Goal: Task Accomplishment & Management: Complete application form

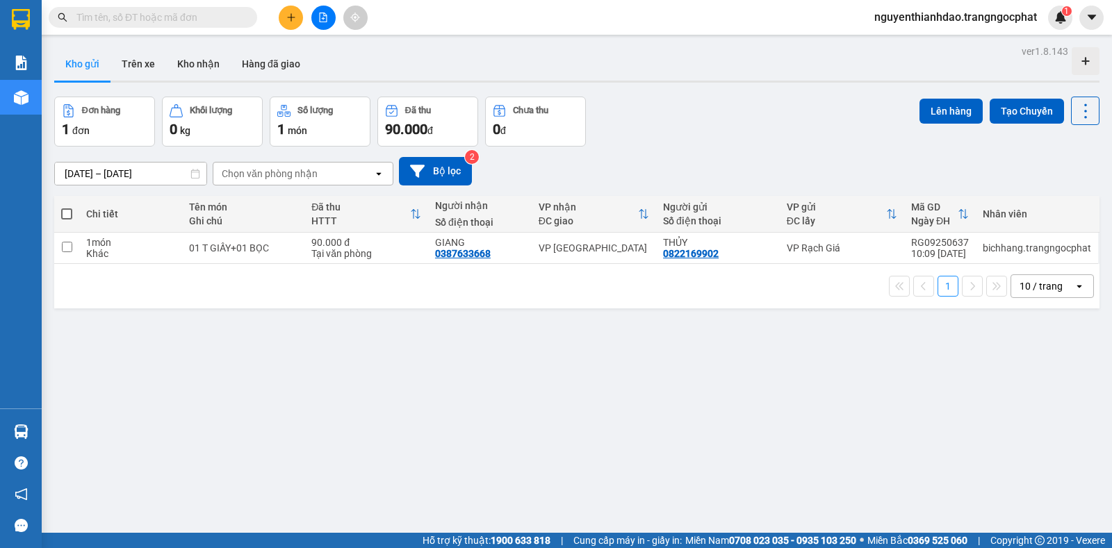
click at [294, 19] on icon "plus" at bounding box center [291, 18] width 10 height 10
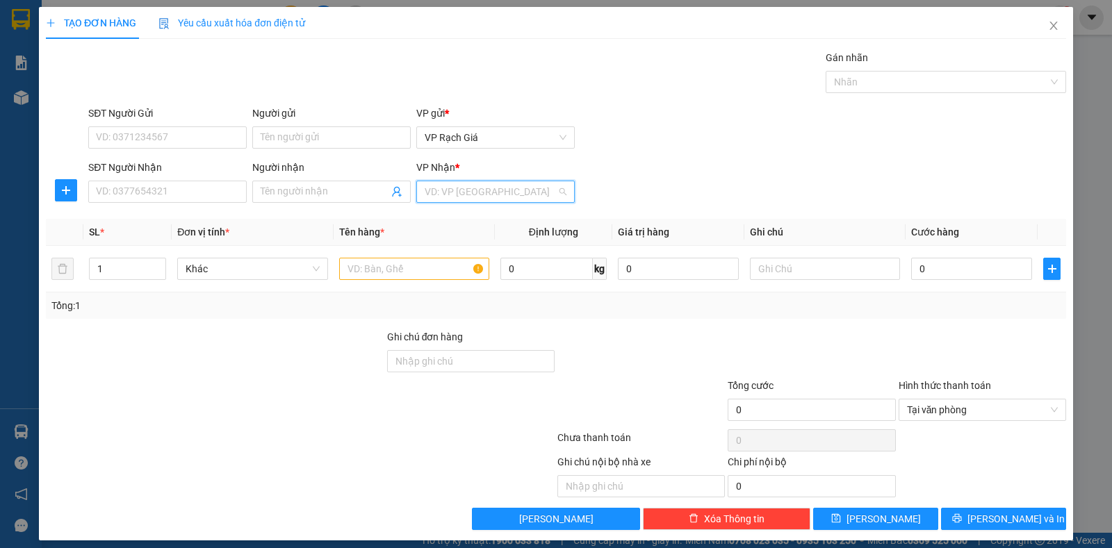
click at [468, 186] on input "search" at bounding box center [491, 191] width 132 height 21
drag, startPoint x: 462, startPoint y: 241, endPoint x: 360, endPoint y: 221, distance: 104.1
click at [462, 241] on div "VP Ba Hòn" at bounding box center [491, 241] width 140 height 15
click at [319, 193] on input "Người nhận" at bounding box center [325, 191] width 128 height 15
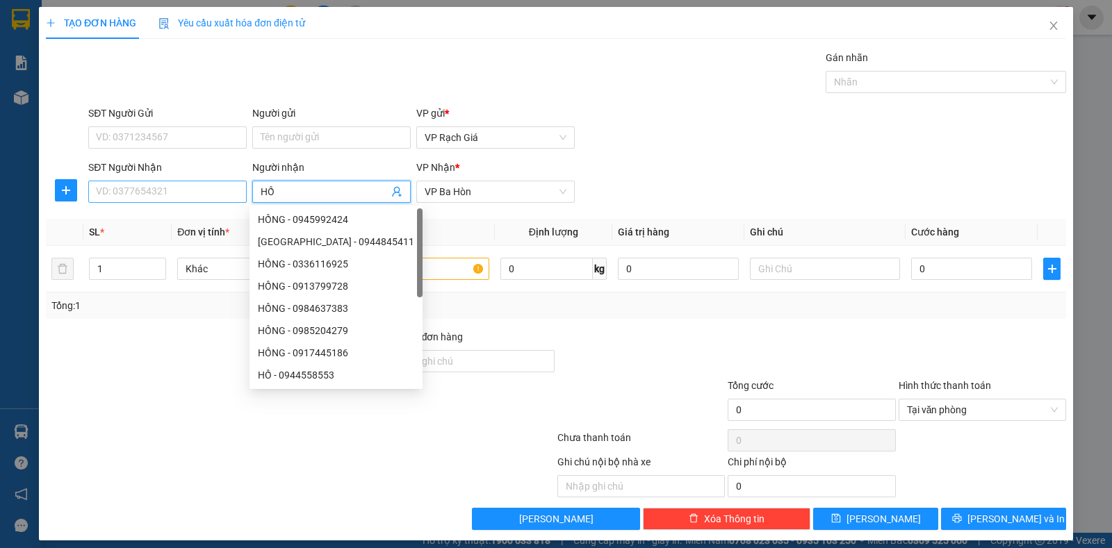
type input "HỒ"
click at [133, 183] on input "SĐT Người Nhận" at bounding box center [167, 192] width 158 height 22
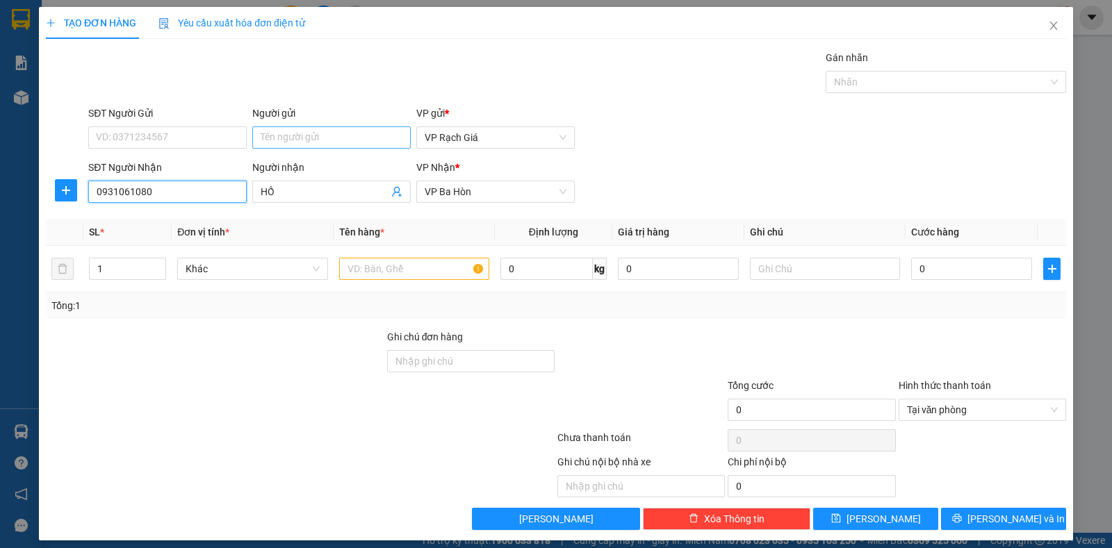
type input "0931061080"
click at [277, 138] on input "Người gửi" at bounding box center [331, 138] width 158 height 22
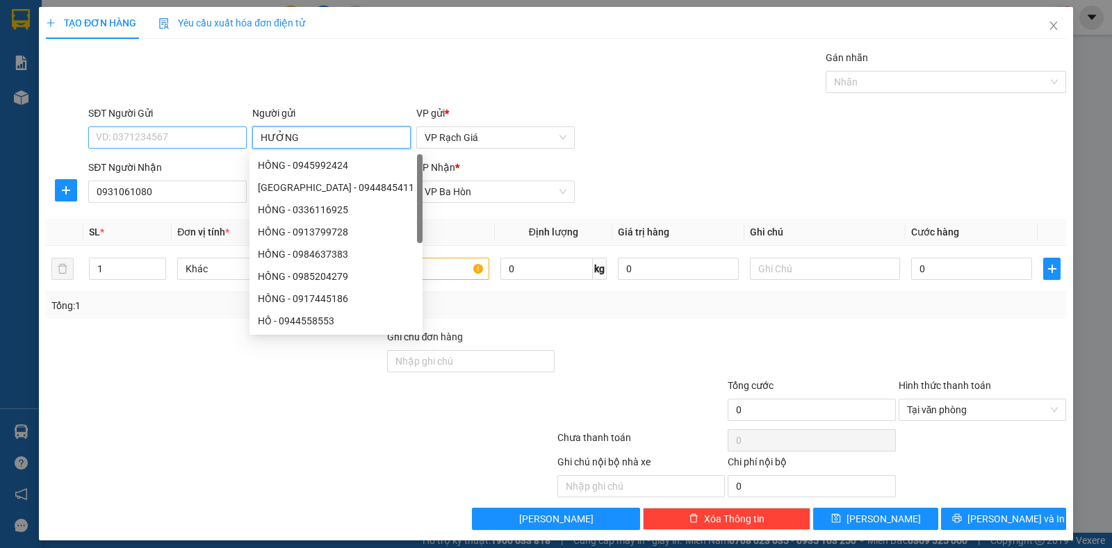
type input "HƯỞNG"
click at [145, 138] on input "SĐT Người Gửi" at bounding box center [167, 138] width 158 height 22
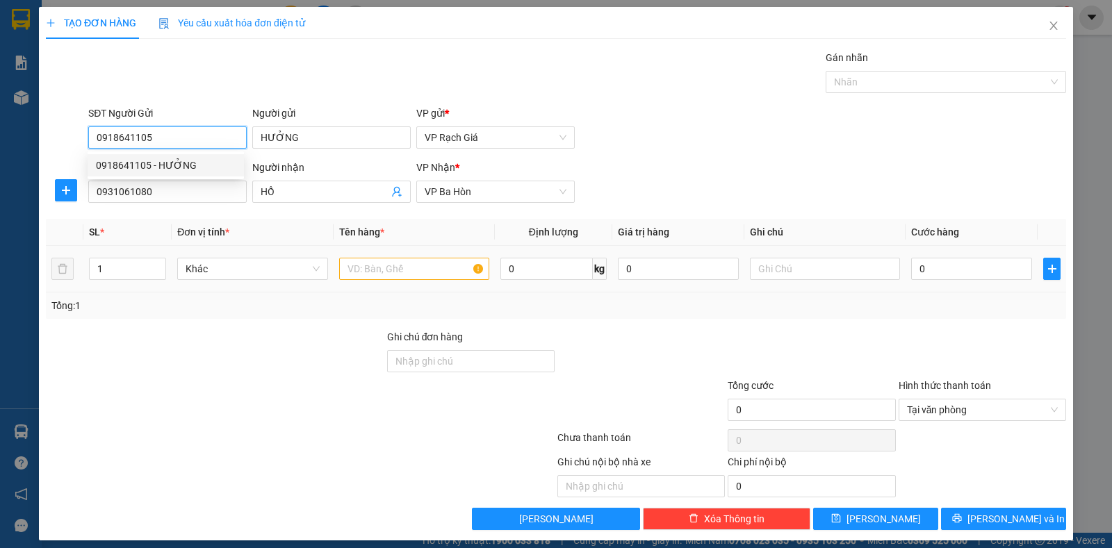
type input "0918641105"
click at [370, 275] on input "text" at bounding box center [414, 269] width 150 height 22
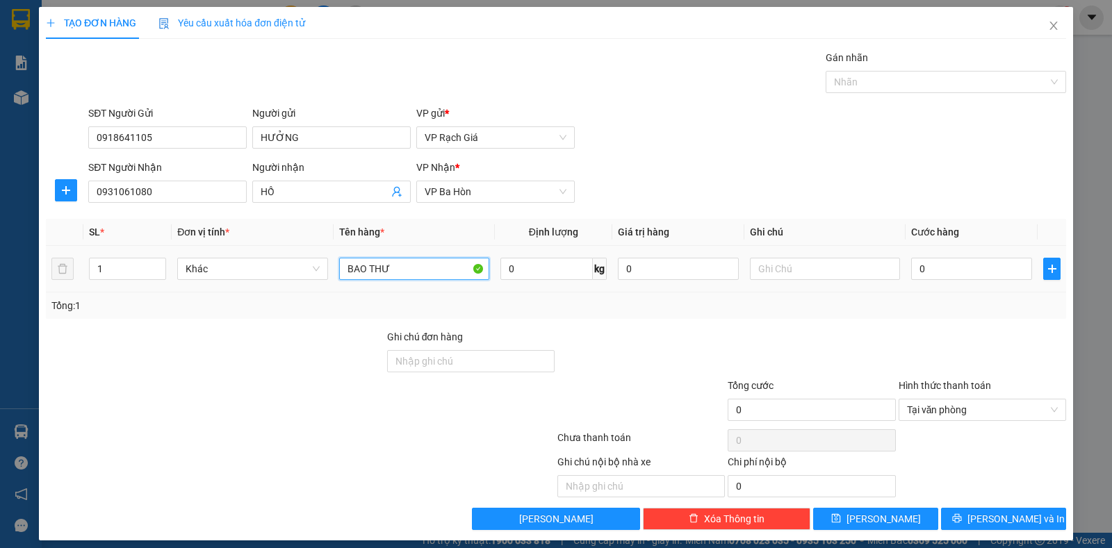
click at [411, 263] on input "BAO THƯ" at bounding box center [414, 269] width 150 height 22
type input "GIẤY TỜ"
click at [969, 270] on input "0" at bounding box center [971, 269] width 121 height 22
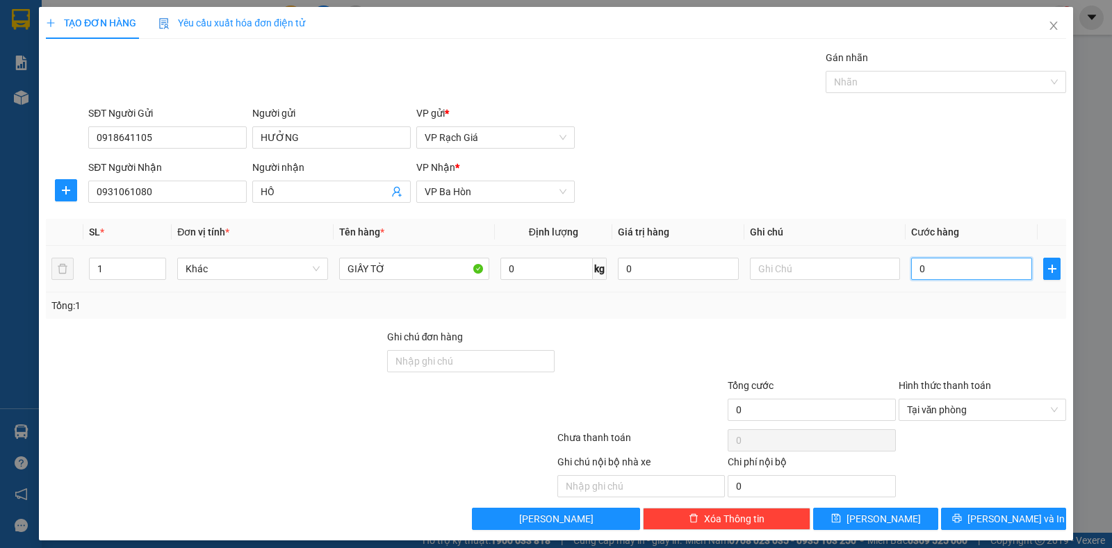
type input "2"
type input "20"
type input "20.000"
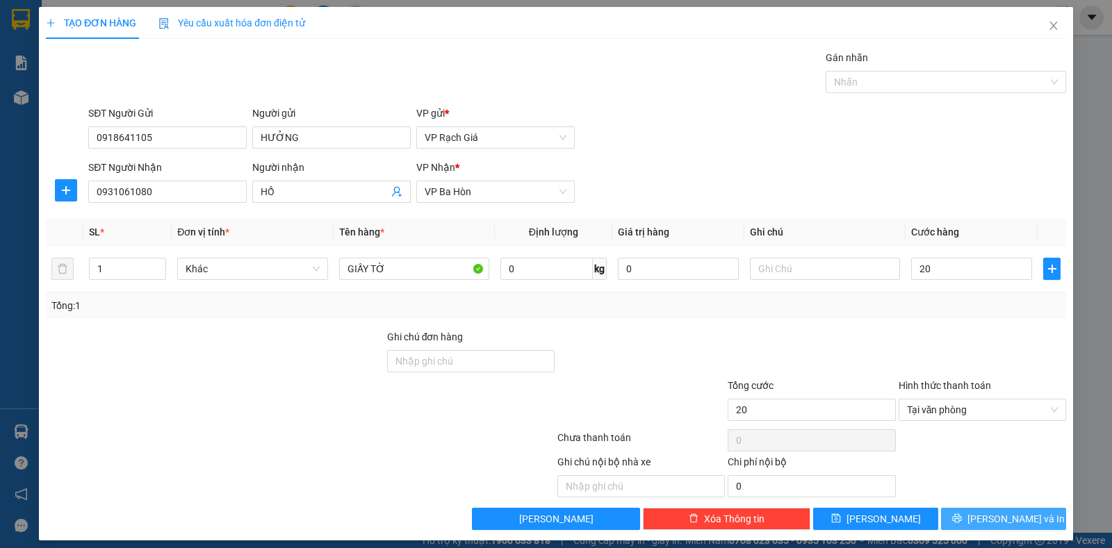
type input "20.000"
click at [989, 517] on span "Lưu và In" at bounding box center [1016, 519] width 97 height 15
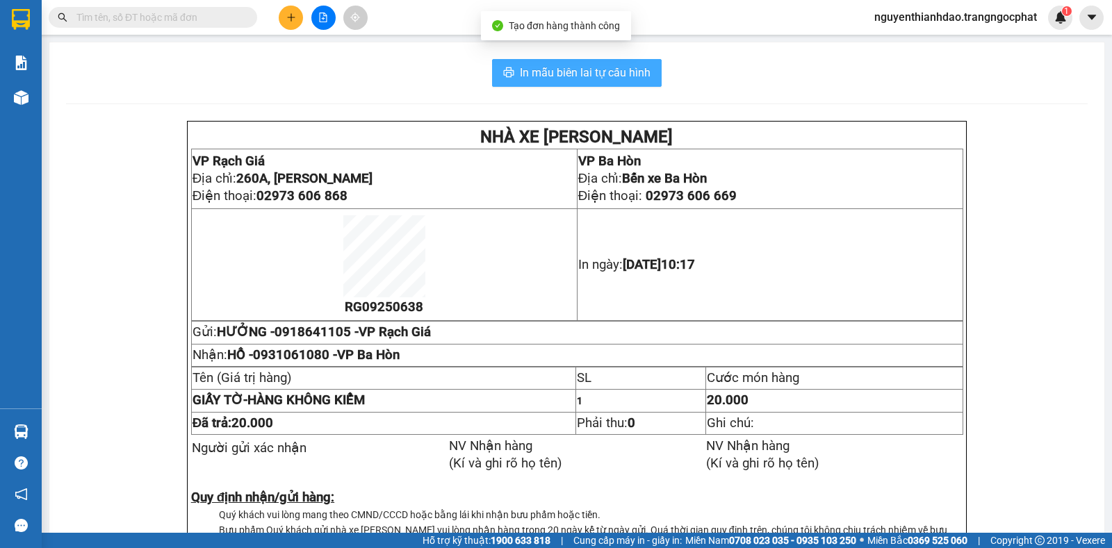
click at [520, 76] on span "In mẫu biên lai tự cấu hình" at bounding box center [585, 72] width 131 height 17
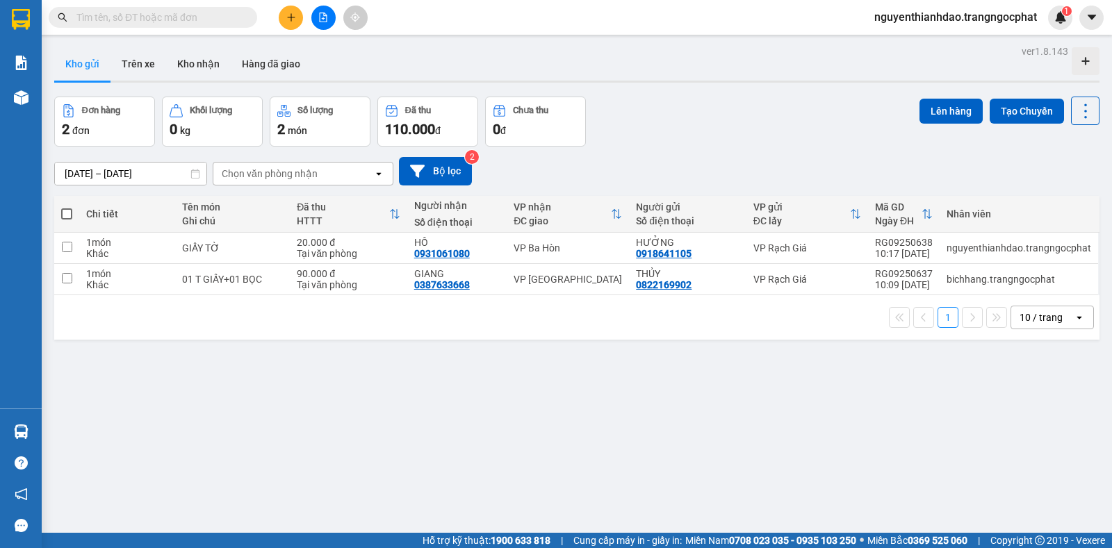
click at [737, 115] on div "Đơn hàng 2 đơn Khối lượng 0 kg Số lượng 2 món Đã thu 110.000 đ Chưa thu 0 đ Lên…" at bounding box center [576, 122] width 1045 height 50
click at [140, 18] on input "text" at bounding box center [158, 17] width 164 height 15
click at [187, 24] on input "text" at bounding box center [158, 17] width 164 height 15
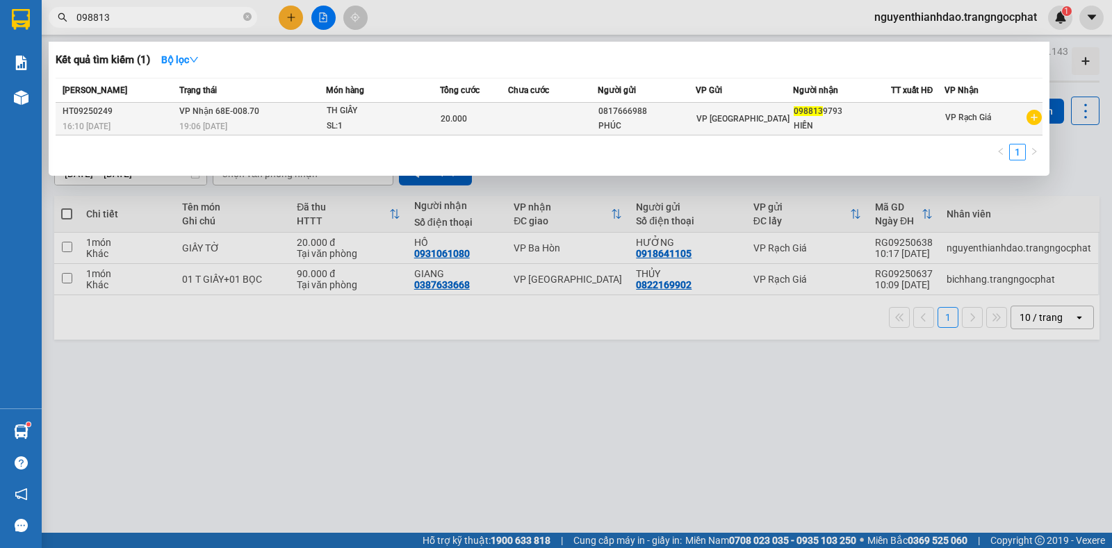
type input "098813"
click at [503, 109] on td "20.000" at bounding box center [473, 119] width 67 height 33
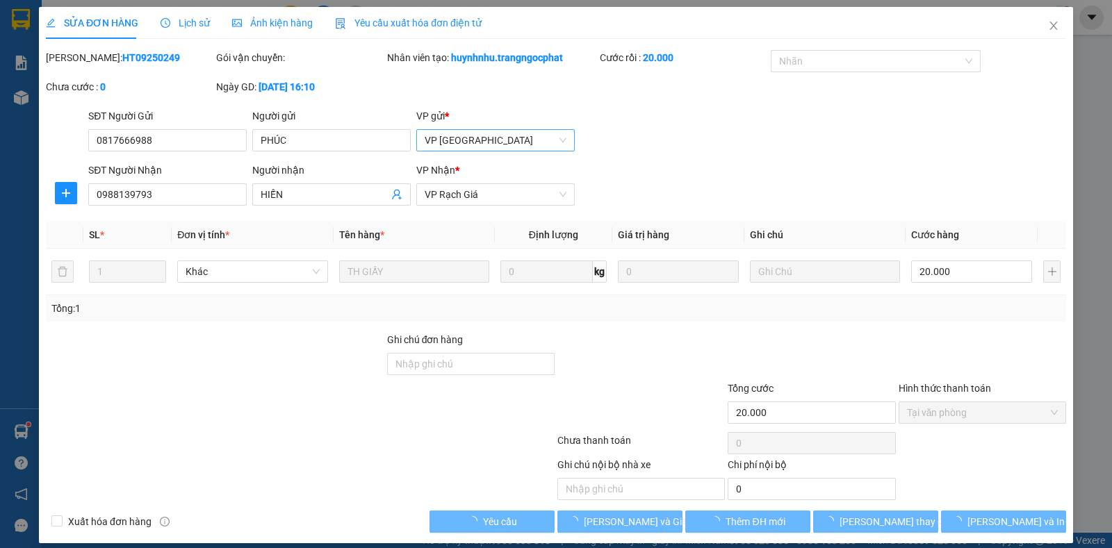
type input "0817666988"
type input "PHÚC"
type input "0988139793"
type input "HIẾN"
type input "20.000"
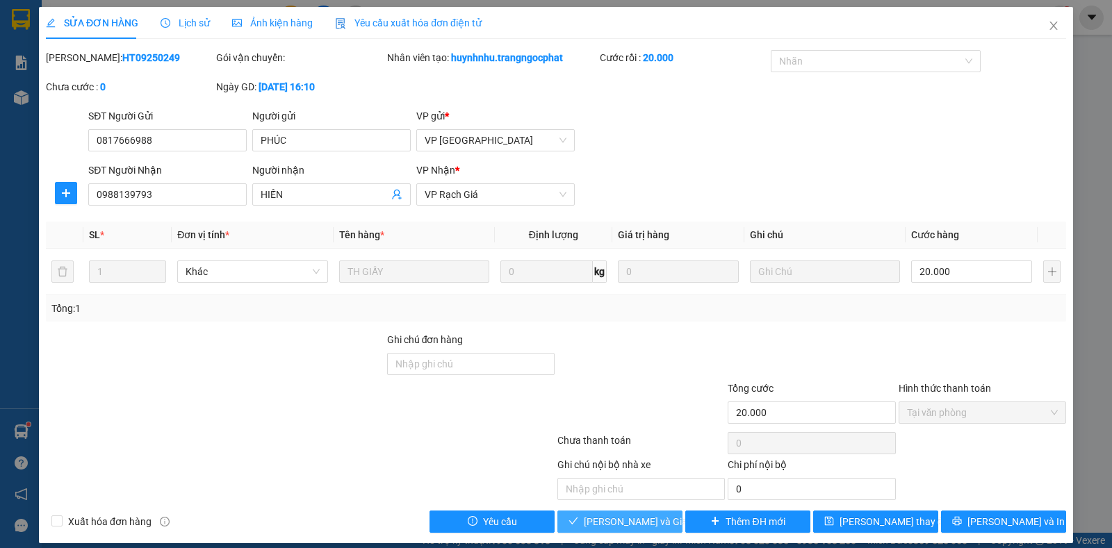
click at [612, 529] on span "Lưu và Giao hàng" at bounding box center [650, 521] width 133 height 15
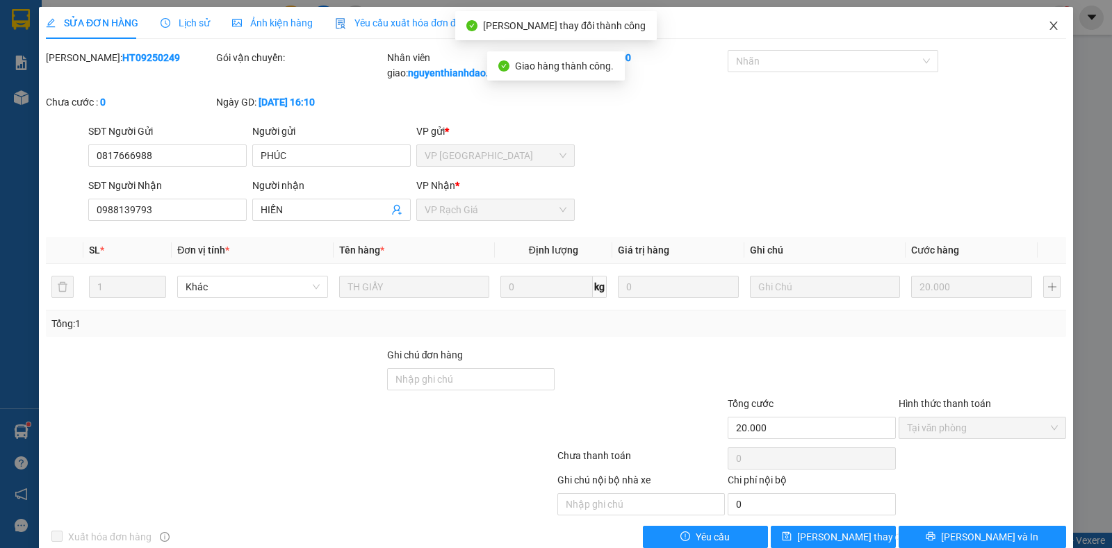
click at [1048, 26] on icon "close" at bounding box center [1053, 25] width 11 height 11
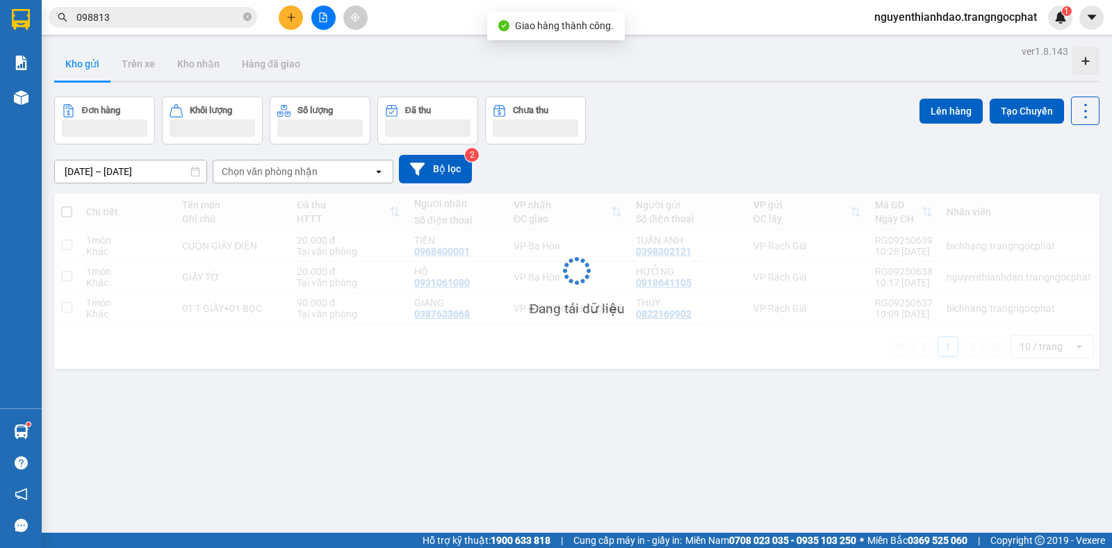
click at [606, 138] on div "Đơn hàng Khối lượng Số lượng Đã thu Chưa thu Lên hàng Tạo Chuyến" at bounding box center [576, 121] width 1045 height 48
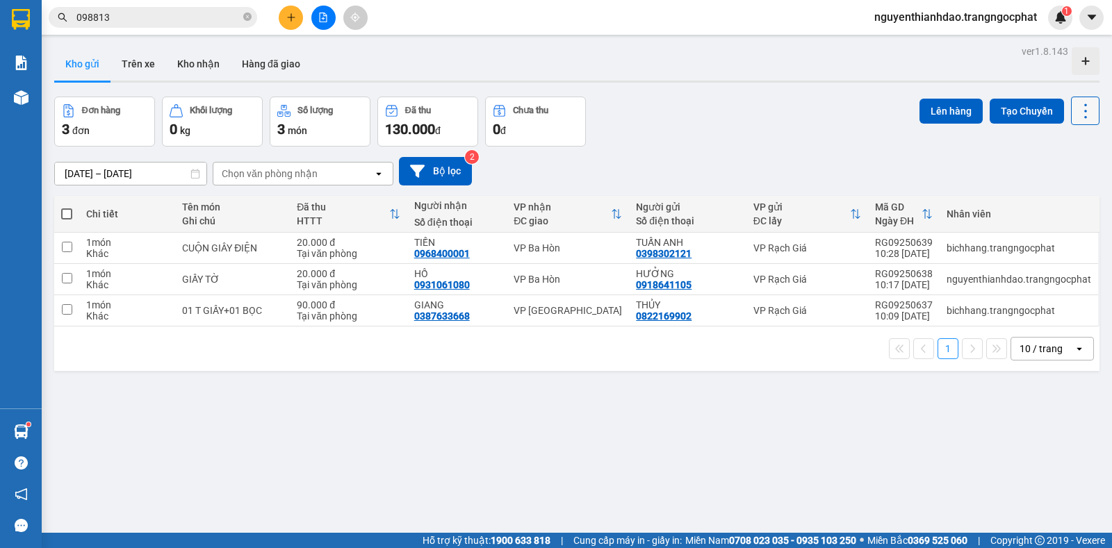
click at [1082, 97] on button at bounding box center [1085, 111] width 28 height 28
click at [1055, 201] on span "Làm mới" at bounding box center [1054, 199] width 38 height 14
click at [651, 121] on div "Đơn hàng 3 đơn Khối lượng 0 kg Số lượng 3 món Đã thu 130.000 đ Chưa thu 0 đ Lên…" at bounding box center [576, 122] width 1045 height 50
click at [289, 20] on icon "plus" at bounding box center [291, 18] width 10 height 10
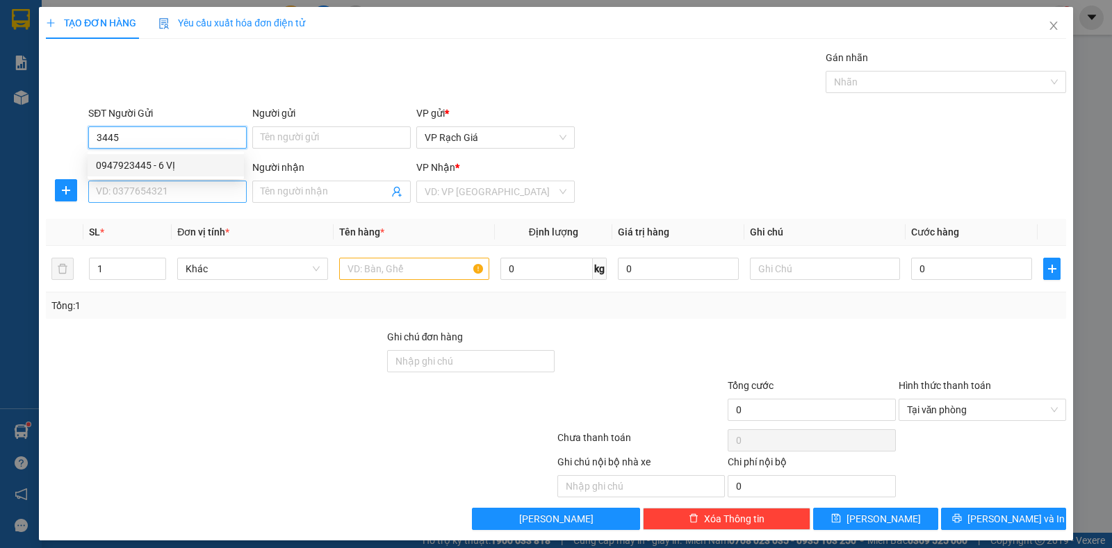
type input "3445"
click at [185, 187] on input "SĐT Người Nhận" at bounding box center [167, 192] width 158 height 22
type input "0149"
click at [154, 135] on input "3445" at bounding box center [167, 138] width 158 height 22
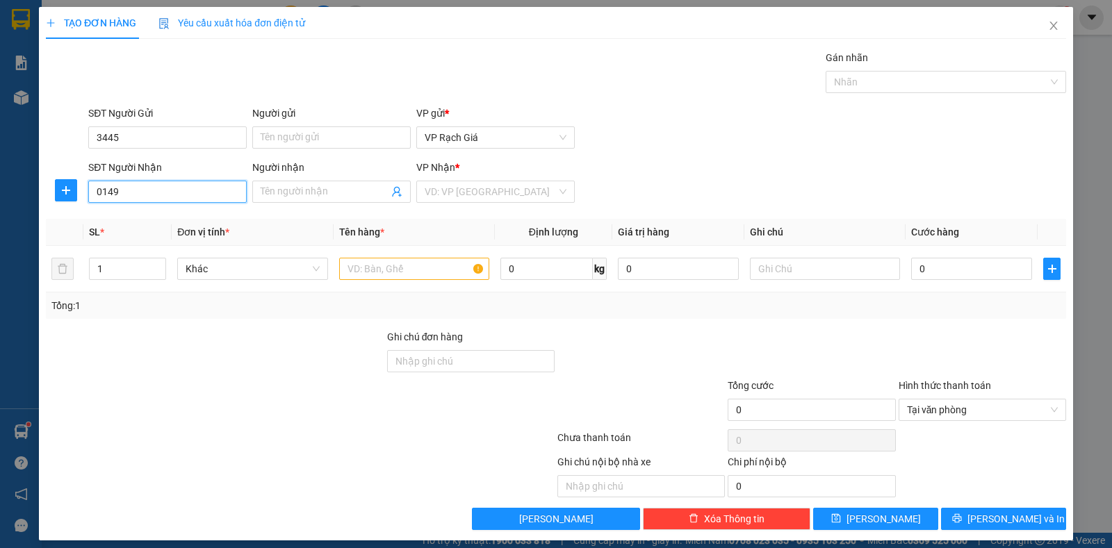
click at [133, 191] on input "0149" at bounding box center [167, 192] width 158 height 22
click at [1048, 23] on icon "close" at bounding box center [1053, 25] width 11 height 11
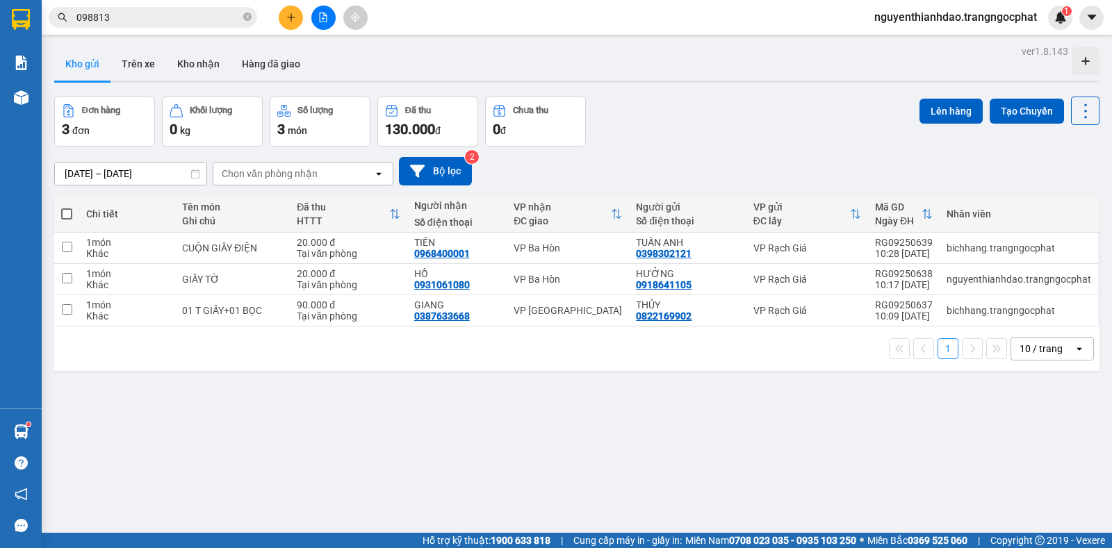
click at [295, 15] on icon "plus" at bounding box center [291, 18] width 10 height 10
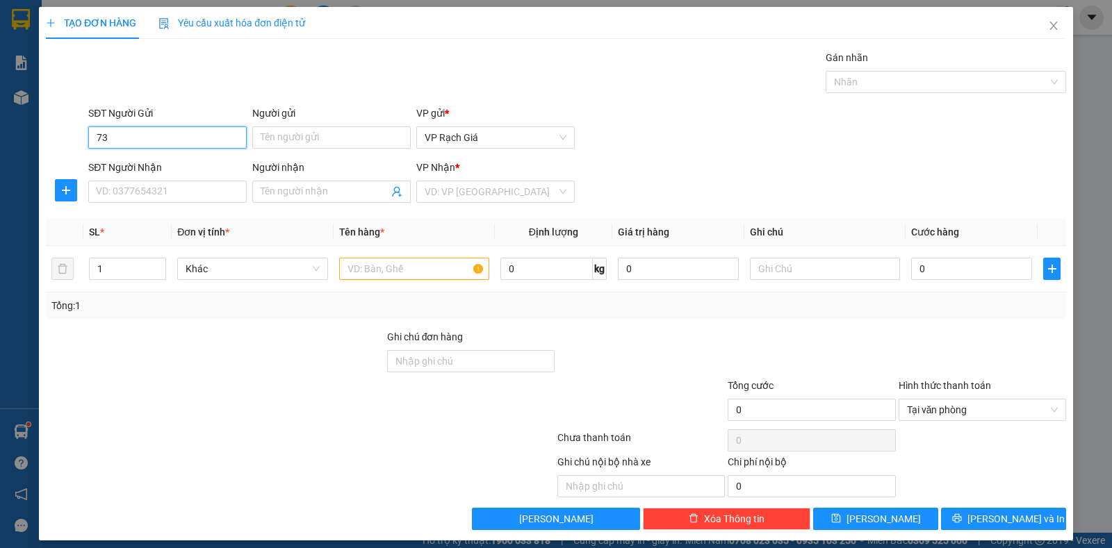
type input "7"
click at [145, 161] on div "0947923445 - 6 VỊ" at bounding box center [166, 165] width 140 height 15
type input "0947923445"
type input "6 VỊ"
type input "0877881887"
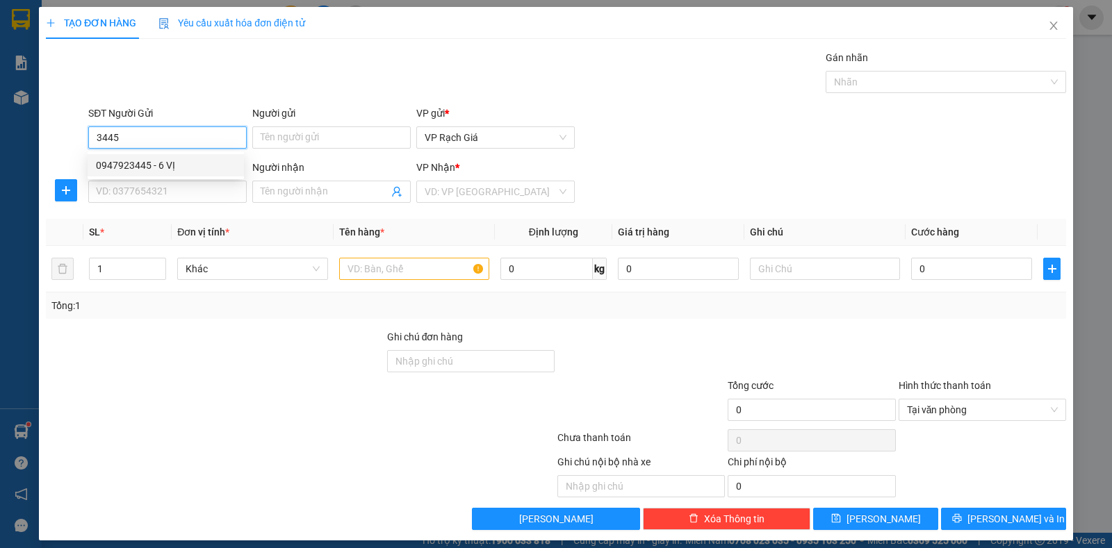
type input "[PERSON_NAME]"
type input "20.000"
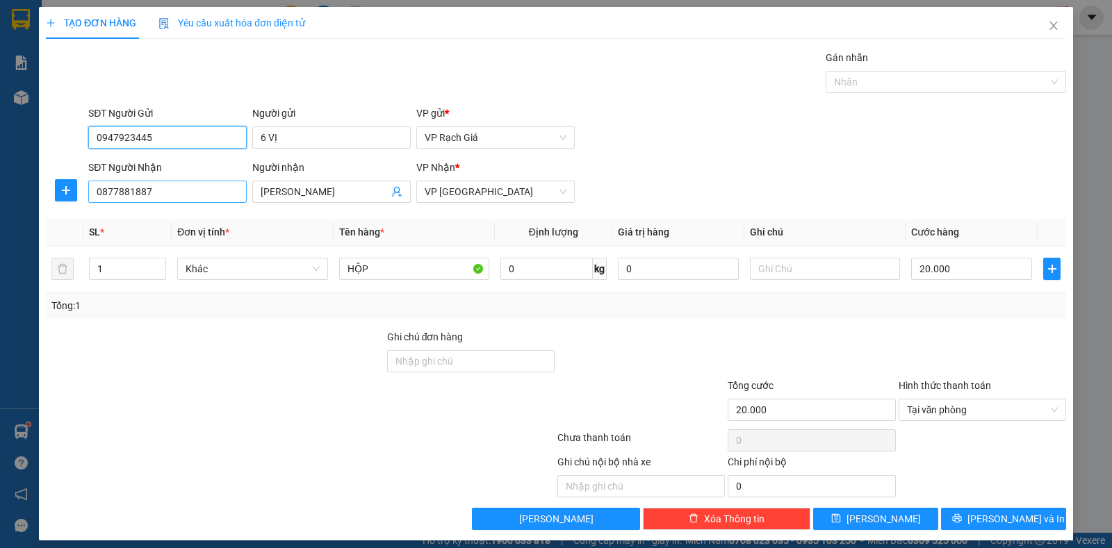
type input "0947923445"
click at [156, 188] on input "0877881887" at bounding box center [167, 192] width 158 height 22
click at [171, 186] on input "149" at bounding box center [167, 192] width 158 height 22
click at [174, 185] on input "149" at bounding box center [167, 192] width 158 height 22
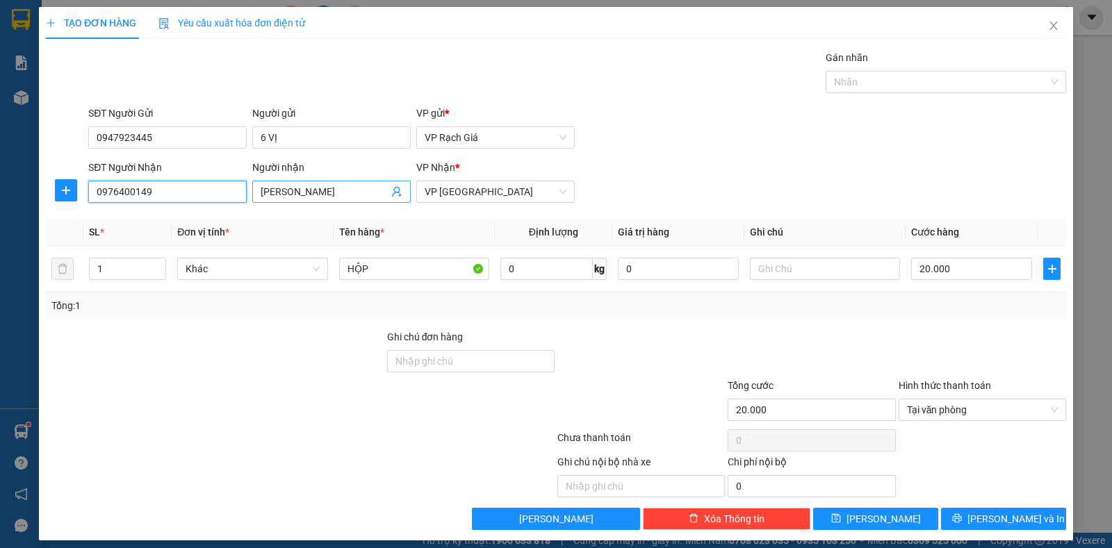
type input "0976400149"
click at [336, 186] on input "[PERSON_NAME]" at bounding box center [325, 191] width 128 height 15
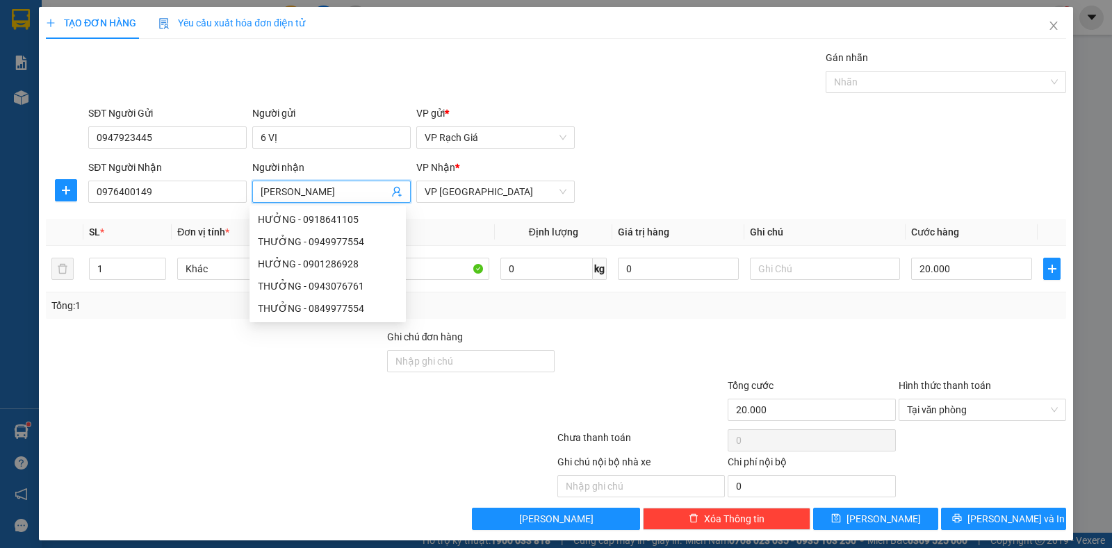
click at [336, 186] on input "[PERSON_NAME]" at bounding box center [325, 191] width 128 height 15
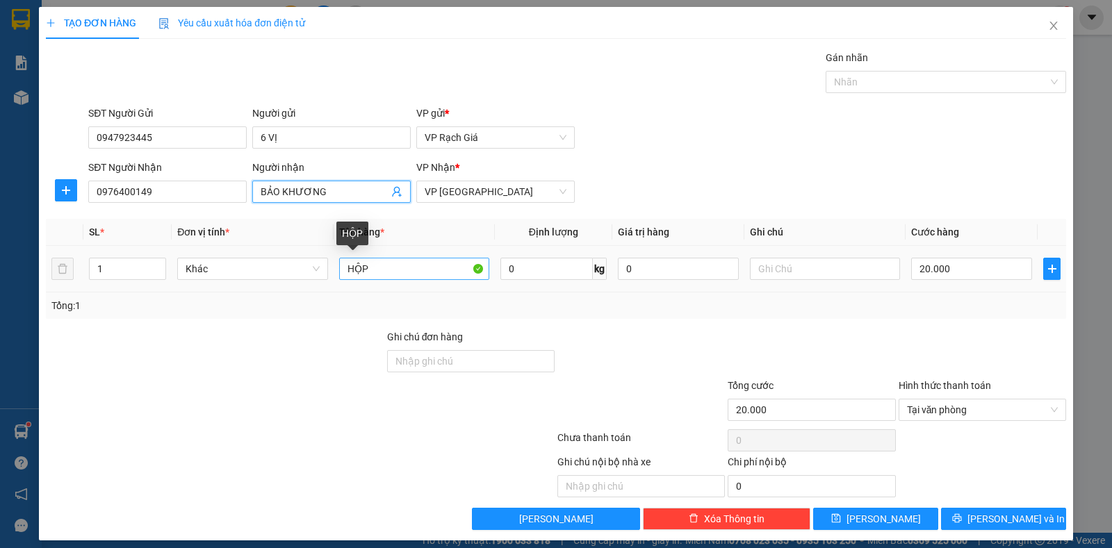
type input "BẢO KHƯƠNG"
drag, startPoint x: 391, startPoint y: 268, endPoint x: 334, endPoint y: 265, distance: 57.1
click at [334, 265] on td "HỘP" at bounding box center [414, 269] width 161 height 47
click at [427, 265] on input "HỘP" at bounding box center [414, 269] width 150 height 22
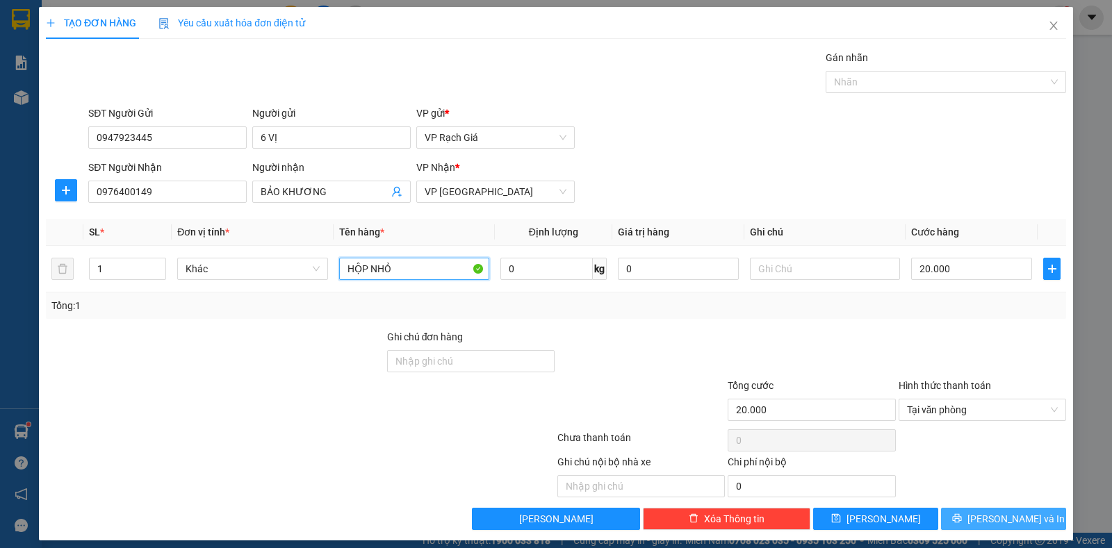
type input "HỘP NHỎ"
click at [1011, 523] on span "Lưu và In" at bounding box center [1016, 519] width 97 height 15
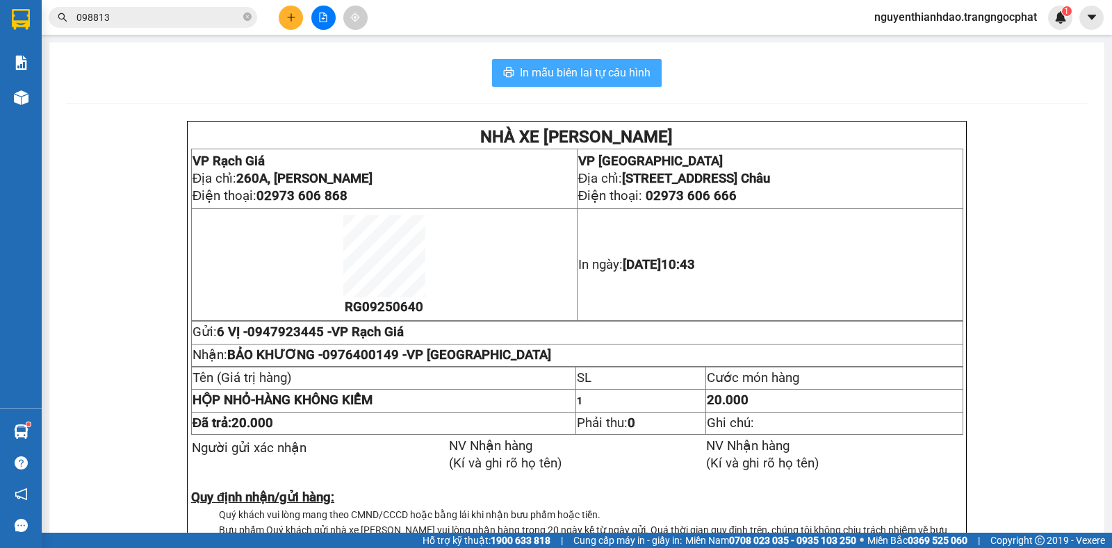
click at [639, 67] on span "In mẫu biên lai tự cấu hình" at bounding box center [585, 72] width 131 height 17
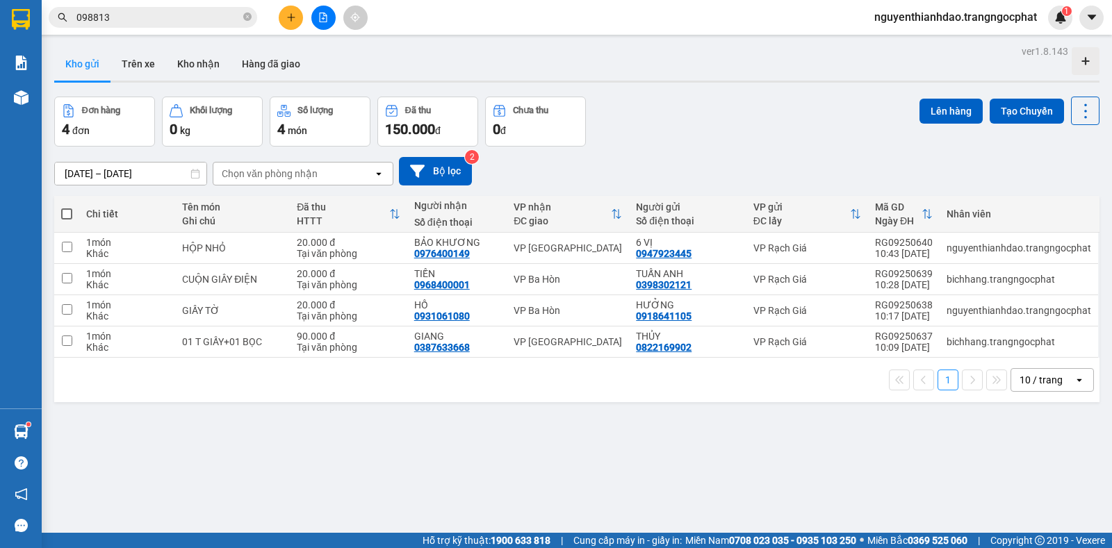
click at [297, 10] on button at bounding box center [291, 18] width 24 height 24
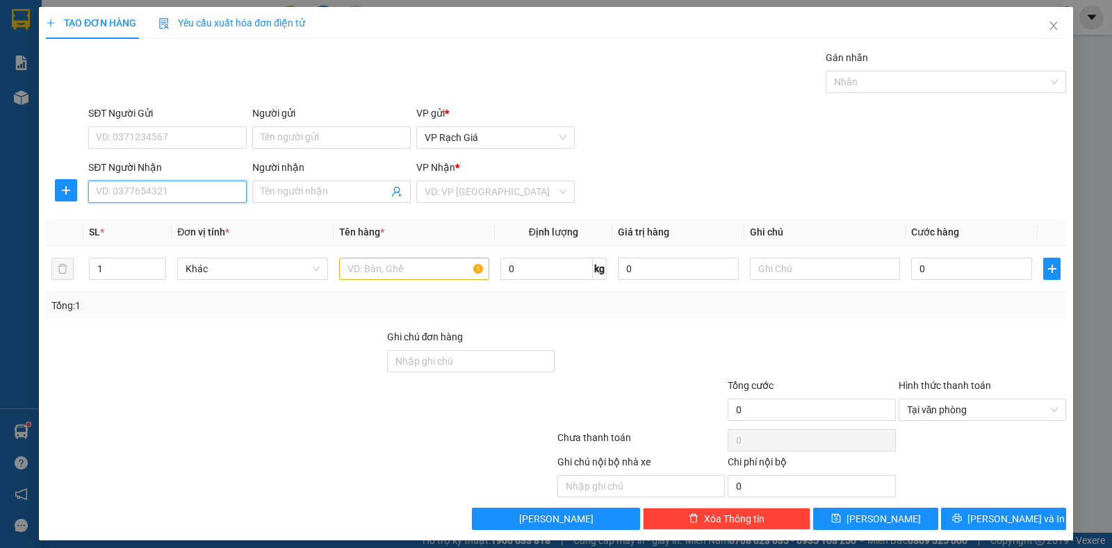
click at [199, 191] on input "SĐT Người Nhận" at bounding box center [167, 192] width 158 height 22
type input "5538"
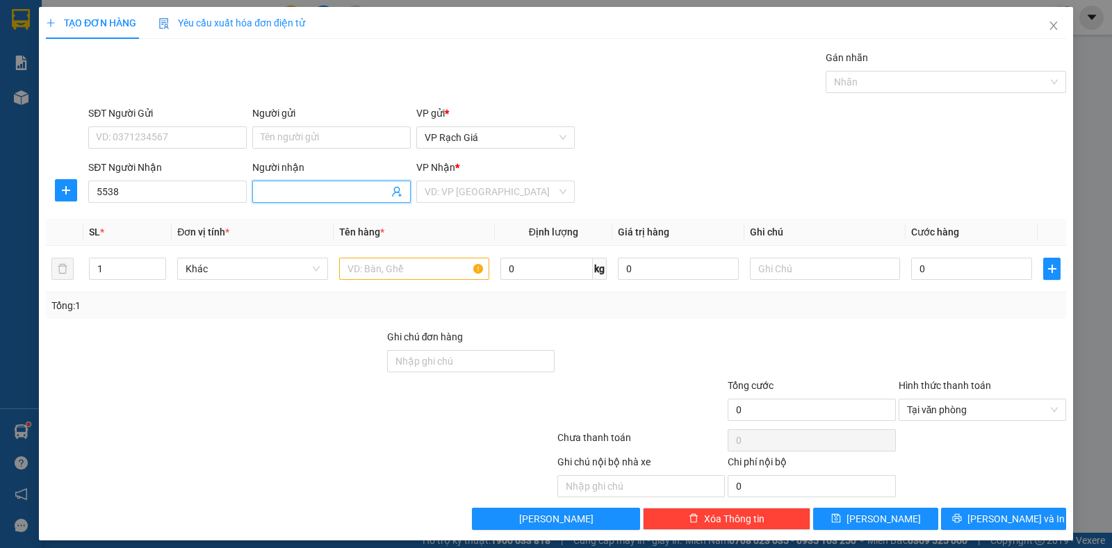
click at [293, 190] on input "Người nhận" at bounding box center [325, 191] width 128 height 15
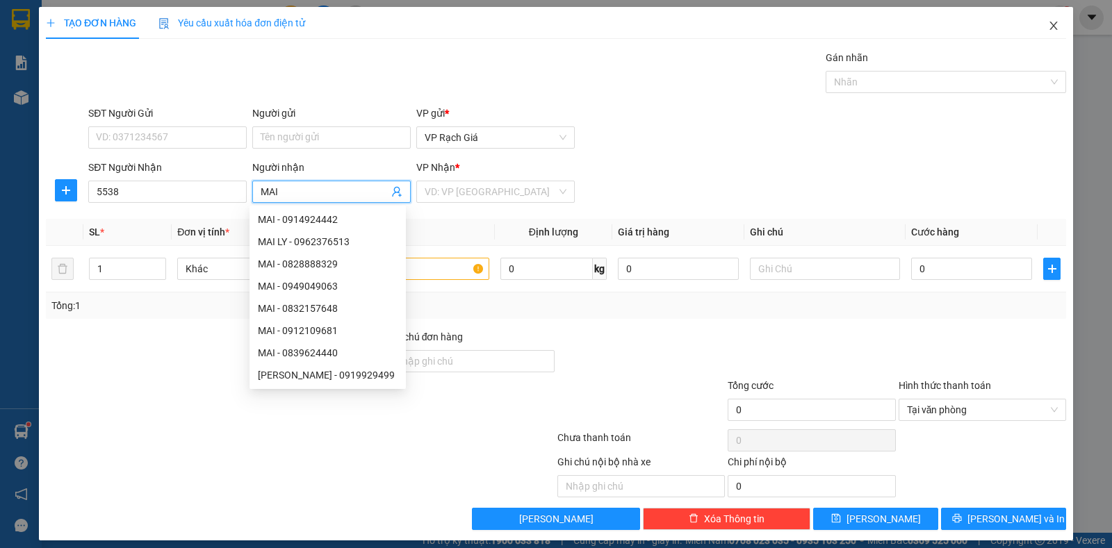
type input "MAI"
click at [1050, 24] on icon "close" at bounding box center [1054, 26] width 8 height 8
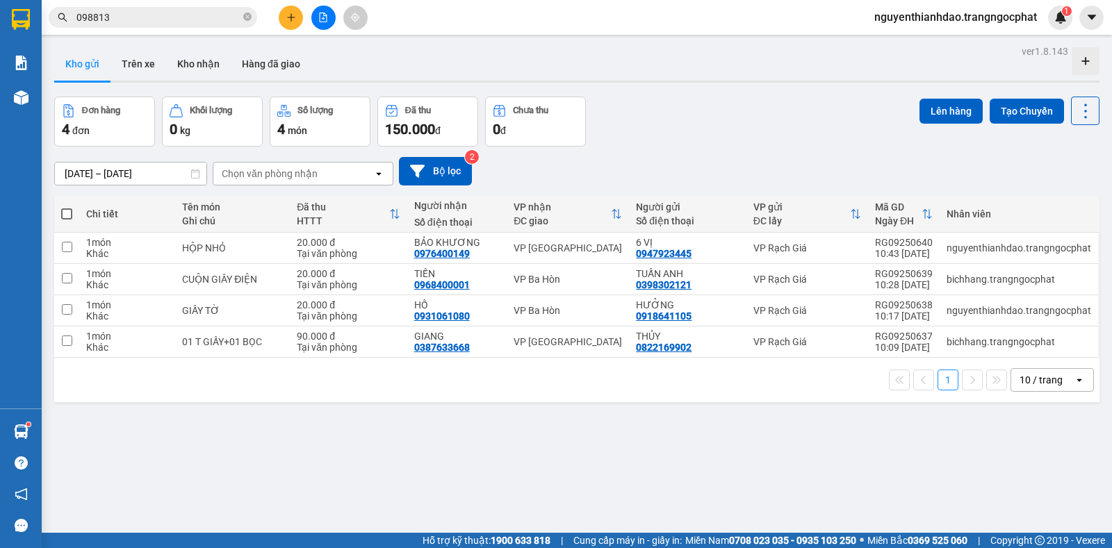
click at [285, 20] on button at bounding box center [291, 18] width 24 height 24
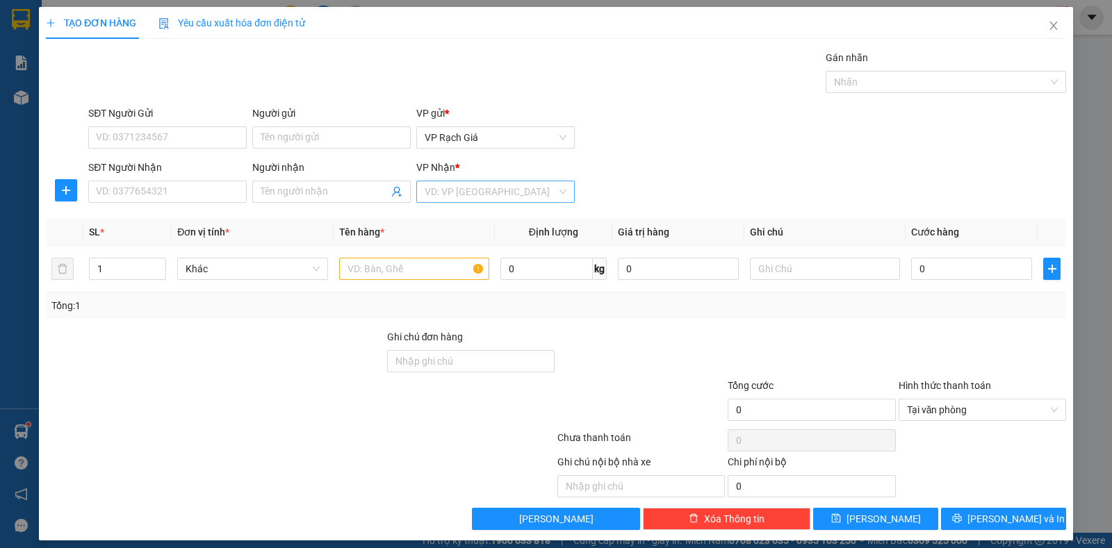
click at [429, 191] on input "search" at bounding box center [491, 191] width 132 height 21
click at [446, 241] on div "VP Ba Hòn" at bounding box center [491, 241] width 140 height 15
click at [293, 188] on input "Người nhận" at bounding box center [325, 191] width 128 height 15
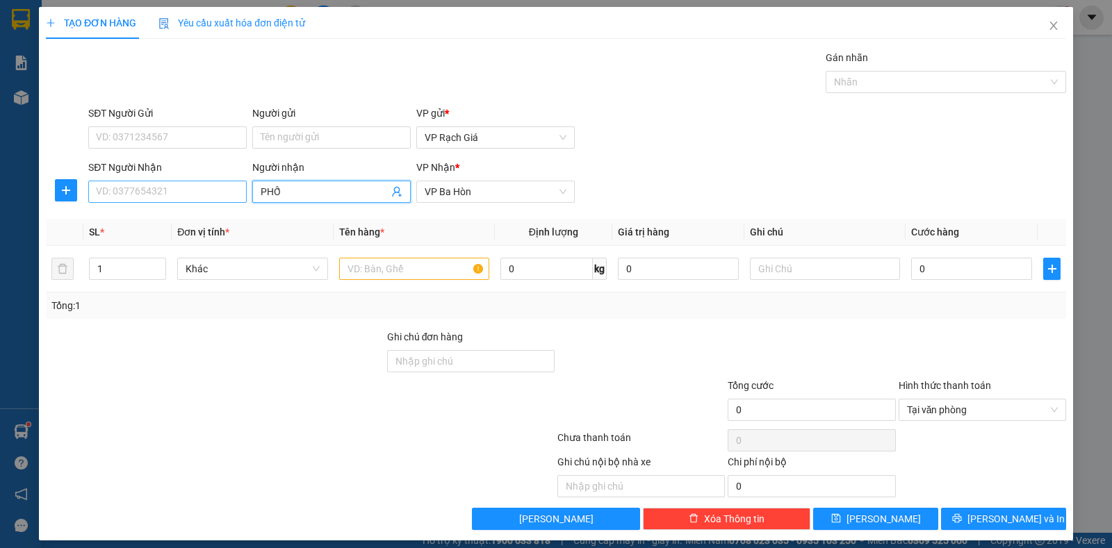
type input "PHỐ"
click at [122, 197] on input "SĐT Người Nhận" at bounding box center [167, 192] width 158 height 22
type input "0945888119"
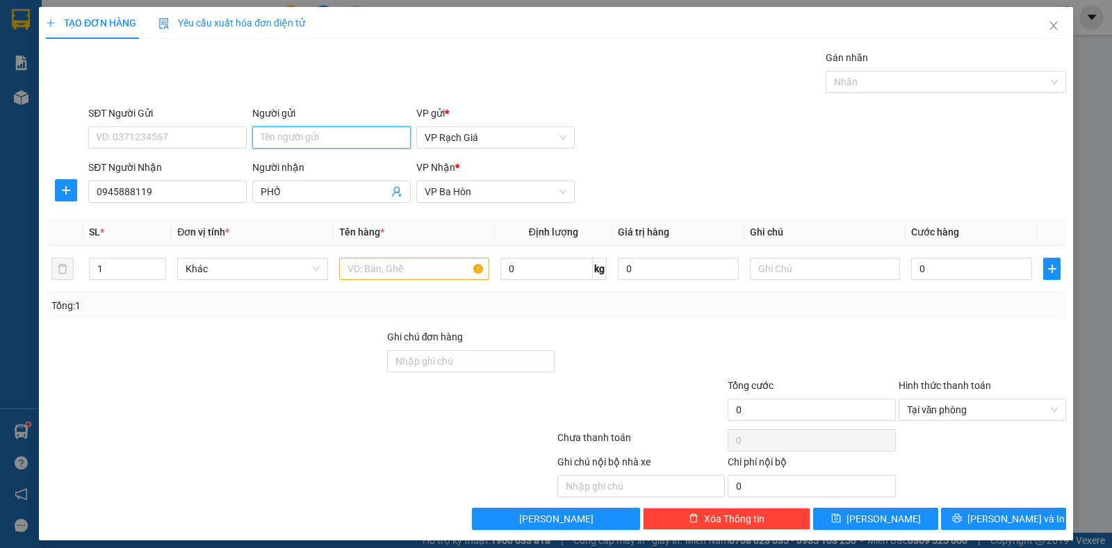
click at [269, 139] on input "Người gửi" at bounding box center [331, 138] width 158 height 22
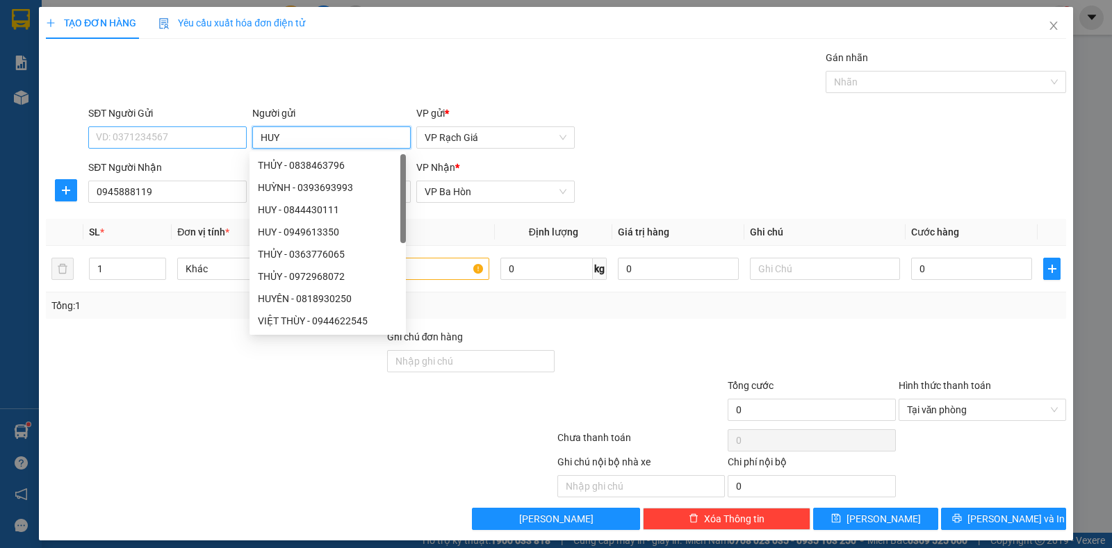
type input "HUY"
click at [185, 142] on input "SĐT Người Gửi" at bounding box center [167, 138] width 158 height 22
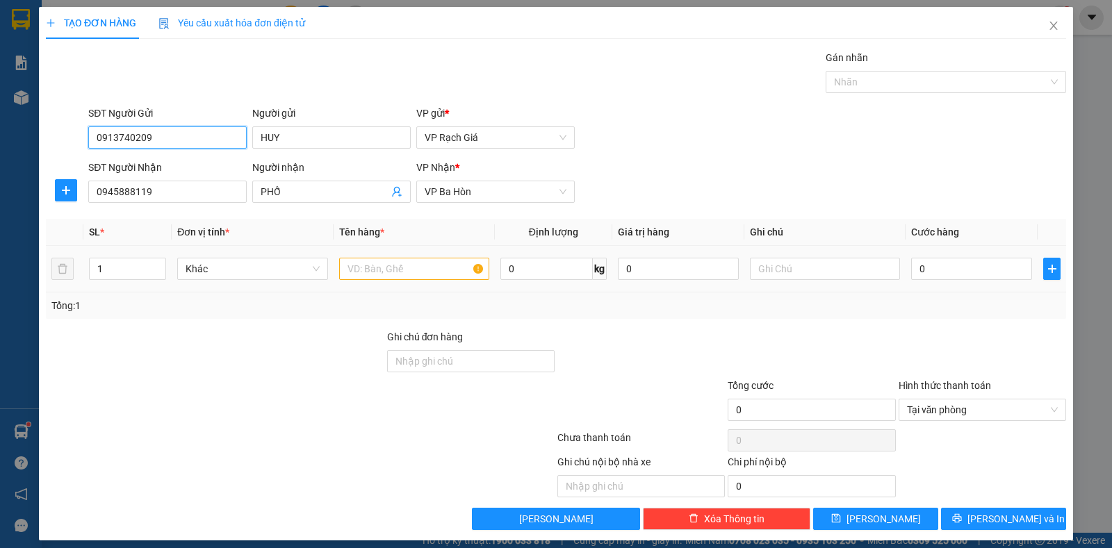
type input "0913740209"
click at [366, 268] on input "text" at bounding box center [414, 269] width 150 height 22
type input "01K ĐEN"
click at [913, 281] on div "0" at bounding box center [971, 269] width 121 height 28
click at [913, 272] on input "0" at bounding box center [971, 269] width 121 height 22
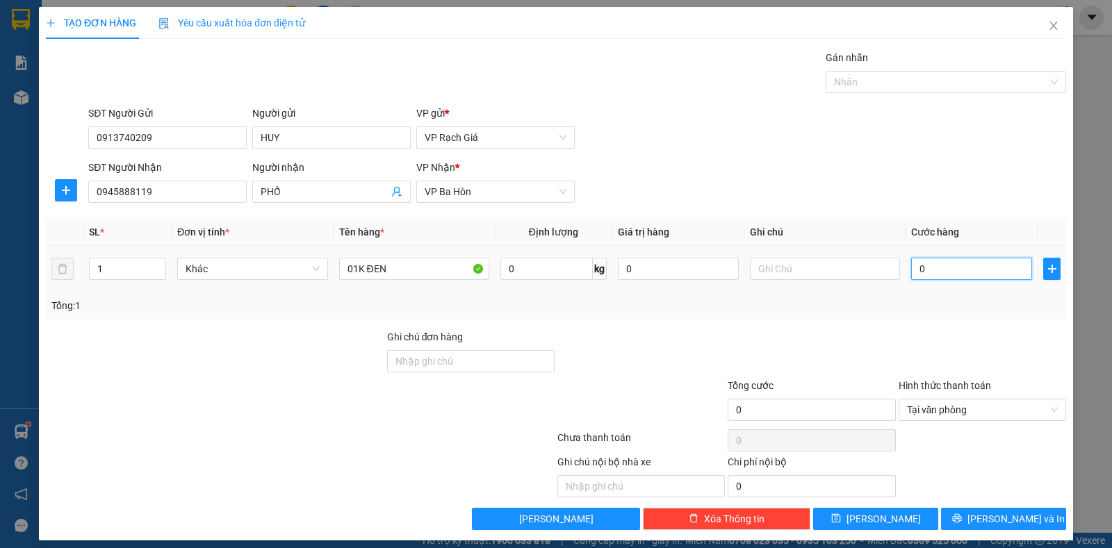
type input "3"
type input "30"
type input "30.000"
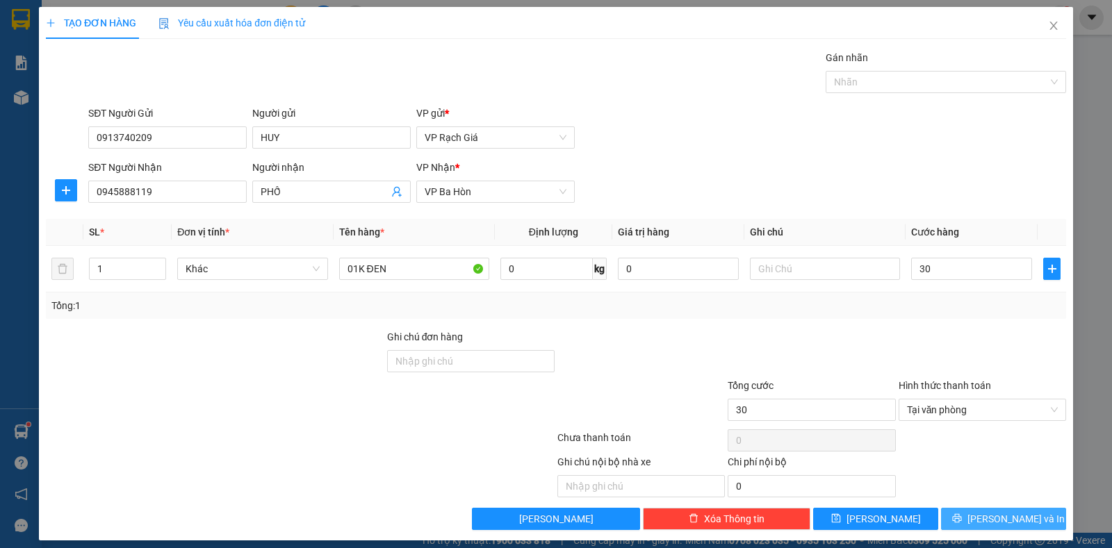
type input "30.000"
click at [1002, 513] on span "Lưu và In" at bounding box center [1016, 519] width 97 height 15
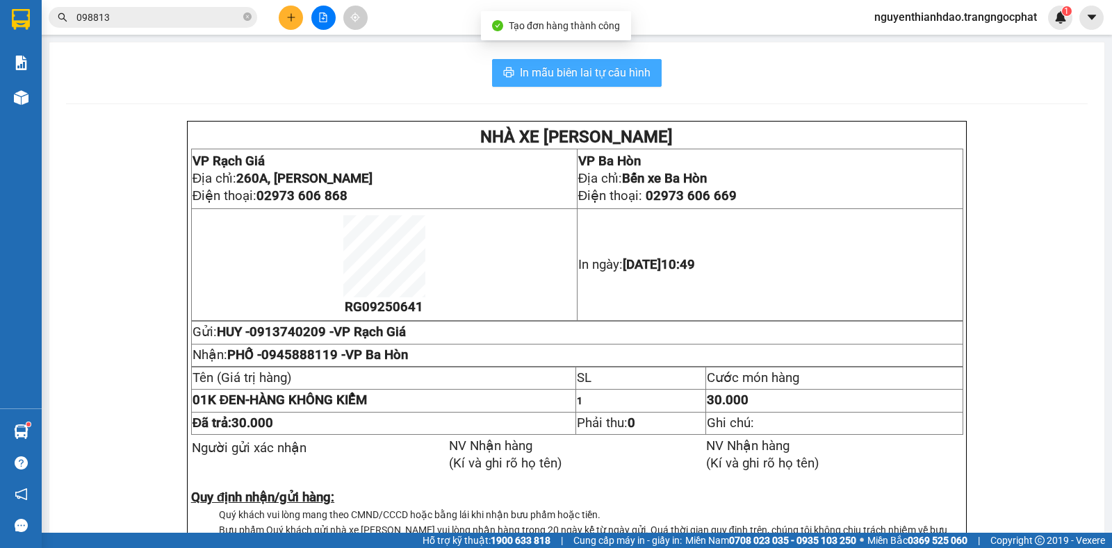
click at [565, 77] on span "In mẫu biên lai tự cấu hình" at bounding box center [585, 72] width 131 height 17
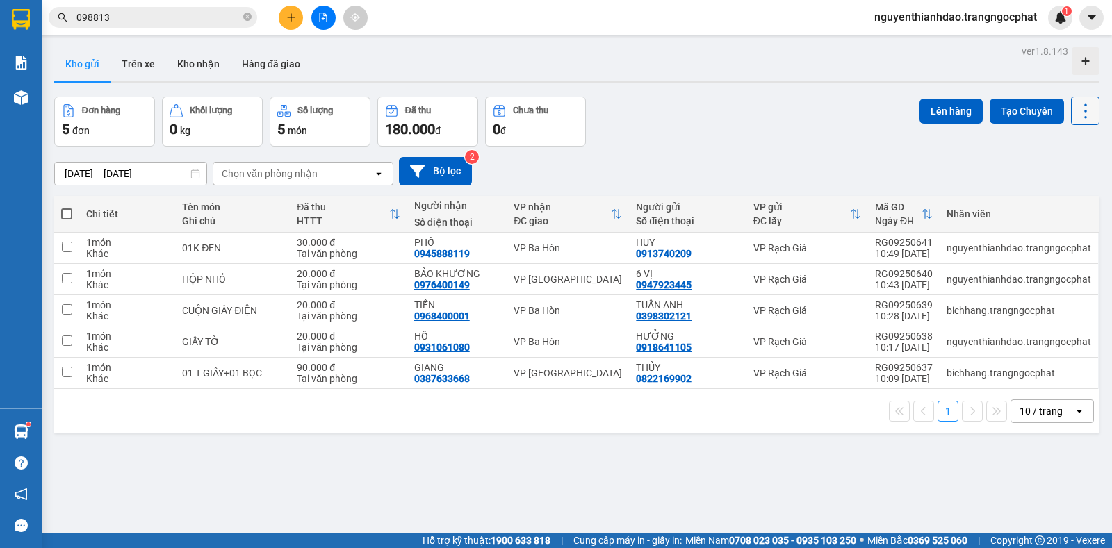
click at [1076, 108] on icon at bounding box center [1085, 110] width 19 height 19
click at [1022, 191] on li "Làm mới" at bounding box center [1048, 198] width 104 height 25
click at [1082, 112] on icon at bounding box center [1085, 110] width 19 height 19
click at [1026, 193] on div "Menu" at bounding box center [1017, 199] width 21 height 13
click at [288, 22] on icon "plus" at bounding box center [291, 18] width 10 height 10
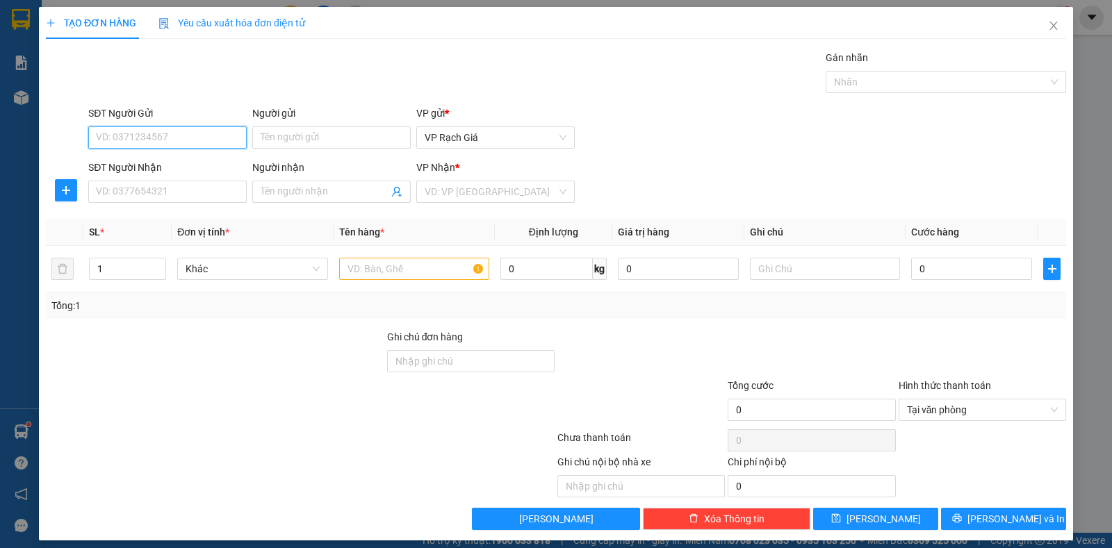
type input "5"
click at [173, 197] on input "SĐT Người Nhận" at bounding box center [167, 192] width 158 height 22
type input "5538"
click at [170, 142] on input "SĐT Người Gửi" at bounding box center [167, 138] width 158 height 22
click at [164, 135] on input "7535" at bounding box center [167, 138] width 158 height 22
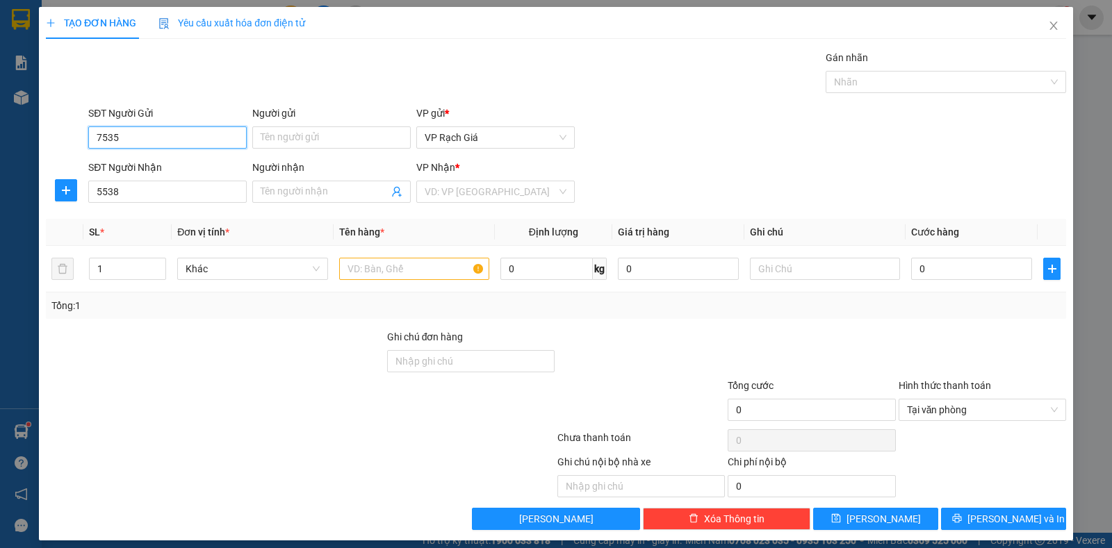
click at [164, 135] on input "7535" at bounding box center [167, 138] width 158 height 22
click at [168, 132] on input "7535" at bounding box center [167, 138] width 158 height 22
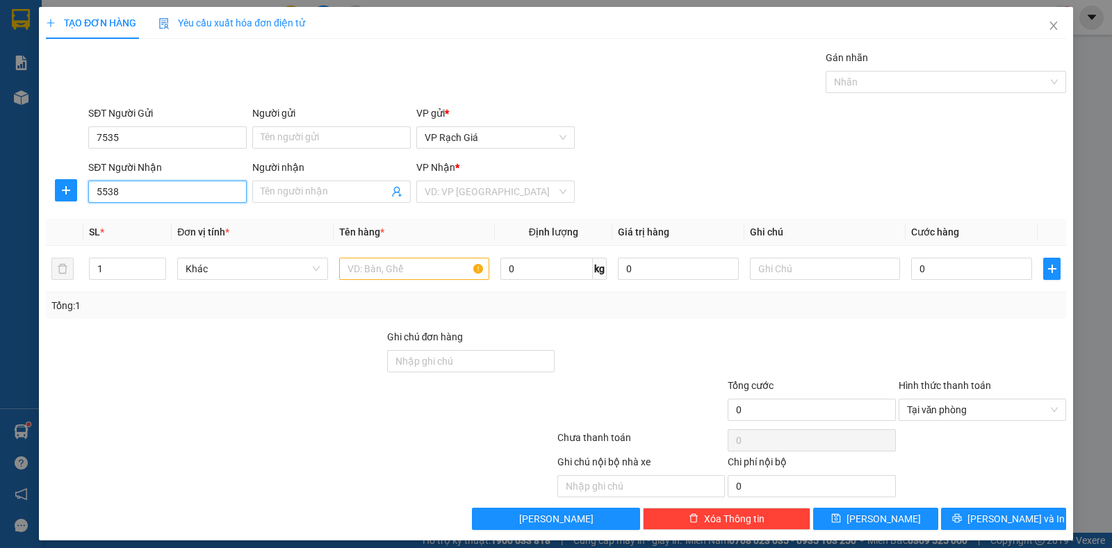
click at [165, 191] on input "5538" at bounding box center [167, 192] width 158 height 22
click at [170, 131] on input "7535" at bounding box center [167, 138] width 158 height 22
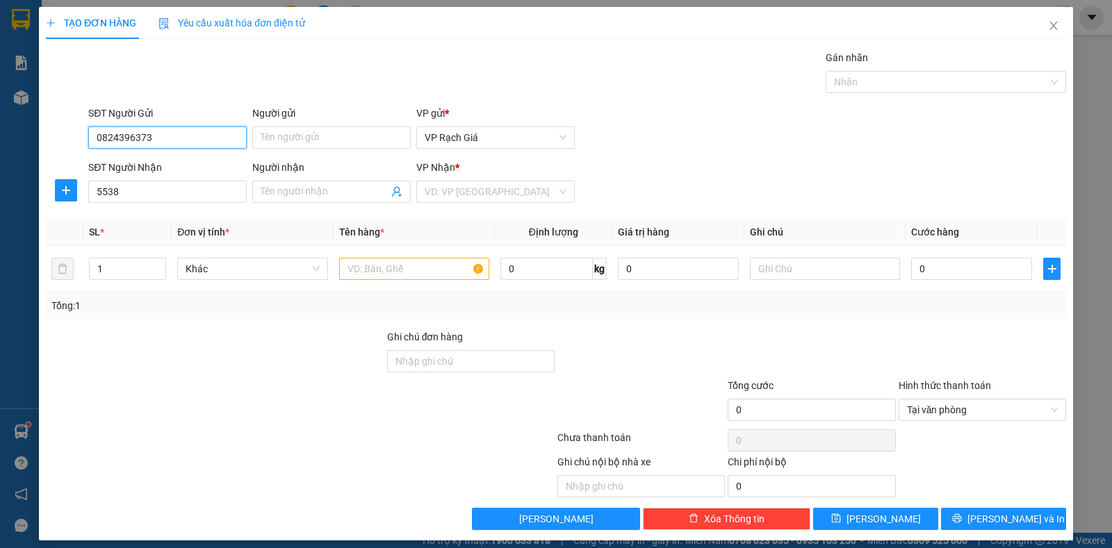
type input "0824396373"
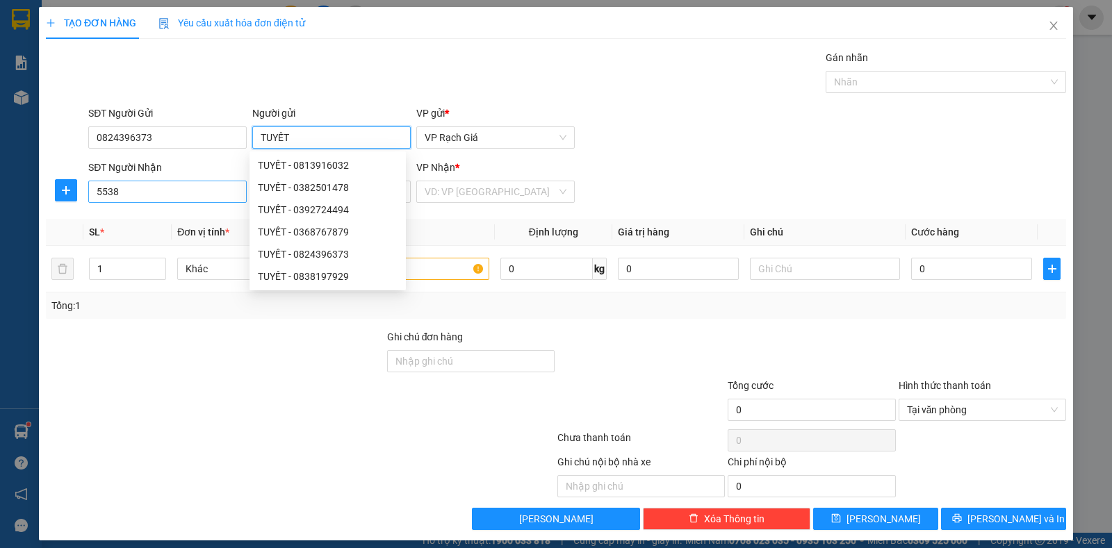
type input "TUYẾT"
click at [181, 201] on input "5538" at bounding box center [167, 192] width 158 height 22
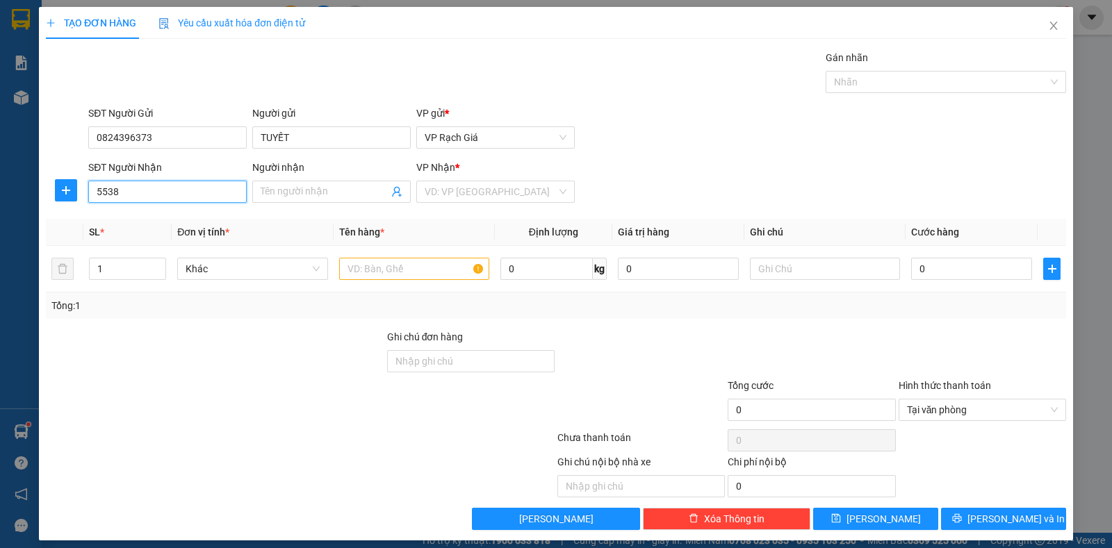
click at [181, 193] on input "5538" at bounding box center [167, 192] width 158 height 22
type input "0903355538"
click at [263, 188] on input "Người nhận" at bounding box center [325, 191] width 128 height 15
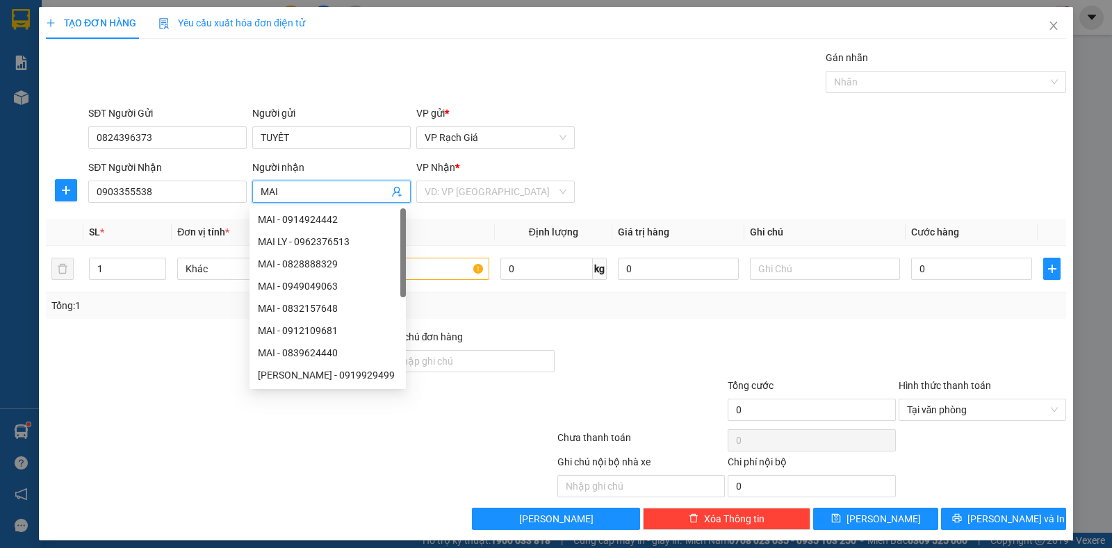
type input "MAI"
drag, startPoint x: 477, startPoint y: 221, endPoint x: 415, endPoint y: 268, distance: 77.9
click at [473, 223] on th "Tên hàng *" at bounding box center [414, 232] width 161 height 27
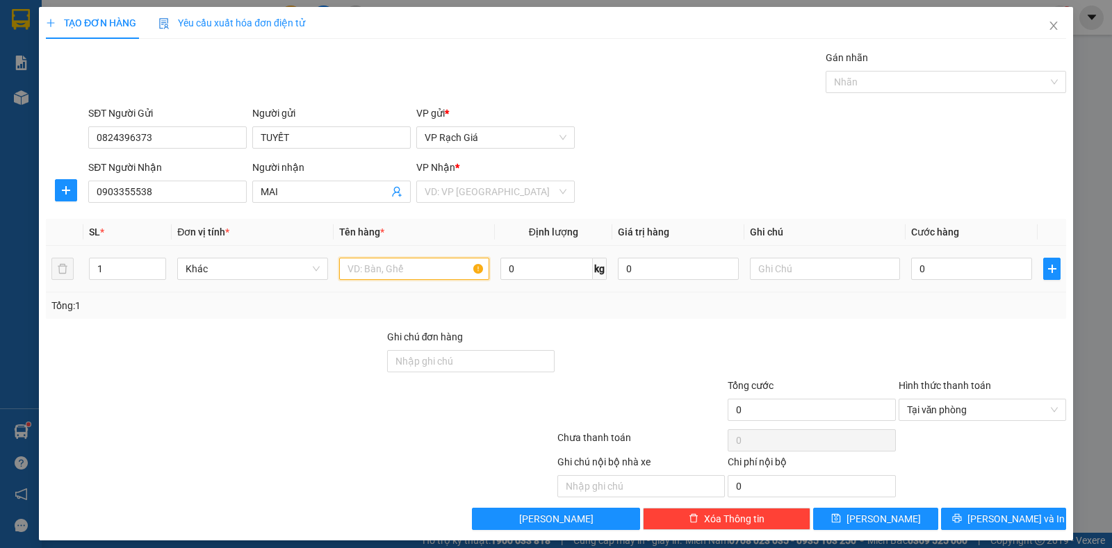
click at [427, 268] on input "text" at bounding box center [414, 269] width 150 height 22
type input "BỌC CHẢ"
click at [991, 266] on input "0" at bounding box center [971, 269] width 121 height 22
type input "3"
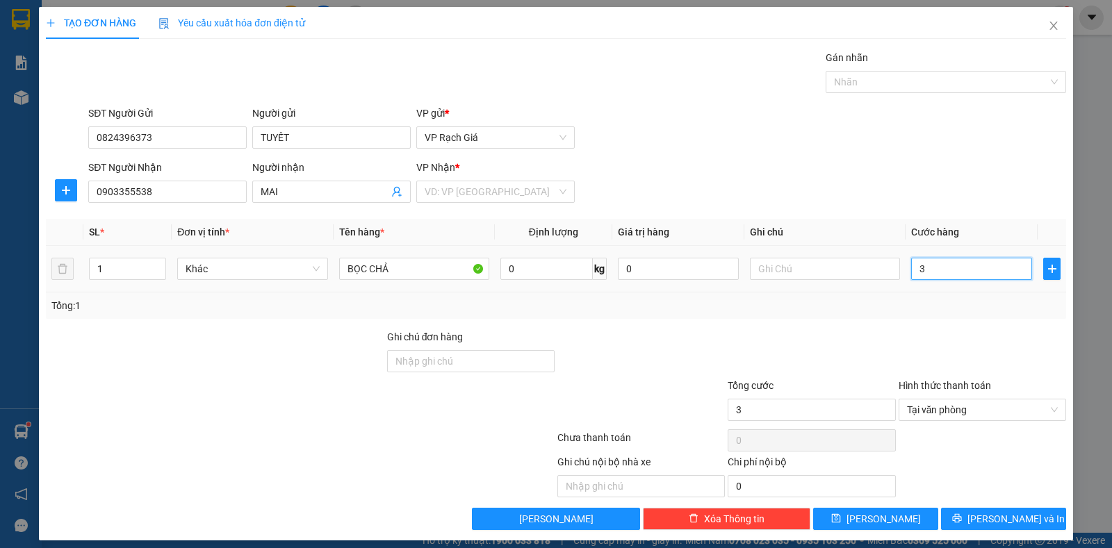
type input "30"
type input "30.000"
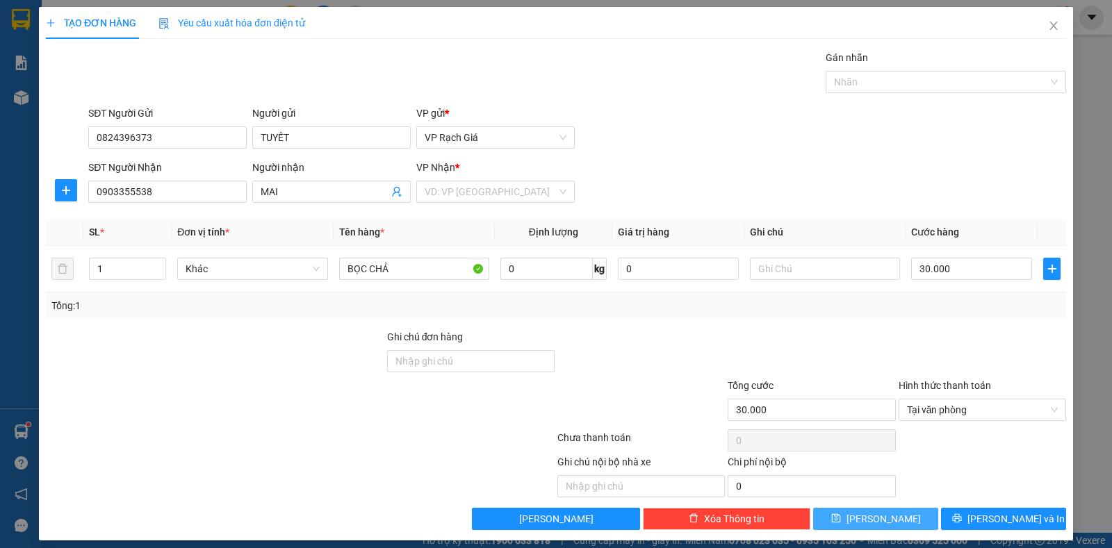
click at [871, 521] on span "Lưu" at bounding box center [884, 519] width 74 height 15
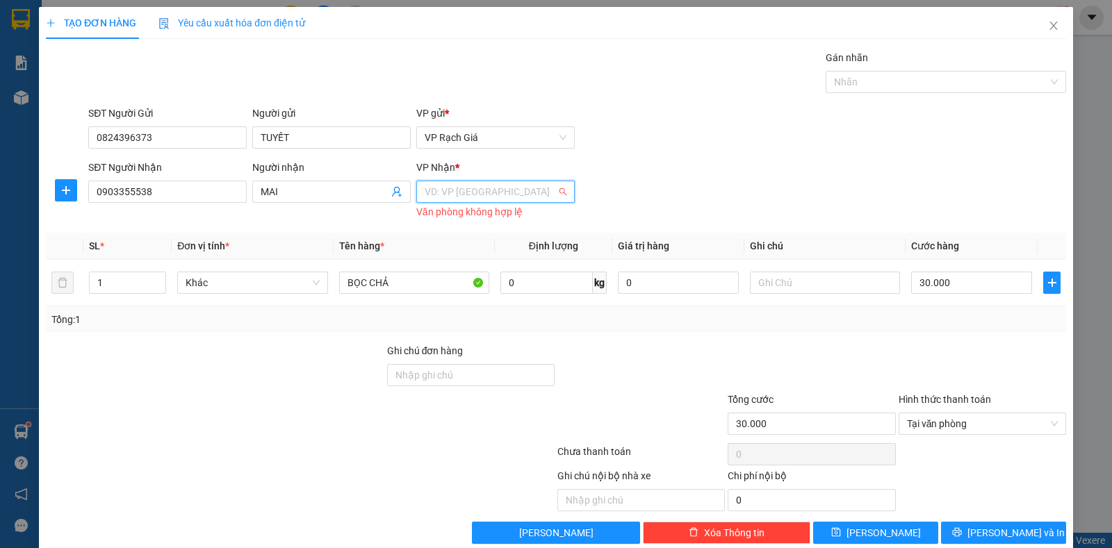
click at [481, 184] on input "search" at bounding box center [491, 191] width 132 height 21
click at [475, 257] on div "VP [GEOGRAPHIC_DATA]" at bounding box center [491, 263] width 140 height 15
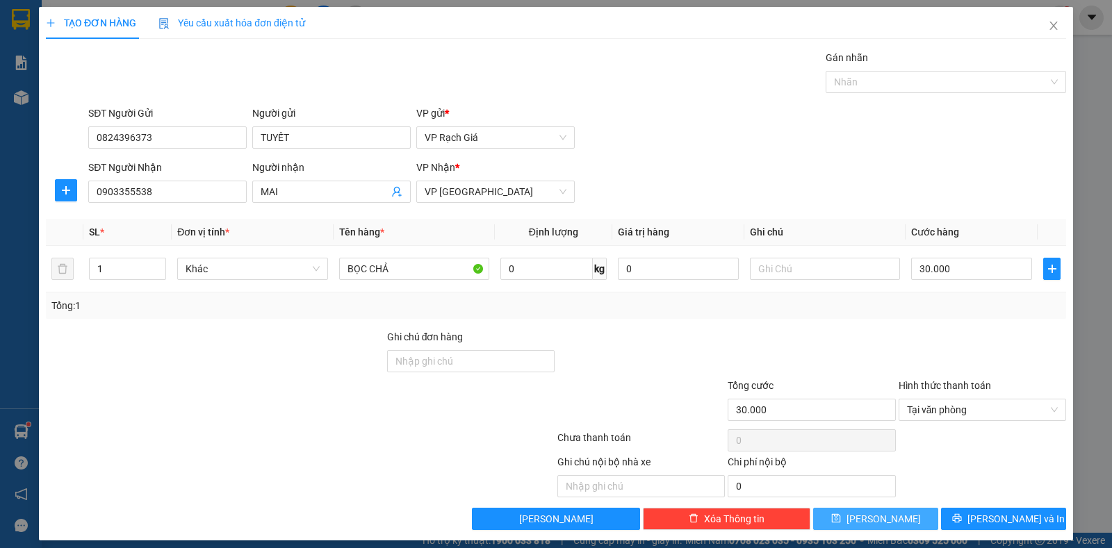
click at [917, 522] on button "Lưu" at bounding box center [875, 519] width 125 height 22
type input "0"
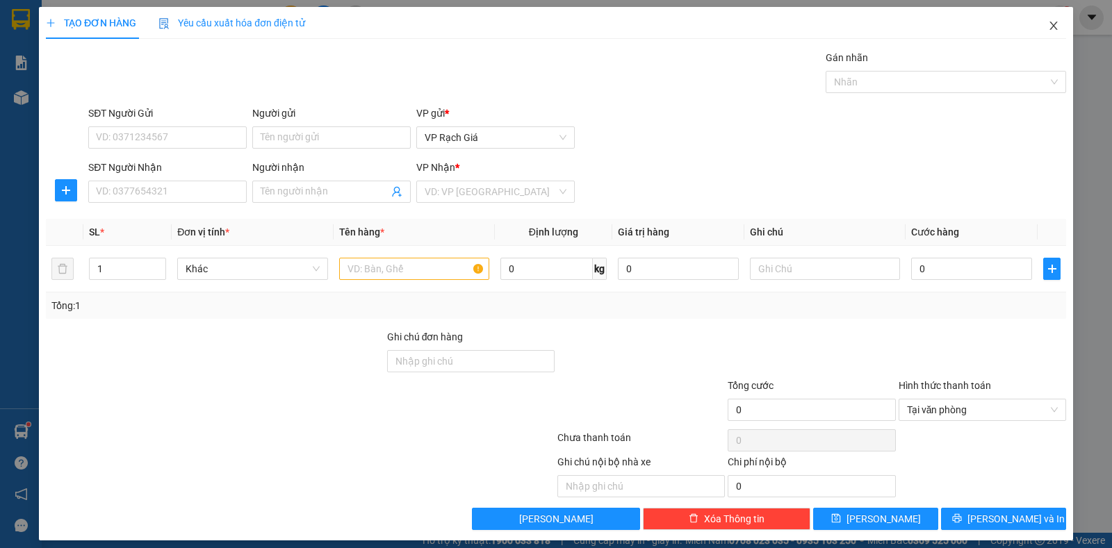
click at [1048, 24] on icon "close" at bounding box center [1053, 25] width 11 height 11
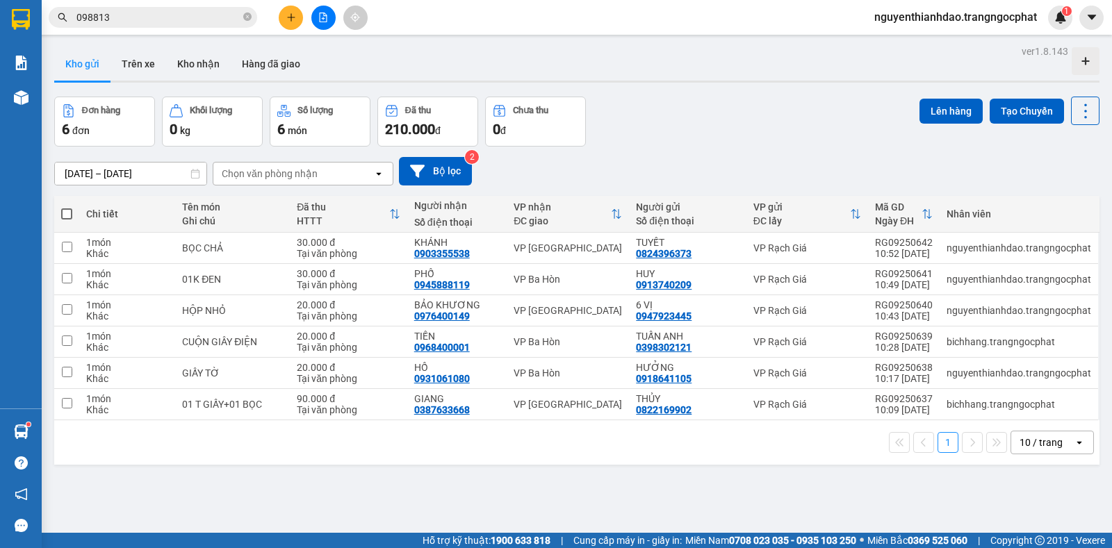
click at [68, 211] on span at bounding box center [66, 214] width 11 height 11
click at [67, 207] on input "checkbox" at bounding box center [67, 207] width 0 height 0
checkbox input "true"
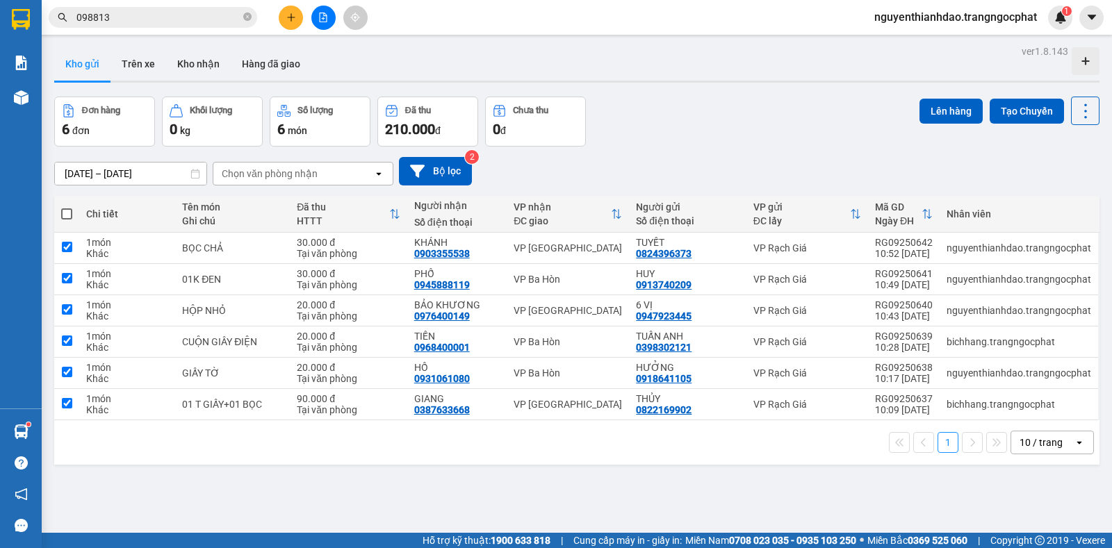
checkbox input "true"
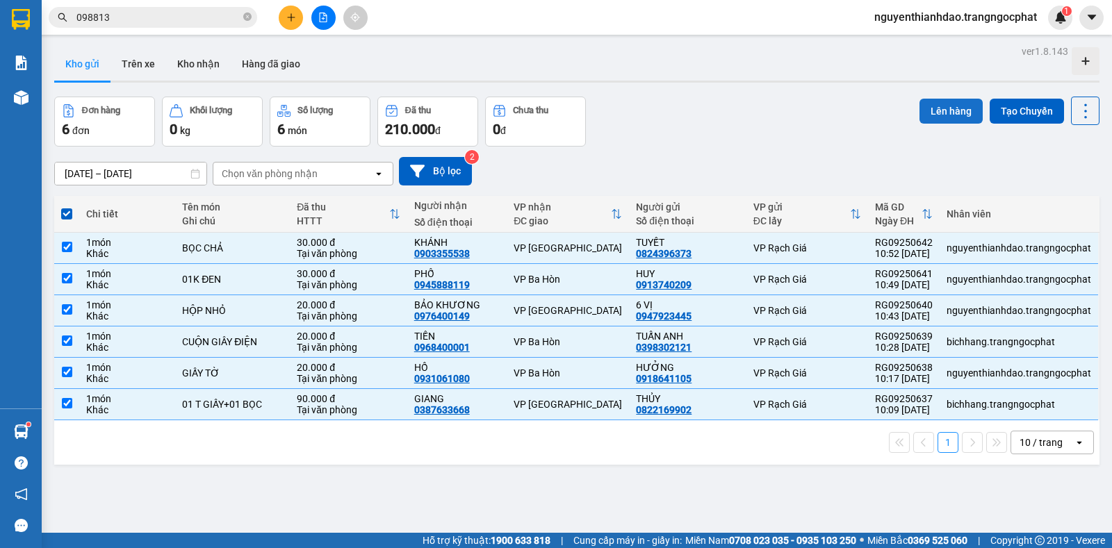
click at [952, 106] on button "Lên hàng" at bounding box center [951, 111] width 63 height 25
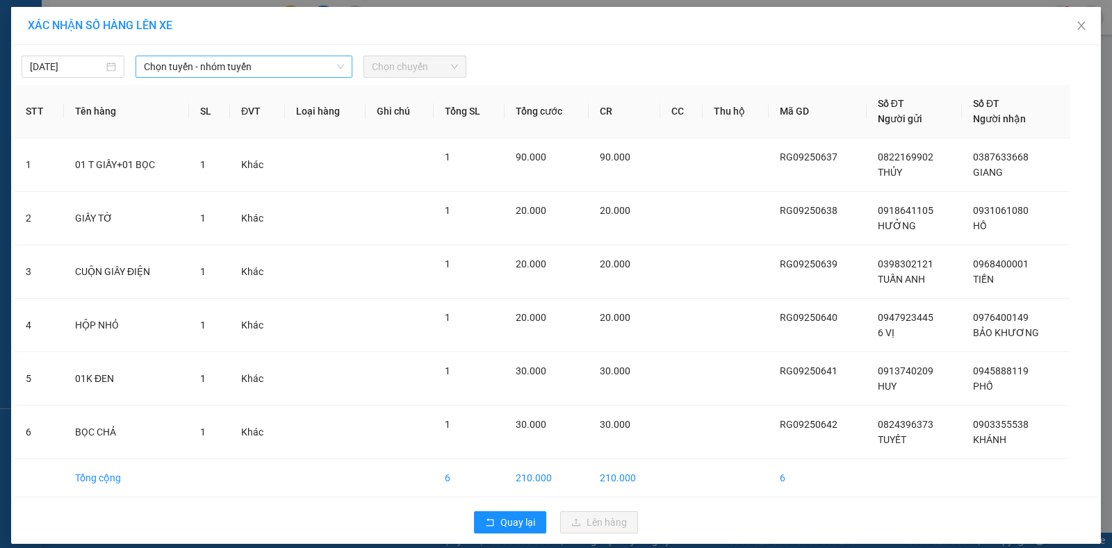
click at [193, 57] on span "Chọn tuyến - nhóm tuyến" at bounding box center [244, 66] width 200 height 21
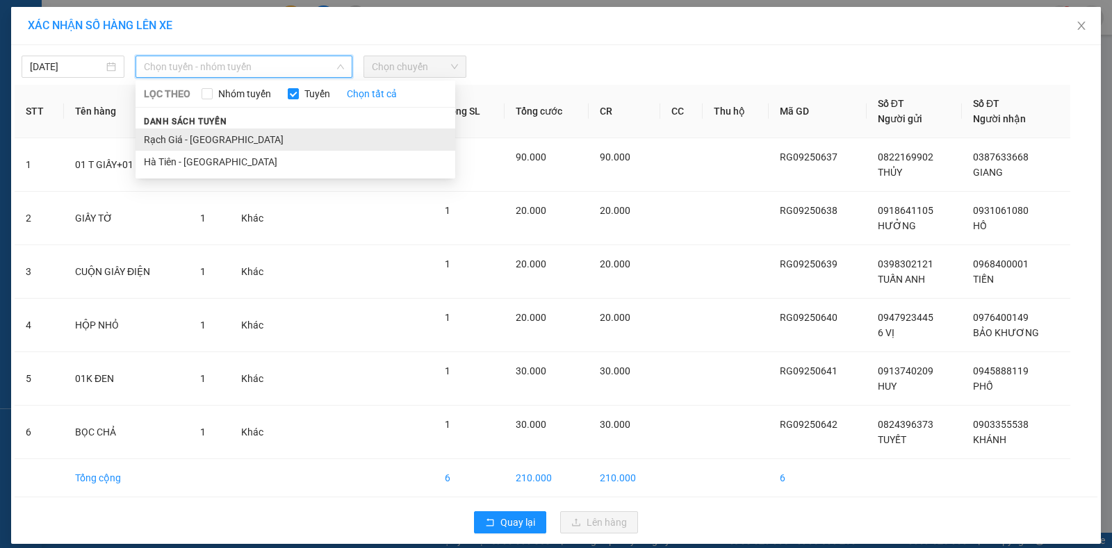
click at [194, 131] on li "Rạch Giá - [GEOGRAPHIC_DATA]" at bounding box center [296, 140] width 320 height 22
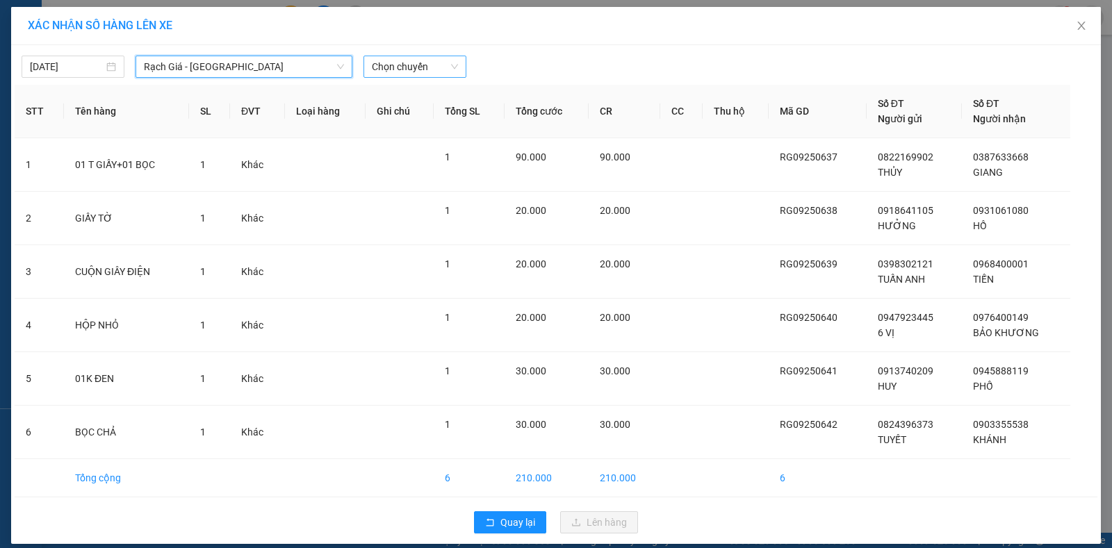
click at [382, 65] on span "Chọn chuyến" at bounding box center [415, 66] width 86 height 21
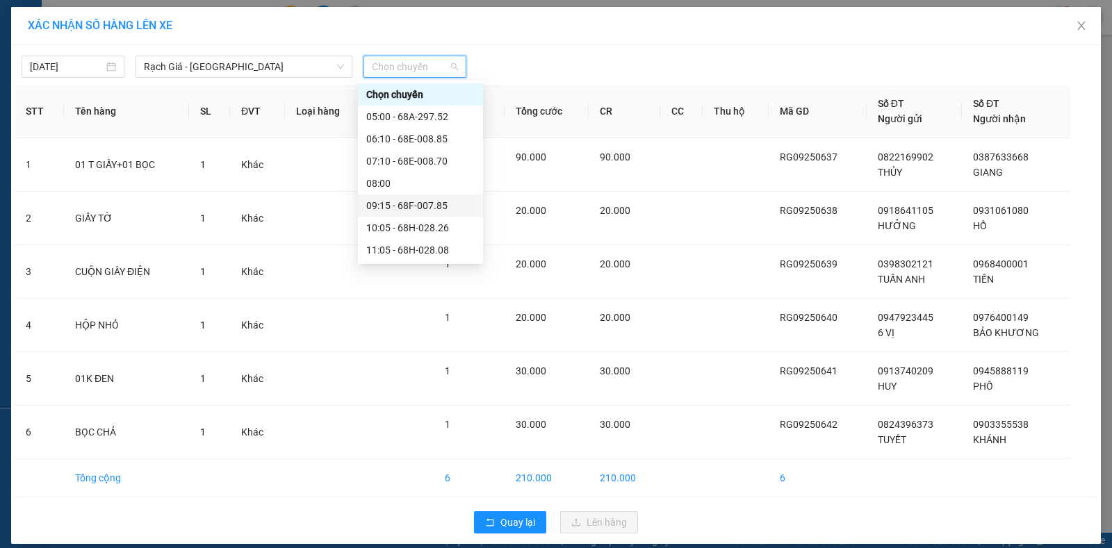
scroll to position [139, 0]
click at [406, 113] on div "11:05 - 68H-028.08" at bounding box center [420, 111] width 108 height 15
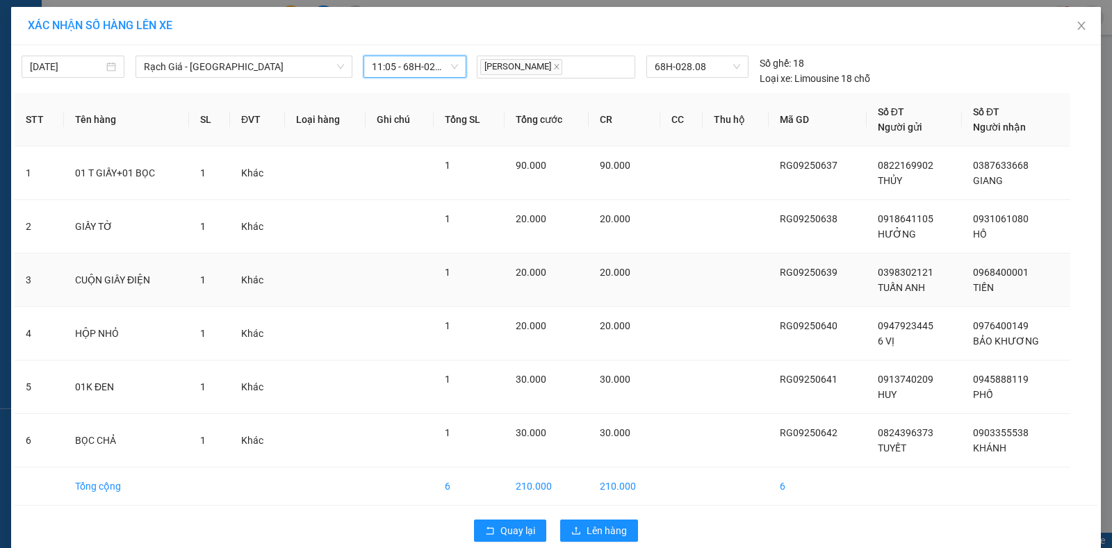
scroll to position [21, 0]
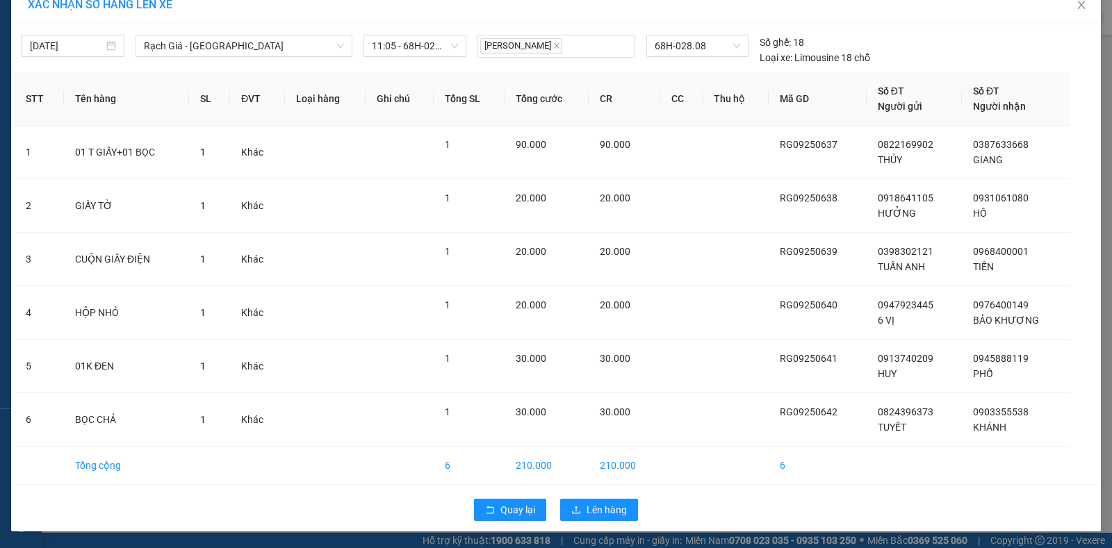
click at [607, 498] on div "Quay lại Lên hàng" at bounding box center [556, 510] width 1083 height 36
click at [605, 515] on span "Lên hàng" at bounding box center [607, 510] width 40 height 15
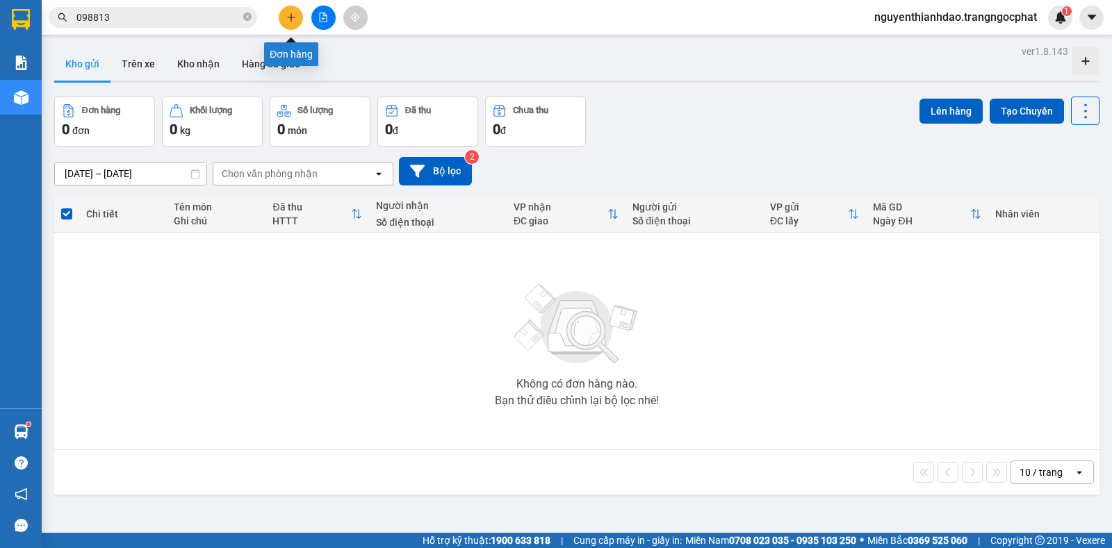
click at [293, 21] on icon "plus" at bounding box center [291, 18] width 10 height 10
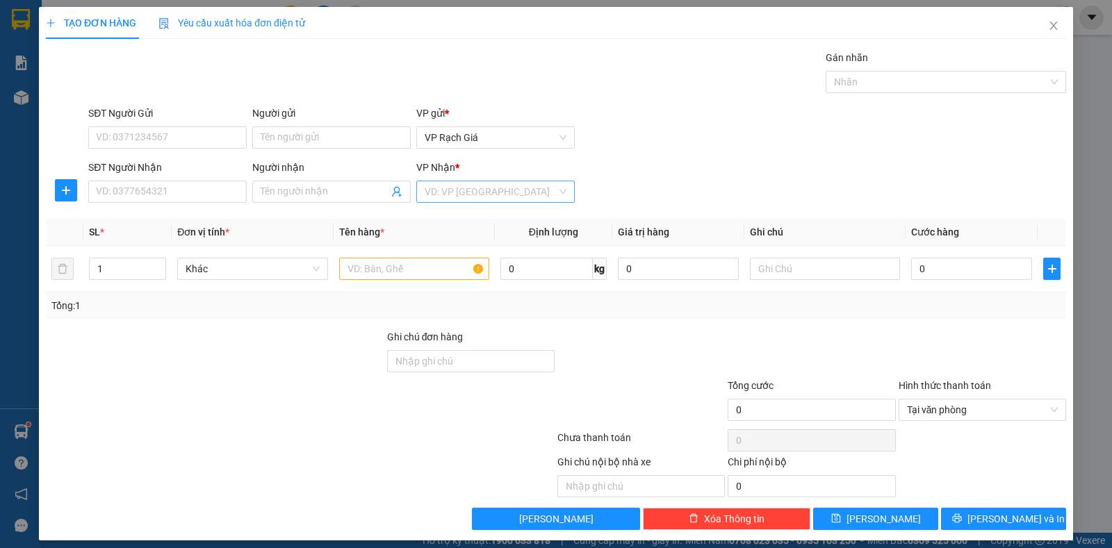
click at [446, 195] on input "search" at bounding box center [491, 191] width 132 height 21
click at [453, 258] on div "VP [GEOGRAPHIC_DATA]" at bounding box center [491, 263] width 140 height 15
click at [330, 197] on input "Người nhận" at bounding box center [325, 191] width 128 height 15
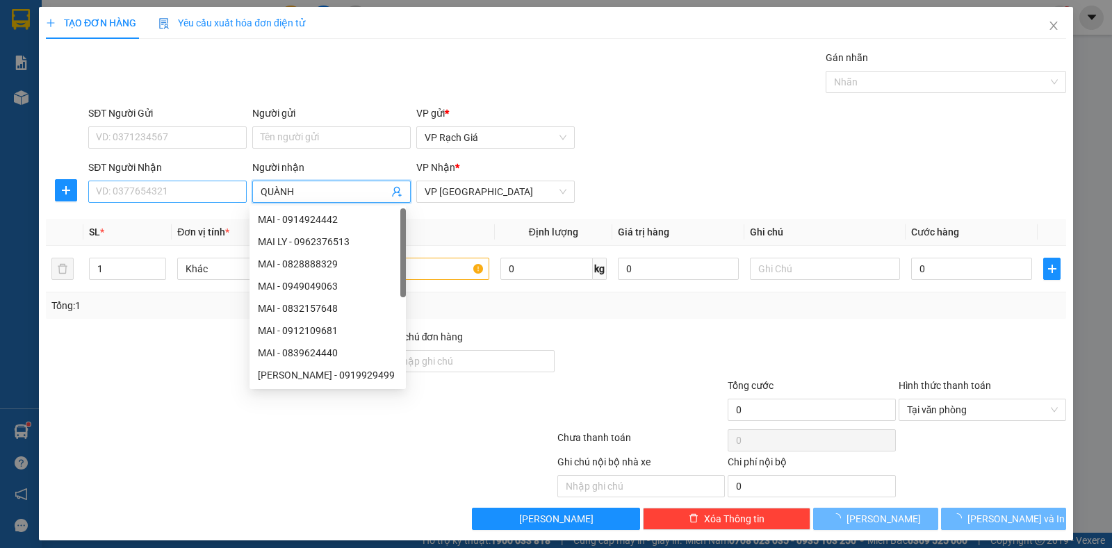
type input "QUÀNH"
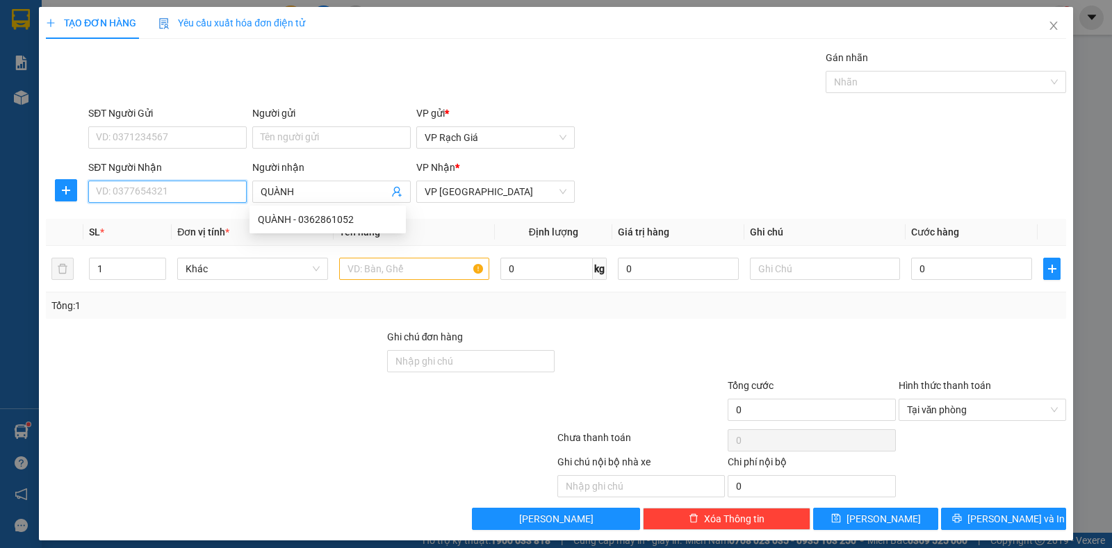
click at [158, 190] on input "SĐT Người Nhận" at bounding box center [167, 192] width 158 height 22
type input "0362861052"
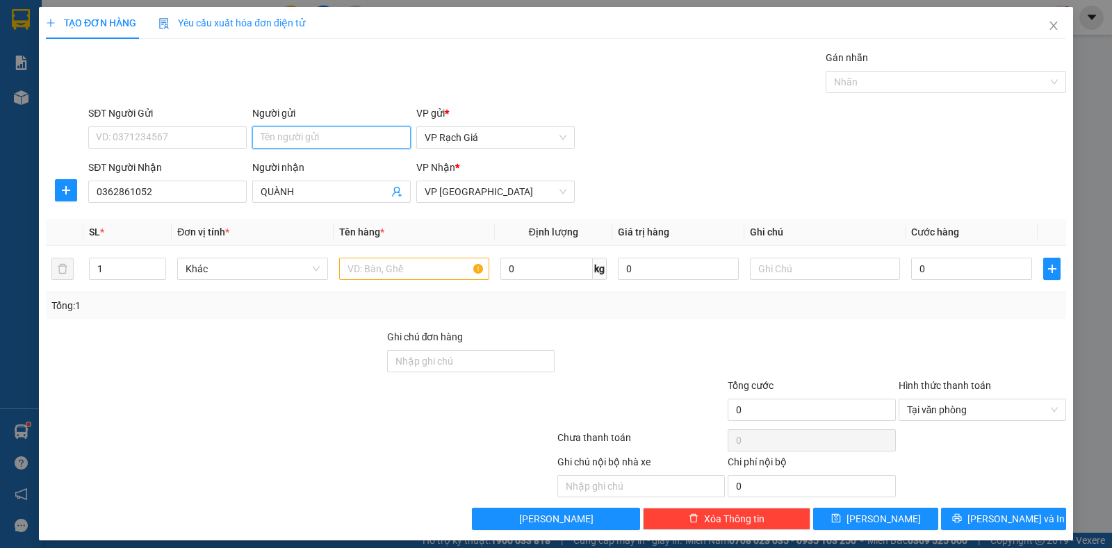
click at [302, 136] on input "Người gửi" at bounding box center [331, 138] width 158 height 22
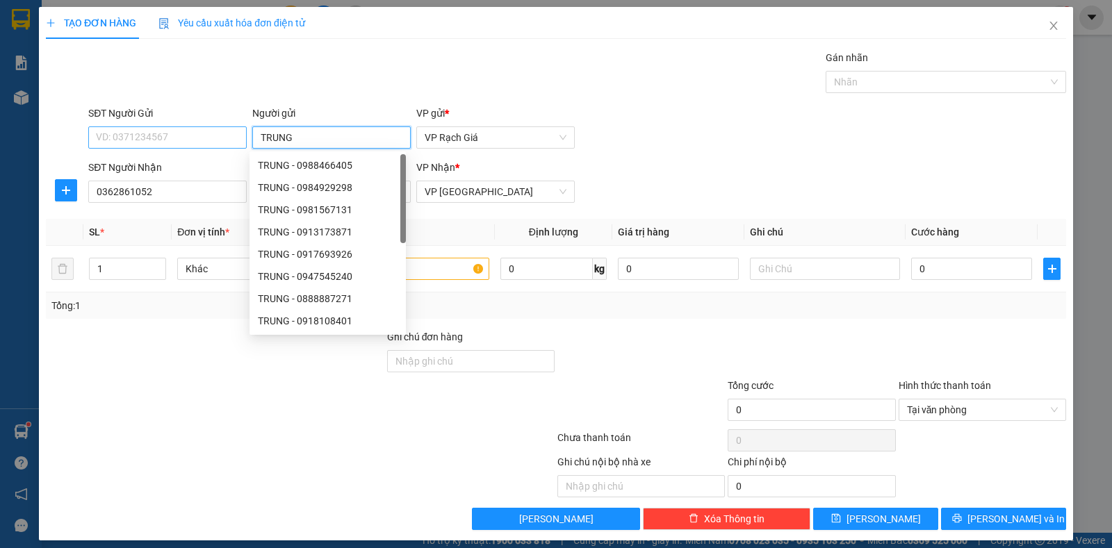
type input "TRUNG"
click at [138, 135] on input "SĐT Người Gửi" at bounding box center [167, 138] width 158 height 22
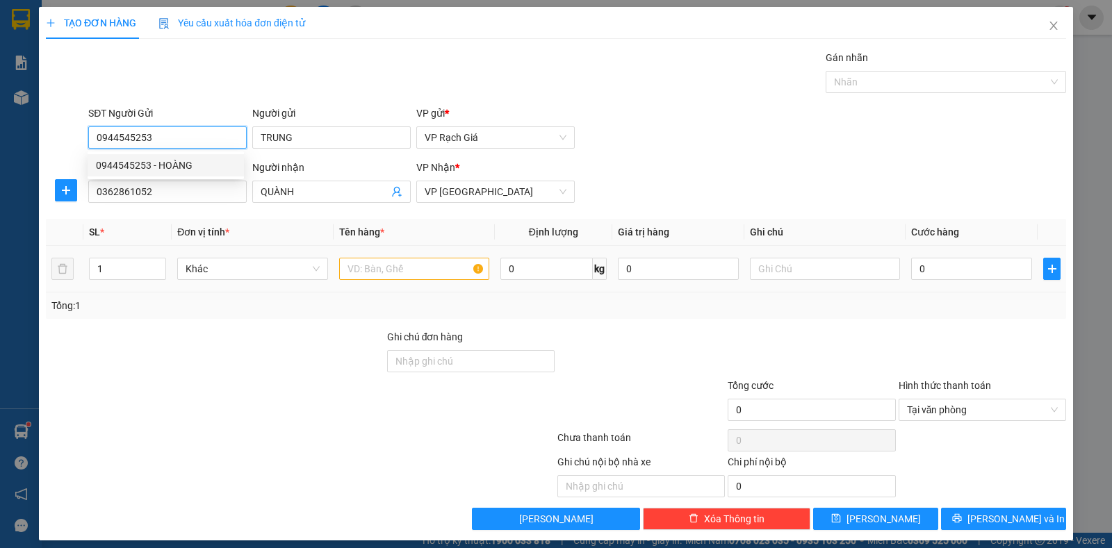
type input "0944545253"
click at [378, 274] on input "text" at bounding box center [414, 269] width 150 height 22
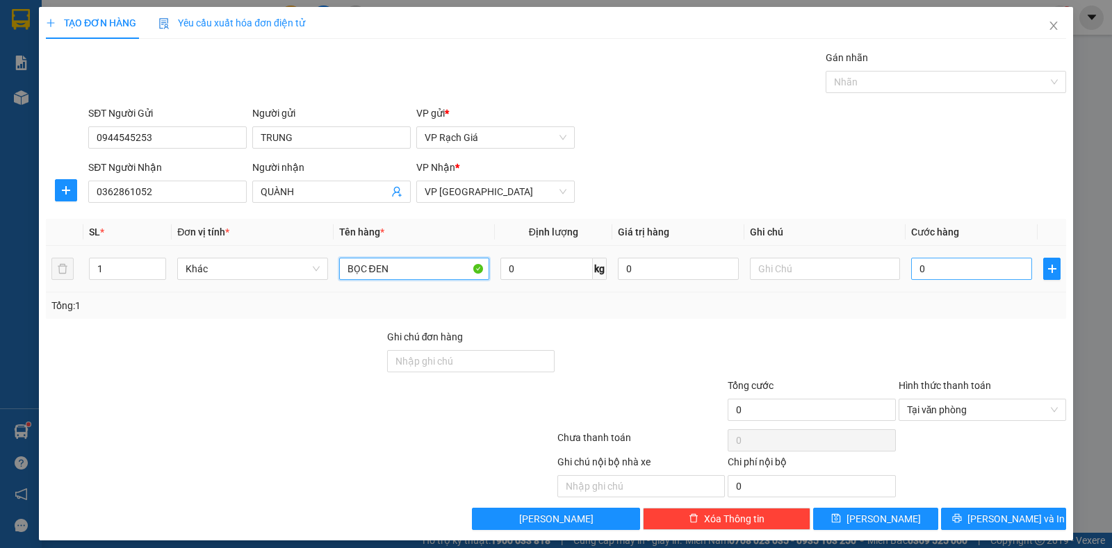
type input "BỌC ĐEN"
click at [920, 270] on input "0" at bounding box center [971, 269] width 121 height 22
type input "2"
type input "20"
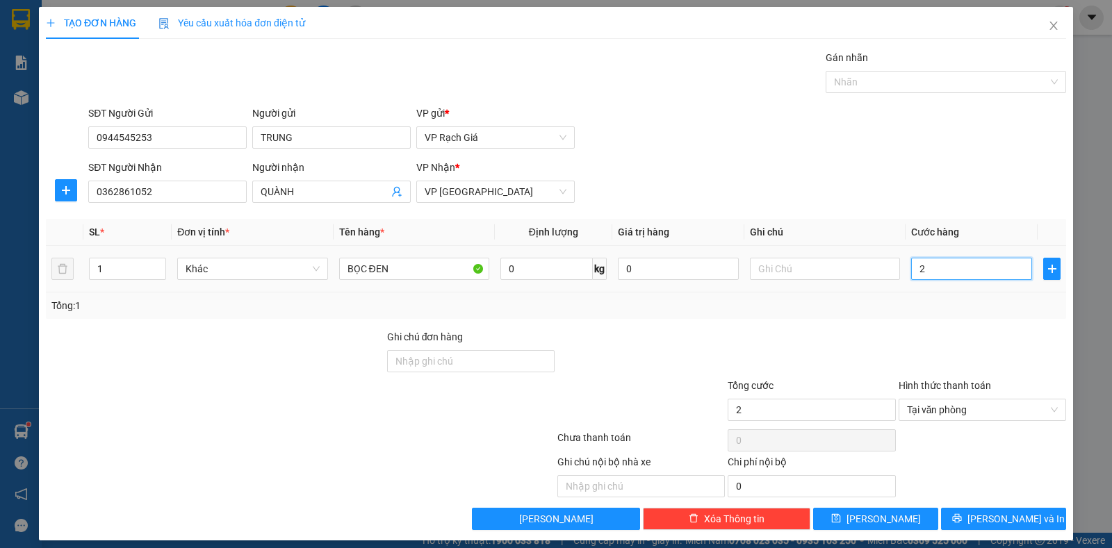
type input "20"
click at [984, 517] on span "Lưu và In" at bounding box center [1016, 519] width 97 height 15
type input "20.000"
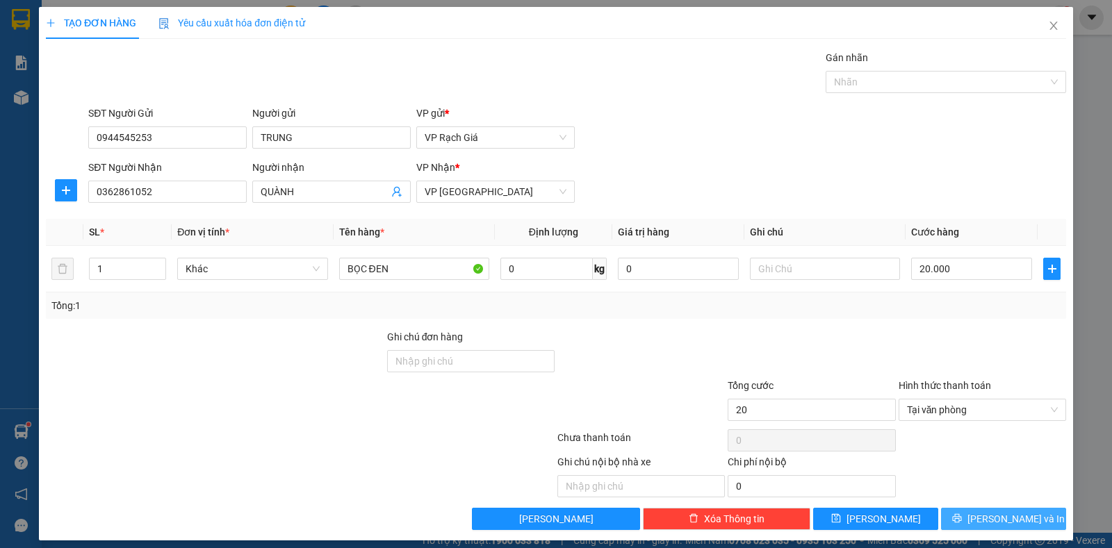
type input "20.000"
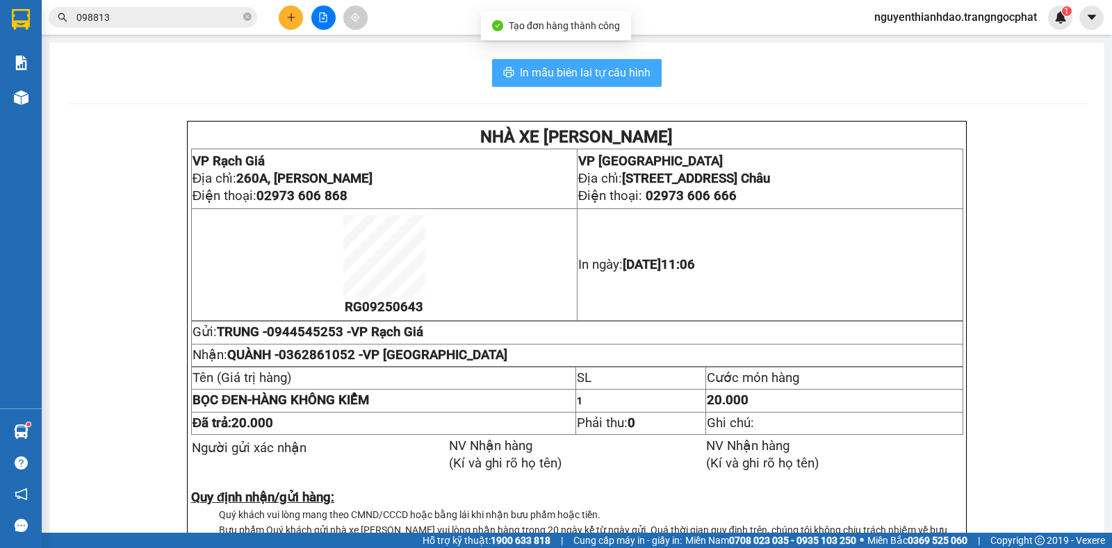
click at [580, 80] on span "In mẫu biên lai tự cấu hình" at bounding box center [585, 72] width 131 height 17
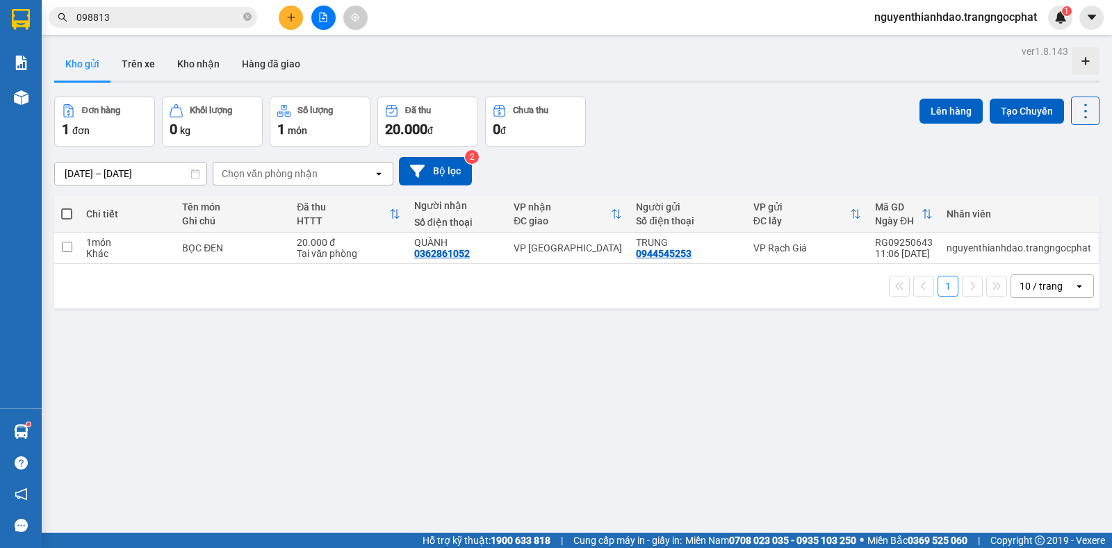
click at [218, 13] on input "098813" at bounding box center [158, 17] width 164 height 15
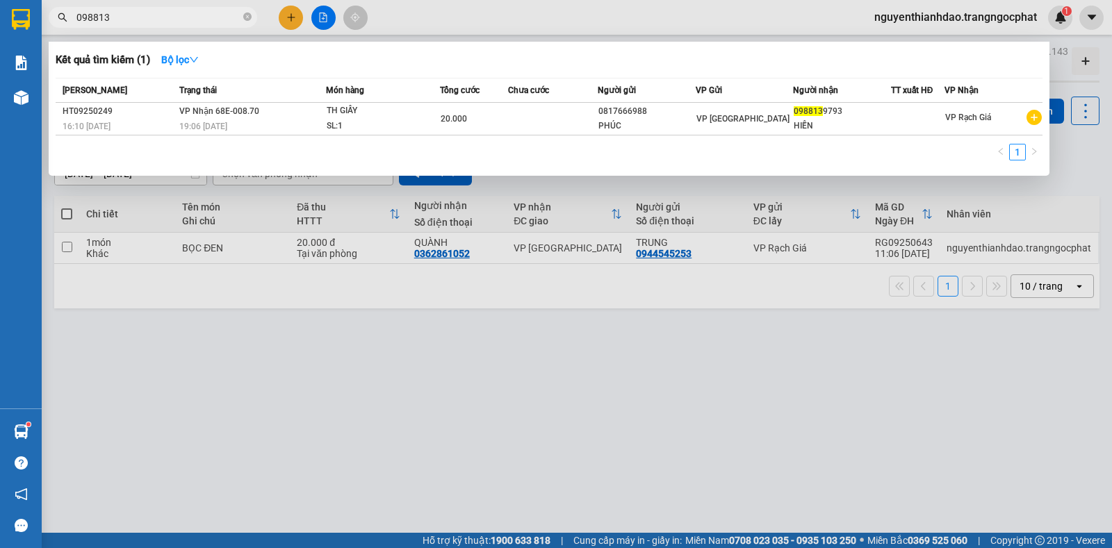
click at [218, 13] on input "098813" at bounding box center [158, 17] width 164 height 15
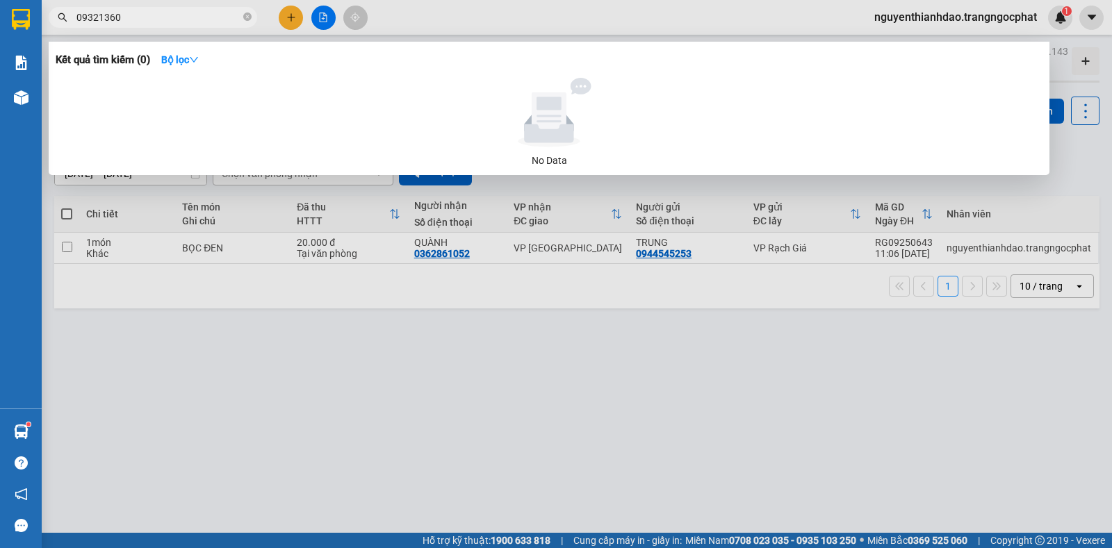
type input "09321360"
click at [293, 11] on div at bounding box center [556, 274] width 1112 height 548
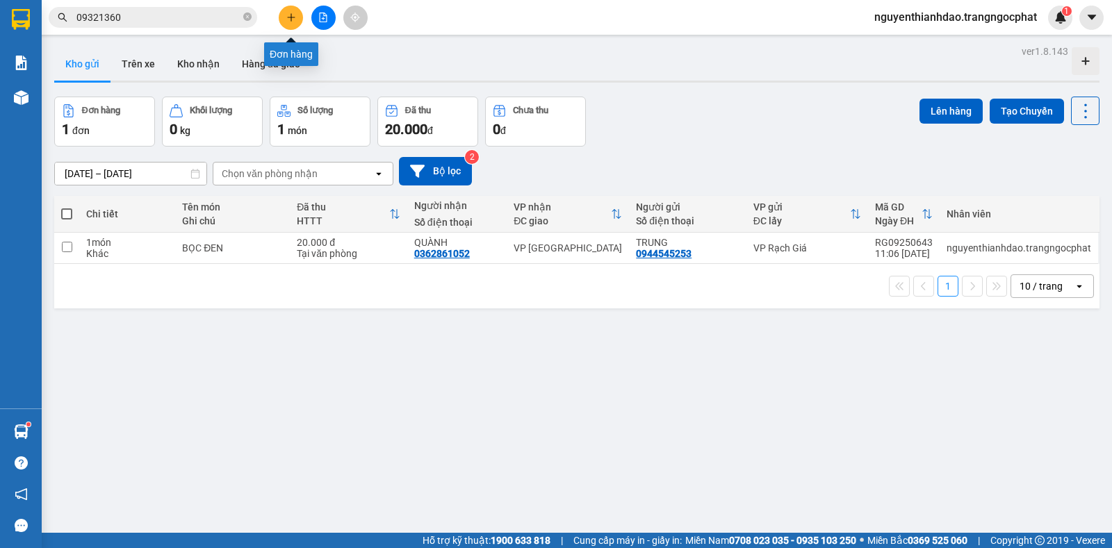
click at [293, 14] on icon "plus" at bounding box center [291, 18] width 10 height 10
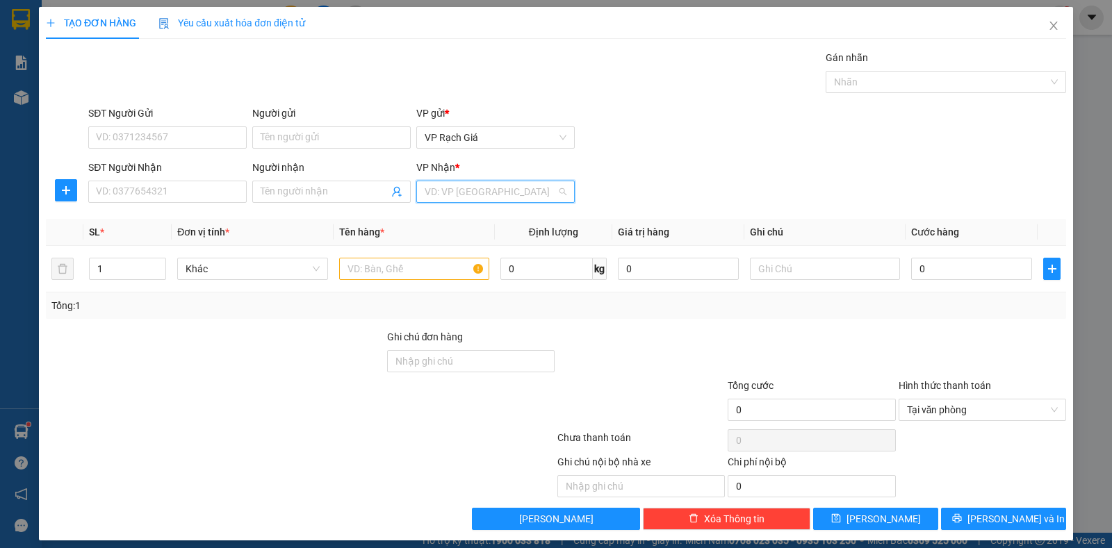
click at [460, 187] on input "search" at bounding box center [491, 191] width 132 height 21
click at [460, 261] on div "VP [GEOGRAPHIC_DATA]" at bounding box center [491, 263] width 140 height 15
click at [327, 199] on input "Người nhận" at bounding box center [325, 191] width 128 height 15
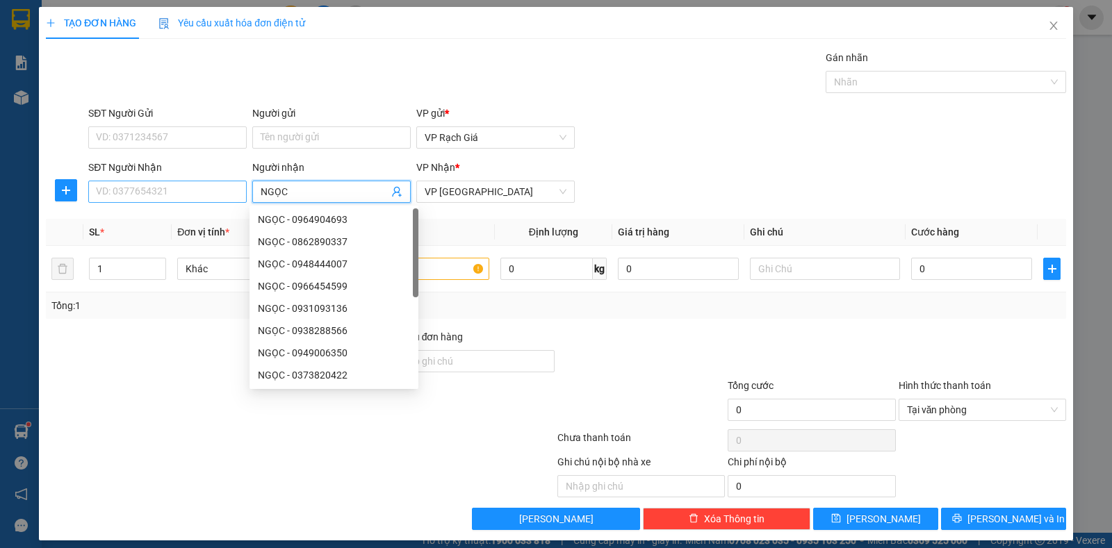
type input "NGỌC"
click at [164, 186] on input "SĐT Người Nhận" at bounding box center [167, 192] width 158 height 22
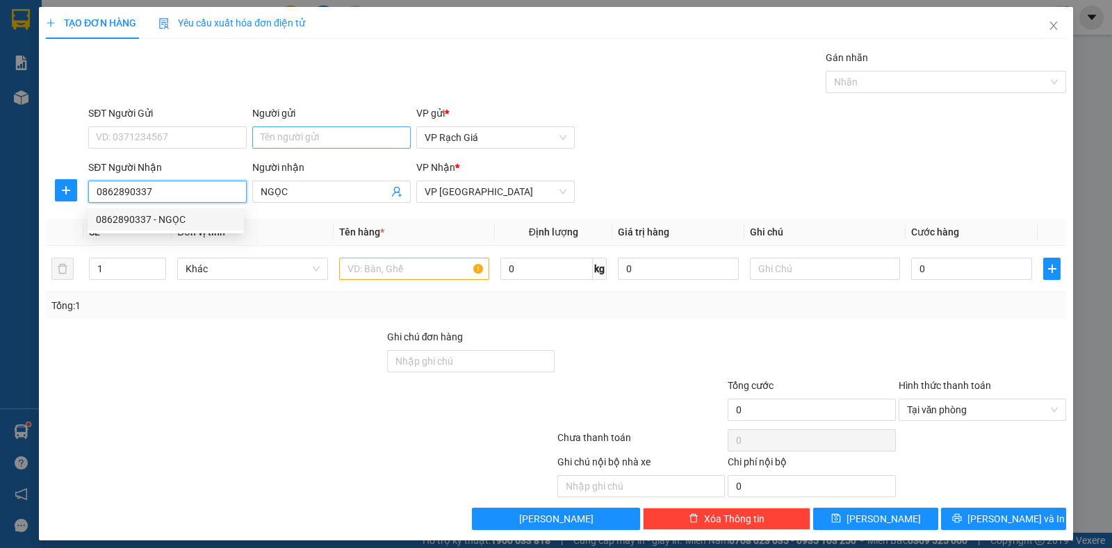
type input "0862890337"
click at [292, 140] on input "Người gửi" at bounding box center [331, 138] width 158 height 22
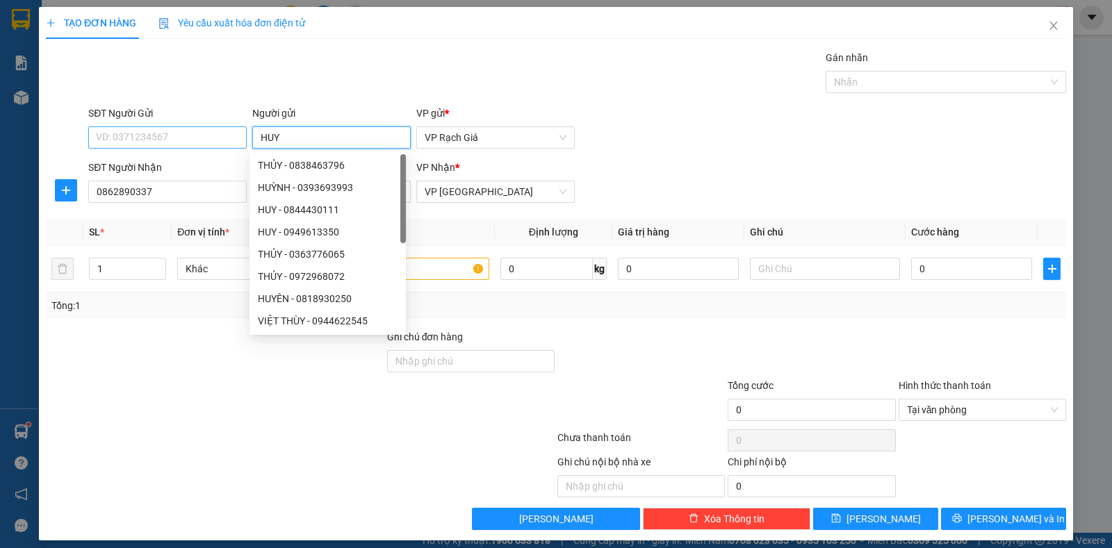
type input "HUY"
click at [175, 142] on input "SĐT Người Gửi" at bounding box center [167, 138] width 158 height 22
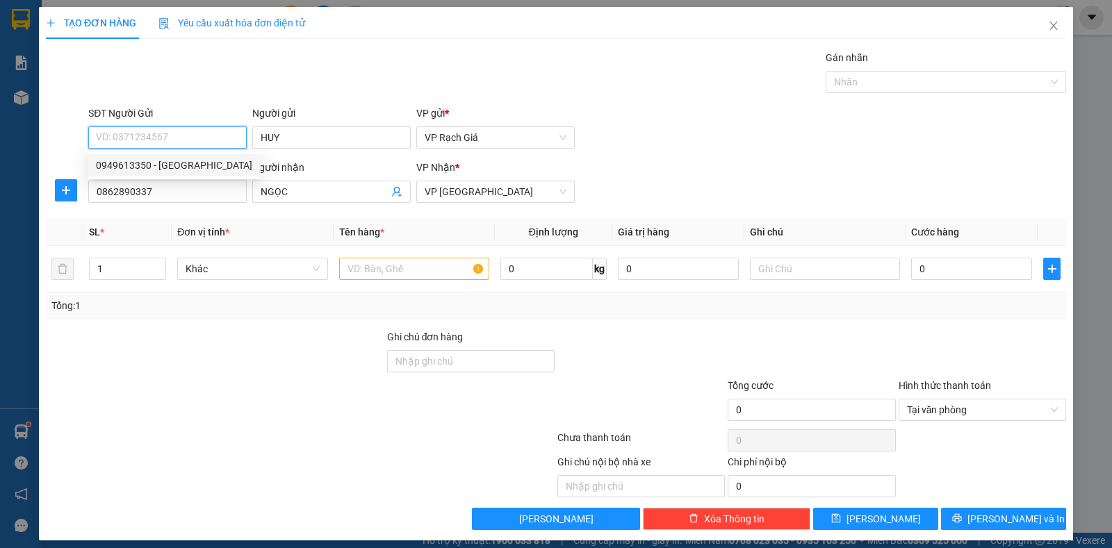
click at [209, 158] on div "0949613350 - HUY" at bounding box center [174, 165] width 156 height 15
type input "0949613350"
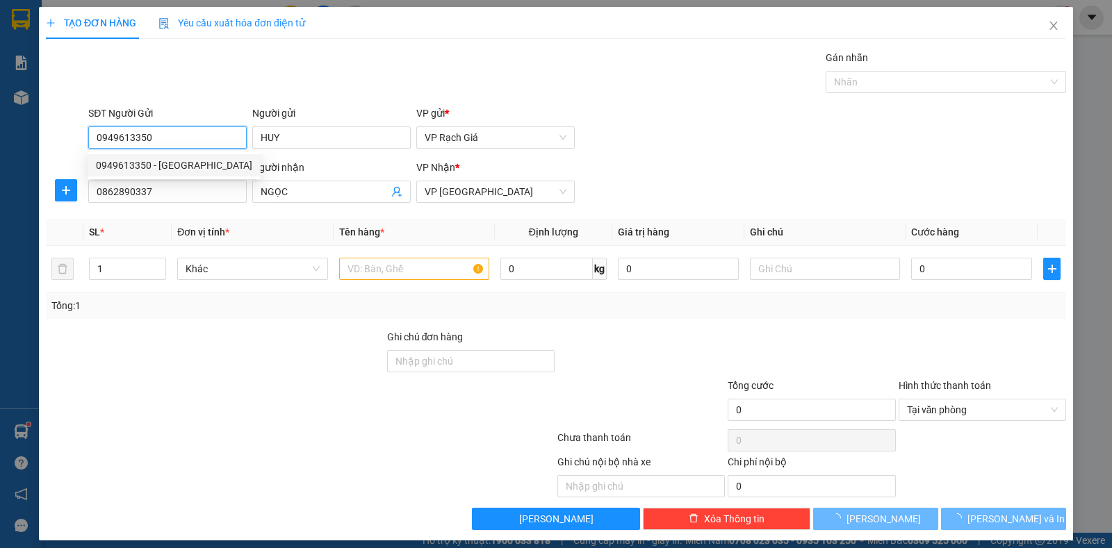
type input "40.000"
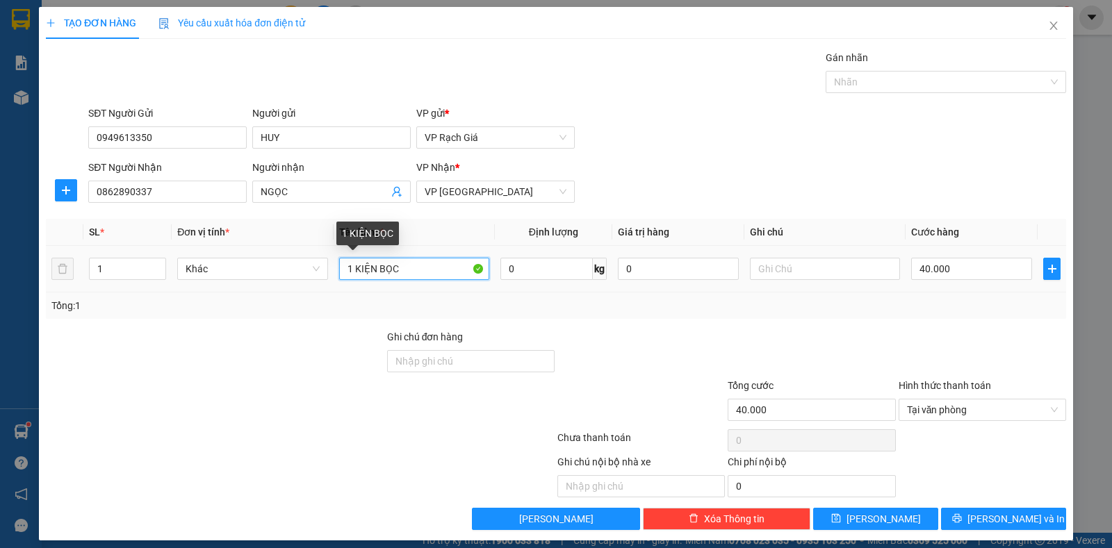
drag, startPoint x: 434, startPoint y: 273, endPoint x: 195, endPoint y: 257, distance: 239.6
click at [195, 257] on tr "1 Khác 1 KIỆN BỌC 0 kg 0 40.000" at bounding box center [556, 269] width 1020 height 47
type input "HỘP"
click at [937, 274] on input "40.000" at bounding box center [971, 269] width 121 height 22
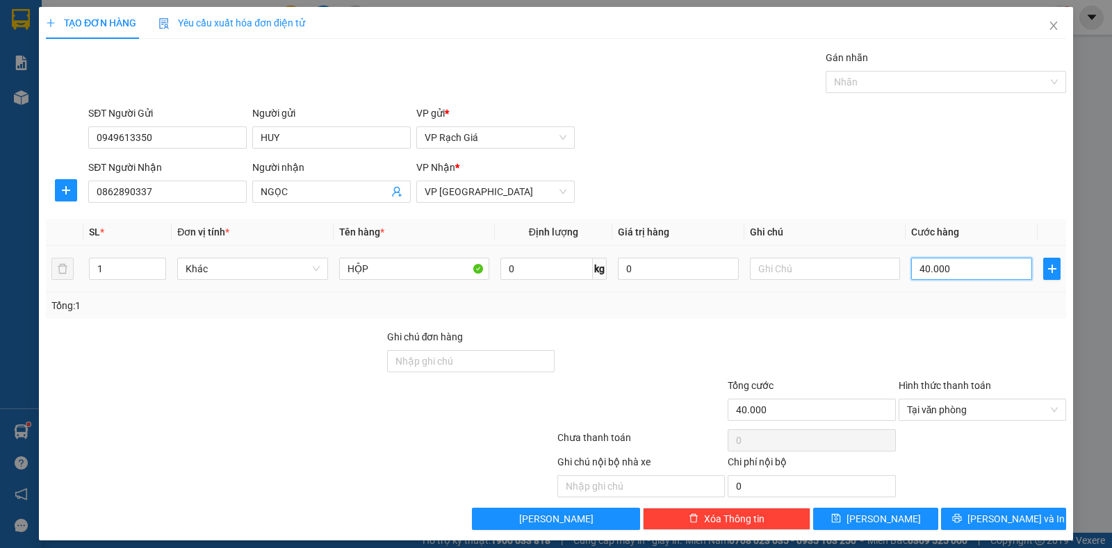
type input "2"
type input "20"
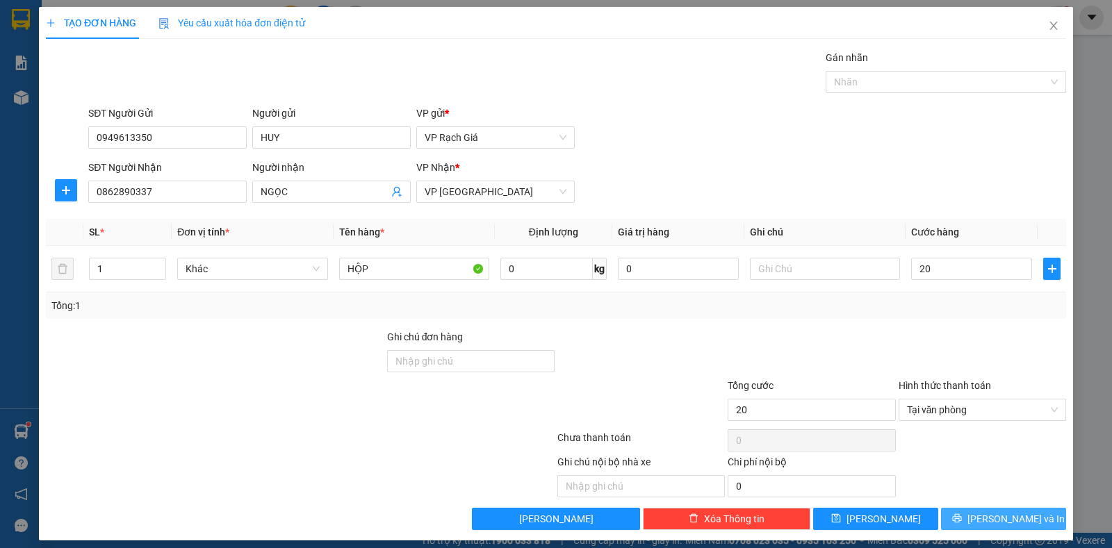
type input "20.000"
click at [1004, 515] on span "Lưu và In" at bounding box center [1016, 519] width 97 height 15
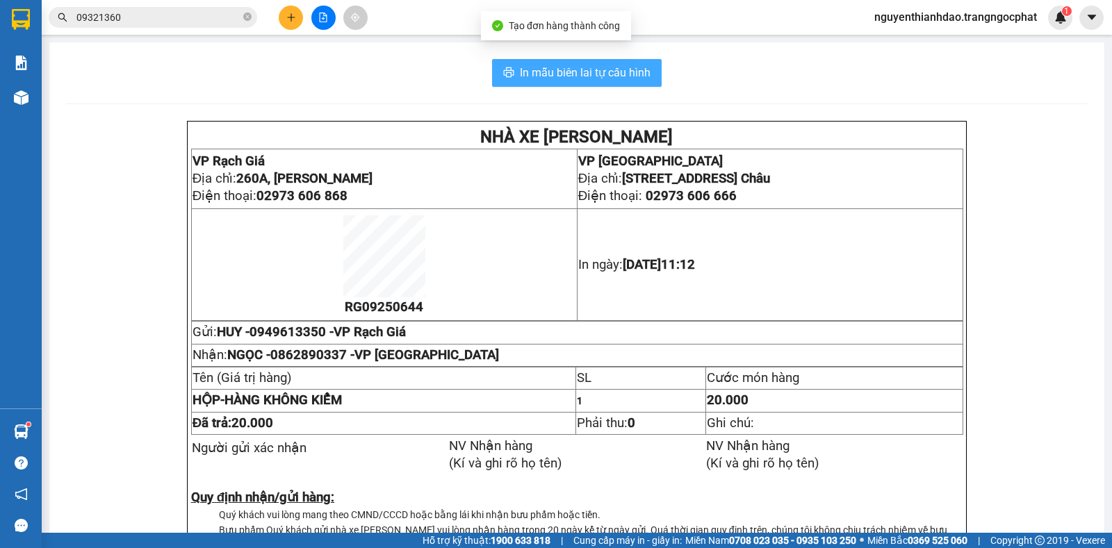
click at [544, 76] on span "In mẫu biên lai tự cấu hình" at bounding box center [585, 72] width 131 height 17
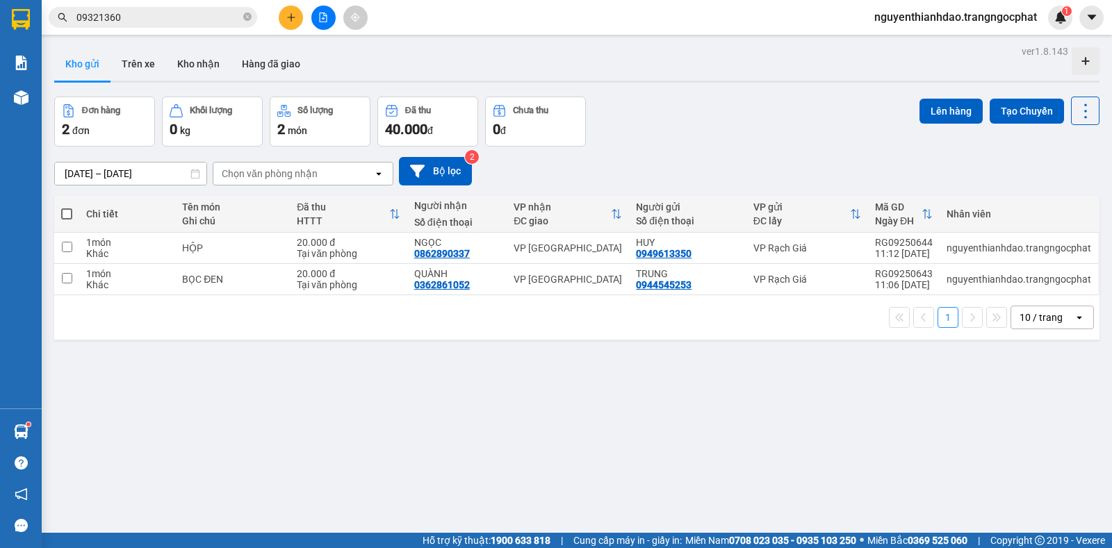
click at [677, 136] on div "Đơn hàng 2 đơn Khối lượng 0 kg Số lượng 2 món Đã thu 40.000 đ Chưa thu 0 đ Lên …" at bounding box center [576, 122] width 1045 height 50
click at [625, 104] on div "Đơn hàng 2 đơn Khối lượng 0 kg Số lượng 2 món Đã thu 40.000 đ Chưa thu 0 đ Lên …" at bounding box center [576, 122] width 1045 height 50
click at [291, 15] on icon "plus" at bounding box center [291, 18] width 10 height 10
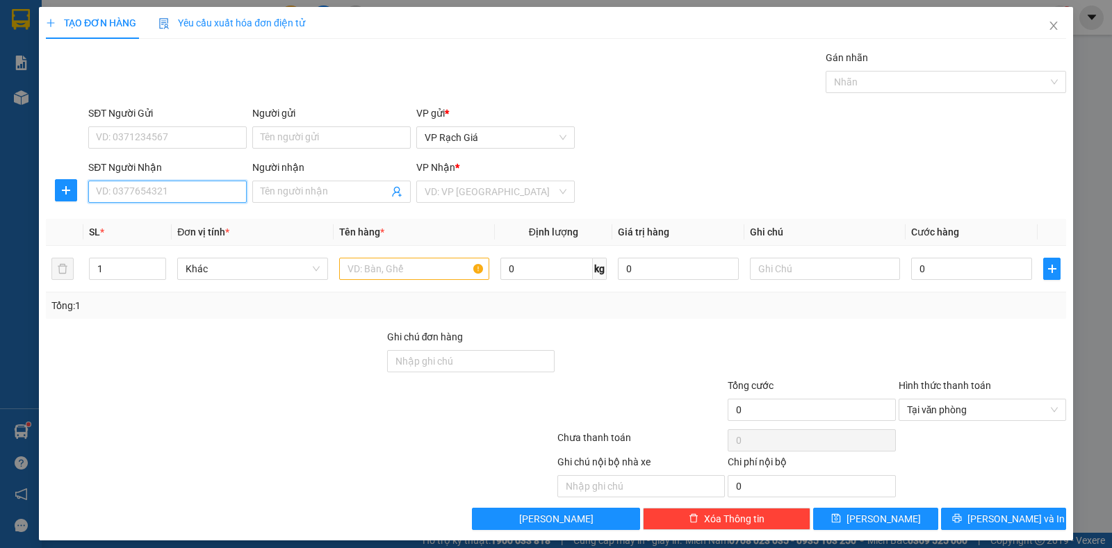
click at [148, 184] on input "SĐT Người Nhận" at bounding box center [167, 192] width 158 height 22
type input "0369104072"
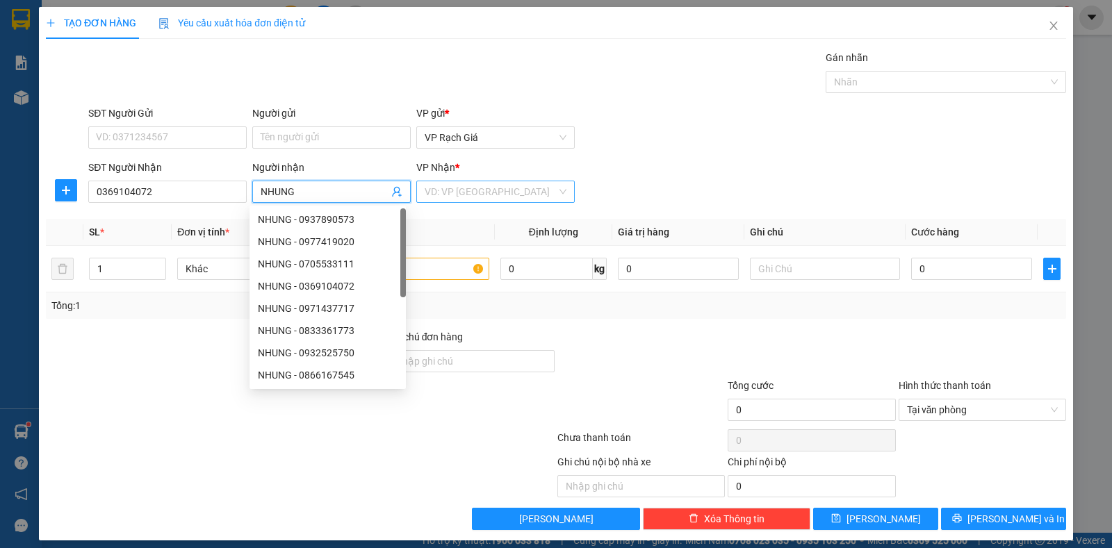
type input "NHUNG"
click at [456, 189] on input "search" at bounding box center [491, 191] width 132 height 21
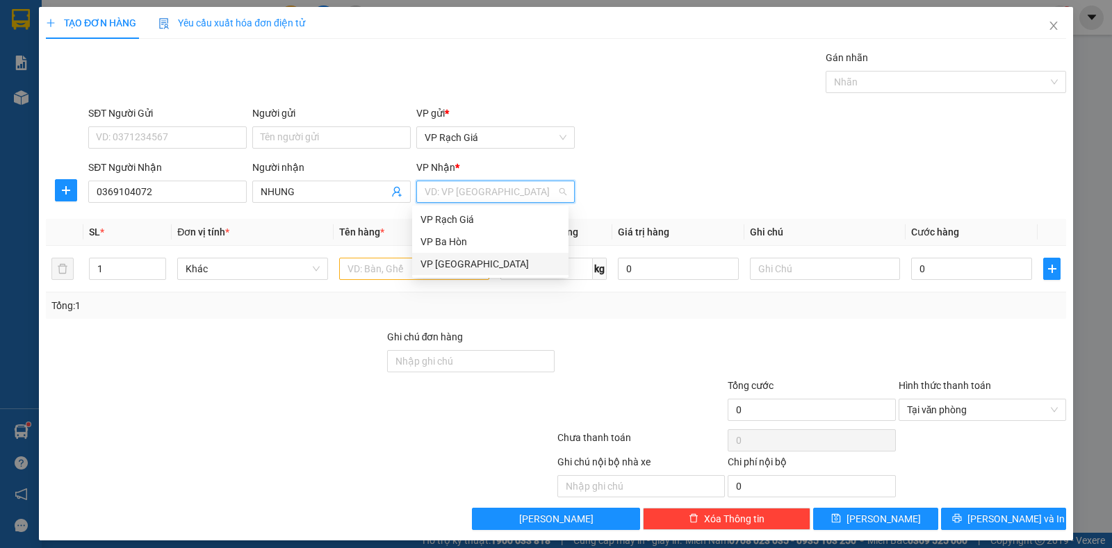
click at [452, 259] on div "VP [GEOGRAPHIC_DATA]" at bounding box center [491, 263] width 140 height 15
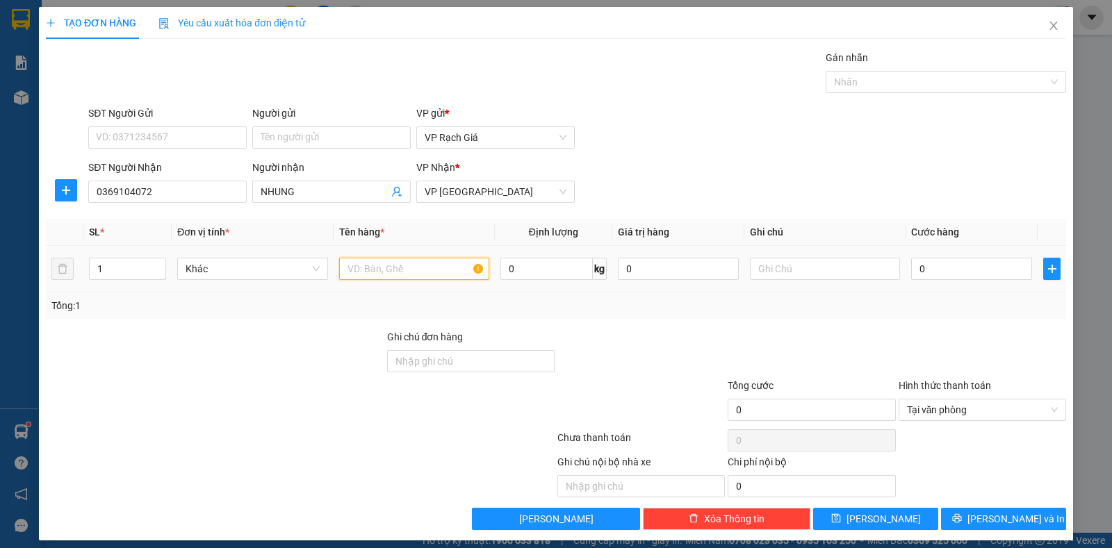
click at [451, 259] on input "text" at bounding box center [414, 269] width 150 height 22
type input "01T GIẤY"
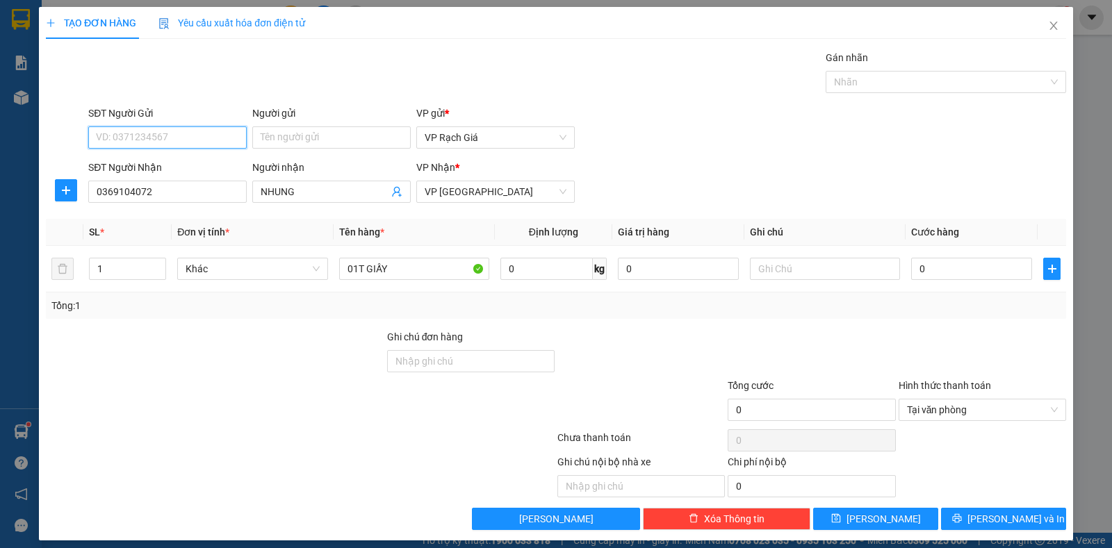
click at [188, 129] on input "SĐT Người Gửi" at bounding box center [167, 138] width 158 height 22
type input "0948757065"
type input "D"
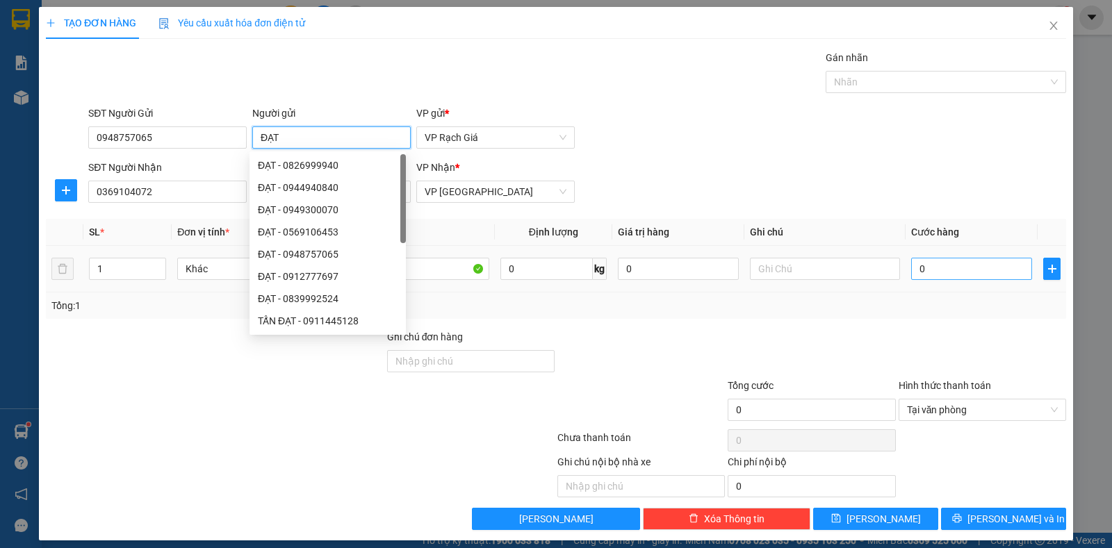
type input "ĐẠT"
click at [933, 260] on input "0" at bounding box center [971, 269] width 121 height 22
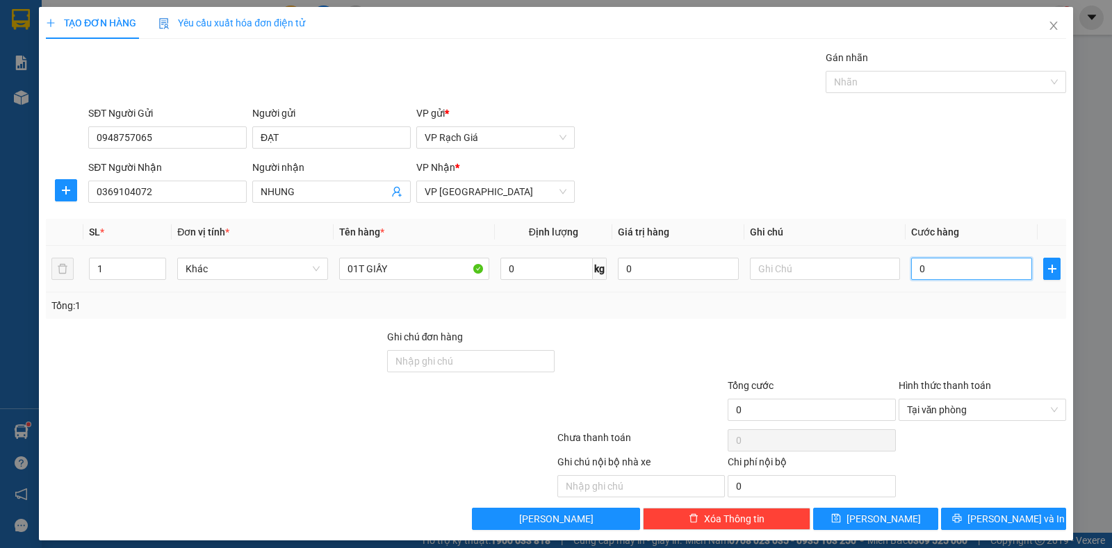
type input "3"
type input "30"
type input "30.000"
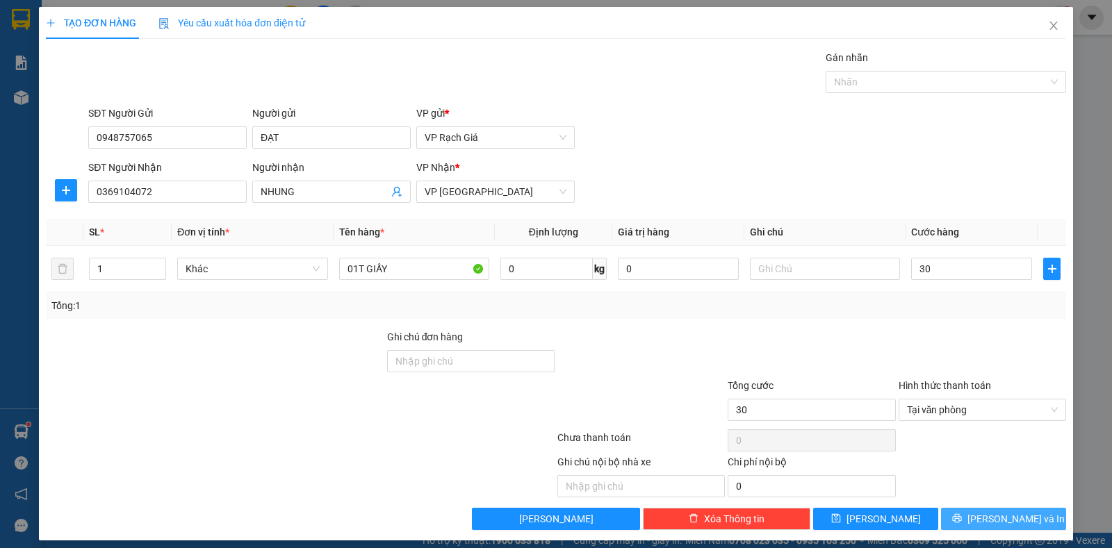
type input "30.000"
click at [991, 521] on span "Lưu và In" at bounding box center [1016, 519] width 97 height 15
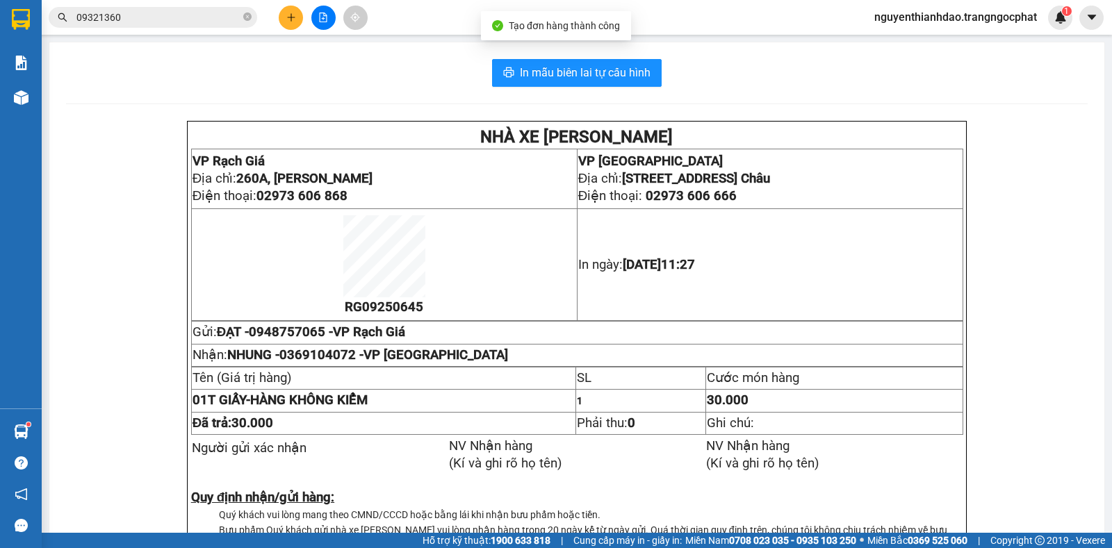
click at [557, 92] on div "In mẫu biên lai tự cấu hình NHÀ XE TRANG NGỌC PHÁT VP Rạch Giá Địa chỉ: 260A, N…" at bounding box center [576, 337] width 1055 height 591
click at [570, 82] on button "In mẫu biên lai tự cấu hình" at bounding box center [577, 73] width 170 height 28
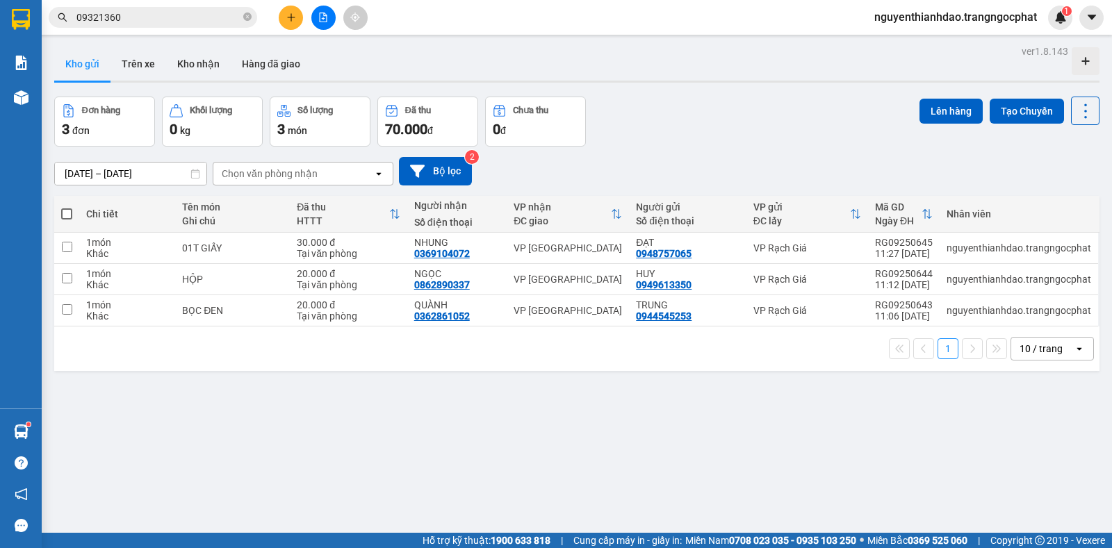
click at [280, 15] on button at bounding box center [291, 18] width 24 height 24
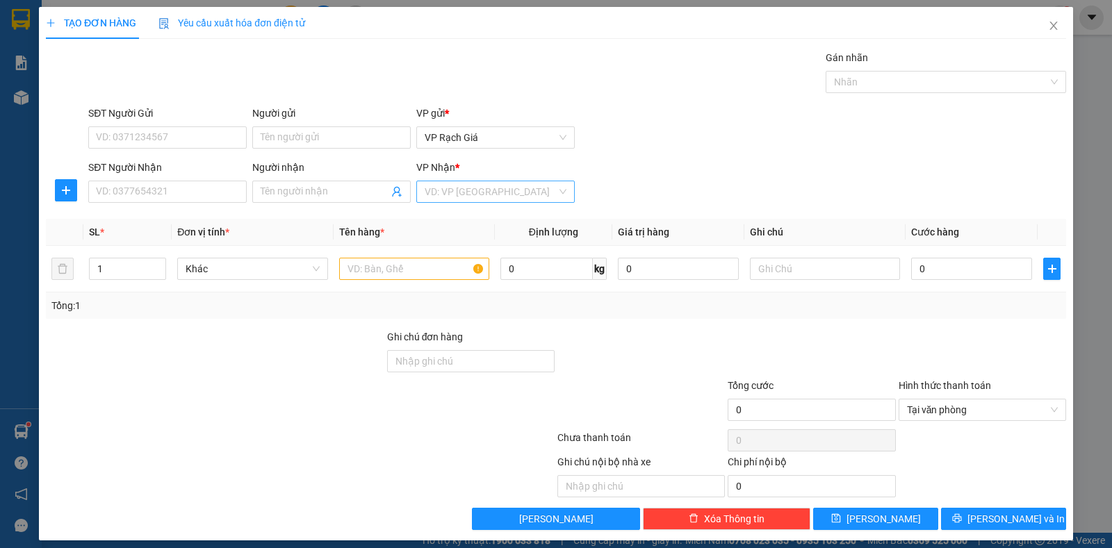
click at [453, 195] on input "search" at bounding box center [491, 191] width 132 height 21
click at [443, 240] on div "VP Ba Hòn" at bounding box center [491, 241] width 140 height 15
click at [317, 197] on input "Người nhận" at bounding box center [325, 191] width 128 height 15
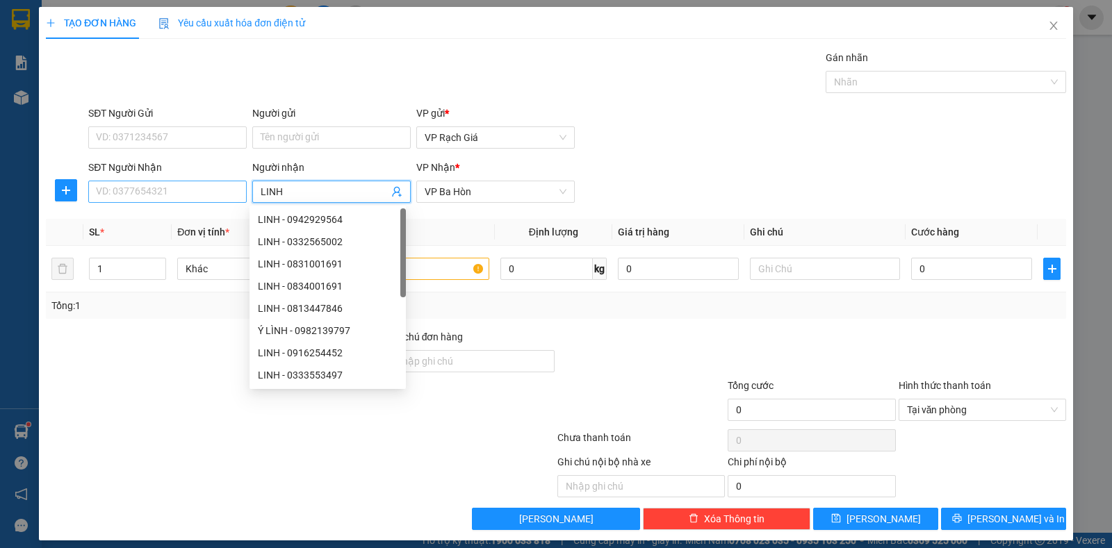
type input "LINH"
click at [116, 197] on input "SĐT Người Nhận" at bounding box center [167, 192] width 158 height 22
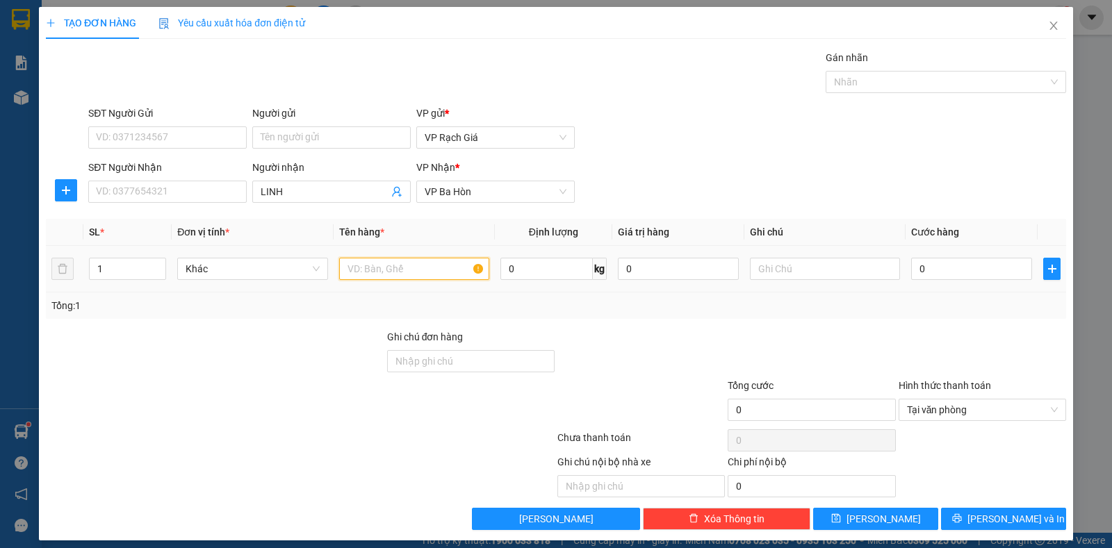
click at [365, 278] on input "text" at bounding box center [414, 269] width 150 height 22
type input "01T GIẤY"
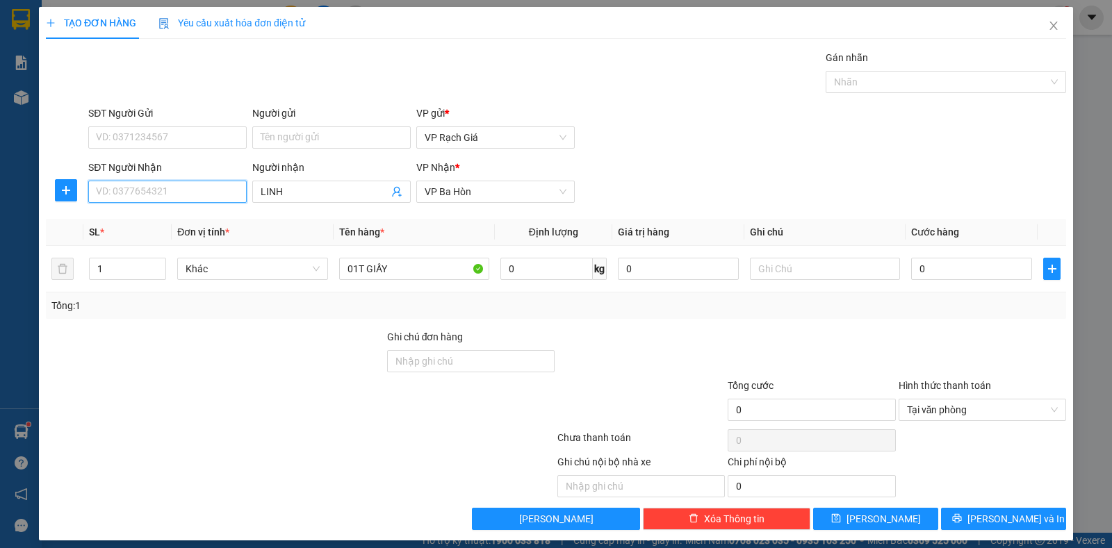
click at [190, 195] on input "SĐT Người Nhận" at bounding box center [167, 192] width 158 height 22
click at [915, 261] on input "0" at bounding box center [971, 269] width 121 height 22
type input "3"
type input "30"
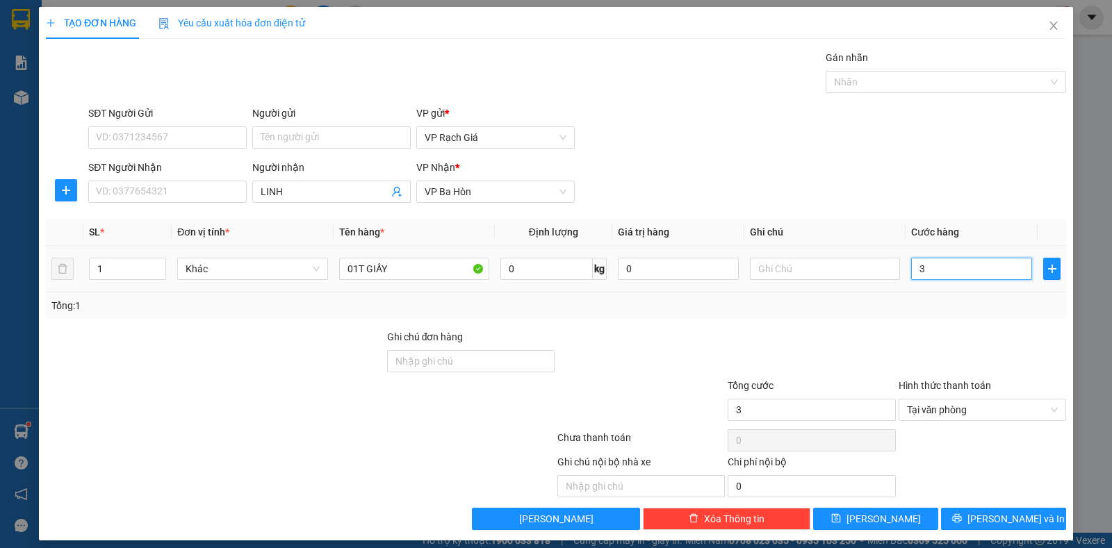
type input "30"
click at [231, 195] on input "SĐT Người Nhận" at bounding box center [167, 192] width 158 height 22
type input "30.000"
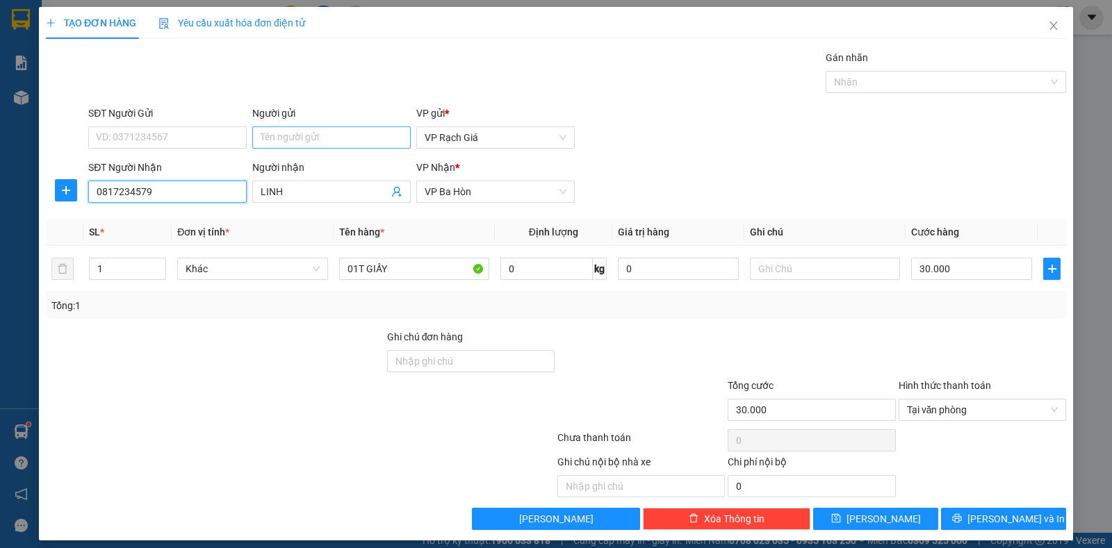
type input "0817234579"
click at [332, 140] on input "Người gửi" at bounding box center [331, 138] width 158 height 22
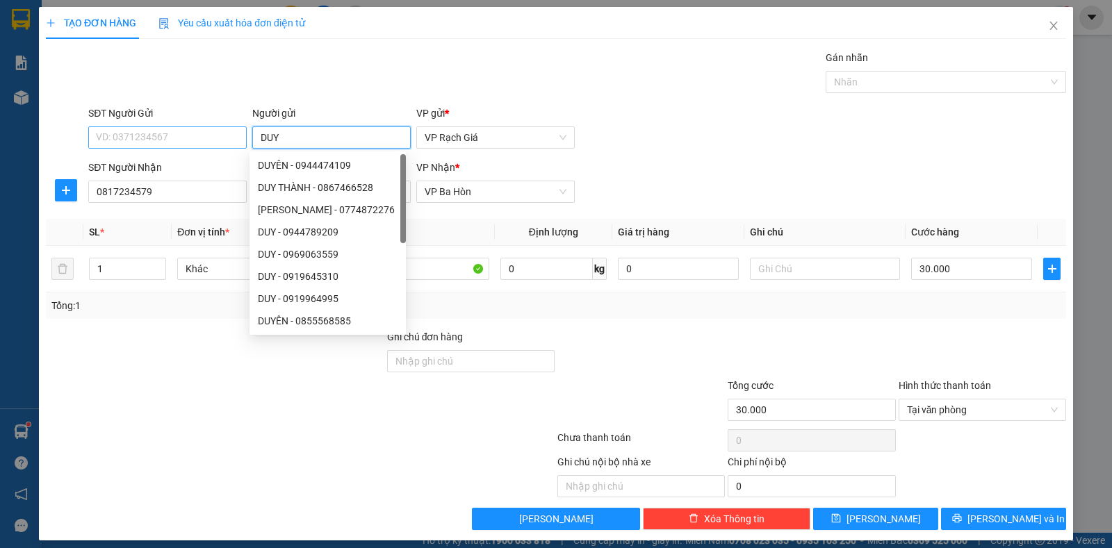
type input "DUY"
click at [174, 142] on input "SĐT Người Gửi" at bounding box center [167, 138] width 158 height 22
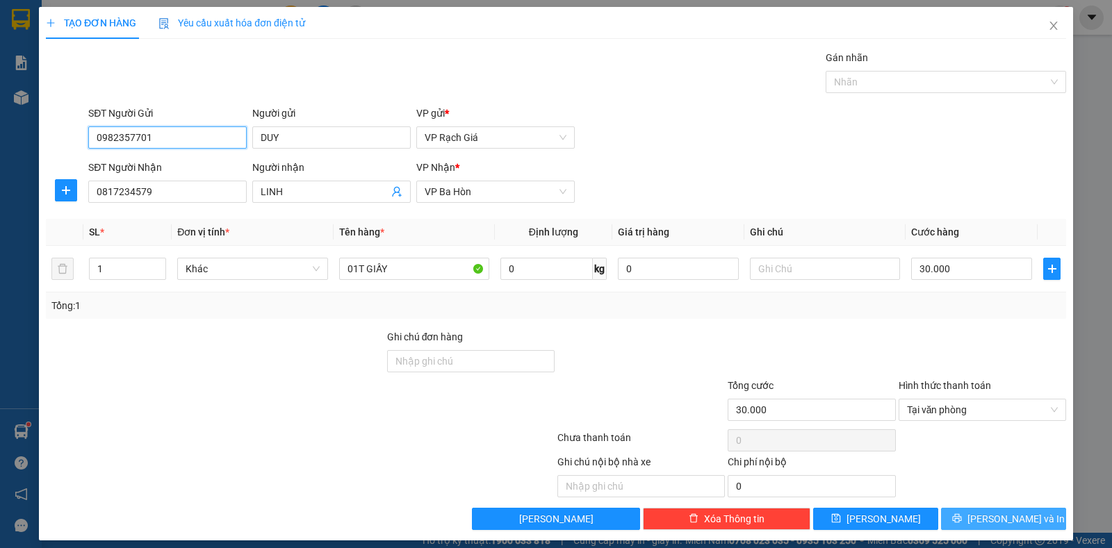
type input "0982357701"
click at [977, 515] on button "Lưu và In" at bounding box center [1003, 519] width 125 height 22
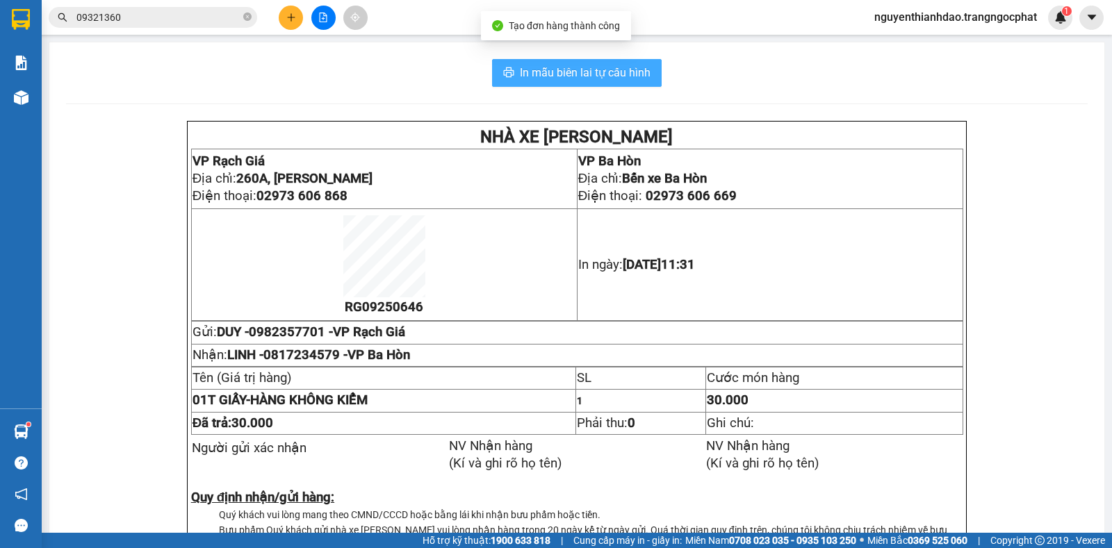
click at [536, 66] on span "In mẫu biên lai tự cấu hình" at bounding box center [585, 72] width 131 height 17
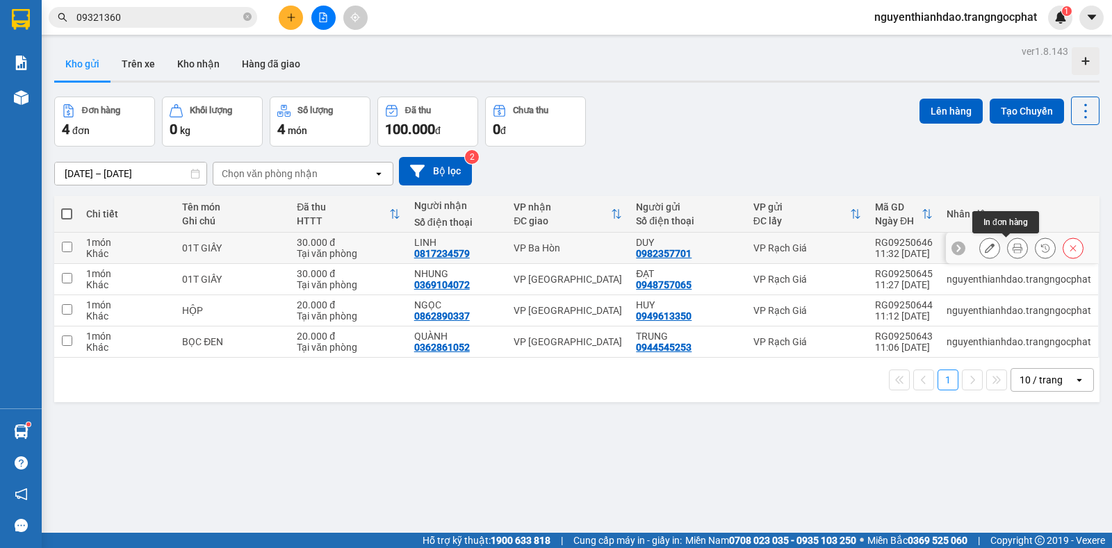
click at [1013, 249] on icon at bounding box center [1018, 248] width 10 height 10
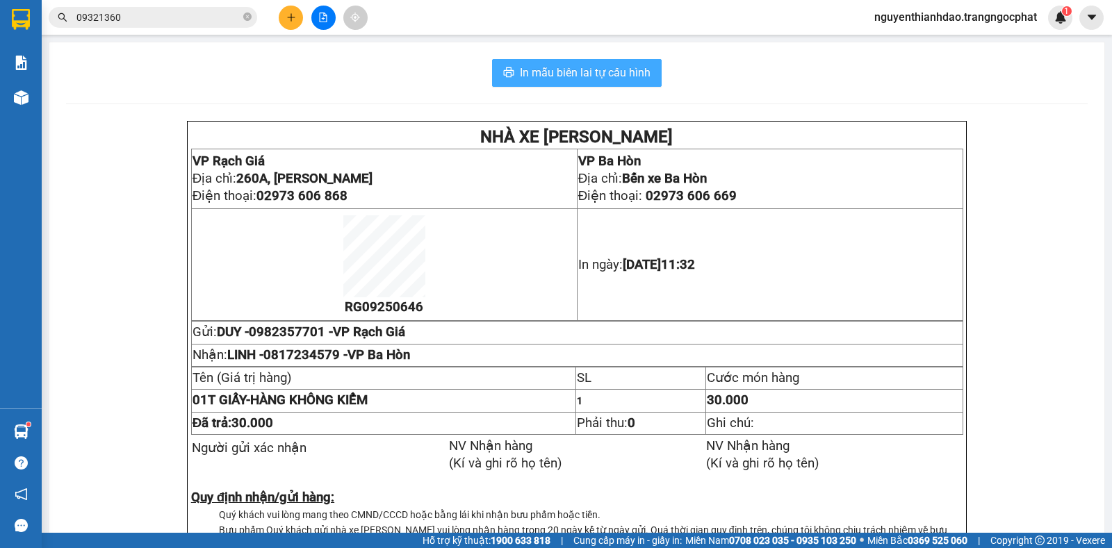
click at [557, 72] on span "In mẫu biên lai tự cấu hình" at bounding box center [585, 72] width 131 height 17
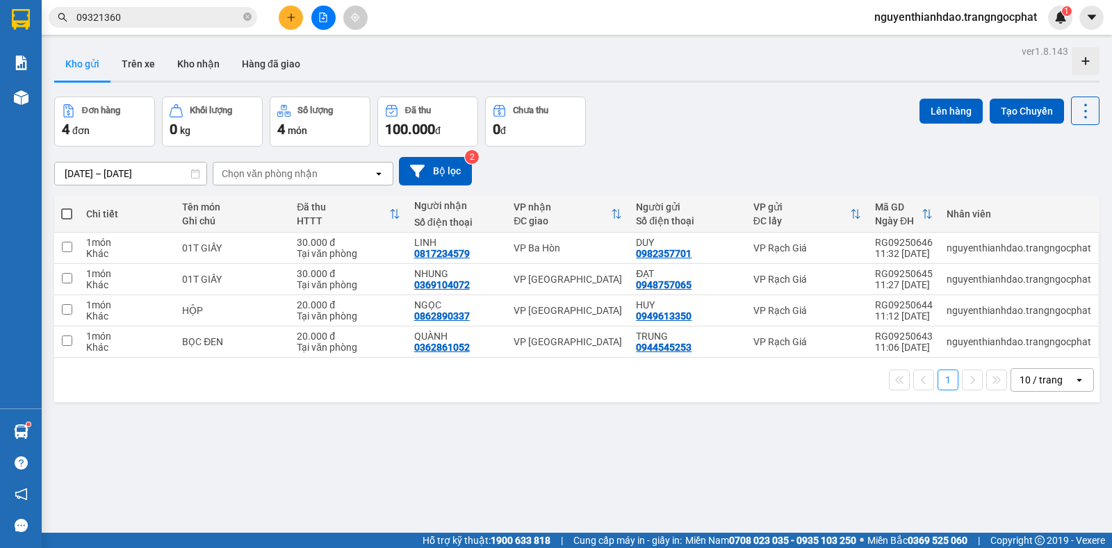
click at [734, 122] on div "Đơn hàng 4 đơn Khối lượng 0 kg Số lượng 4 món Đã thu 100.000 đ Chưa thu 0 đ Lên…" at bounding box center [576, 122] width 1045 height 50
click at [291, 8] on button at bounding box center [291, 18] width 24 height 24
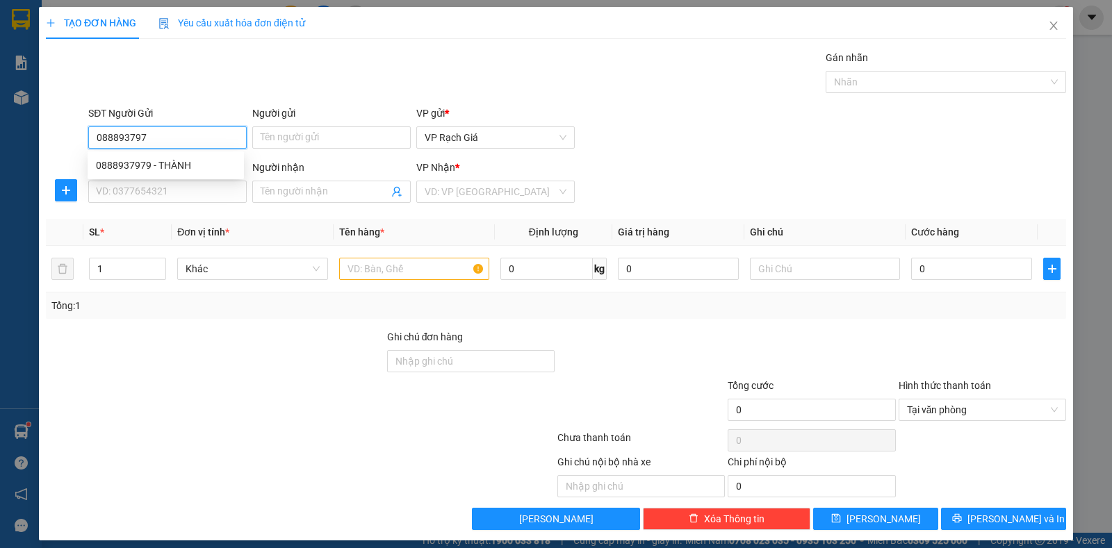
type input "0888937979"
click at [195, 168] on div "0888937979 - THÀNH" at bounding box center [166, 165] width 140 height 15
type input "THÀNH"
type input "0919633144"
type input "TÂM"
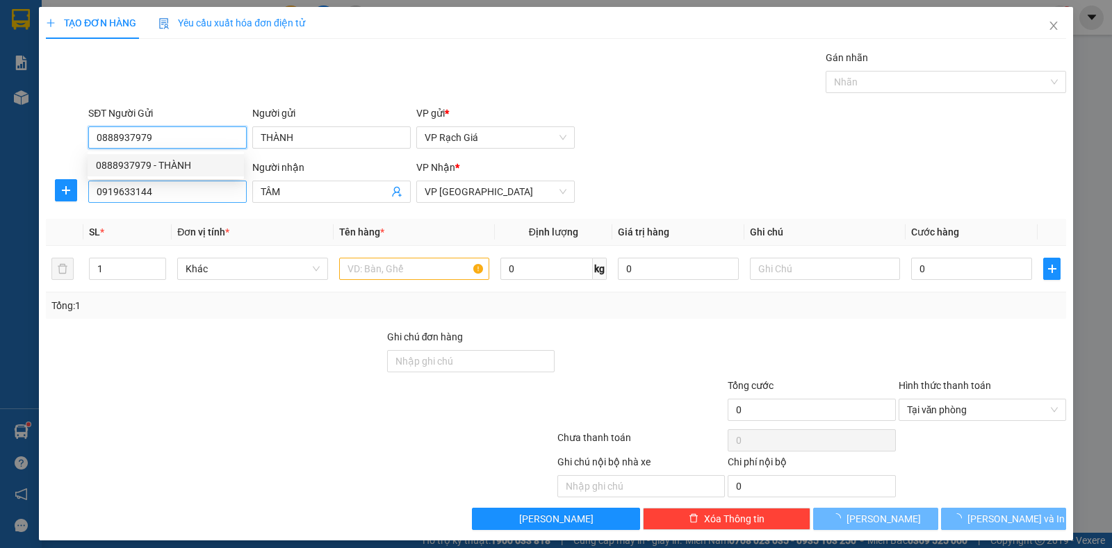
type input "20.000"
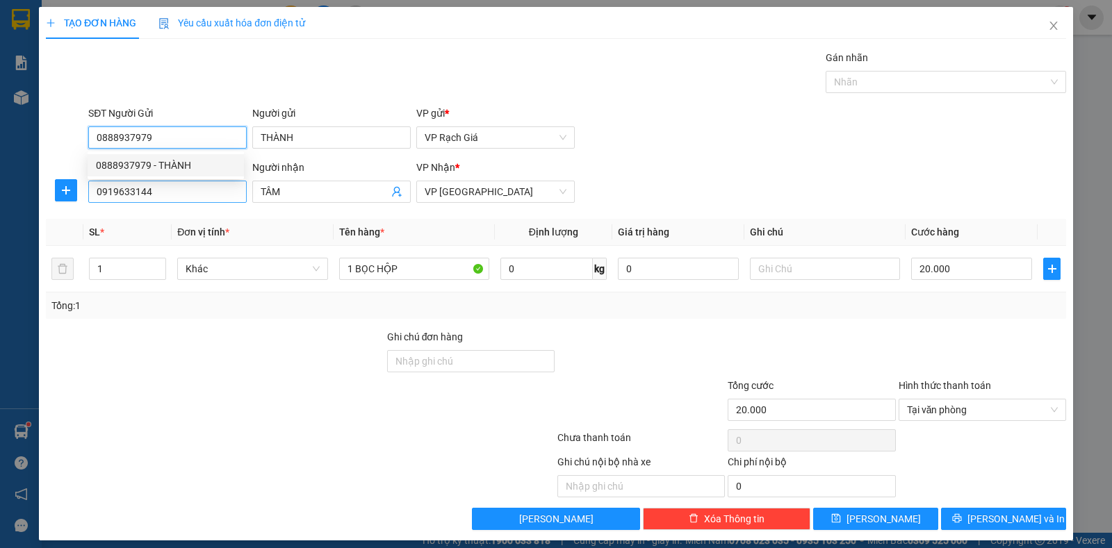
type input "0888937979"
click at [190, 195] on input "0919633144" at bounding box center [167, 192] width 158 height 22
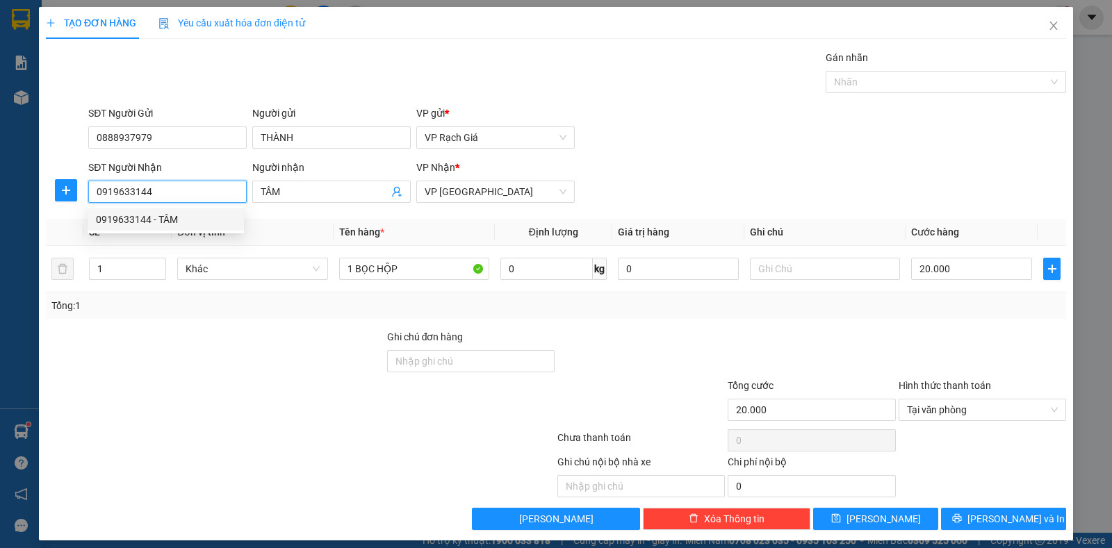
click at [190, 195] on input "0919633144" at bounding box center [167, 192] width 158 height 22
click at [189, 195] on input "0919633144" at bounding box center [167, 192] width 158 height 22
type input "0917765605"
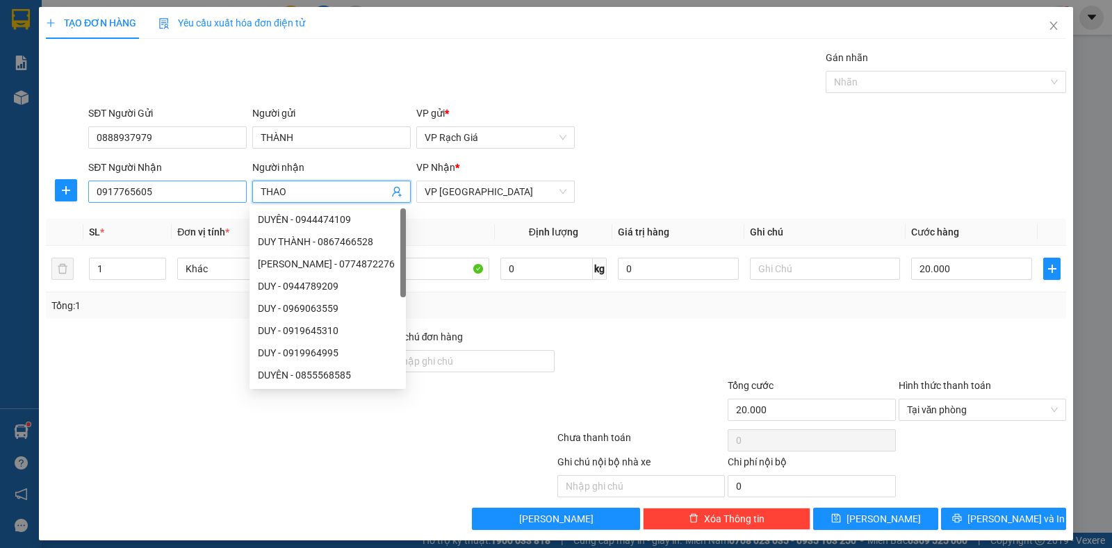
type input "THAO"
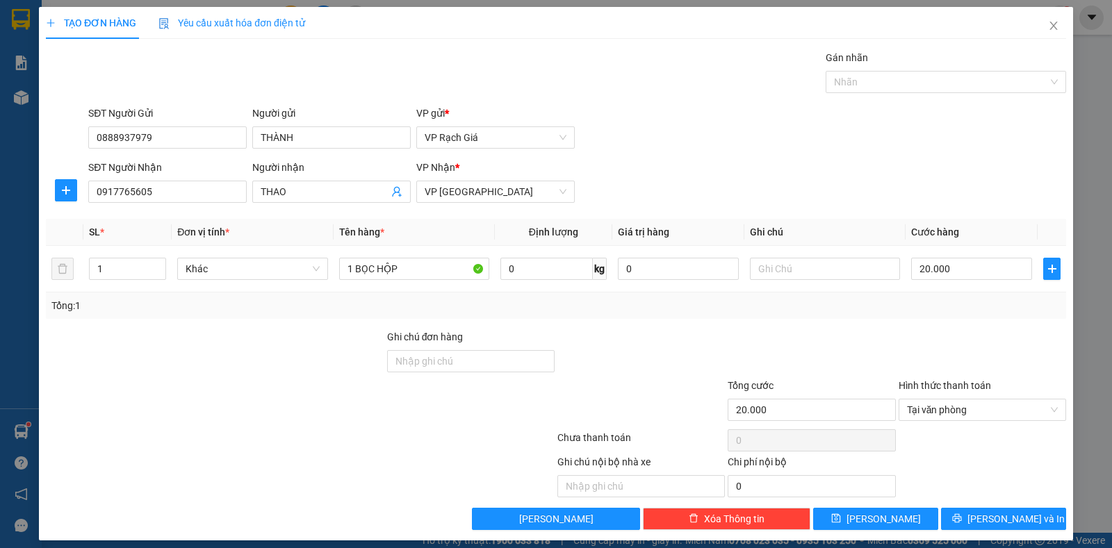
click at [681, 167] on div "SĐT Người Nhận 0917765605 Người nhận THAO VP Nhận * VP Hà Tiên" at bounding box center [577, 184] width 984 height 49
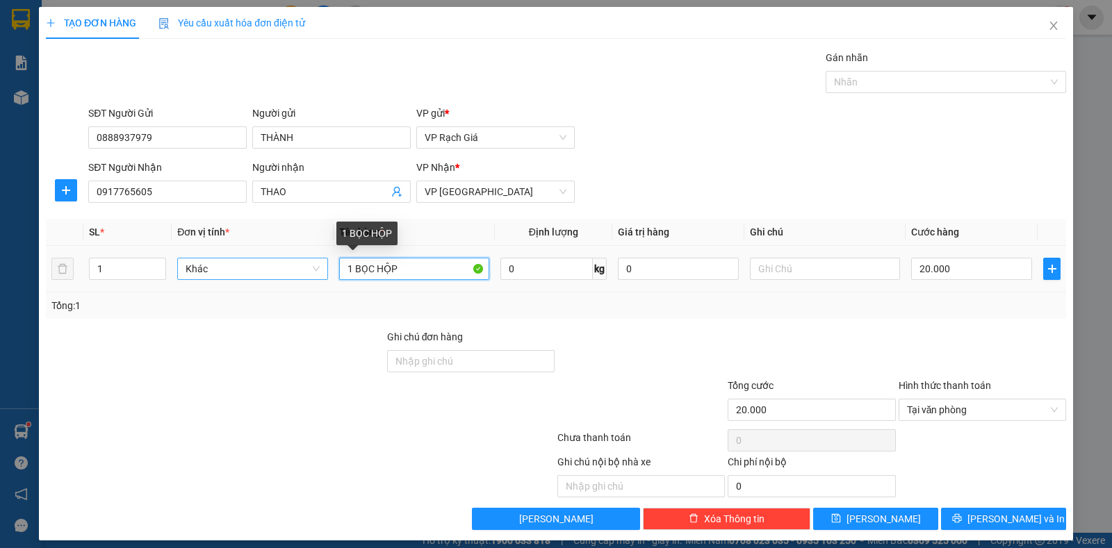
drag, startPoint x: 373, startPoint y: 266, endPoint x: 269, endPoint y: 266, distance: 104.3
click at [269, 266] on tr "1 Khác 1 BỌC HỘP 0 kg 0 20.000" at bounding box center [556, 269] width 1020 height 47
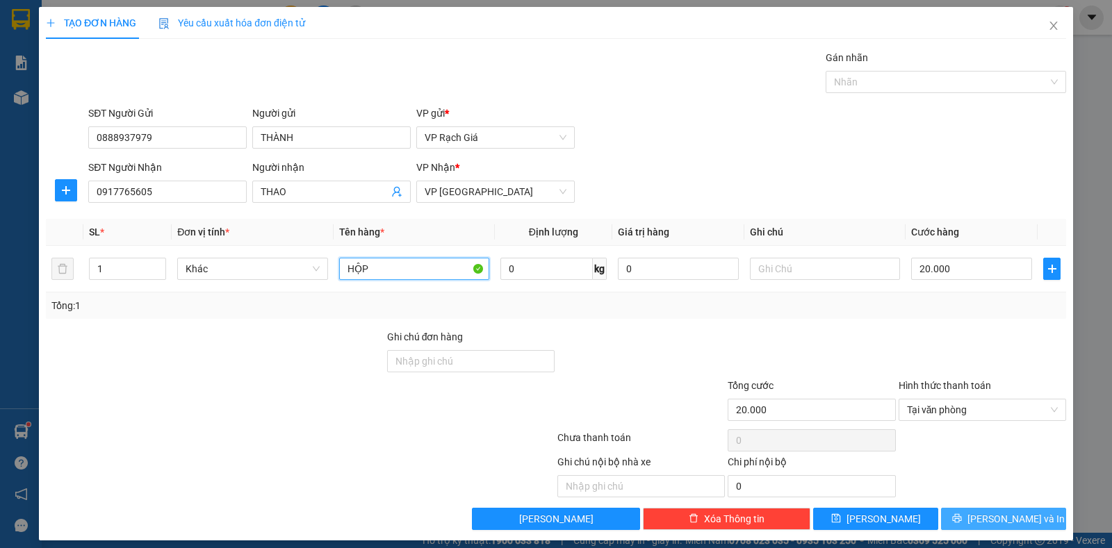
type input "HỘP"
click at [1036, 515] on button "Lưu và In" at bounding box center [1003, 519] width 125 height 22
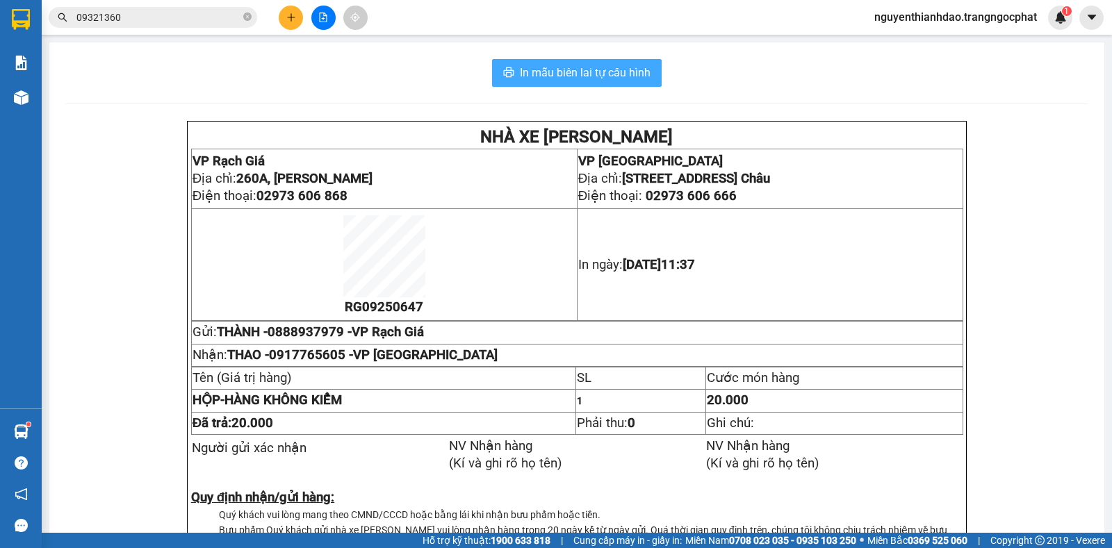
click at [583, 75] on span "In mẫu biên lai tự cấu hình" at bounding box center [585, 72] width 131 height 17
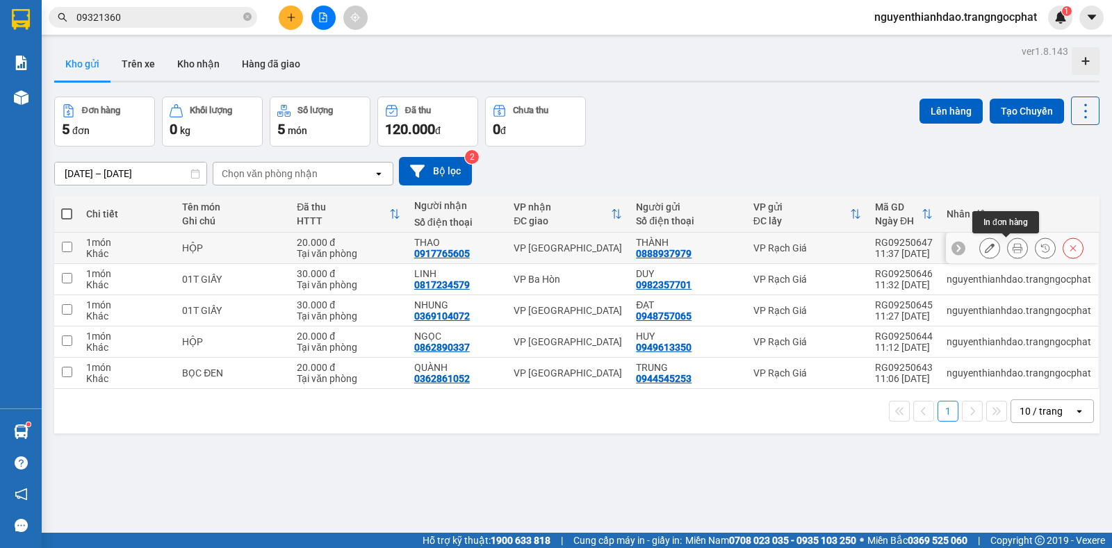
click at [1013, 244] on icon at bounding box center [1018, 248] width 10 height 10
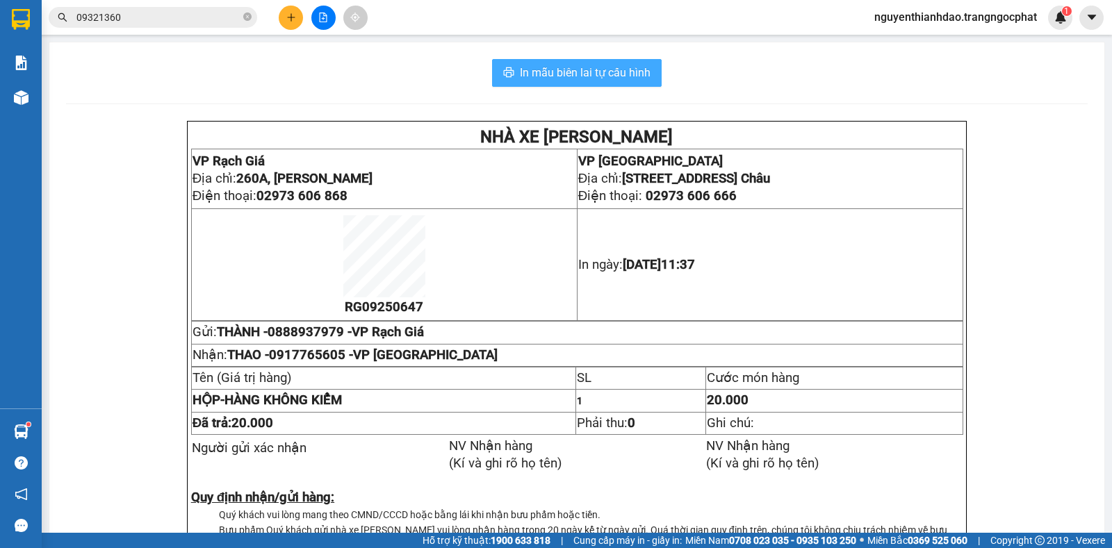
click at [546, 68] on span "In mẫu biên lai tự cấu hình" at bounding box center [585, 72] width 131 height 17
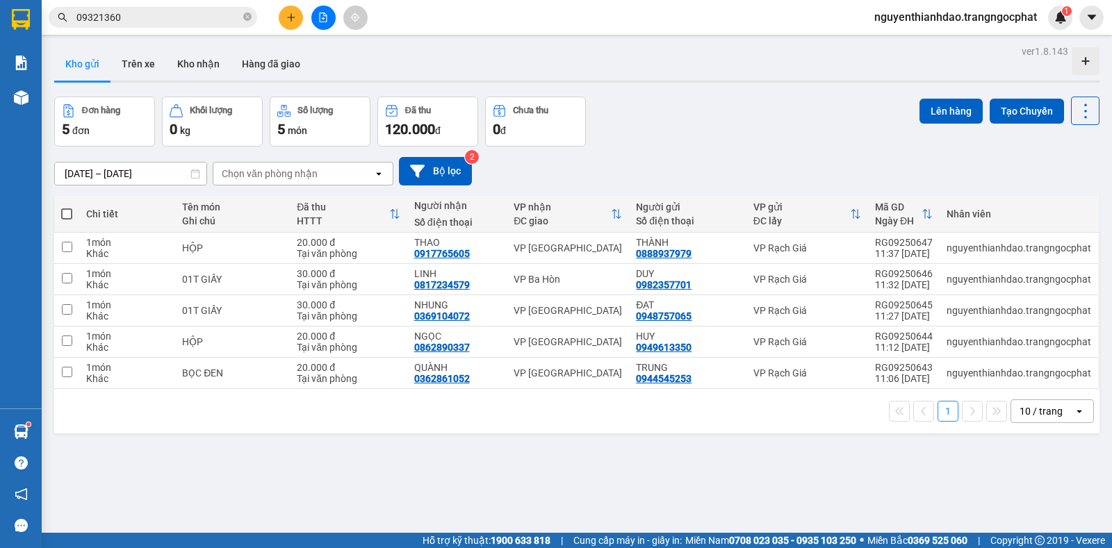
click at [772, 117] on div "Đơn hàng 5 đơn Khối lượng 0 kg Số lượng 5 món Đã thu 120.000 đ Chưa thu 0 đ Lên…" at bounding box center [576, 122] width 1045 height 50
click at [290, 9] on button at bounding box center [291, 18] width 24 height 24
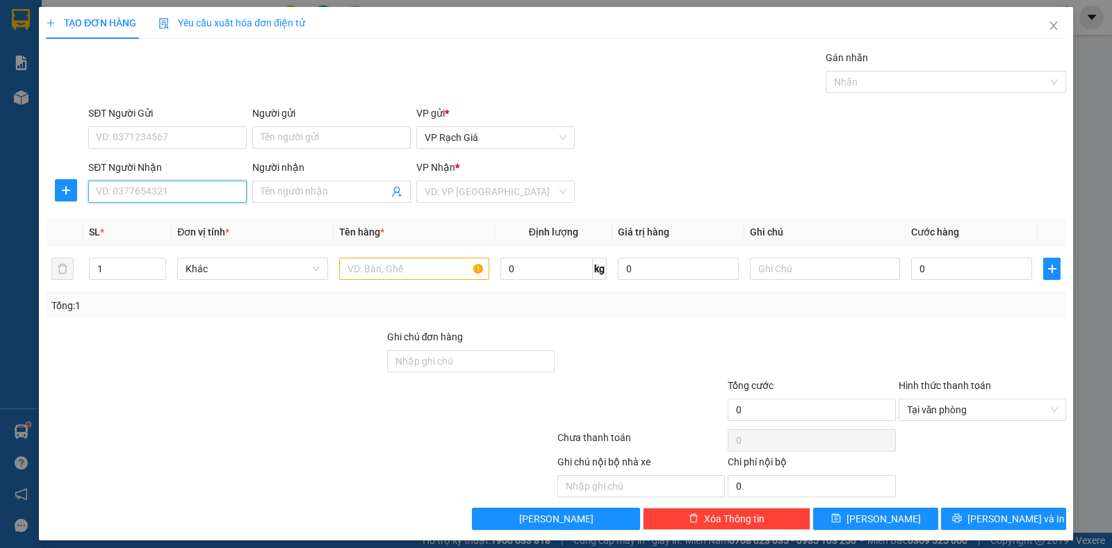
click at [220, 195] on input "SĐT Người Nhận" at bounding box center [167, 192] width 158 height 22
type input "0377279911"
click at [323, 188] on input "Người nhận" at bounding box center [325, 191] width 128 height 15
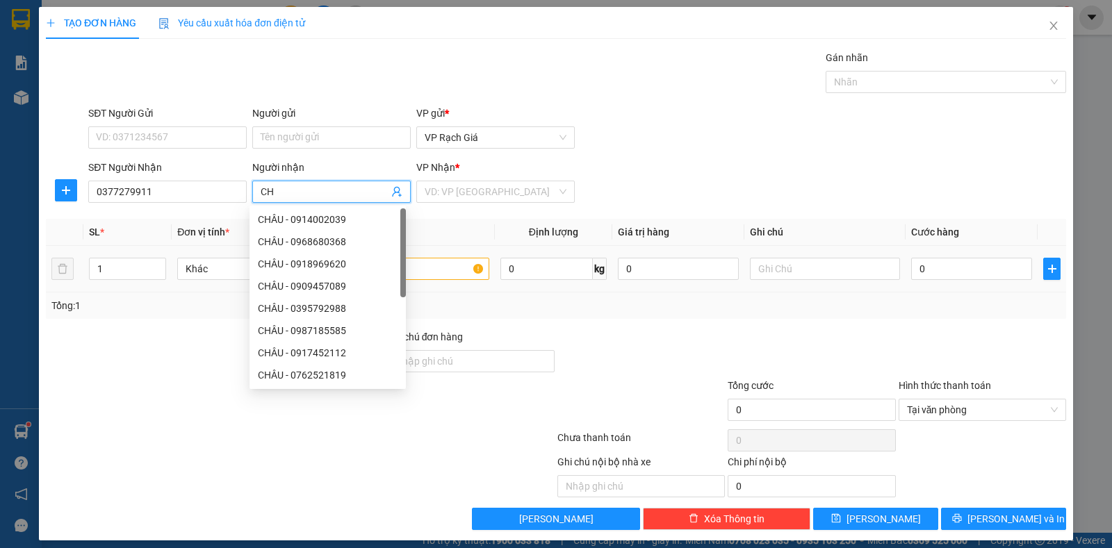
type input "C"
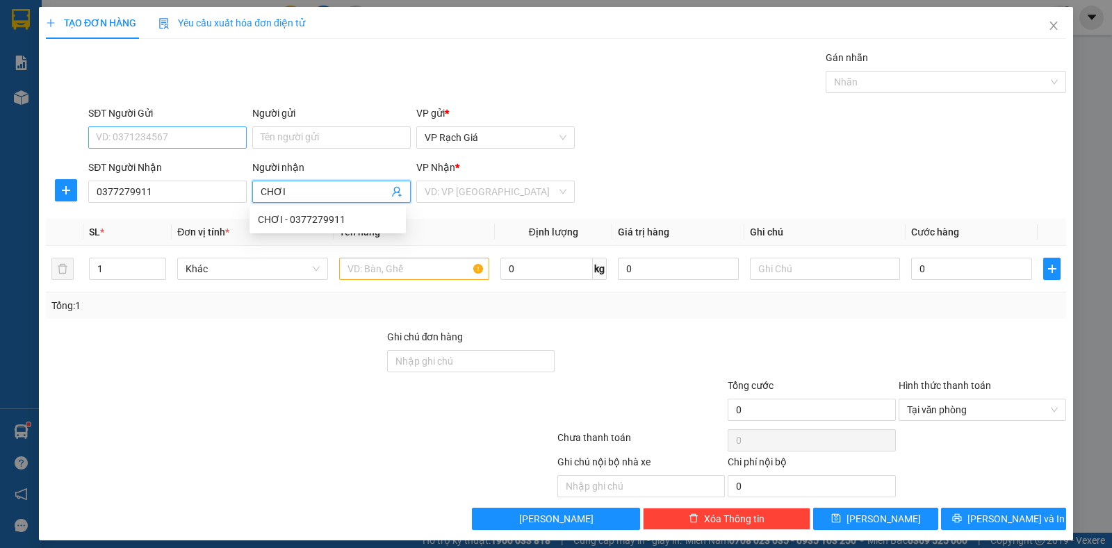
type input "CHƠI"
click at [168, 131] on input "SĐT Người Gửi" at bounding box center [167, 138] width 158 height 22
click at [480, 189] on input "search" at bounding box center [491, 191] width 132 height 21
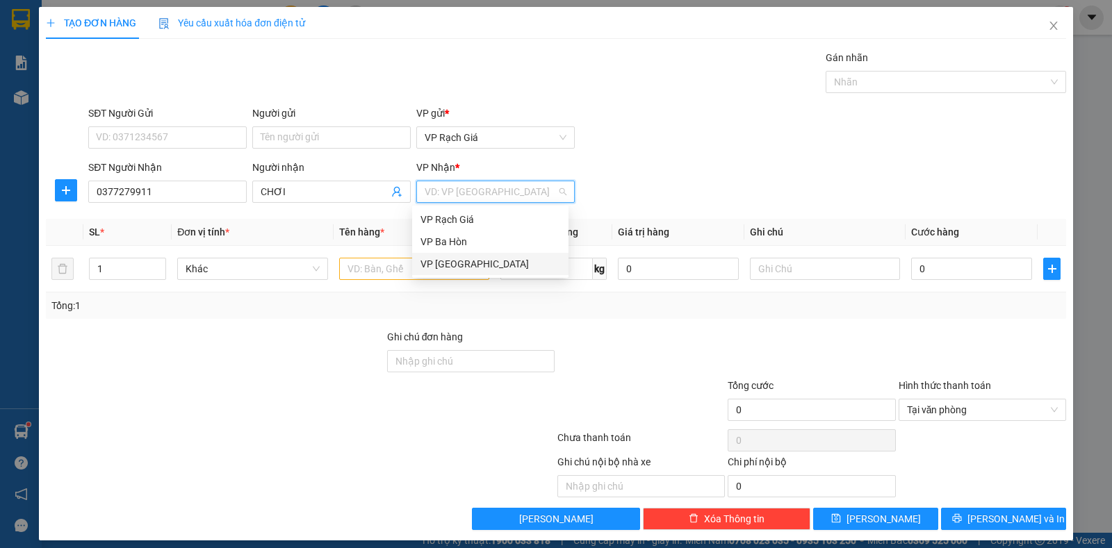
drag, startPoint x: 457, startPoint y: 256, endPoint x: 395, endPoint y: 220, distance: 71.6
click at [457, 256] on div "VP [GEOGRAPHIC_DATA]" at bounding box center [490, 264] width 156 height 22
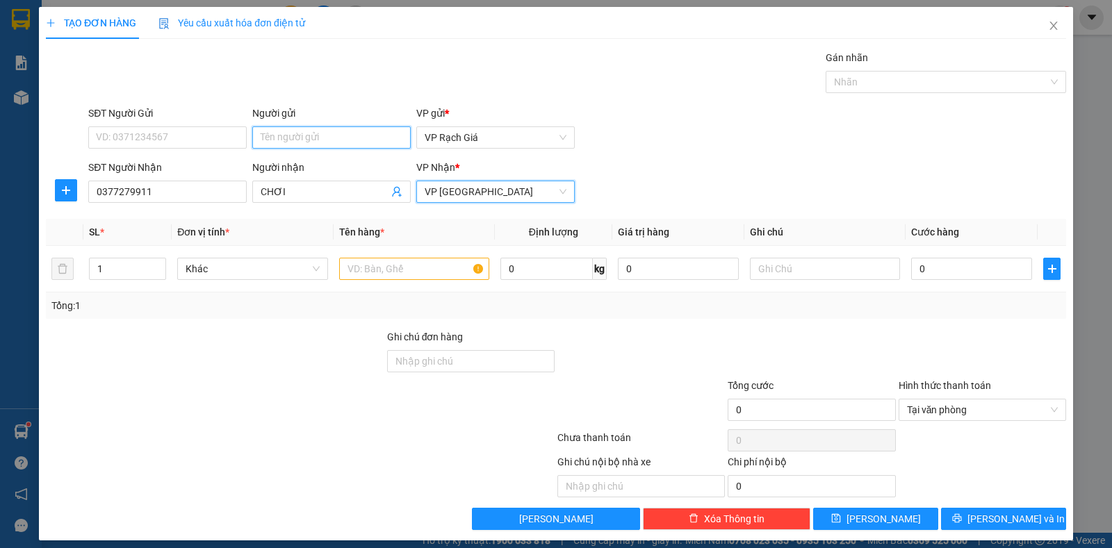
click at [293, 139] on input "Người gửi" at bounding box center [331, 138] width 158 height 22
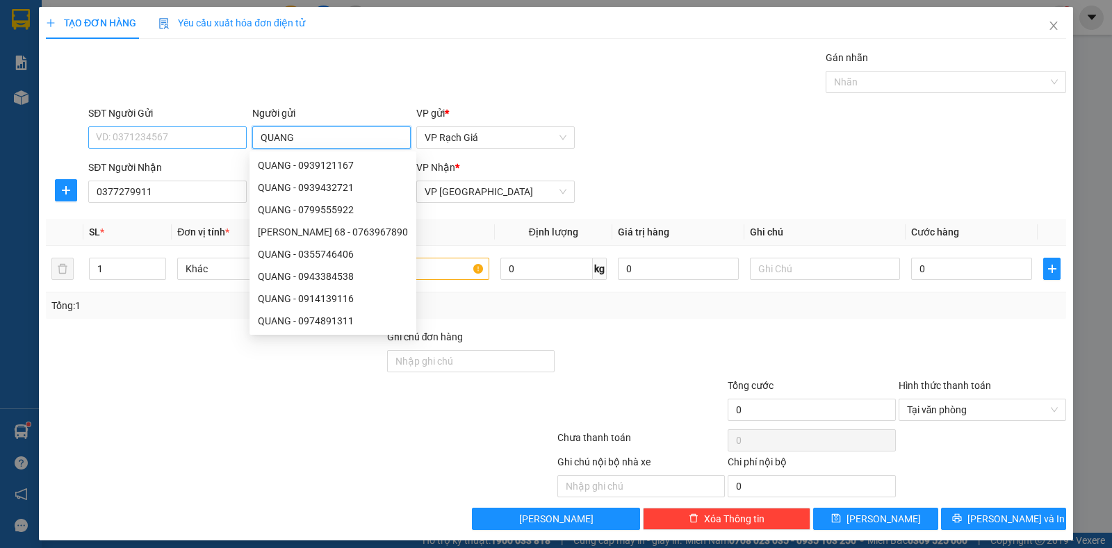
type input "QUANG"
click at [175, 138] on input "SĐT Người Gửi" at bounding box center [167, 138] width 158 height 22
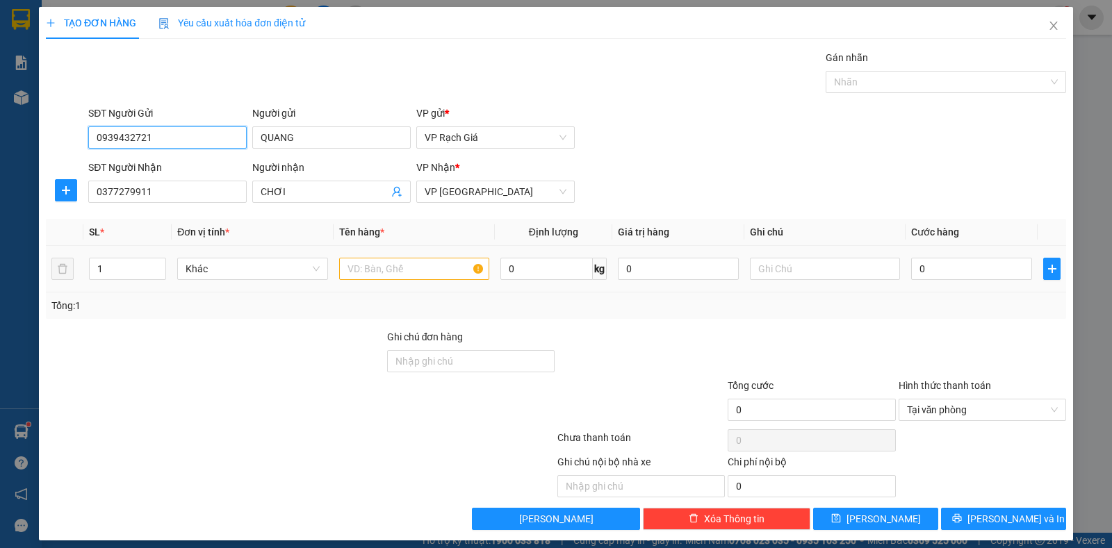
type input "0939432721"
click at [342, 269] on input "text" at bounding box center [414, 269] width 150 height 22
click at [967, 262] on input "0" at bounding box center [971, 269] width 121 height 22
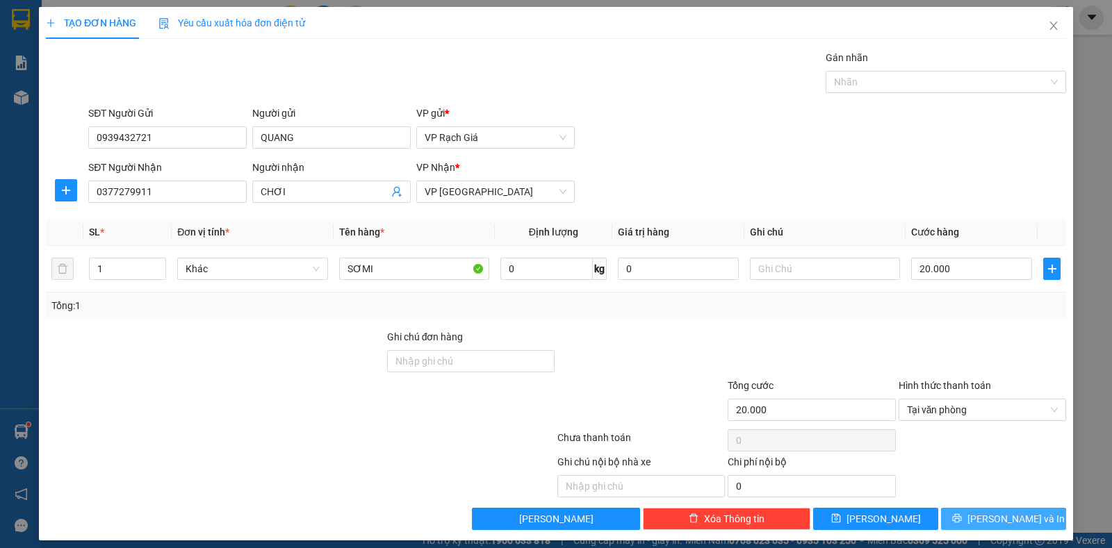
click at [986, 524] on span "Lưu và In" at bounding box center [1016, 519] width 97 height 15
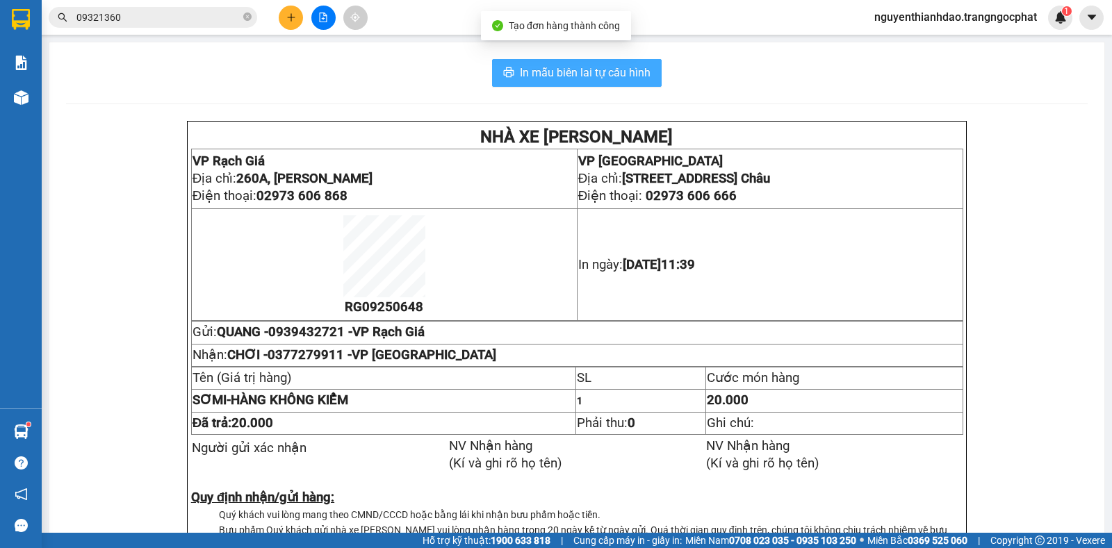
click at [589, 81] on span "In mẫu biên lai tự cấu hình" at bounding box center [585, 72] width 131 height 17
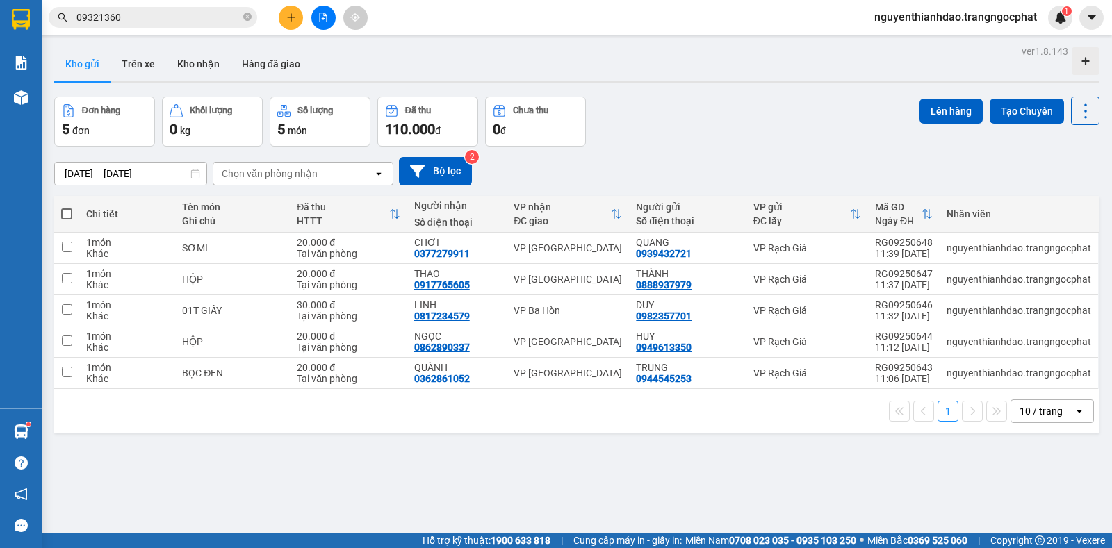
click at [626, 166] on div "09/09/2025 – 11/09/2025 Press the down arrow key to interact with the calendar …" at bounding box center [576, 171] width 1045 height 28
click at [158, 20] on input "09321360" at bounding box center [158, 17] width 164 height 15
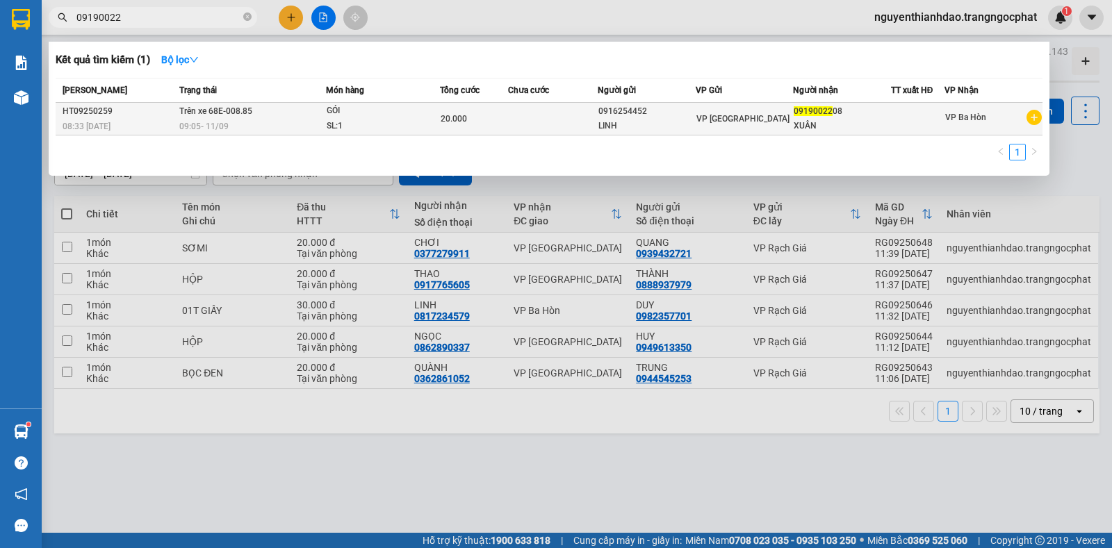
type input "09190022"
click at [337, 121] on div "SL: 1" at bounding box center [379, 126] width 104 height 15
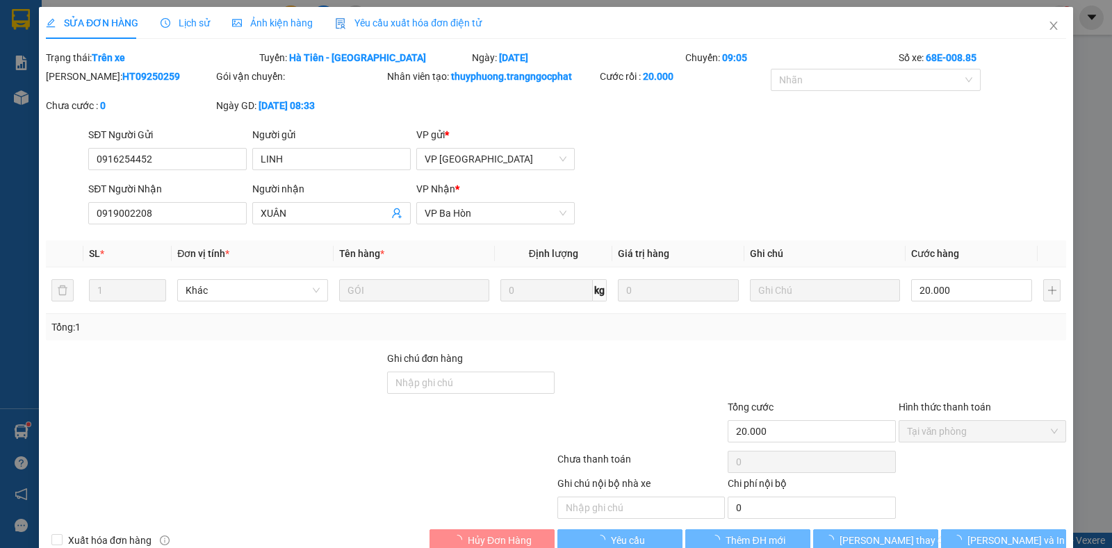
type input "0916254452"
type input "LINH"
type input "0919002208"
type input "XUÂN"
type input "20.000"
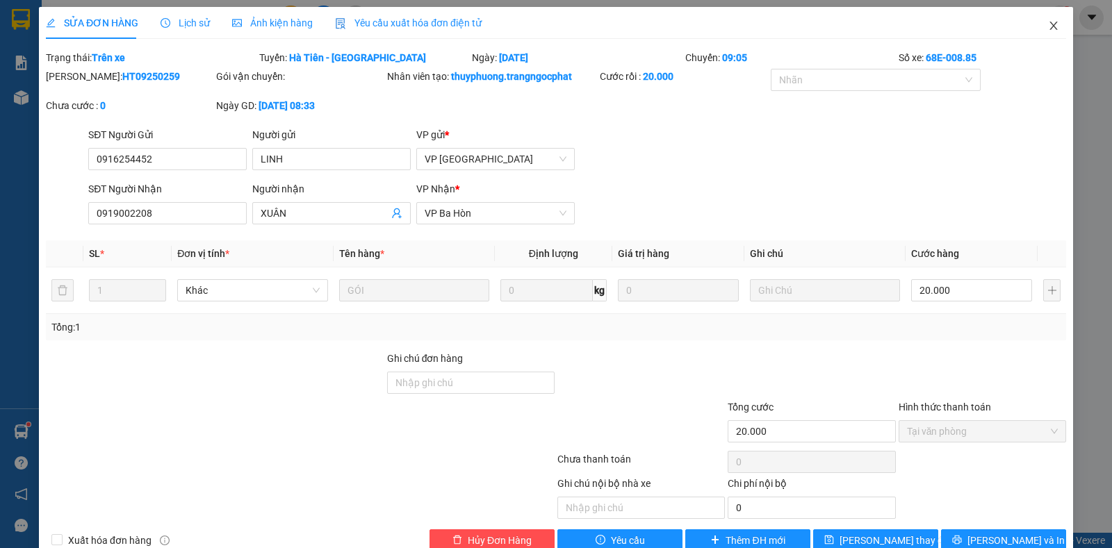
click at [1048, 30] on icon "close" at bounding box center [1053, 25] width 11 height 11
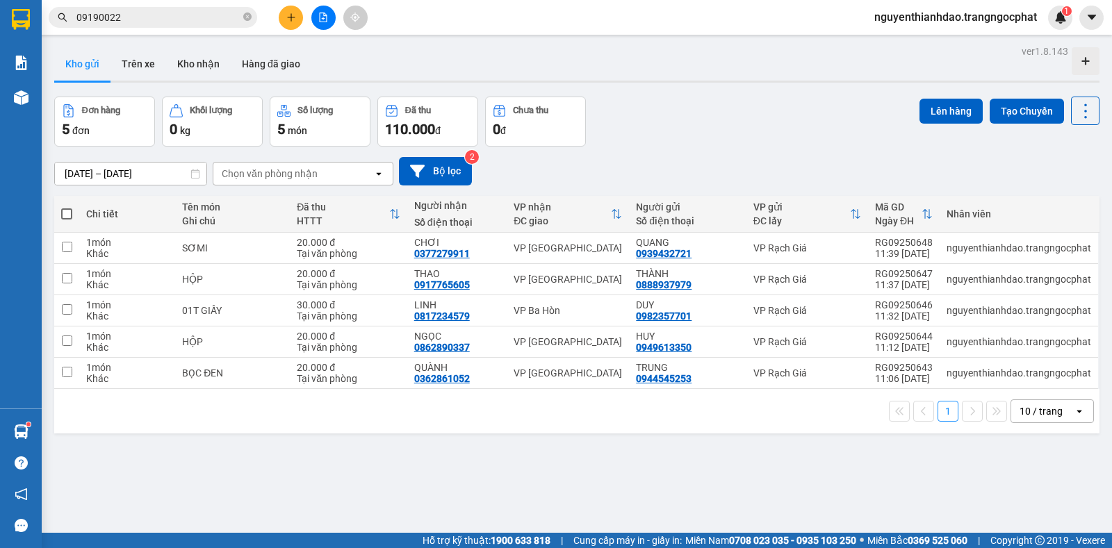
click at [62, 211] on span at bounding box center [66, 214] width 11 height 11
click at [67, 207] on input "checkbox" at bounding box center [67, 207] width 0 height 0
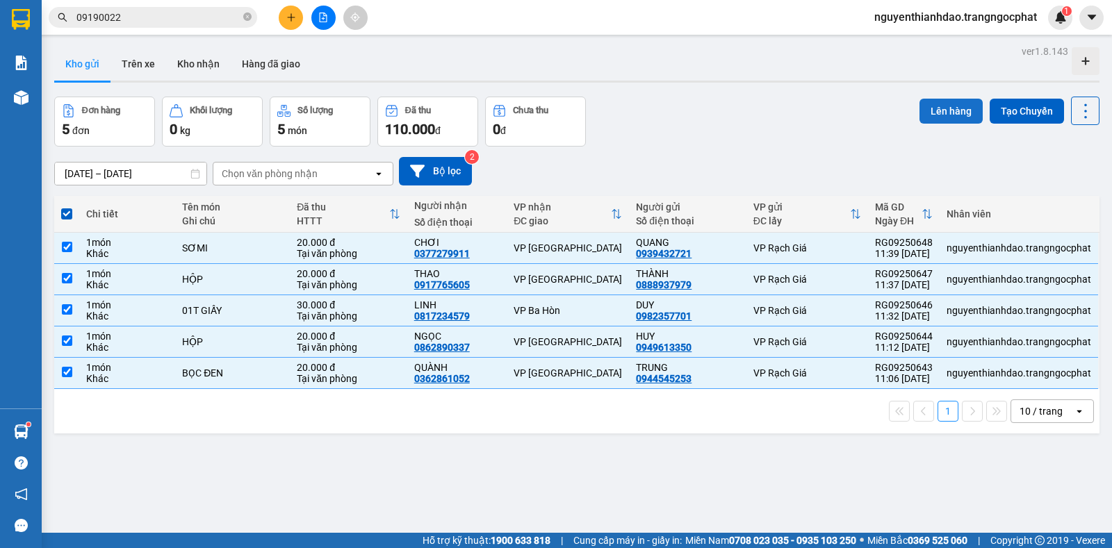
click at [957, 115] on button "Lên hàng" at bounding box center [951, 111] width 63 height 25
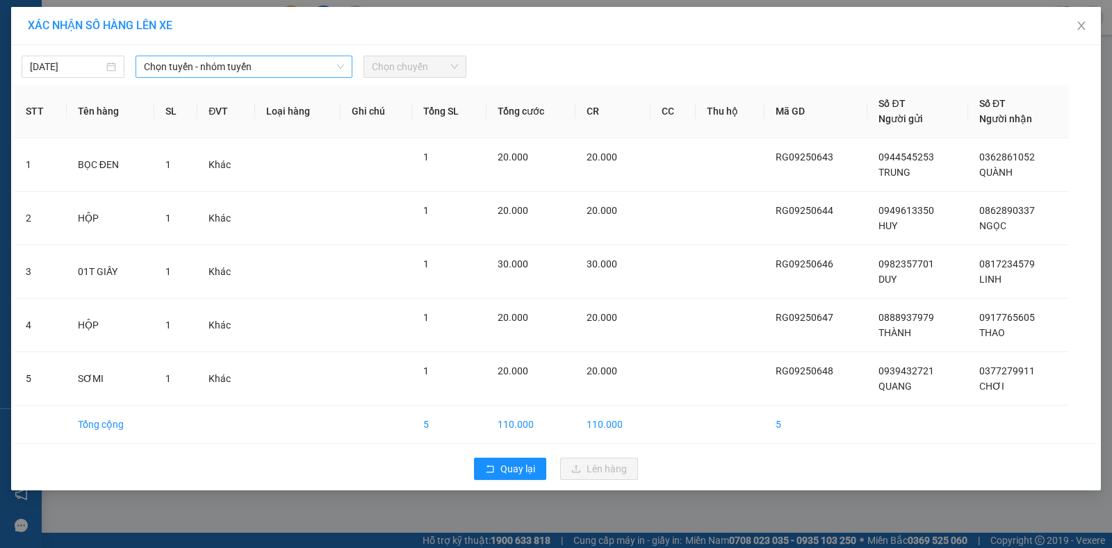
click at [197, 64] on span "Chọn tuyến - nhóm tuyến" at bounding box center [244, 66] width 200 height 21
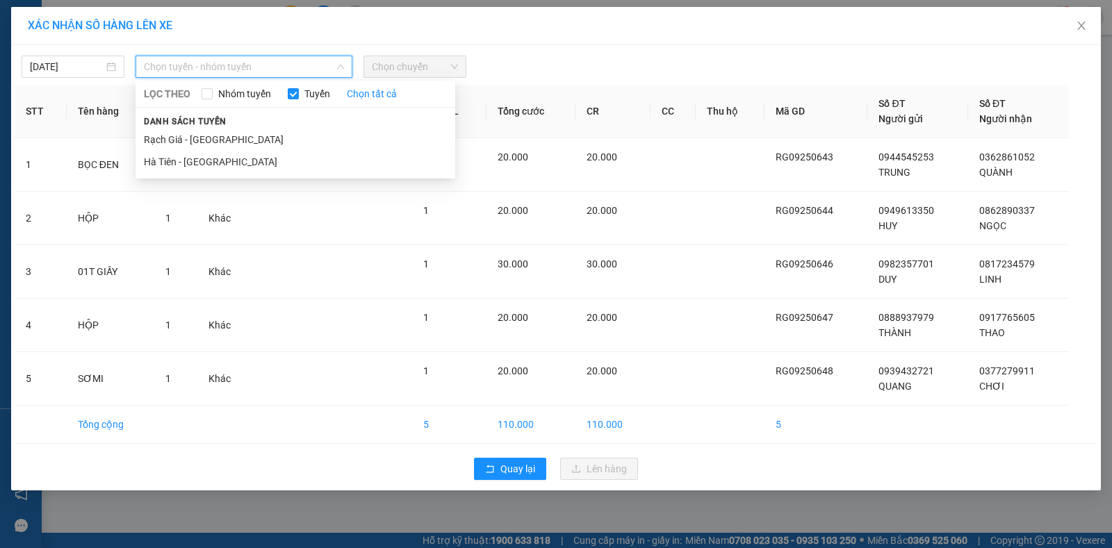
drag, startPoint x: 207, startPoint y: 144, endPoint x: 214, endPoint y: 128, distance: 17.4
click at [207, 143] on li "Rạch Giá - [GEOGRAPHIC_DATA]" at bounding box center [296, 140] width 320 height 22
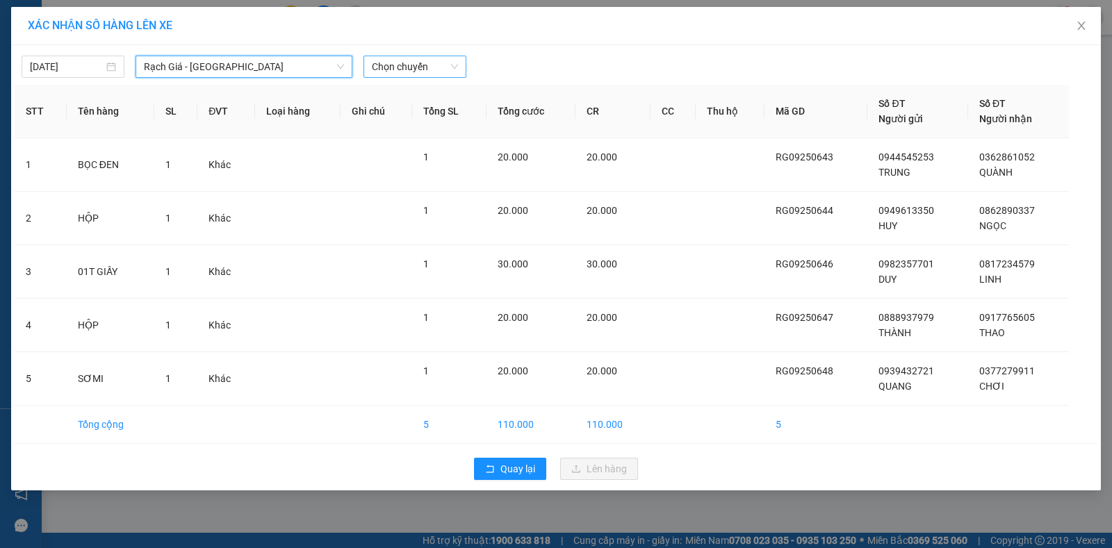
click at [408, 69] on span "Chọn chuyến" at bounding box center [415, 66] width 86 height 21
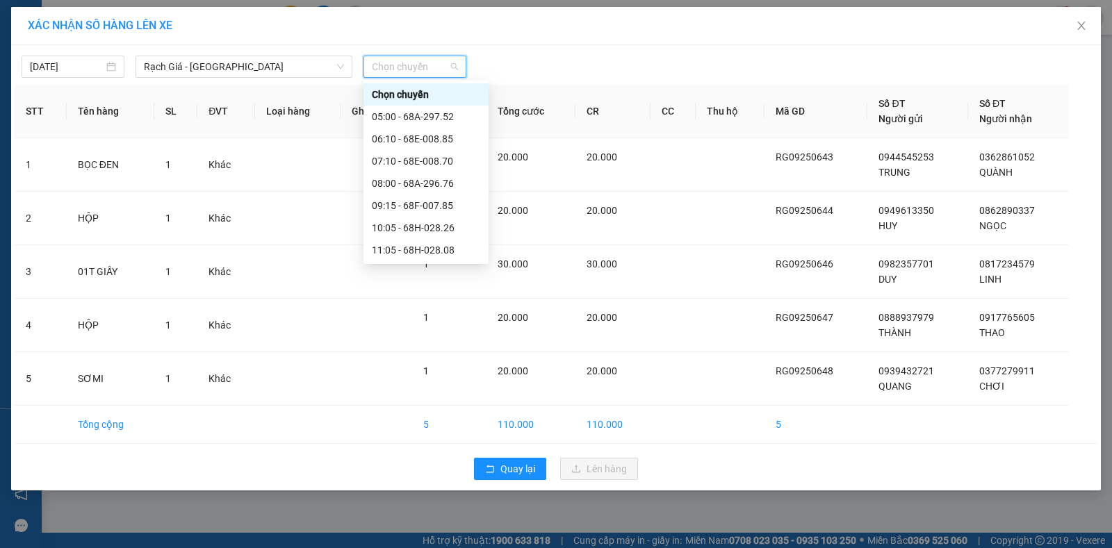
click at [393, 265] on div "12:05 - 68E-008.85" at bounding box center [426, 272] width 108 height 15
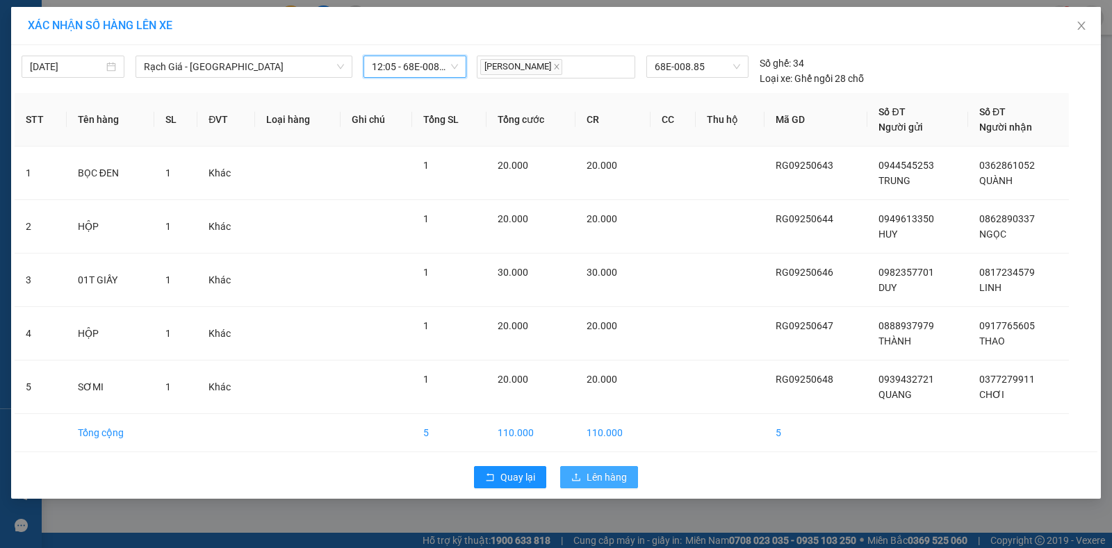
click at [595, 471] on span "Lên hàng" at bounding box center [607, 477] width 40 height 15
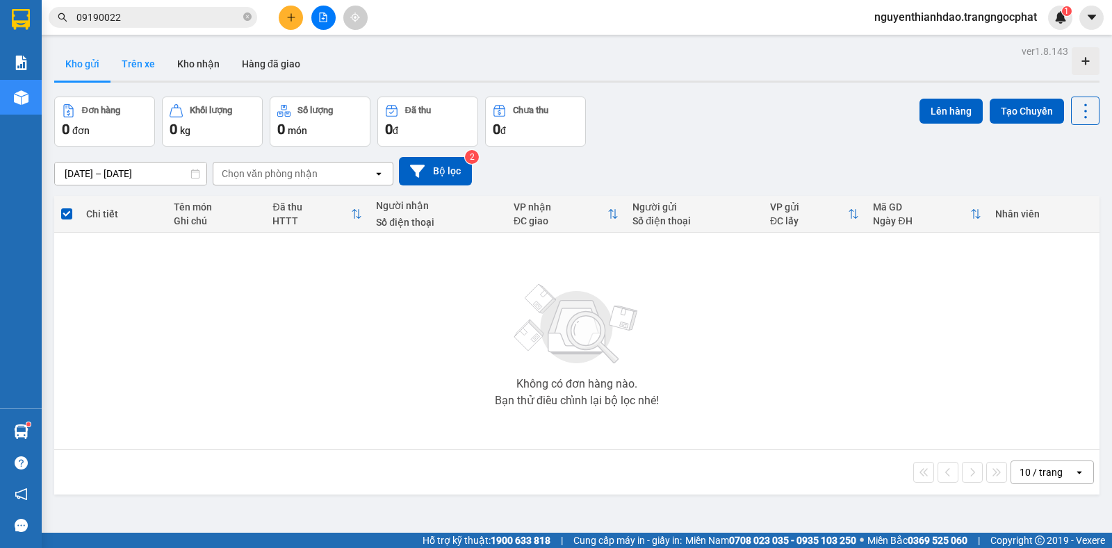
click at [133, 63] on button "Trên xe" at bounding box center [139, 63] width 56 height 33
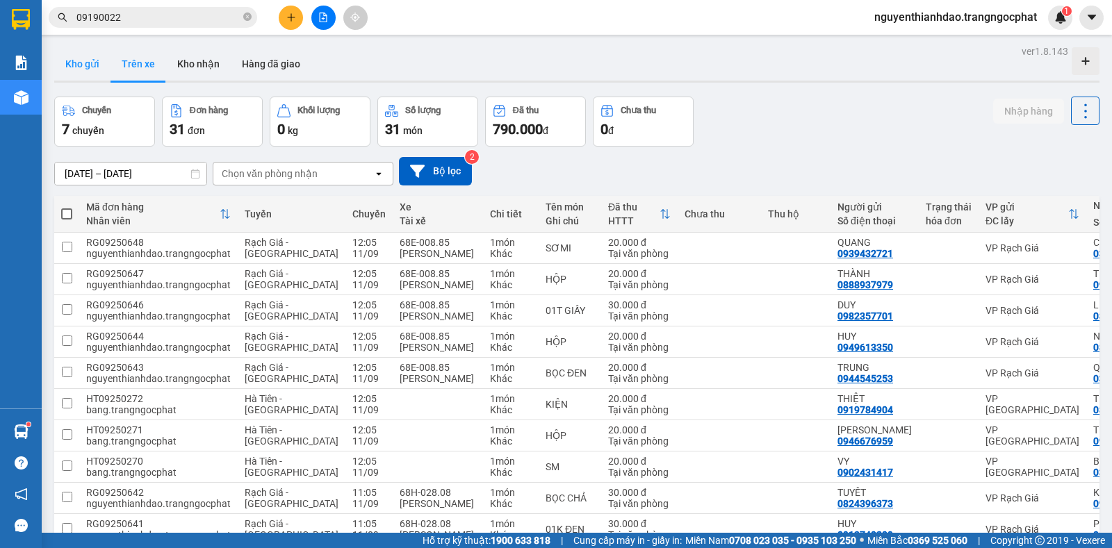
click at [73, 70] on button "Kho gửi" at bounding box center [82, 63] width 56 height 33
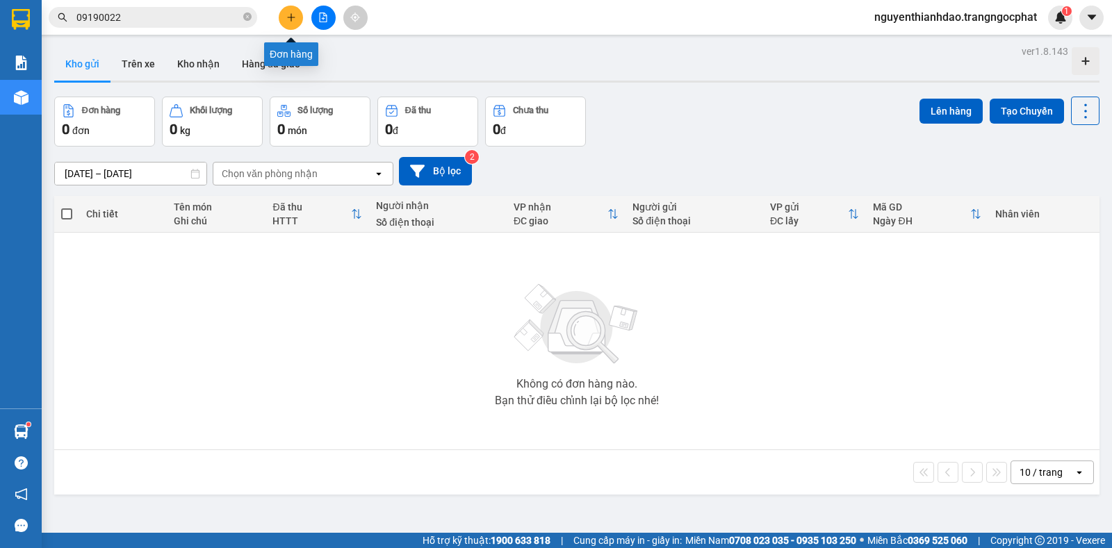
click at [291, 12] on button at bounding box center [291, 18] width 24 height 24
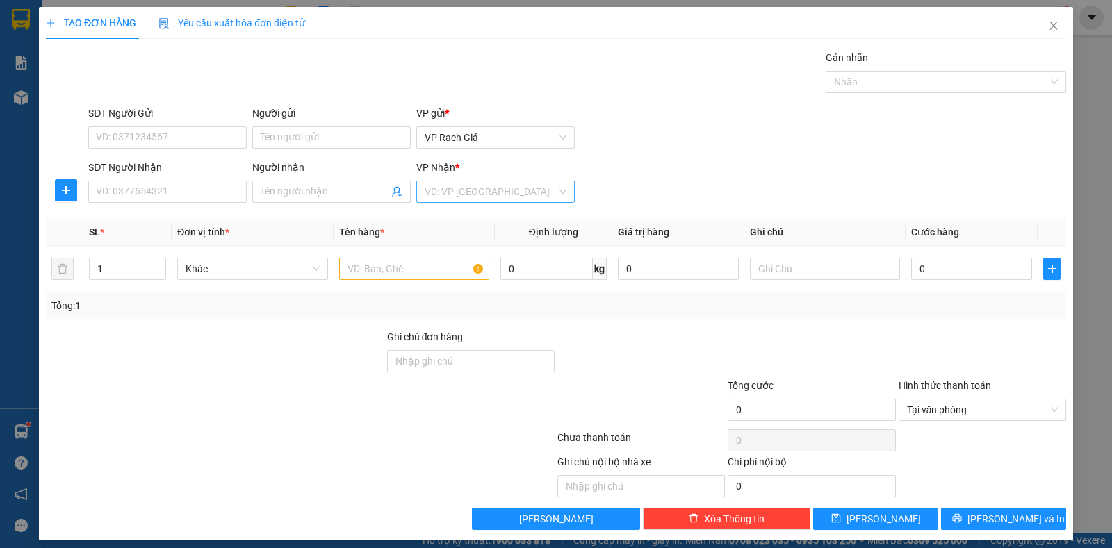
click at [457, 190] on input "search" at bounding box center [491, 191] width 132 height 21
click at [462, 247] on div "VP Ba Hòn" at bounding box center [491, 241] width 140 height 15
click at [290, 195] on input "Người nhận" at bounding box center [325, 191] width 128 height 15
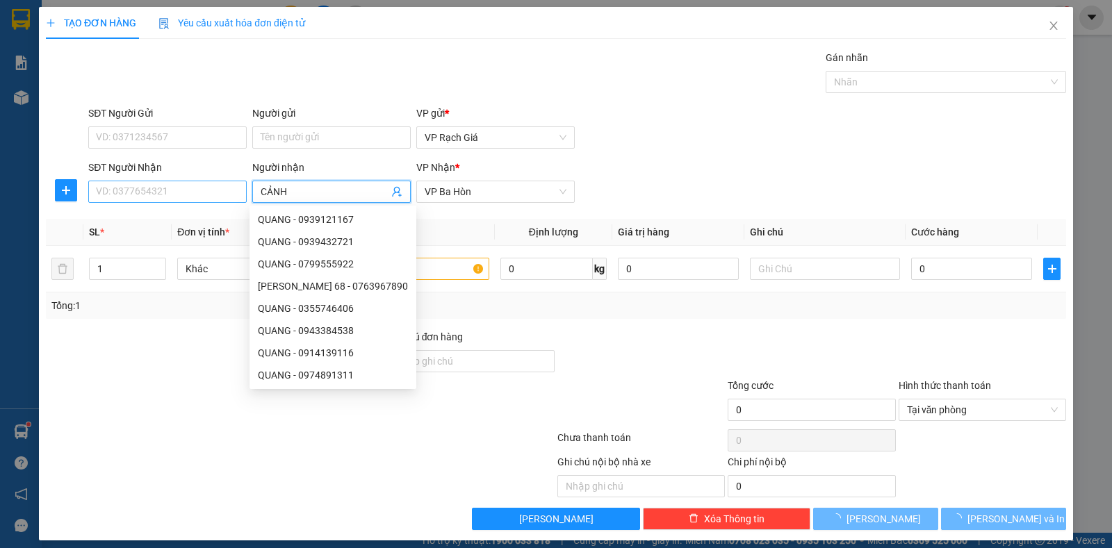
type input "CẢNH"
click at [184, 195] on input "SĐT Người Nhận" at bounding box center [167, 192] width 158 height 22
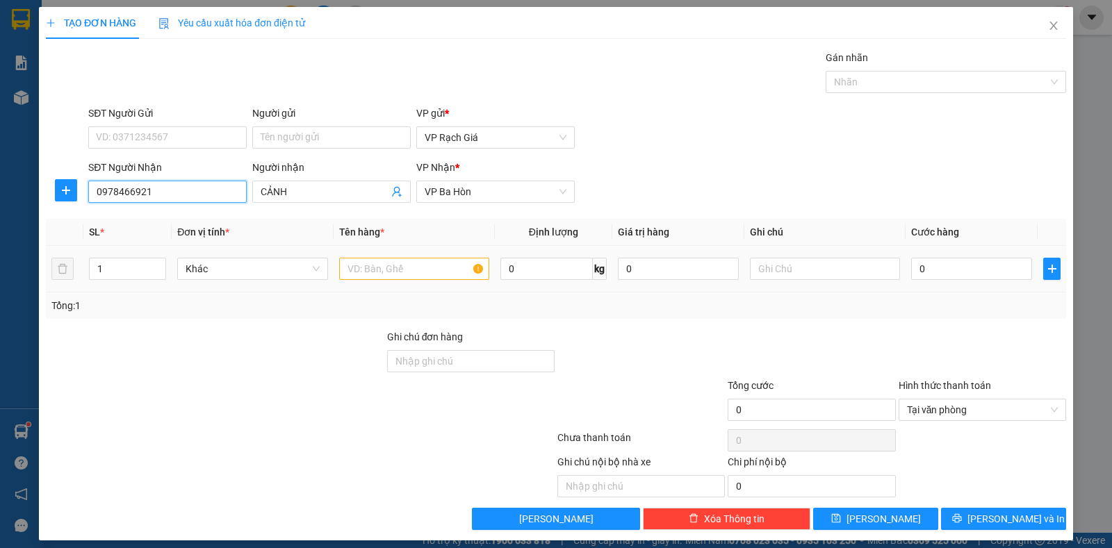
type input "0978466921"
click at [372, 263] on input "text" at bounding box center [414, 269] width 150 height 22
type input "01T GIẤY"
click at [911, 266] on input "0" at bounding box center [971, 269] width 121 height 22
type input "2"
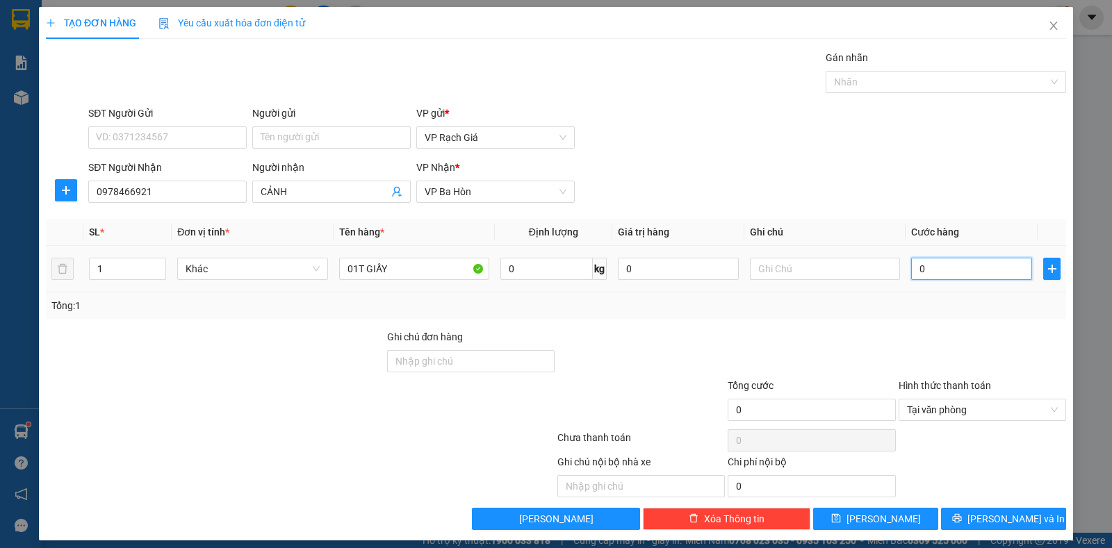
type input "2"
type input "20"
type input "20.000"
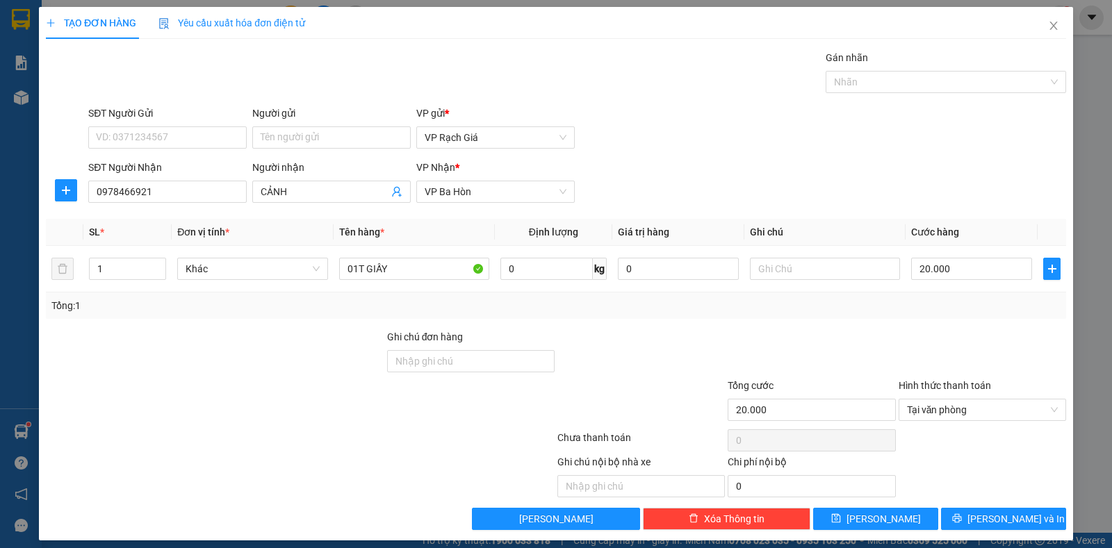
click at [138, 126] on div "SĐT Người Gửi" at bounding box center [167, 116] width 158 height 21
click at [141, 138] on input "SĐT Người Gửi" at bounding box center [167, 138] width 158 height 22
click at [98, 137] on input "545253" at bounding box center [167, 138] width 158 height 22
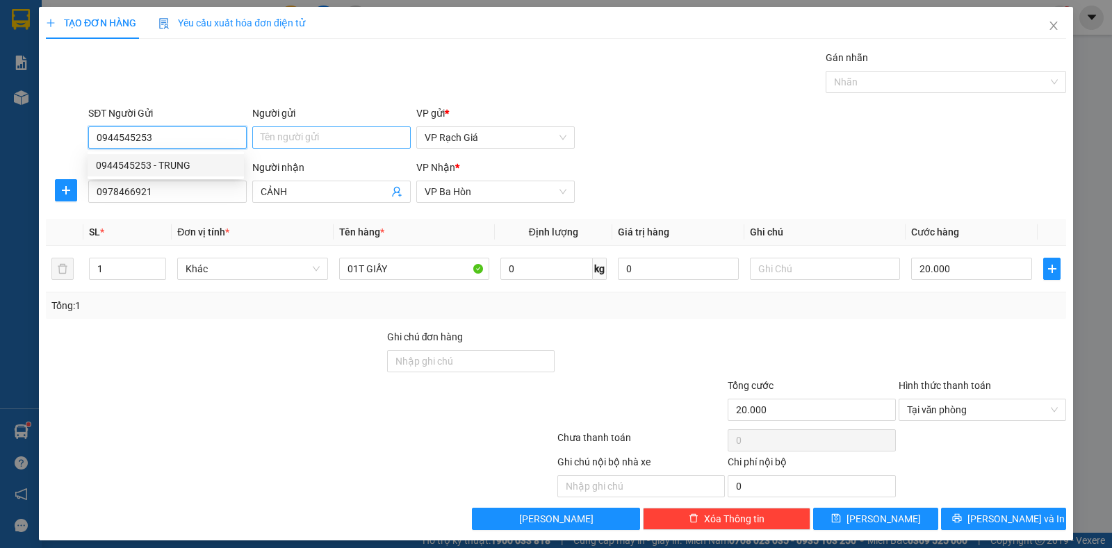
type input "0944545253"
click at [271, 133] on input "Người gửi" at bounding box center [331, 138] width 158 height 22
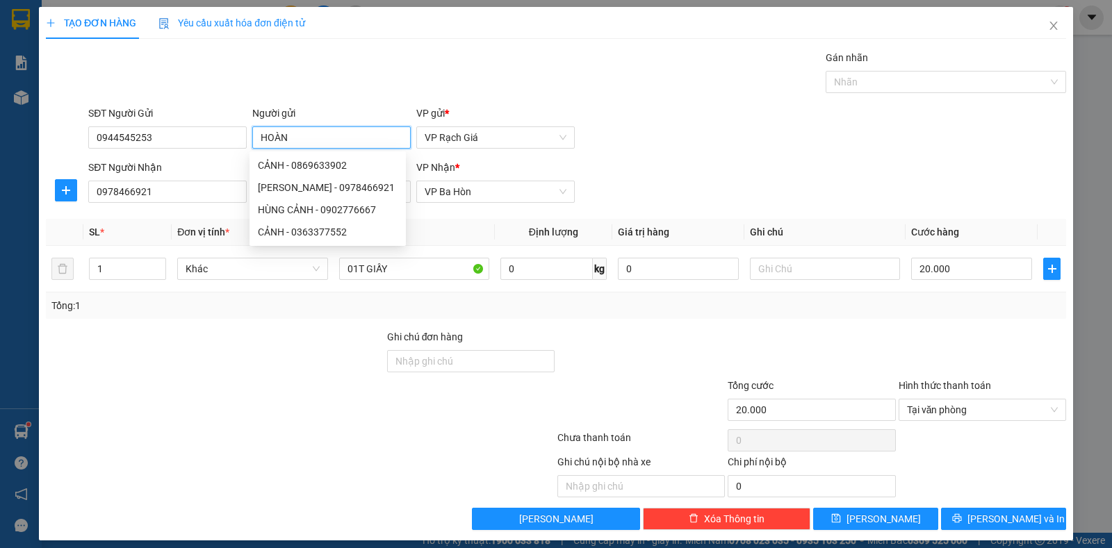
type input "HOÀNG"
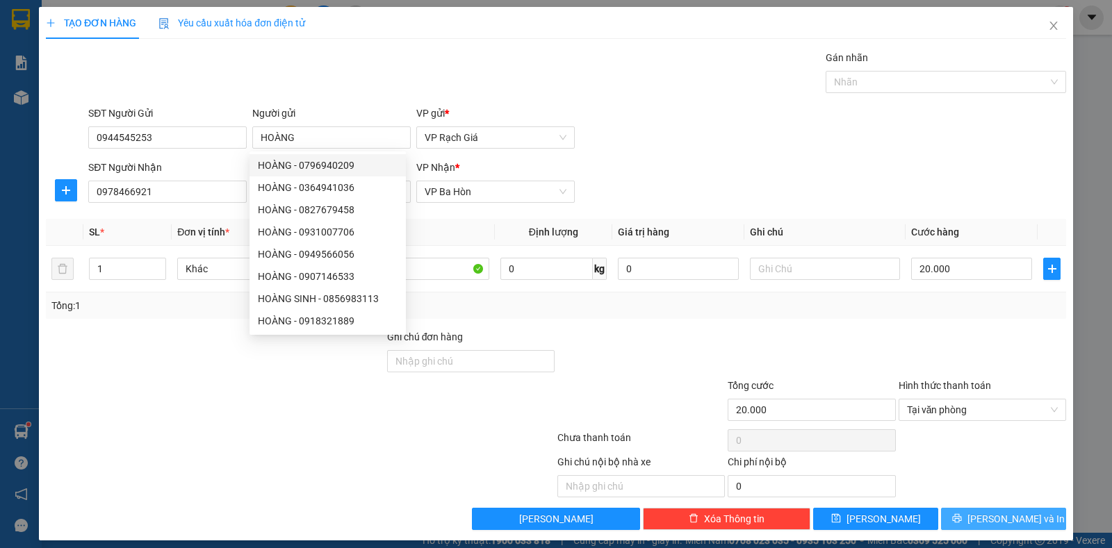
click at [1002, 520] on span "Lưu và In" at bounding box center [1016, 519] width 97 height 15
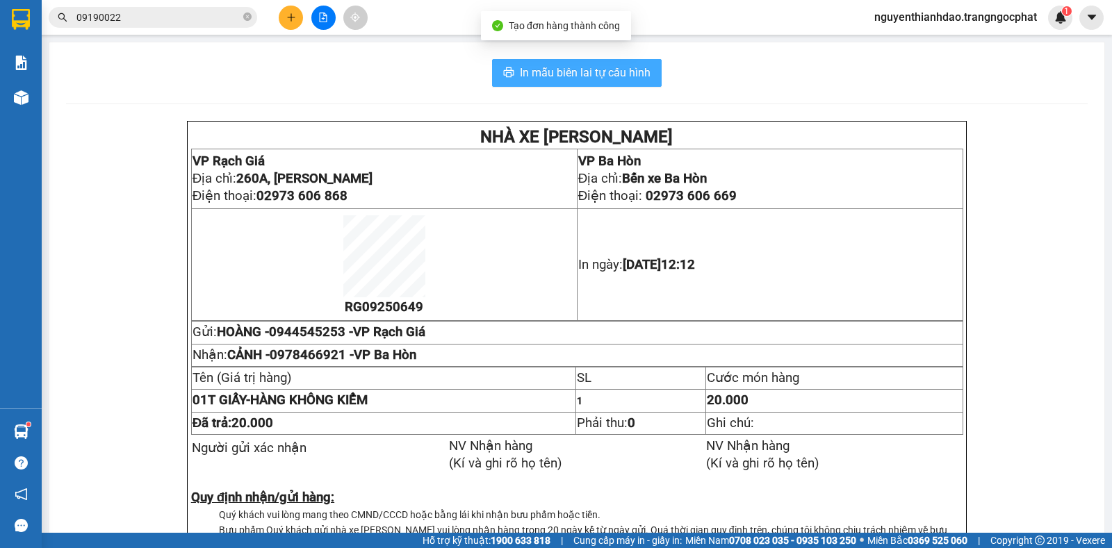
click at [531, 70] on span "In mẫu biên lai tự cấu hình" at bounding box center [585, 72] width 131 height 17
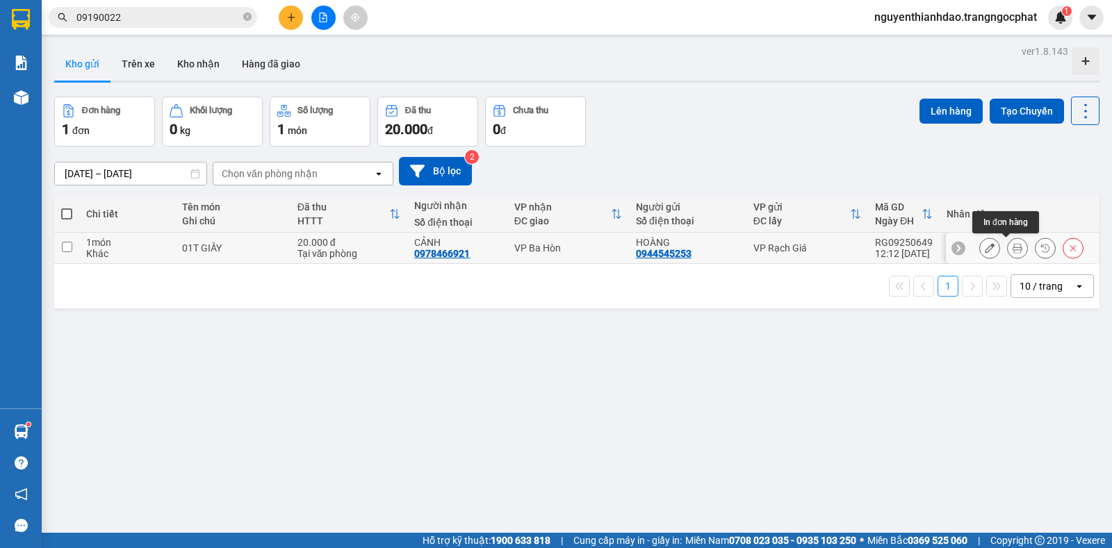
click at [1013, 249] on icon at bounding box center [1018, 248] width 10 height 10
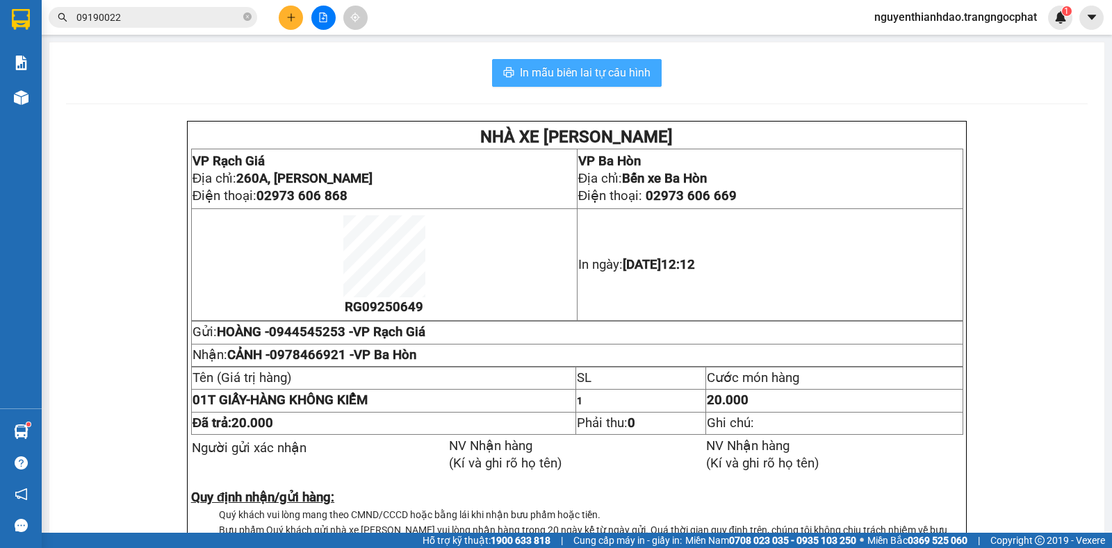
click at [582, 76] on span "In mẫu biên lai tự cấu hình" at bounding box center [585, 72] width 131 height 17
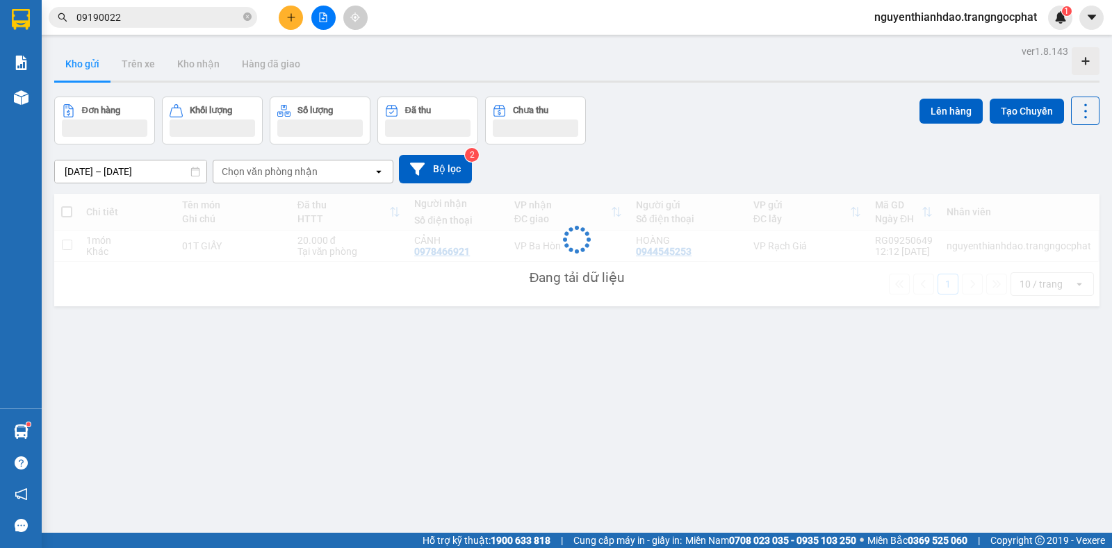
click at [711, 113] on div "Đơn hàng Khối lượng Số lượng Đã thu Chưa thu Lên hàng Tạo Chuyến" at bounding box center [576, 121] width 1045 height 48
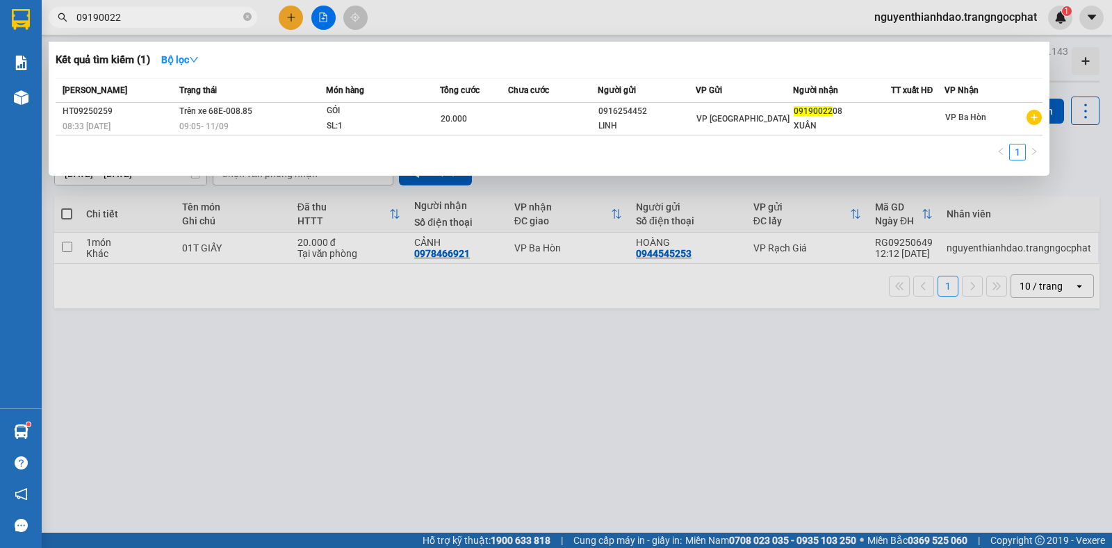
click at [121, 16] on input "09190022" at bounding box center [158, 17] width 164 height 15
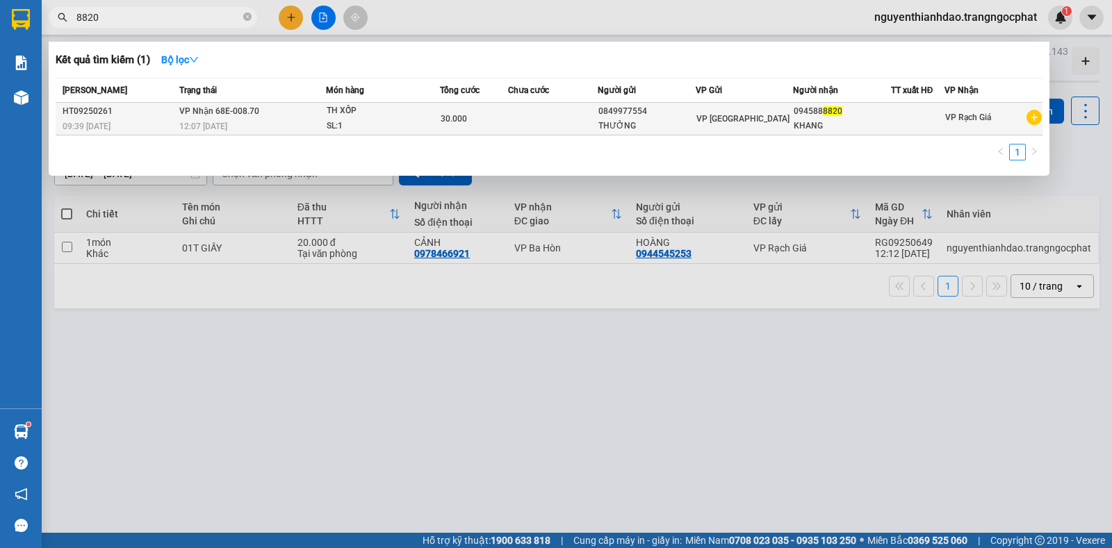
type input "8820"
click at [159, 117] on div "HT09250261" at bounding box center [119, 111] width 113 height 15
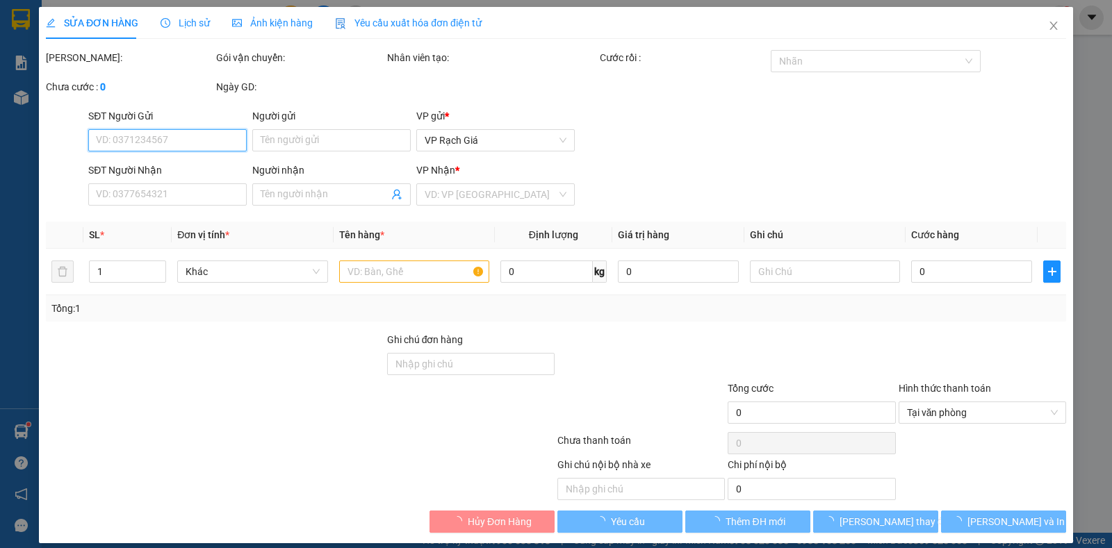
type input "0849977554"
type input "THƯỞNG"
type input "0945888820"
type input "KHANG"
type input "30.000"
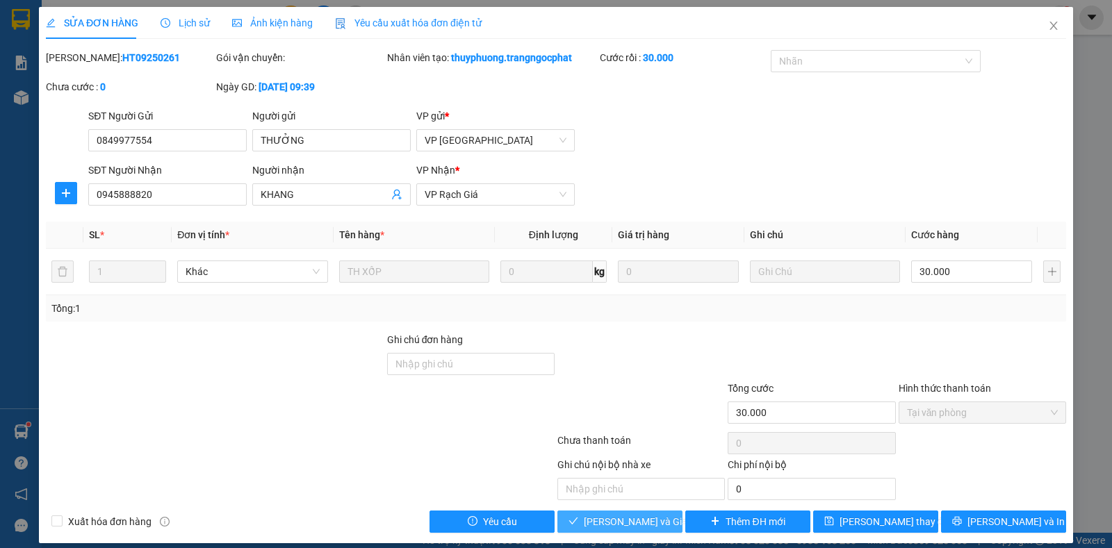
click at [615, 522] on span "Lưu và Giao hàng" at bounding box center [650, 521] width 133 height 15
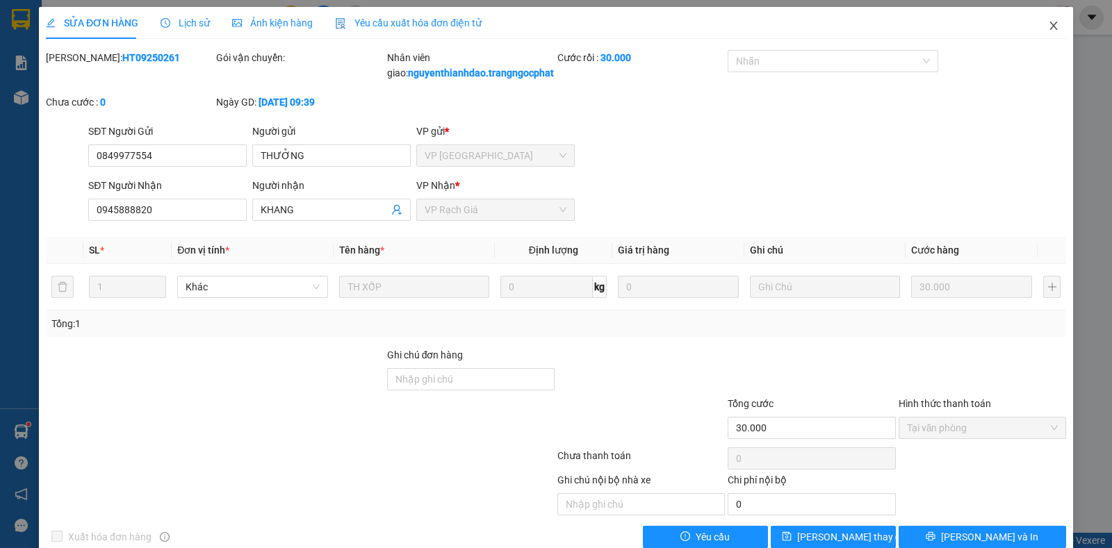
click at [1048, 24] on icon "close" at bounding box center [1053, 25] width 11 height 11
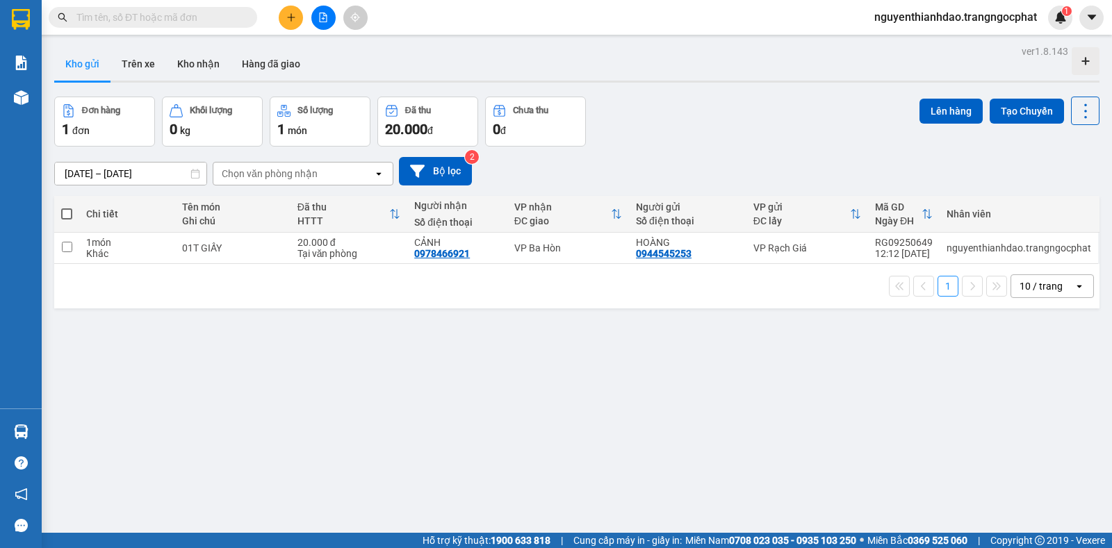
click at [692, 124] on div "Đơn hàng 1 đơn Khối lượng 0 kg Số lượng 1 món Đã thu 20.000 đ Chưa thu 0 đ Lên …" at bounding box center [576, 122] width 1045 height 50
click at [324, 15] on icon "file-add" at bounding box center [324, 18] width 8 height 10
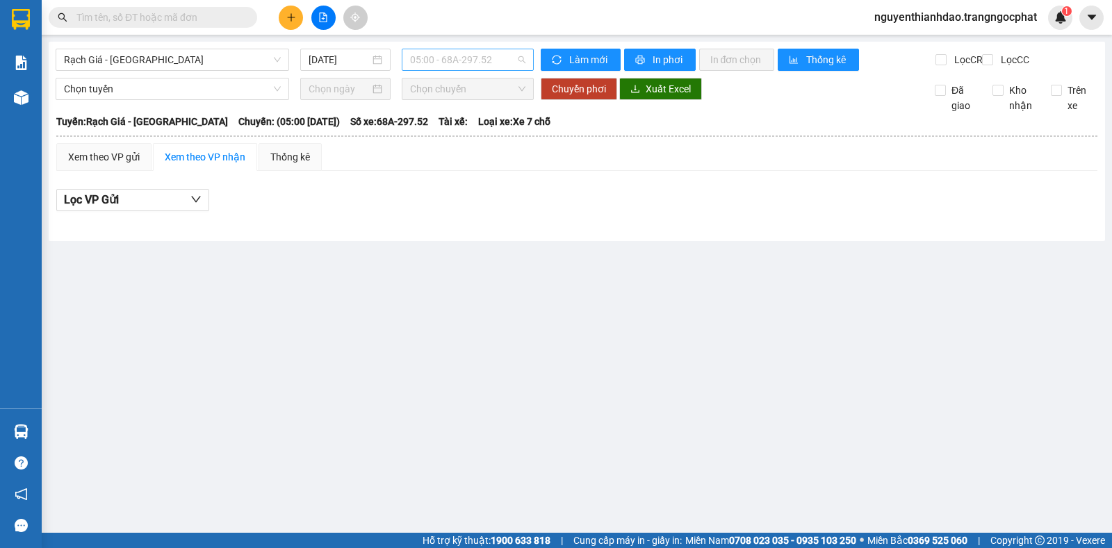
click at [443, 53] on span "05:00 - 68A-297.52" at bounding box center [467, 59] width 115 height 21
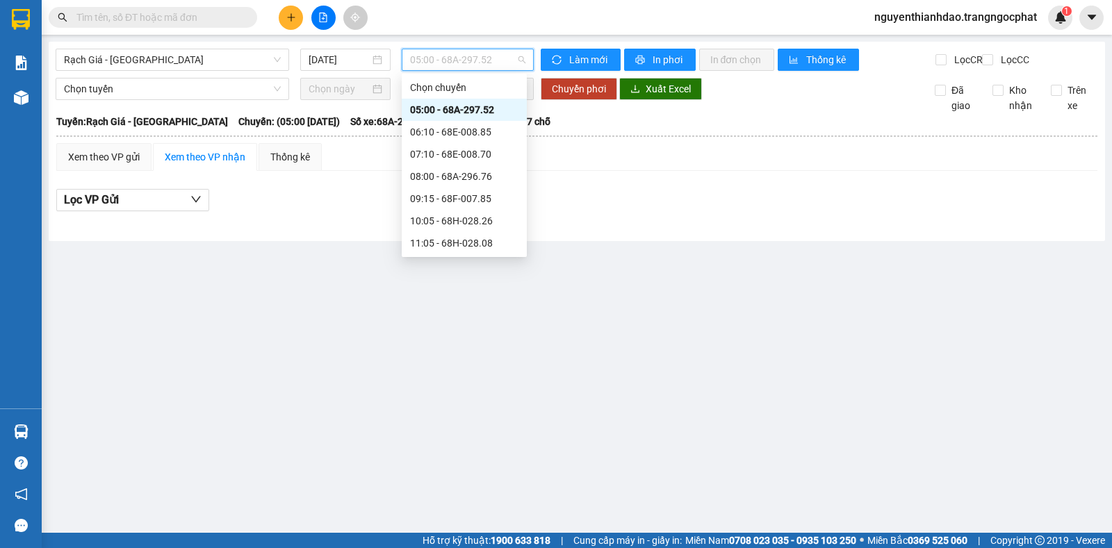
scroll to position [178, 0]
click at [439, 107] on div "13:05 - 68E-008.70" at bounding box center [464, 109] width 108 height 15
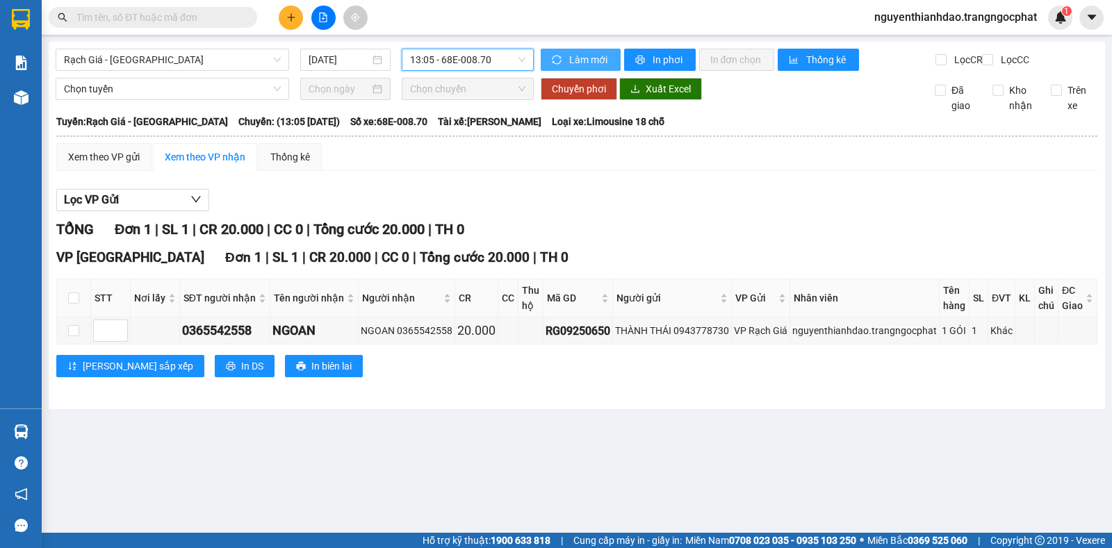
click at [580, 65] on span "Làm mới" at bounding box center [589, 59] width 40 height 15
click at [579, 56] on span "Làm mới" at bounding box center [589, 59] width 40 height 15
click at [594, 64] on span "Làm mới" at bounding box center [589, 59] width 40 height 15
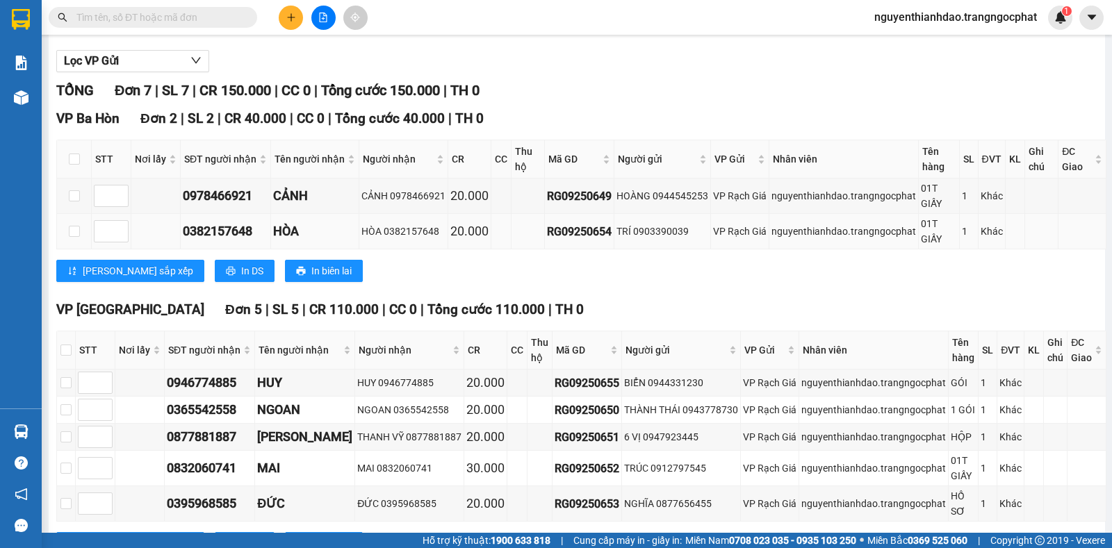
scroll to position [211, 0]
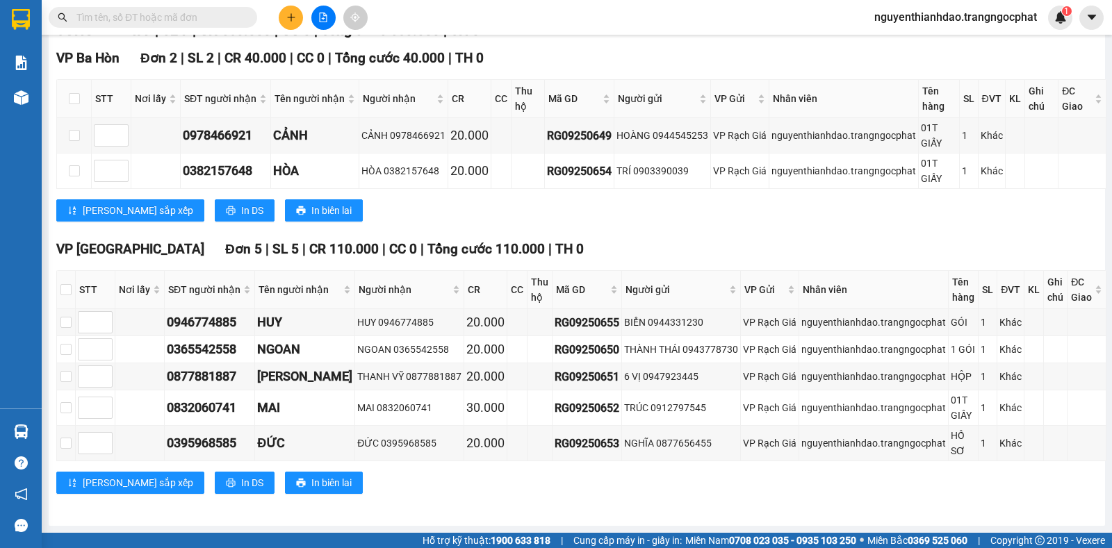
click at [762, 208] on div "Lưu sắp xếp In DS In biên lai" at bounding box center [581, 210] width 1050 height 22
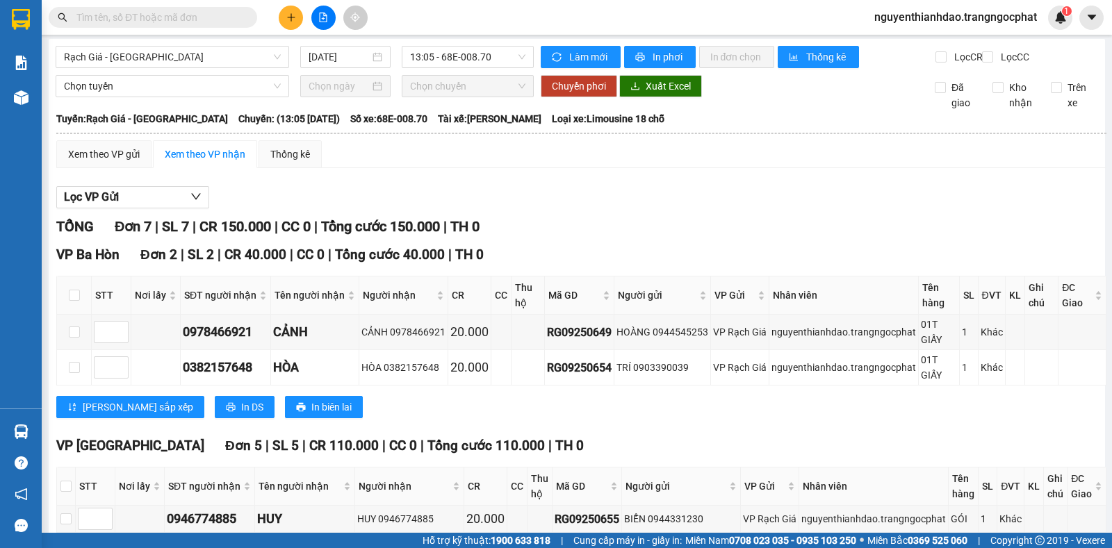
scroll to position [0, 0]
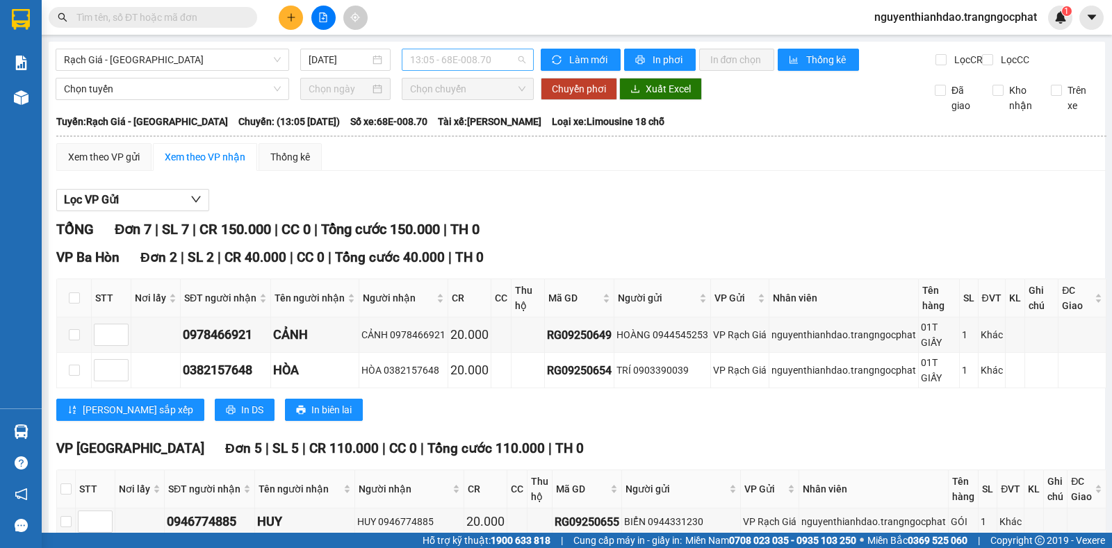
click at [464, 65] on span "13:05 - 68E-008.70" at bounding box center [467, 59] width 115 height 21
click at [647, 171] on div "Xem theo VP gửi Xem theo VP nhận Thống kê" at bounding box center [581, 157] width 1050 height 28
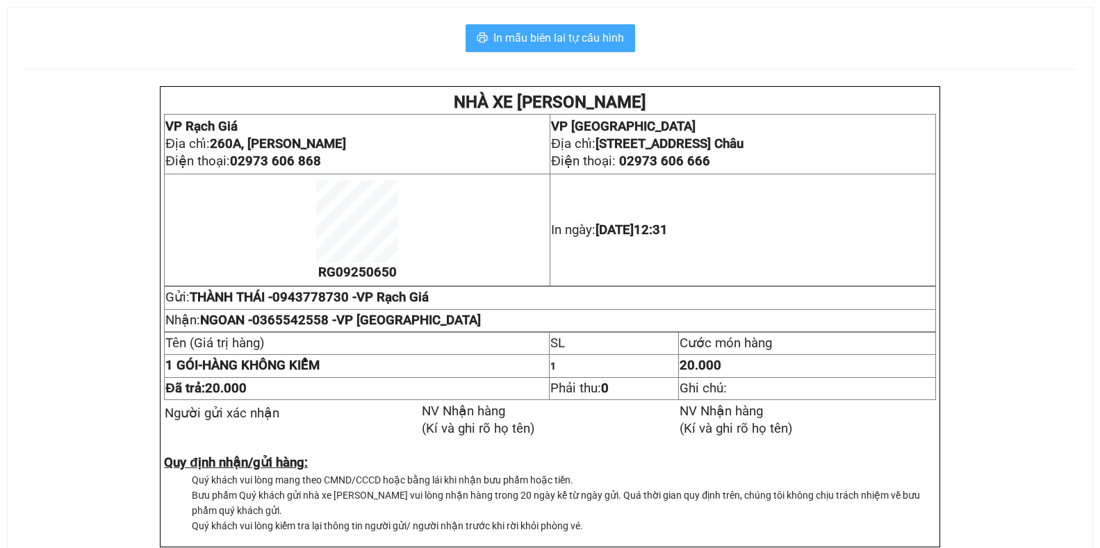
click at [550, 35] on span "In mẫu biên lai tự cấu hình" at bounding box center [559, 37] width 131 height 17
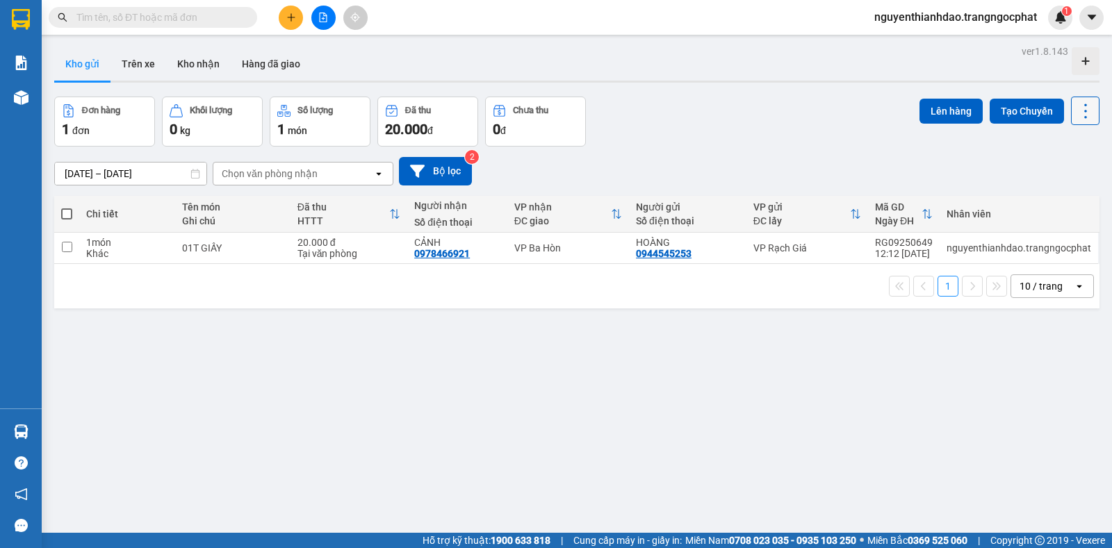
click at [1079, 113] on icon at bounding box center [1085, 110] width 19 height 19
click at [1019, 197] on icon "Menu" at bounding box center [1017, 199] width 13 height 13
click at [288, 17] on icon "plus" at bounding box center [291, 17] width 8 height 1
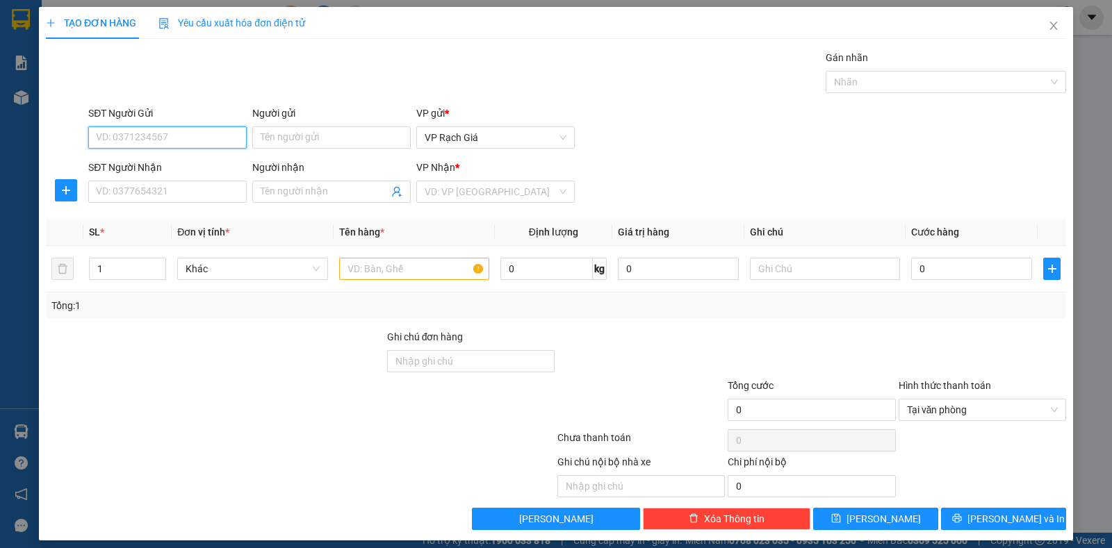
click at [155, 134] on input "SĐT Người Gửi" at bounding box center [167, 138] width 158 height 22
click at [151, 158] on div "0947923445 - 6 VỊ" at bounding box center [166, 165] width 140 height 15
type input "0947923445"
type input "6 VỊ"
type input "0976400149"
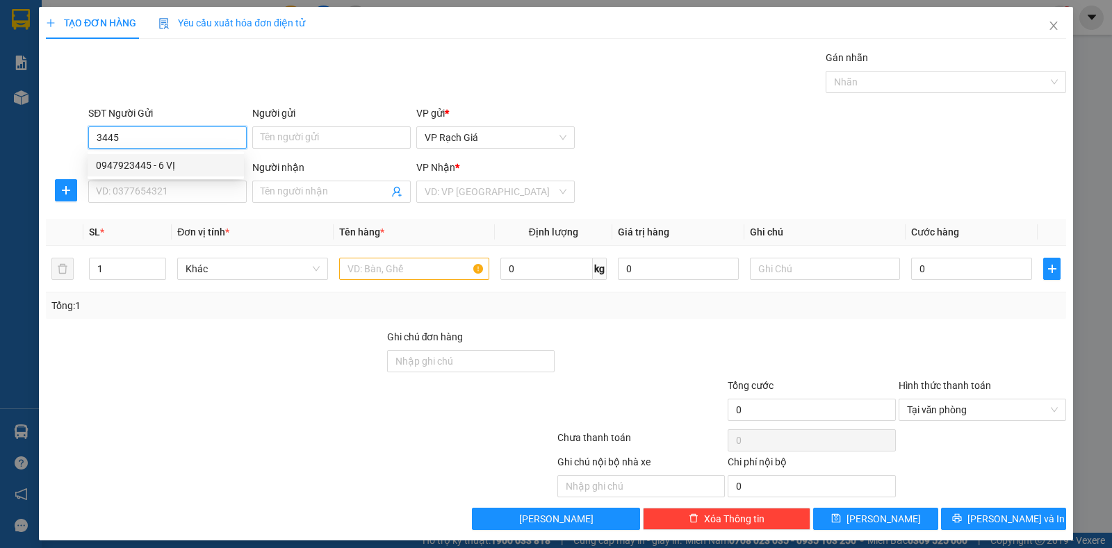
type input "BẢO KHƯƠNG"
type input "20.000"
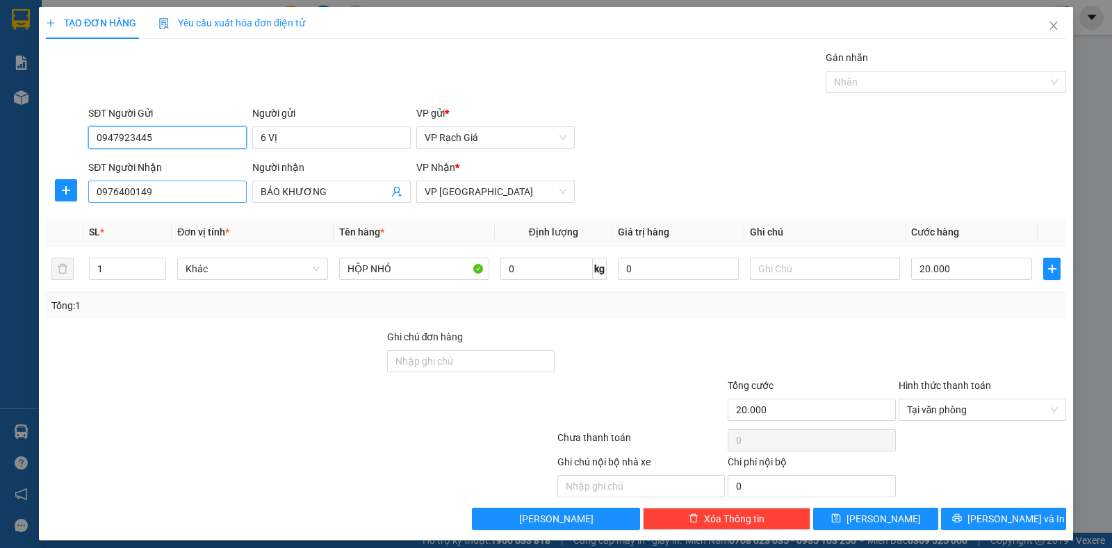
type input "0947923445"
click at [154, 191] on input "0976400149" at bounding box center [167, 192] width 158 height 22
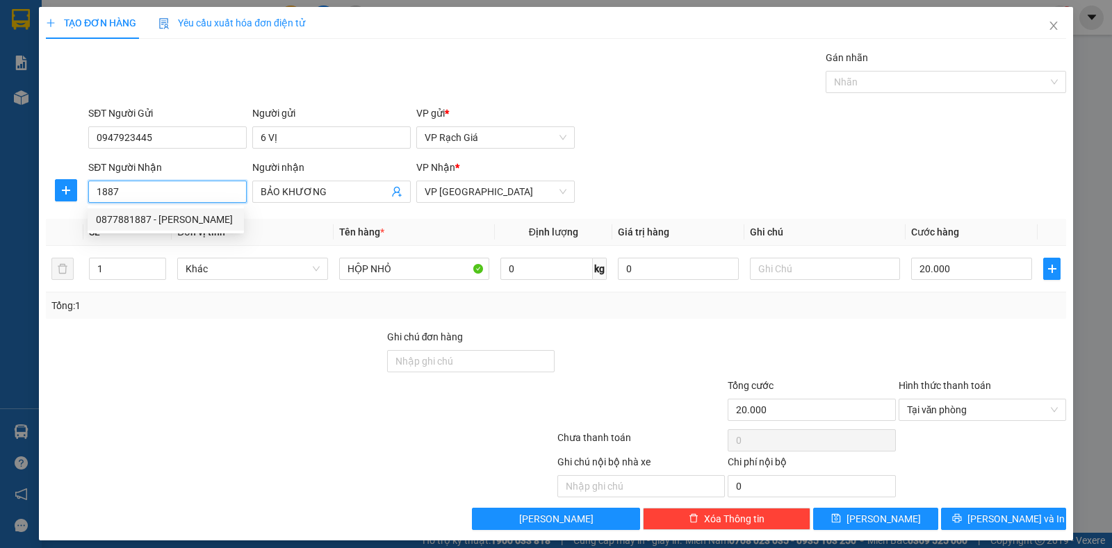
click at [179, 218] on div "0877881887 - [PERSON_NAME]" at bounding box center [166, 219] width 140 height 15
type input "0877881887"
type input "[PERSON_NAME]"
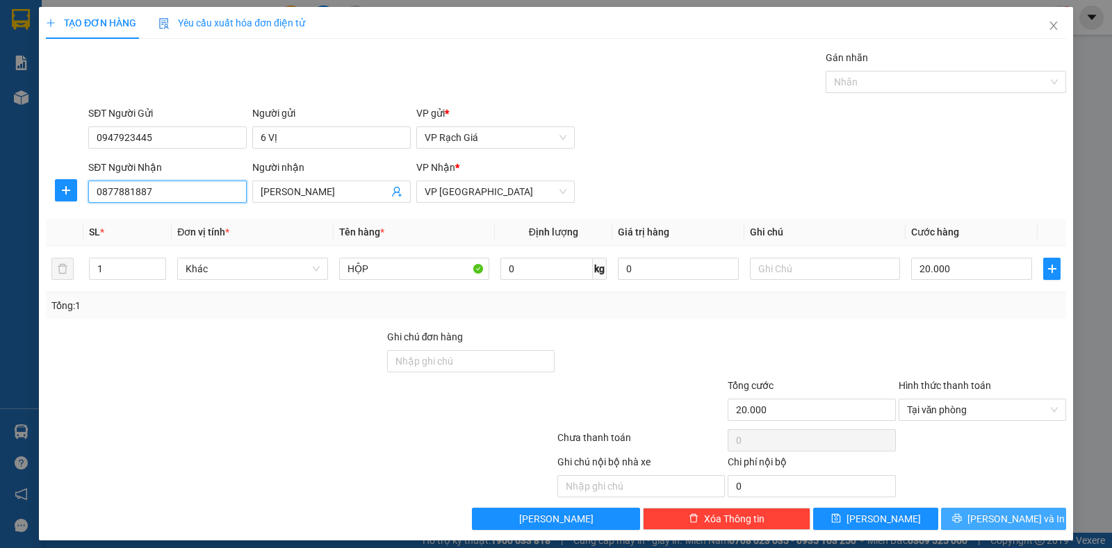
type input "0877881887"
click at [1029, 523] on button "[PERSON_NAME] và In" at bounding box center [1003, 519] width 125 height 22
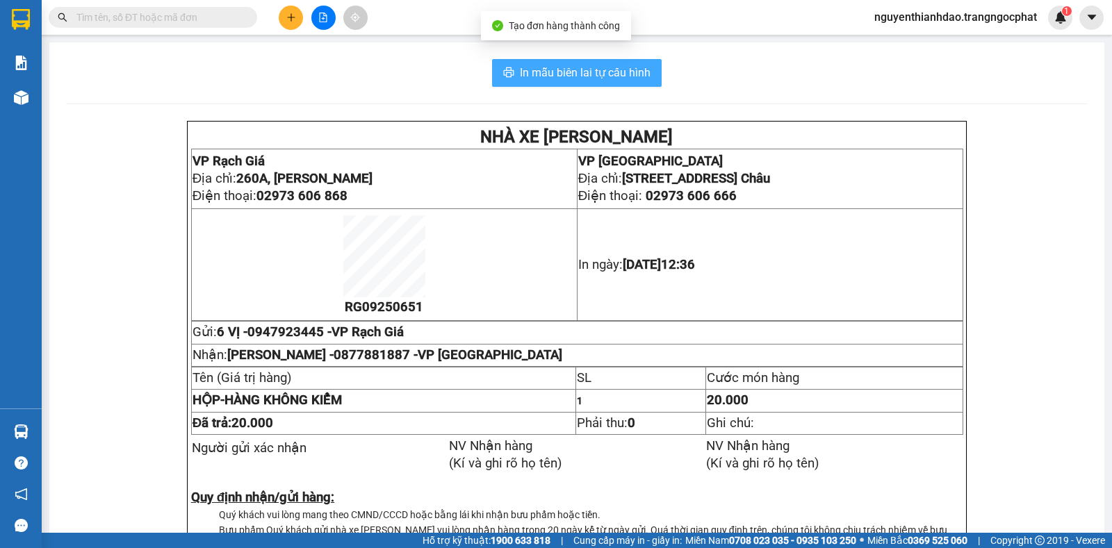
click at [538, 70] on span "In mẫu biên lai tự cấu hình" at bounding box center [585, 72] width 131 height 17
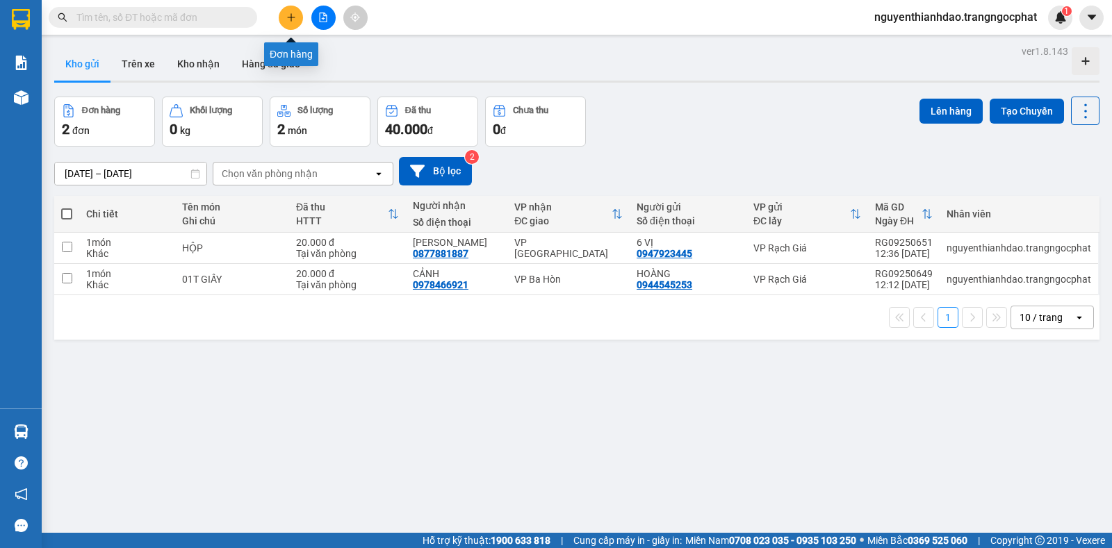
click at [291, 21] on icon "plus" at bounding box center [291, 17] width 1 height 8
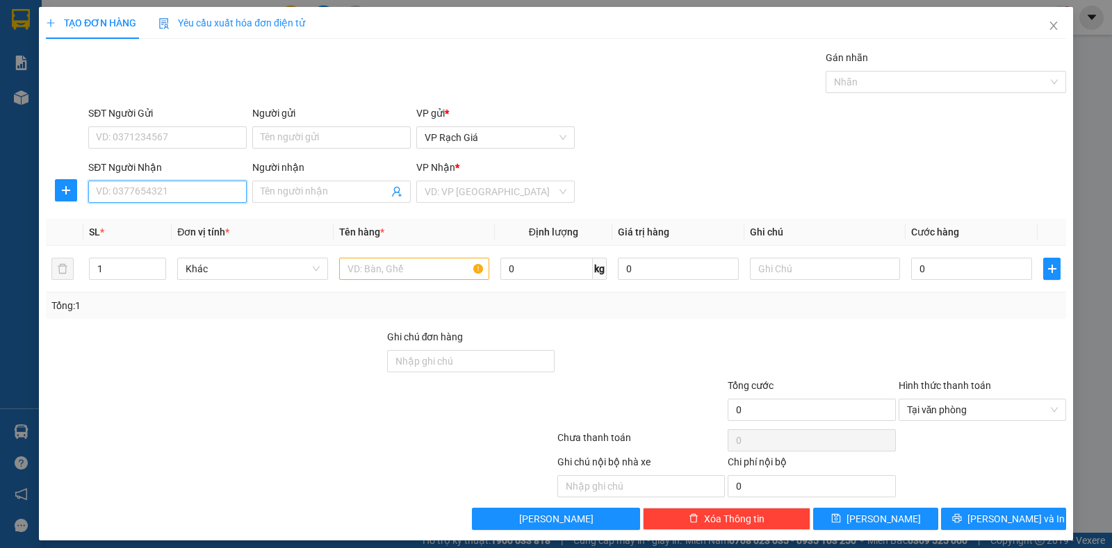
click at [188, 193] on input "SĐT Người Nhận" at bounding box center [167, 192] width 158 height 22
click at [181, 215] on div "0832060741 - MAI" at bounding box center [166, 219] width 140 height 15
type input "0832060741"
type input "MAI"
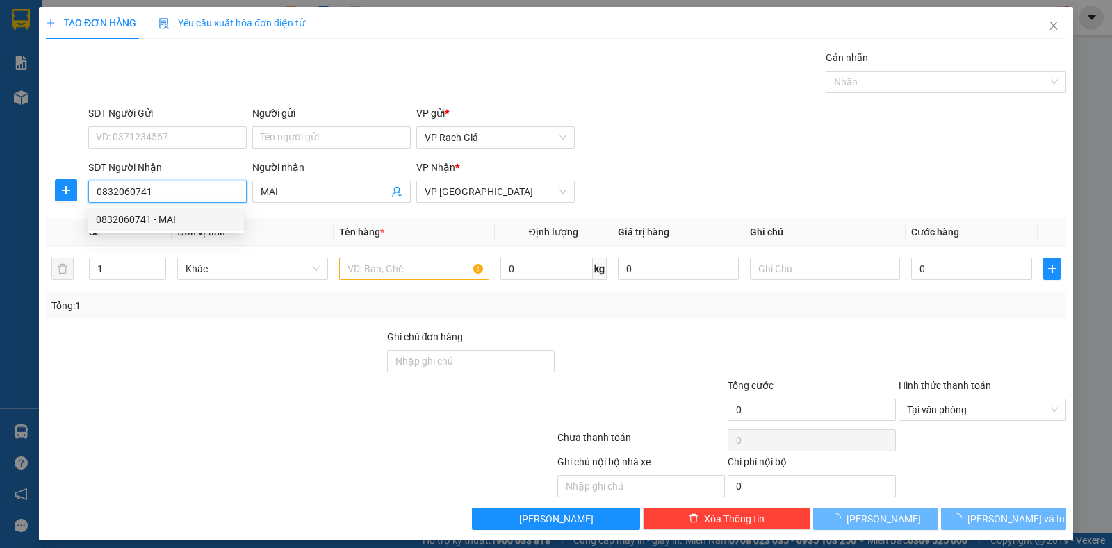
type input "30.000"
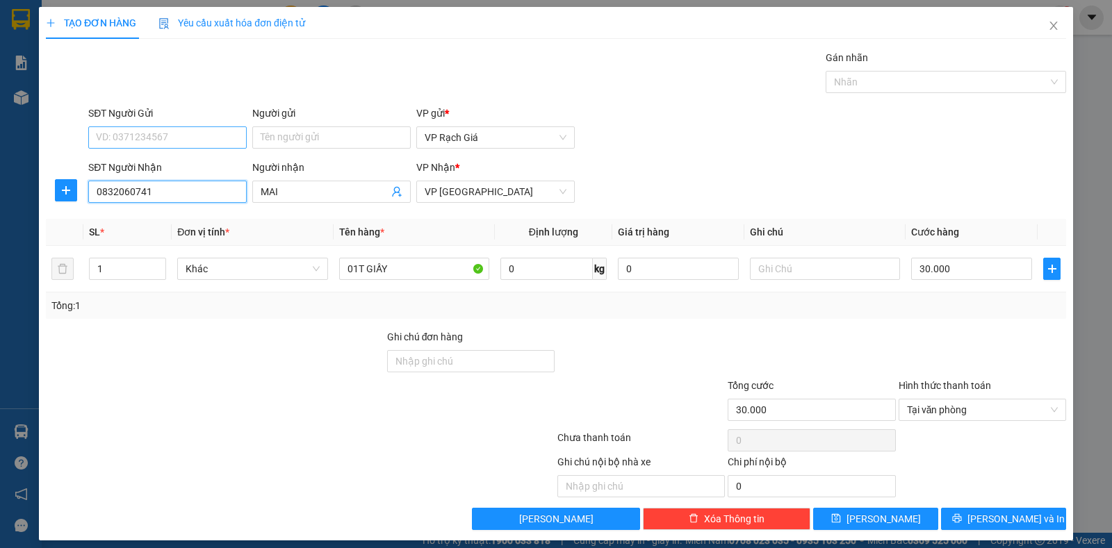
type input "0832060741"
click at [164, 133] on input "SĐT Người Gửi" at bounding box center [167, 138] width 158 height 22
click at [163, 161] on div "0912797545 - TRÚC" at bounding box center [166, 165] width 140 height 15
type input "0912797545"
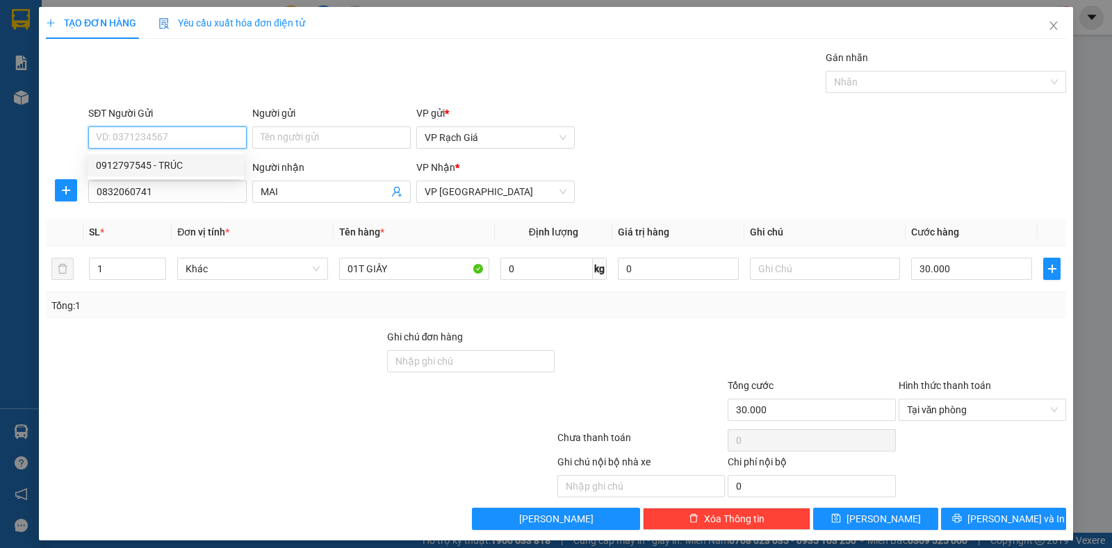
type input "TRÚC"
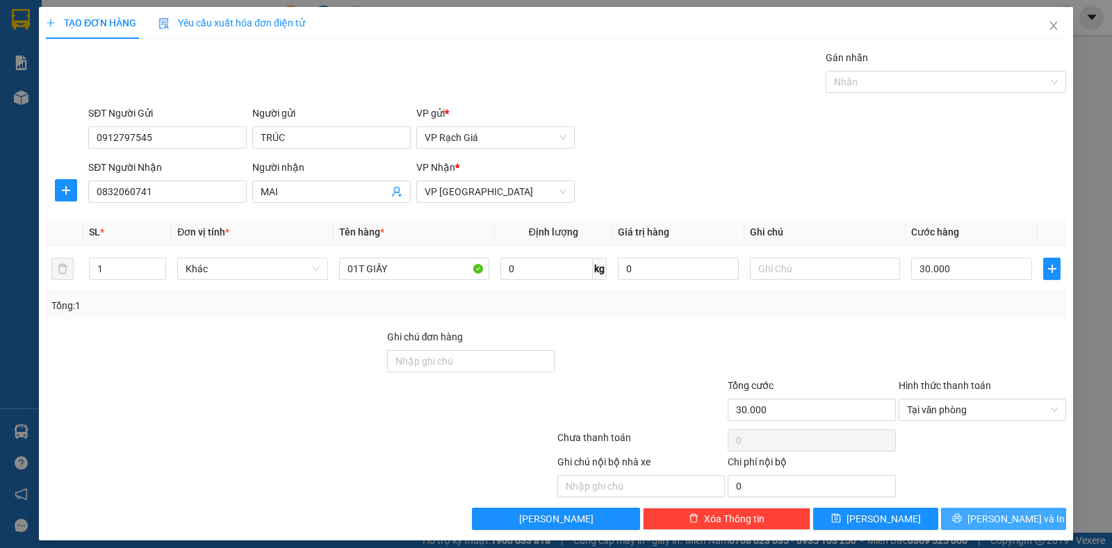
click at [1013, 513] on span "Lưu và In" at bounding box center [1016, 519] width 97 height 15
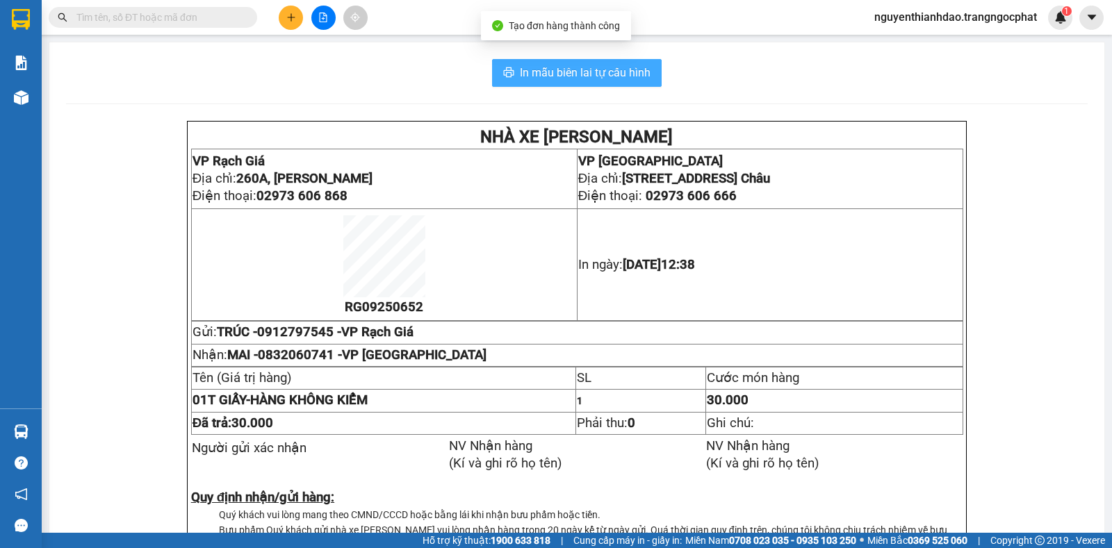
click at [582, 79] on span "In mẫu biên lai tự cấu hình" at bounding box center [585, 72] width 131 height 17
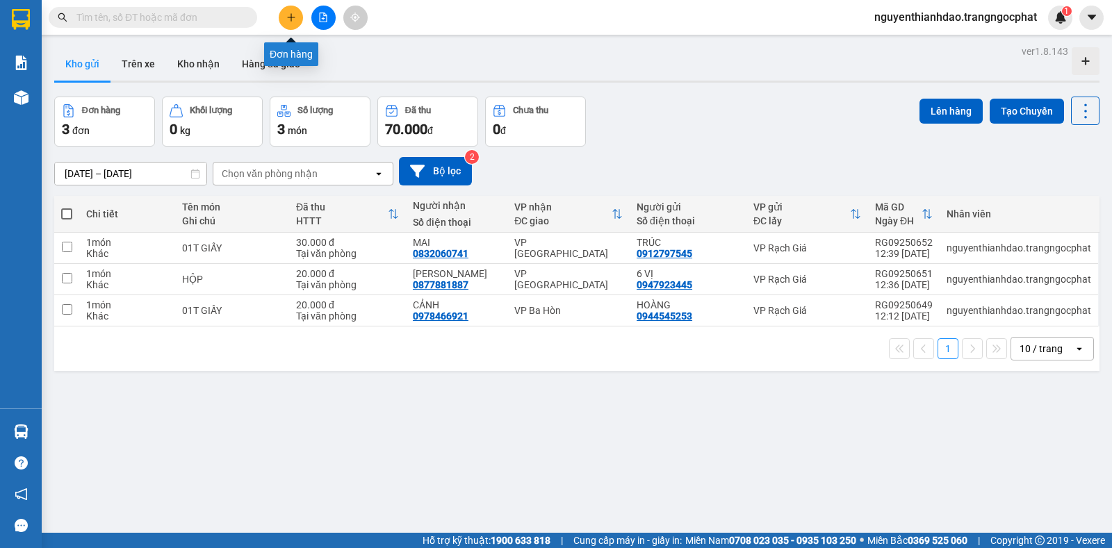
click at [293, 10] on button at bounding box center [291, 18] width 24 height 24
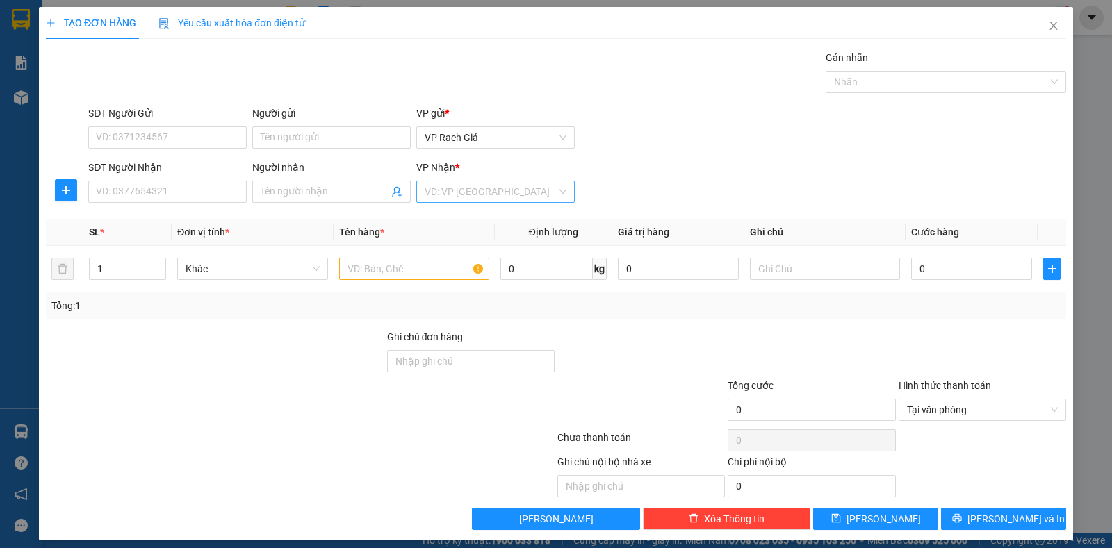
click at [455, 196] on input "search" at bounding box center [491, 191] width 132 height 21
click at [462, 268] on div "VP [GEOGRAPHIC_DATA]" at bounding box center [491, 263] width 140 height 15
click at [309, 178] on div "Người nhận" at bounding box center [331, 170] width 158 height 21
click at [312, 193] on input "Người nhận" at bounding box center [325, 191] width 128 height 15
type input "D"
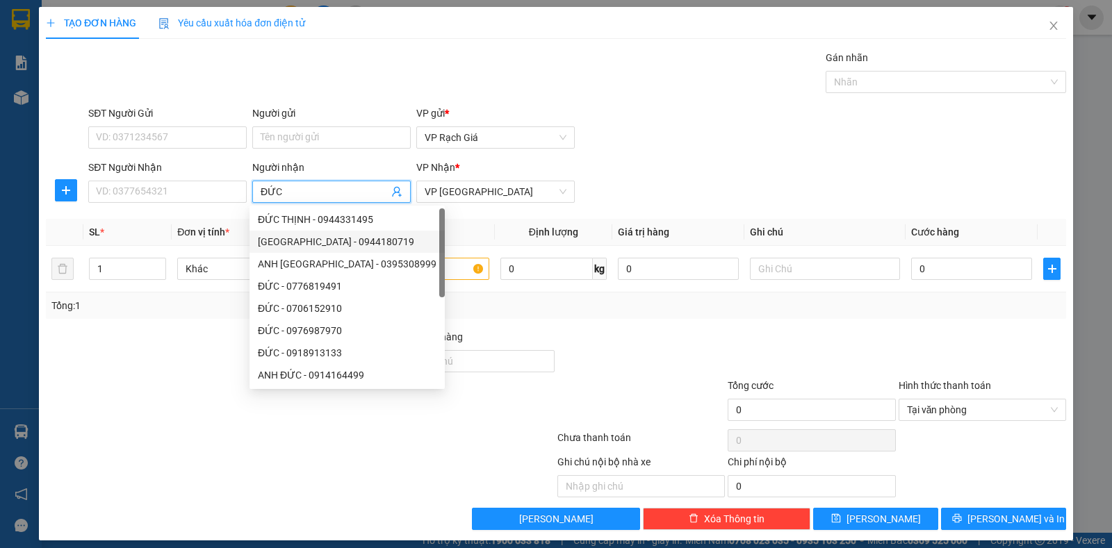
type input "ĐỨC"
click at [470, 239] on th "Tên hàng *" at bounding box center [414, 232] width 161 height 27
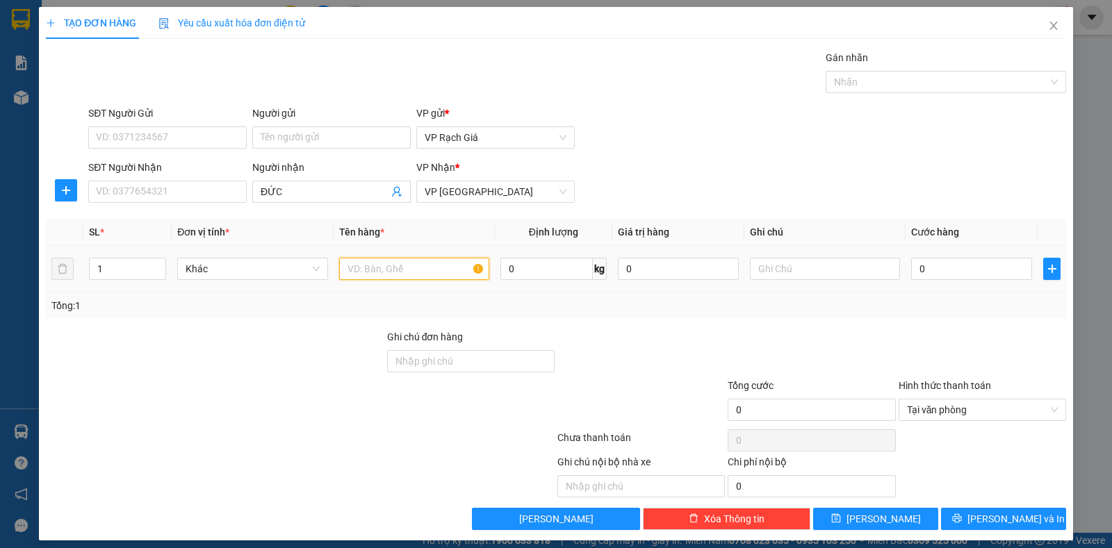
click at [435, 265] on input "text" at bounding box center [414, 269] width 150 height 22
type input "HỒ SƠ"
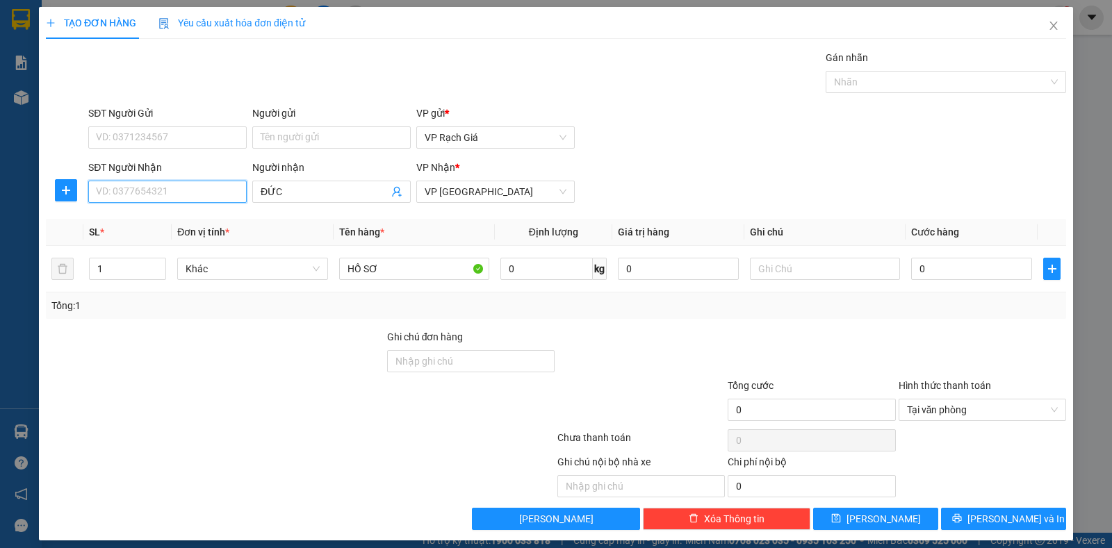
click at [213, 195] on input "SĐT Người Nhận" at bounding box center [167, 192] width 158 height 22
type input "0395968585"
click at [165, 138] on input "SĐT Người Gửi" at bounding box center [167, 138] width 158 height 22
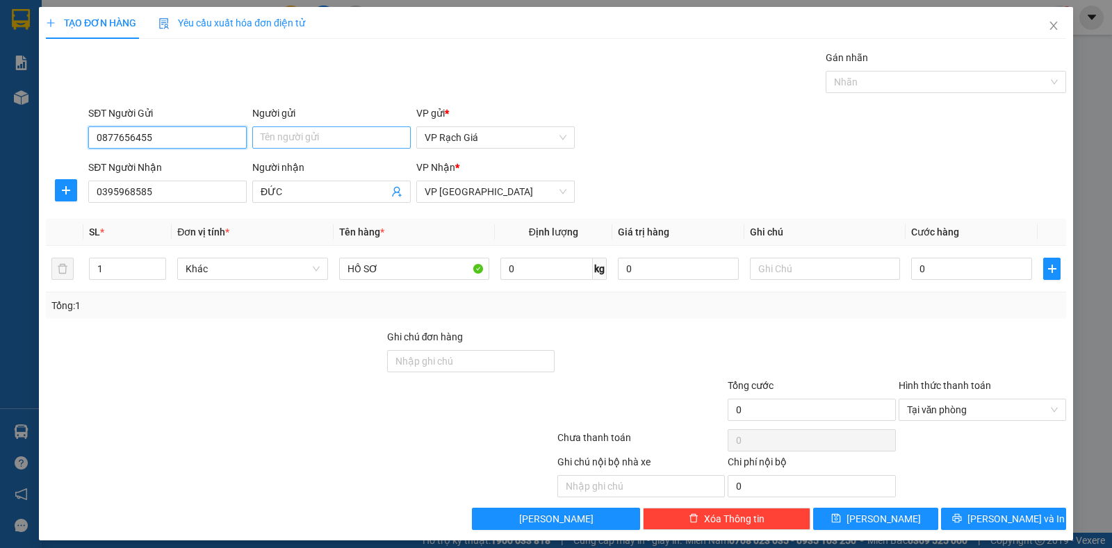
type input "0877656455"
click at [279, 128] on input "Người gửi" at bounding box center [331, 138] width 158 height 22
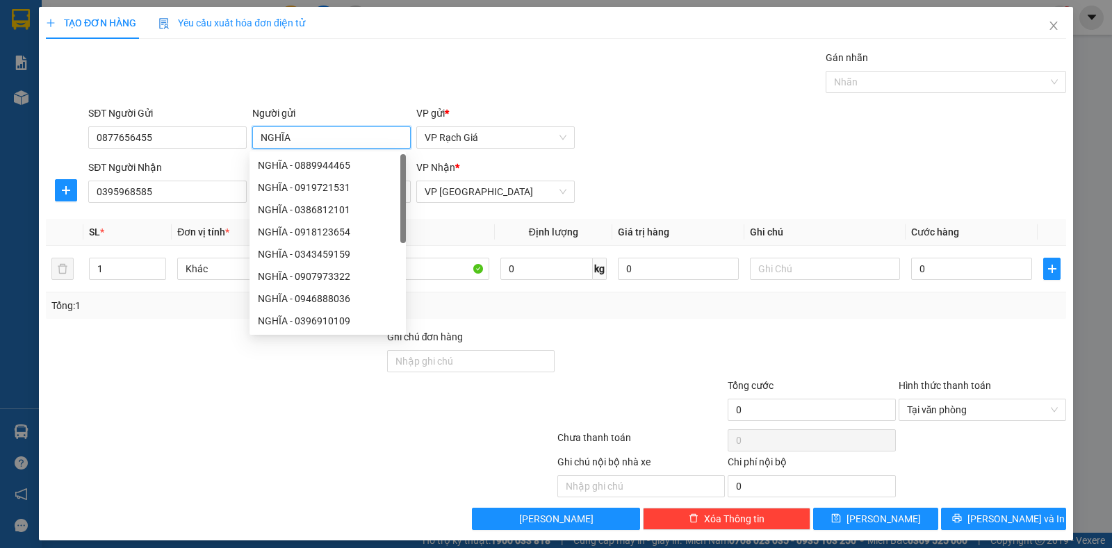
type input "NGHĨA"
click at [343, 63] on div "Gán nhãn Nhãn" at bounding box center [577, 74] width 984 height 49
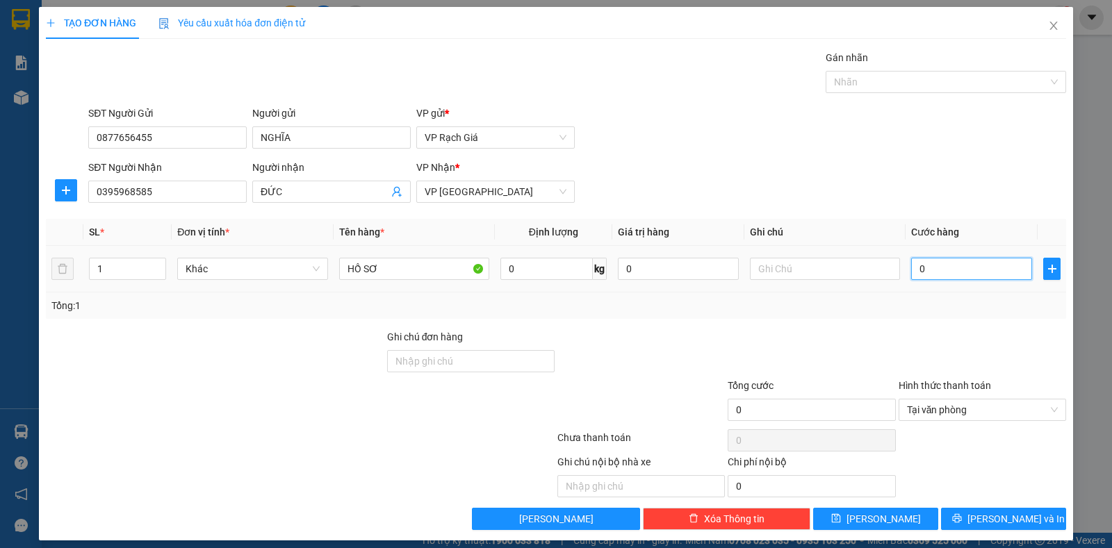
click at [920, 268] on input "0" at bounding box center [971, 269] width 121 height 22
type input "2"
type input "20"
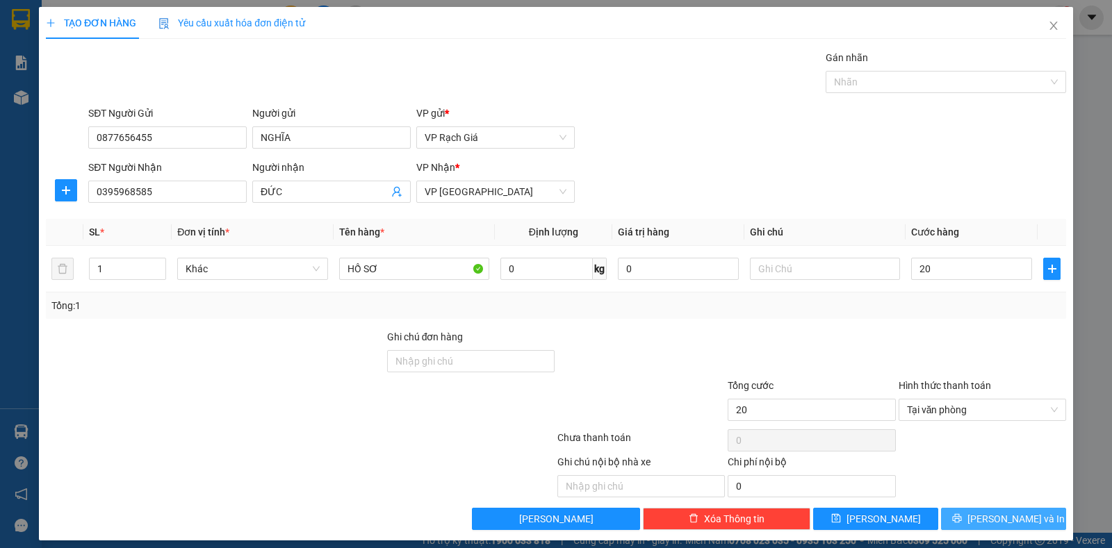
type input "20.000"
click at [984, 512] on span "Lưu và In" at bounding box center [1016, 519] width 97 height 15
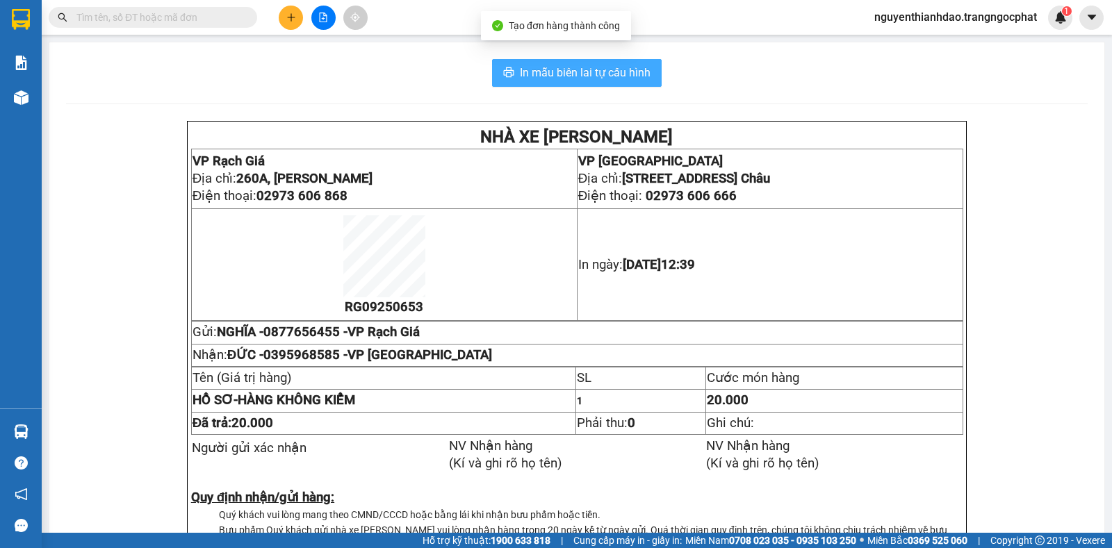
click at [610, 81] on span "In mẫu biên lai tự cấu hình" at bounding box center [585, 72] width 131 height 17
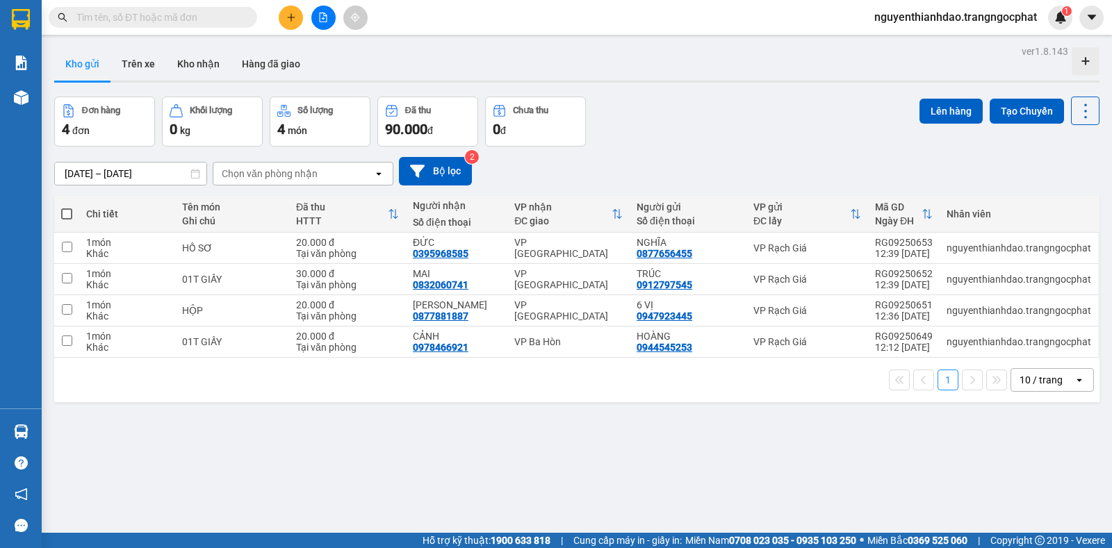
click at [288, 17] on icon "plus" at bounding box center [291, 17] width 8 height 1
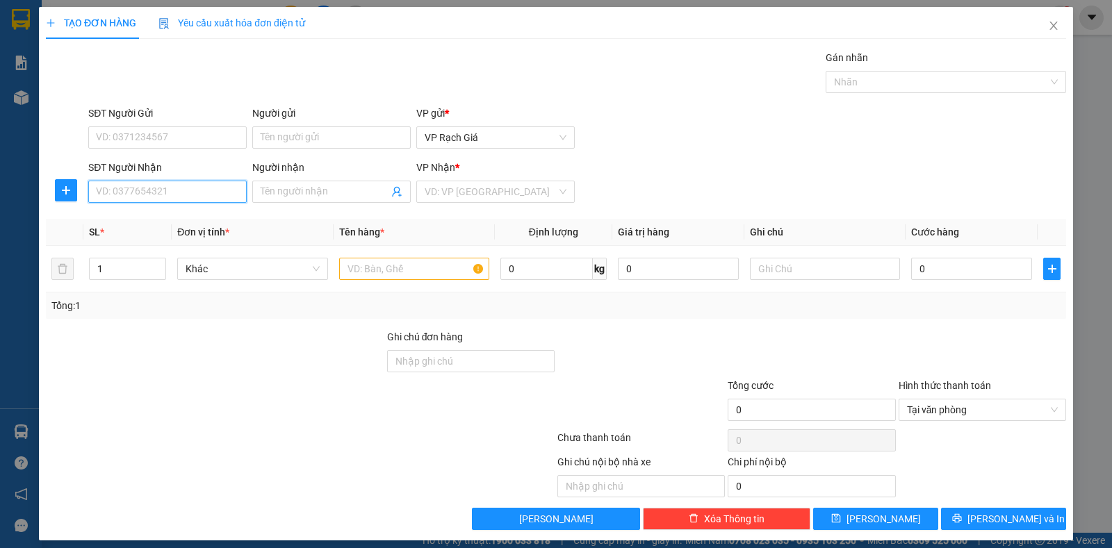
click at [134, 189] on input "SĐT Người Nhận" at bounding box center [167, 192] width 158 height 22
click at [161, 217] on div "0382157648 - HÒA" at bounding box center [166, 219] width 140 height 15
type input "0382157648"
type input "HÒA"
type input "20.000"
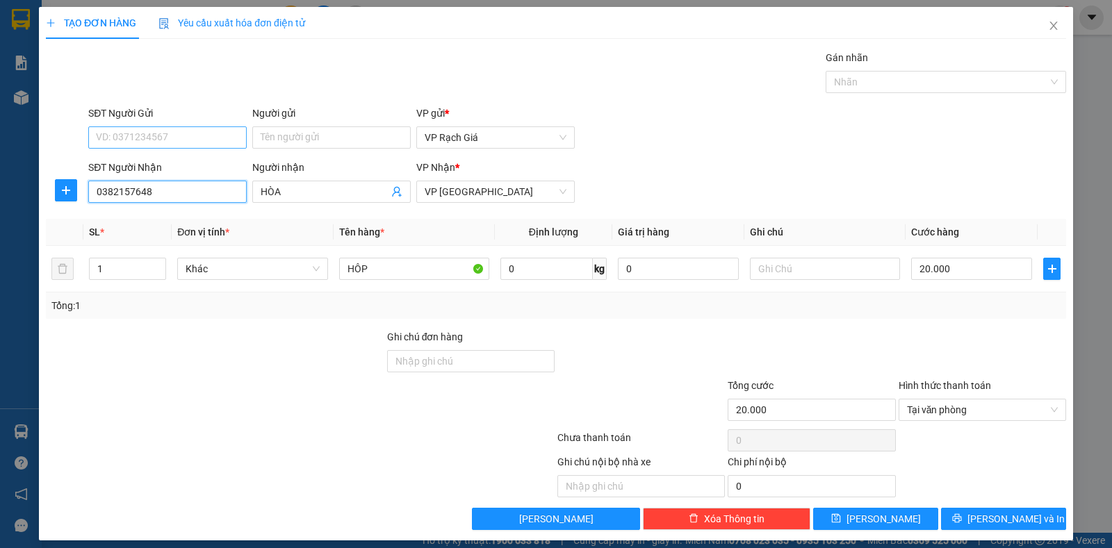
type input "0382157648"
click at [179, 139] on input "SĐT Người Gửi" at bounding box center [167, 138] width 158 height 22
click at [175, 164] on div "0903390039 - TRÍ" at bounding box center [166, 165] width 140 height 15
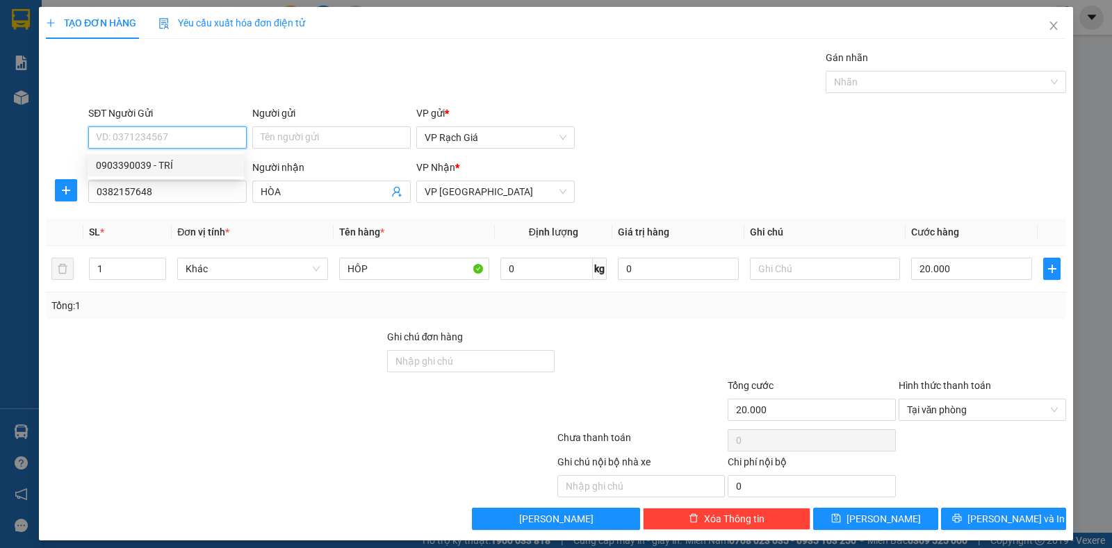
type input "0903390039"
type input "TRÍ"
click at [473, 190] on span "VP [GEOGRAPHIC_DATA]" at bounding box center [496, 191] width 142 height 21
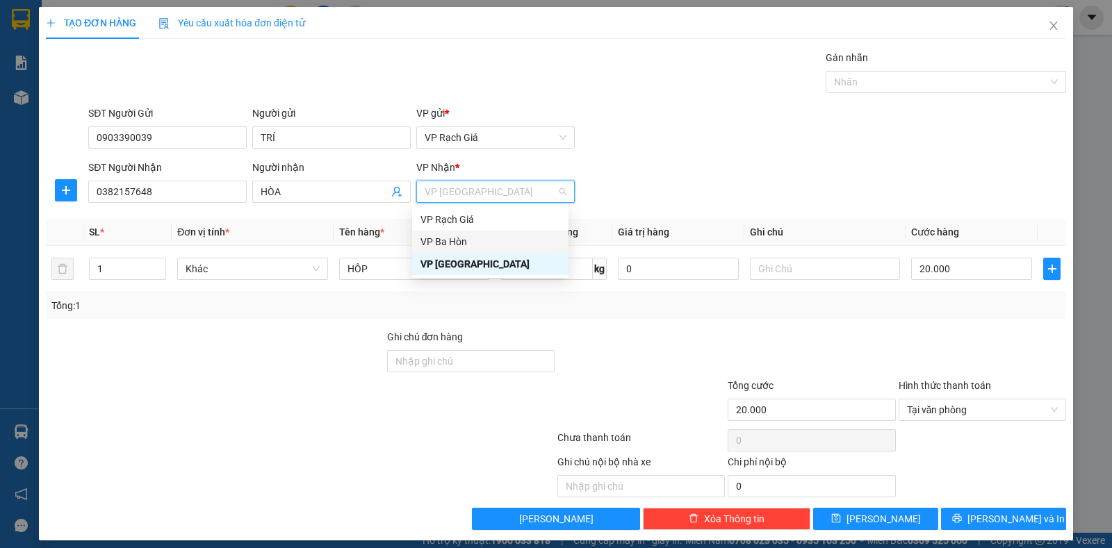
click at [461, 242] on div "VP Ba Hòn" at bounding box center [491, 241] width 140 height 15
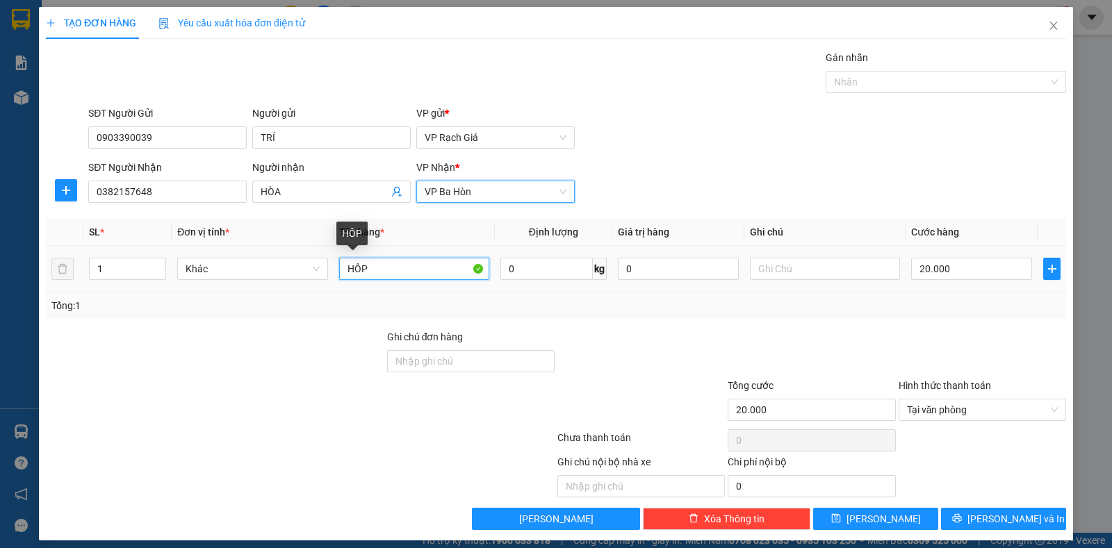
click at [419, 264] on input "HÔP" at bounding box center [414, 269] width 150 height 22
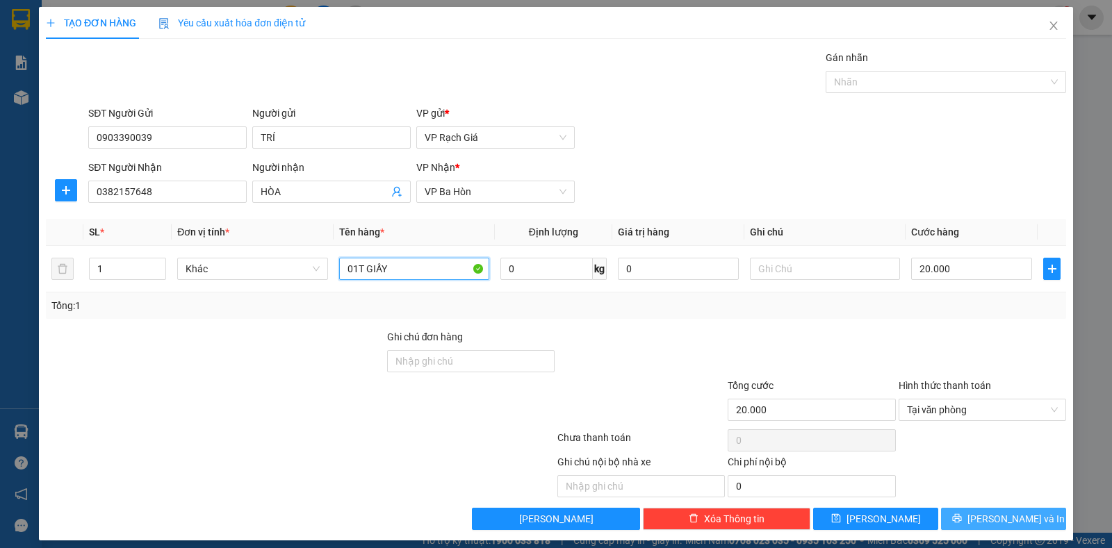
type input "01T GIẤY"
click at [1004, 519] on span "Lưu và In" at bounding box center [1016, 519] width 97 height 15
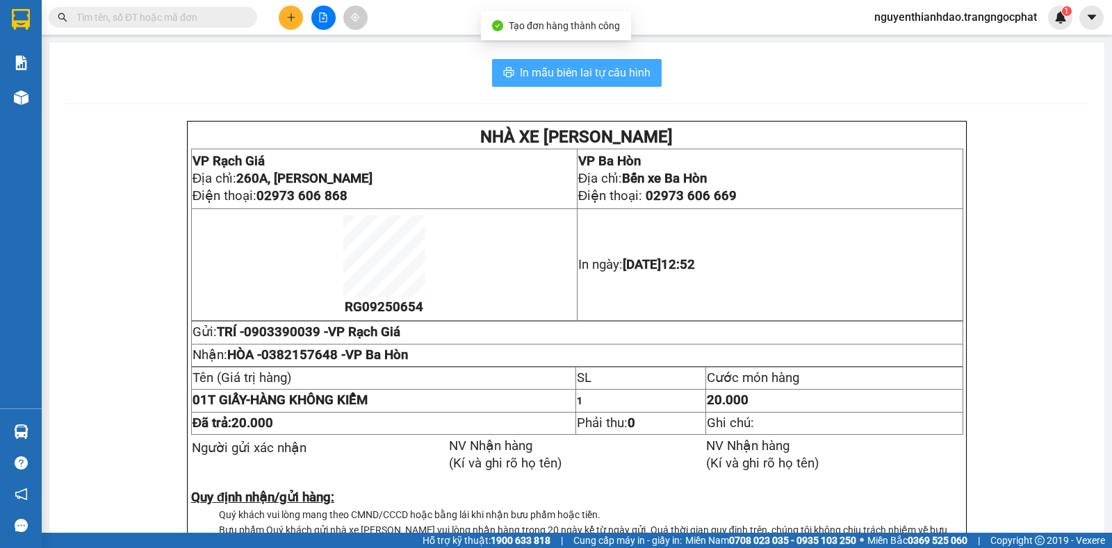
click at [551, 77] on span "In mẫu biên lai tự cấu hình" at bounding box center [585, 72] width 131 height 17
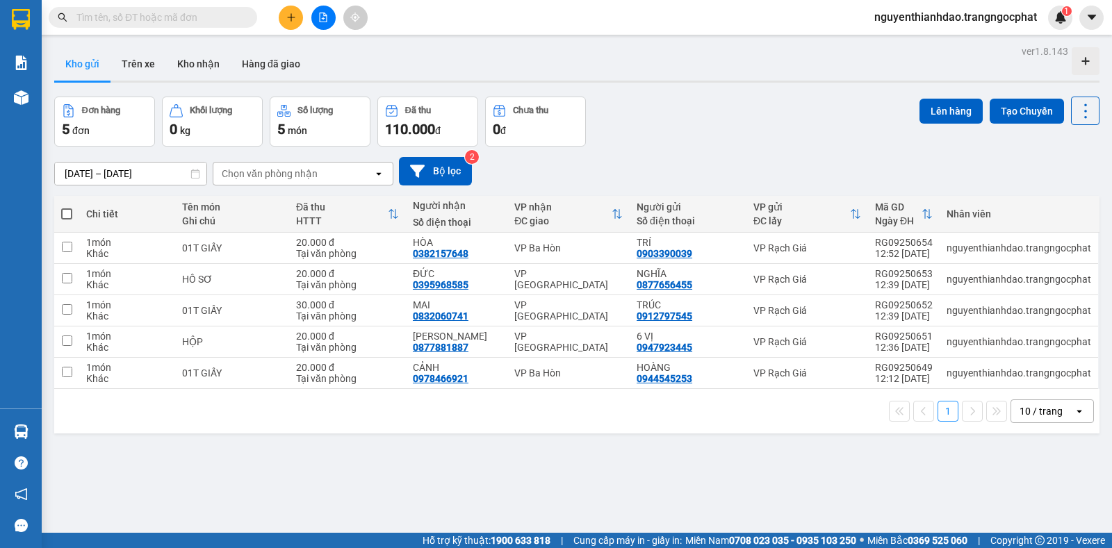
click at [679, 156] on div "09/09/2025 – 11/09/2025 Press the down arrow key to interact with the calendar …" at bounding box center [576, 171] width 1045 height 49
click at [285, 15] on button at bounding box center [291, 18] width 24 height 24
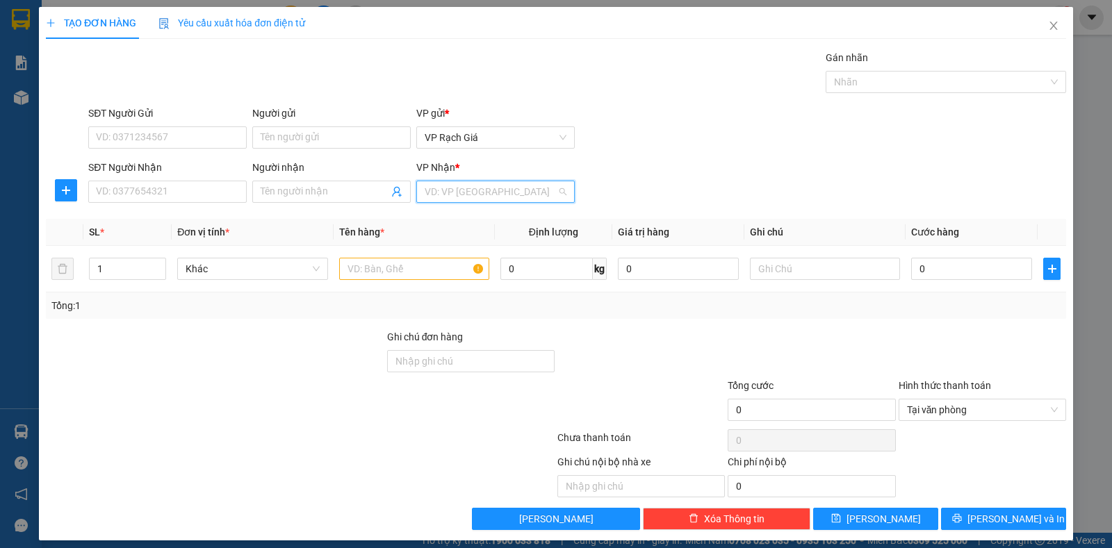
click at [456, 188] on input "search" at bounding box center [491, 191] width 132 height 21
click at [460, 265] on div "VP [GEOGRAPHIC_DATA]" at bounding box center [491, 263] width 140 height 15
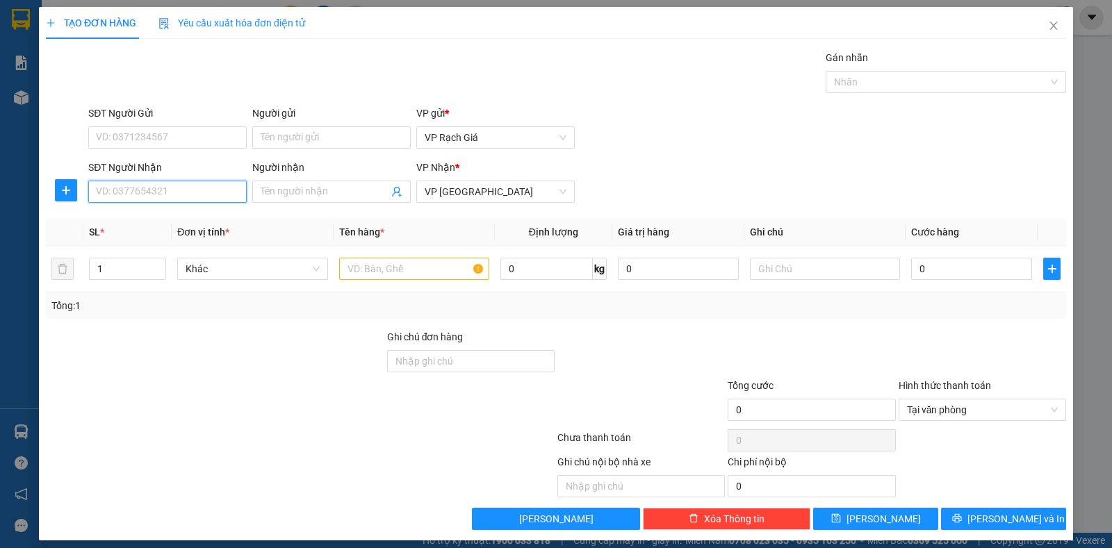
click at [193, 194] on input "SĐT Người Nhận" at bounding box center [167, 192] width 158 height 22
type input "0946774885"
click at [118, 213] on div "0946774885 - HUY" at bounding box center [166, 219] width 140 height 15
type input "HUY"
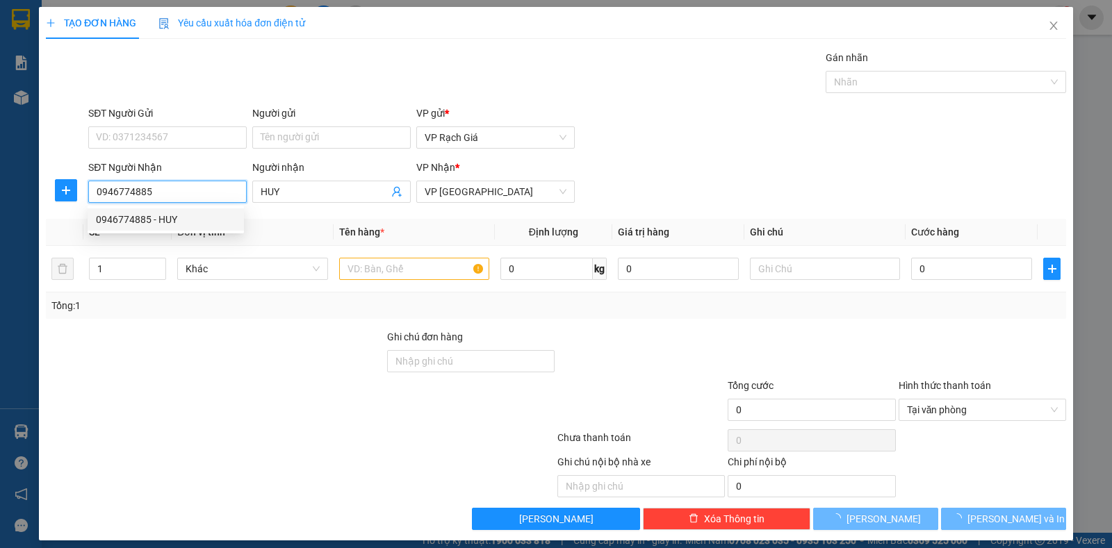
type input "20.000"
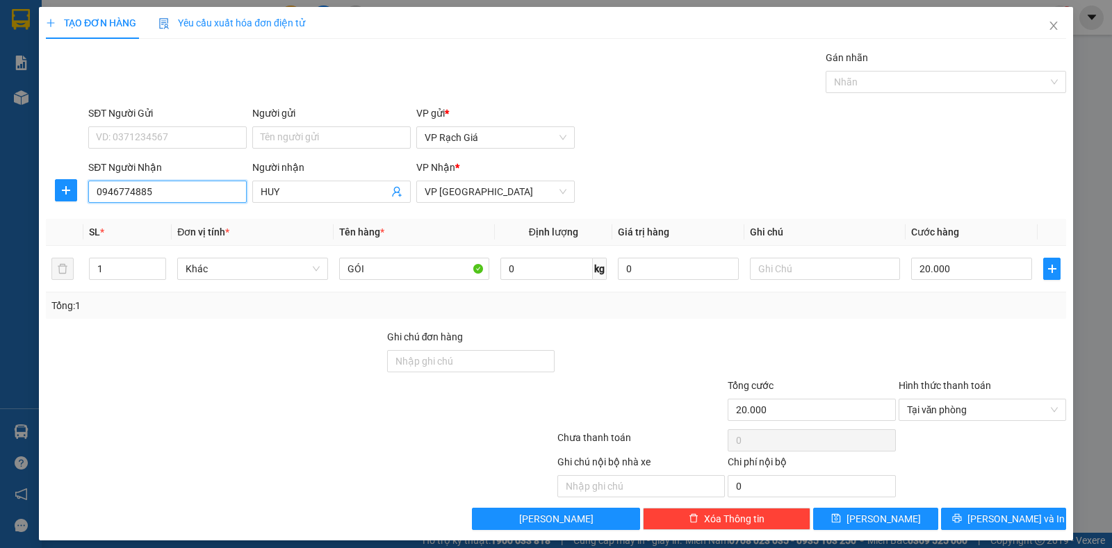
type input "0946774885"
click at [138, 122] on div "SĐT Người Gửi" at bounding box center [167, 116] width 158 height 21
click at [115, 146] on input "SĐT Người Gửi" at bounding box center [167, 138] width 158 height 22
click at [115, 135] on input "SĐT Người Gửi" at bounding box center [167, 138] width 158 height 22
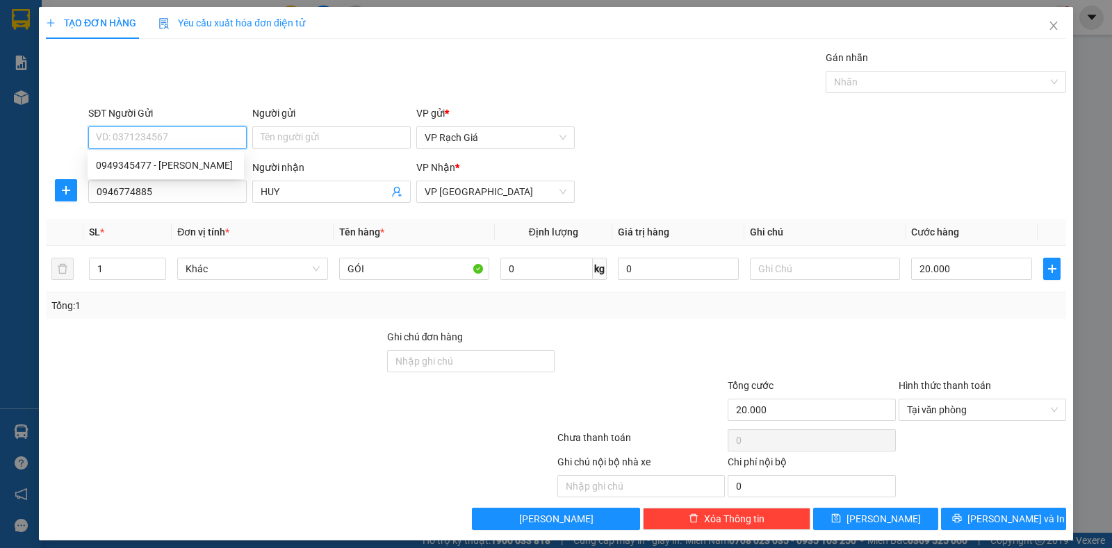
click at [115, 135] on input "SĐT Người Gửi" at bounding box center [167, 138] width 158 height 22
click at [154, 165] on div "0949345477 - TÙNG TÁO" at bounding box center [166, 165] width 140 height 15
type input "0949345477"
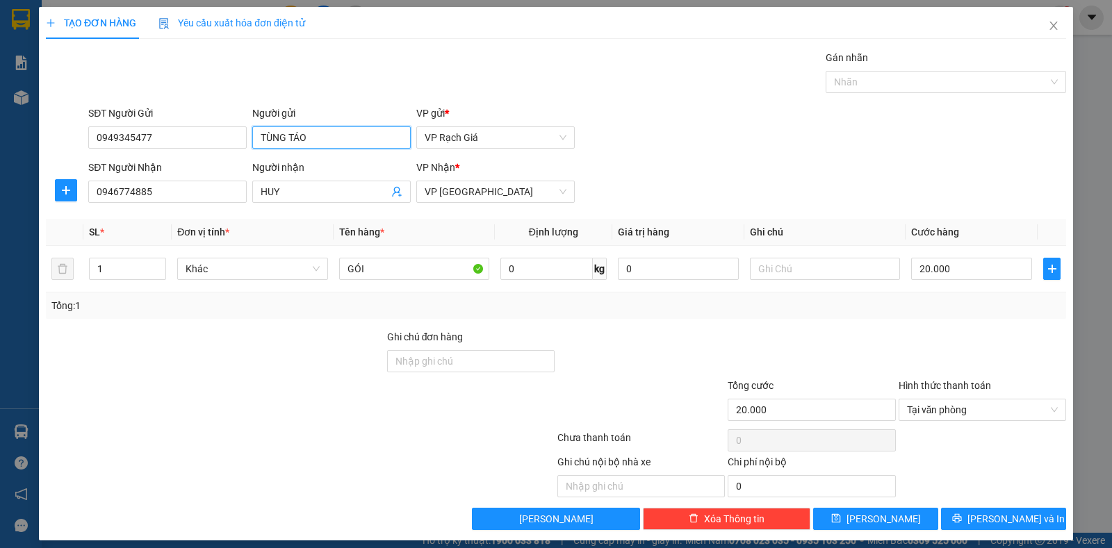
click at [327, 140] on input "TÙNG TÁO" at bounding box center [331, 138] width 158 height 22
click at [328, 140] on input "TÙNG TÁO" at bounding box center [331, 138] width 158 height 22
type input "BIỂN"
click at [354, 157] on div "BIỂN - 0944331230" at bounding box center [328, 165] width 156 height 22
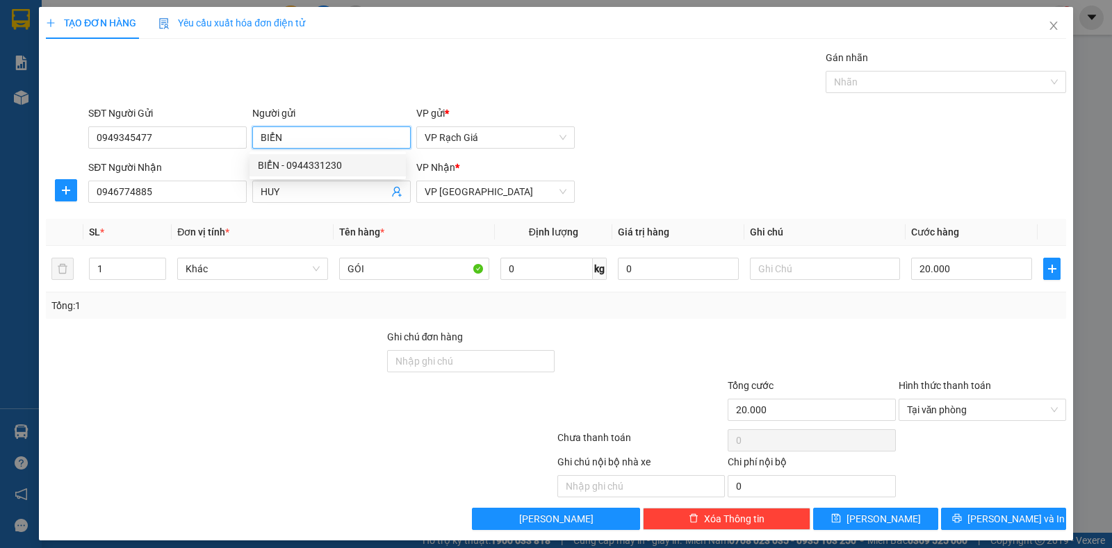
type input "0944331230"
type input "BIỂN"
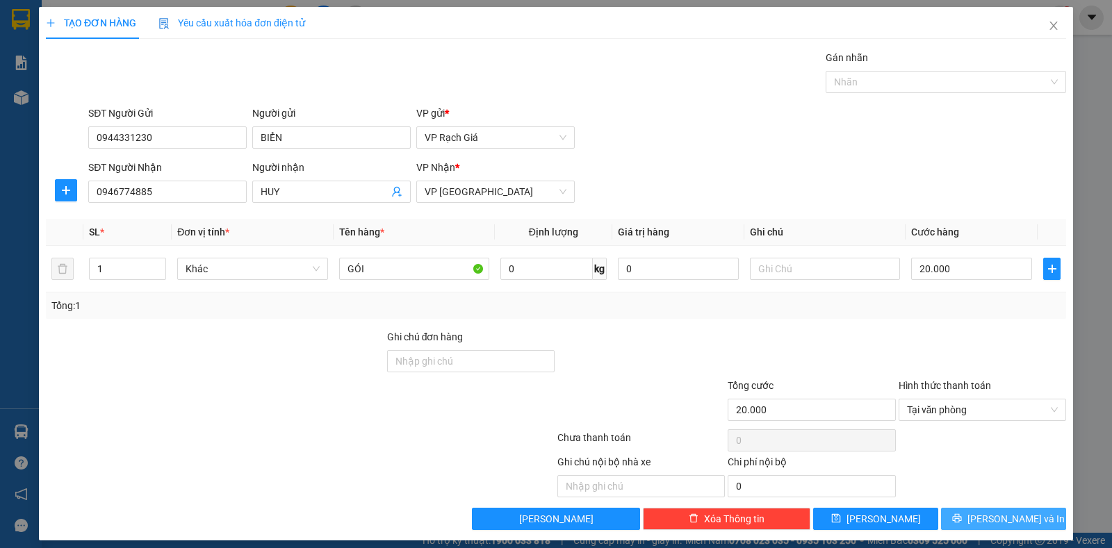
click at [1020, 525] on button "Lưu và In" at bounding box center [1003, 519] width 125 height 22
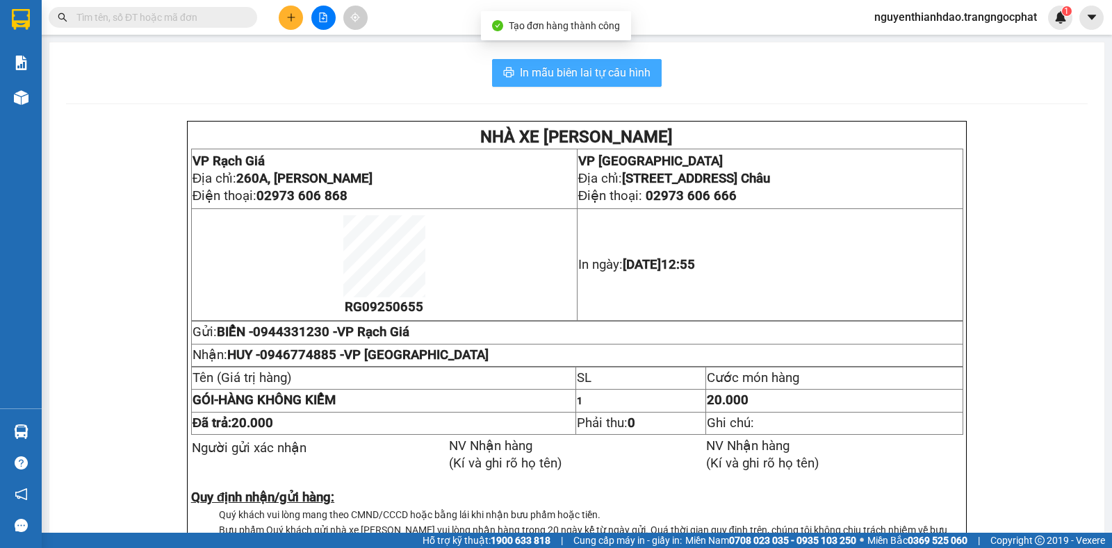
click at [551, 69] on span "In mẫu biên lai tự cấu hình" at bounding box center [585, 72] width 131 height 17
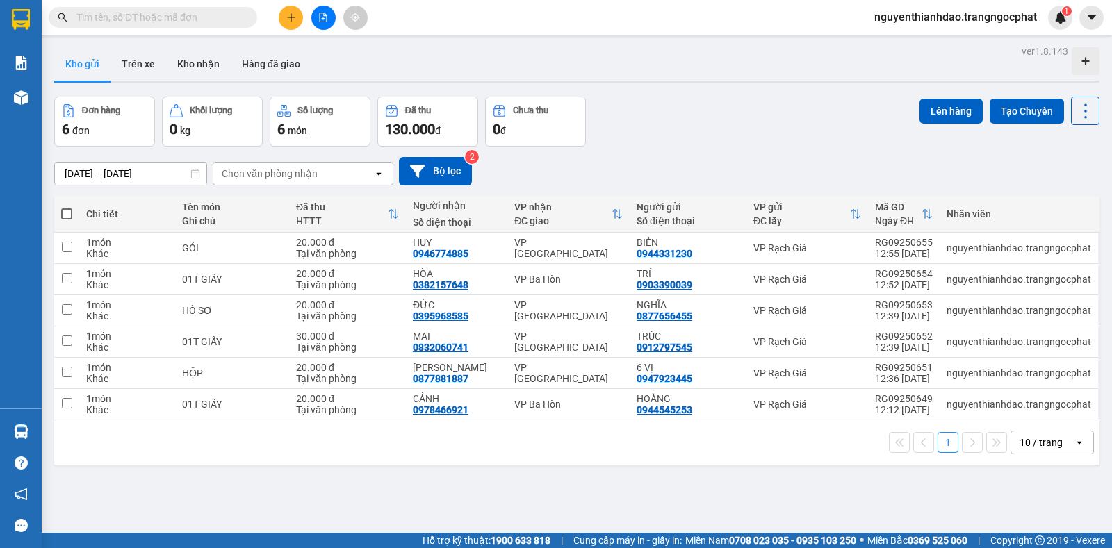
click at [65, 215] on span at bounding box center [66, 214] width 11 height 11
click at [67, 207] on input "checkbox" at bounding box center [67, 207] width 0 height 0
checkbox input "true"
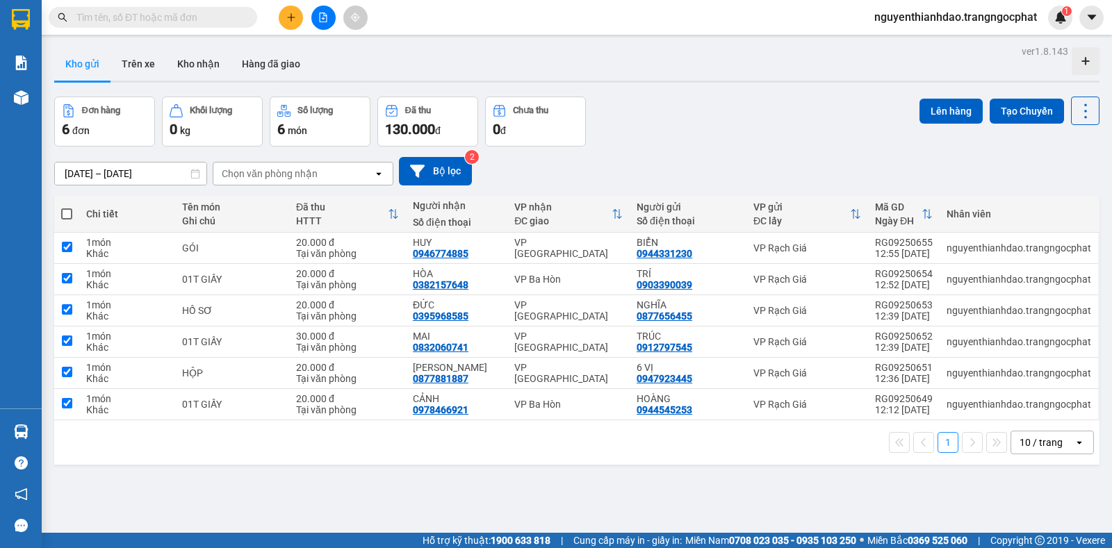
checkbox input "true"
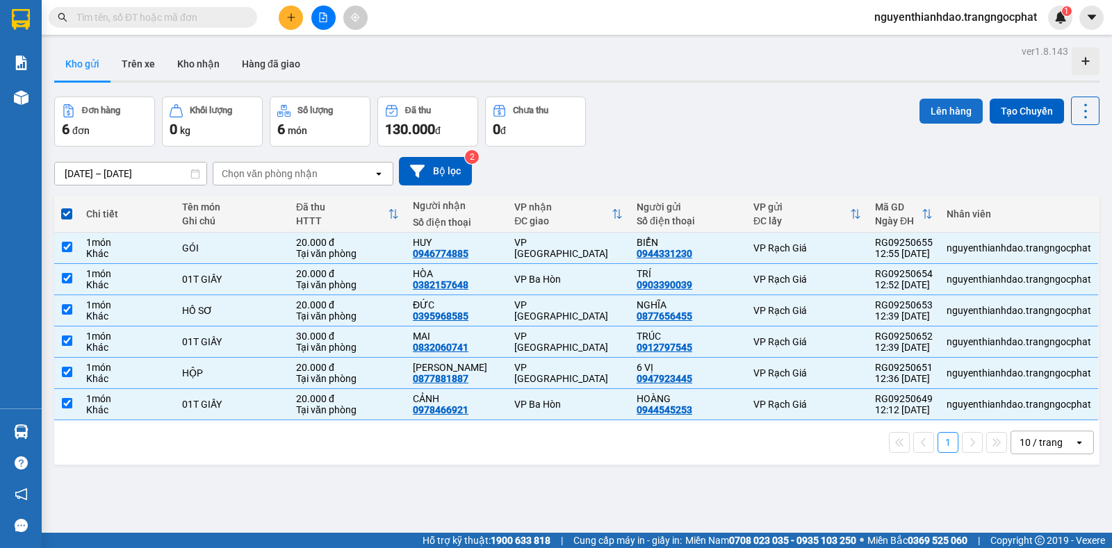
click at [952, 117] on button "Lên hàng" at bounding box center [951, 111] width 63 height 25
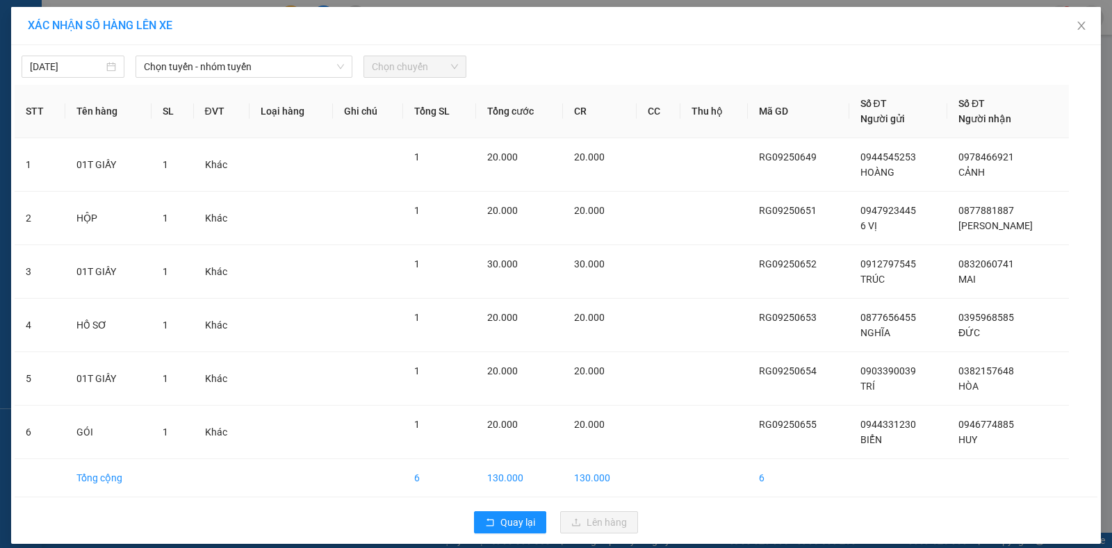
click at [251, 78] on div "11/09/2025 Chọn tuyến - nhóm tuyến Chọn chuyến STT Tên hàng SL ĐVT Loại hàng Gh…" at bounding box center [556, 294] width 1090 height 499
click at [230, 65] on span "Chọn tuyến - nhóm tuyến" at bounding box center [244, 66] width 200 height 21
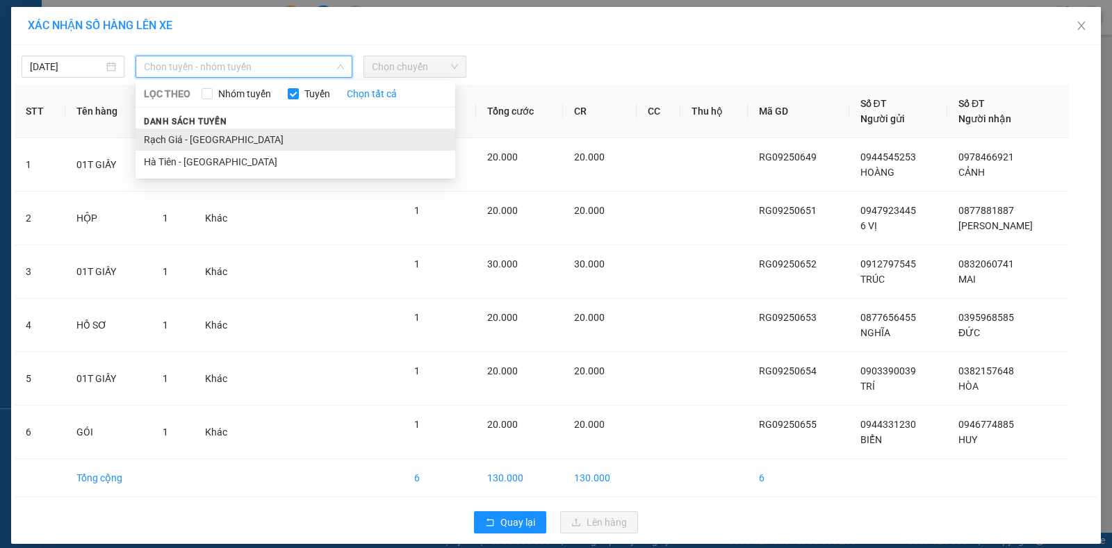
click at [164, 133] on li "Rạch Giá - [GEOGRAPHIC_DATA]" at bounding box center [296, 140] width 320 height 22
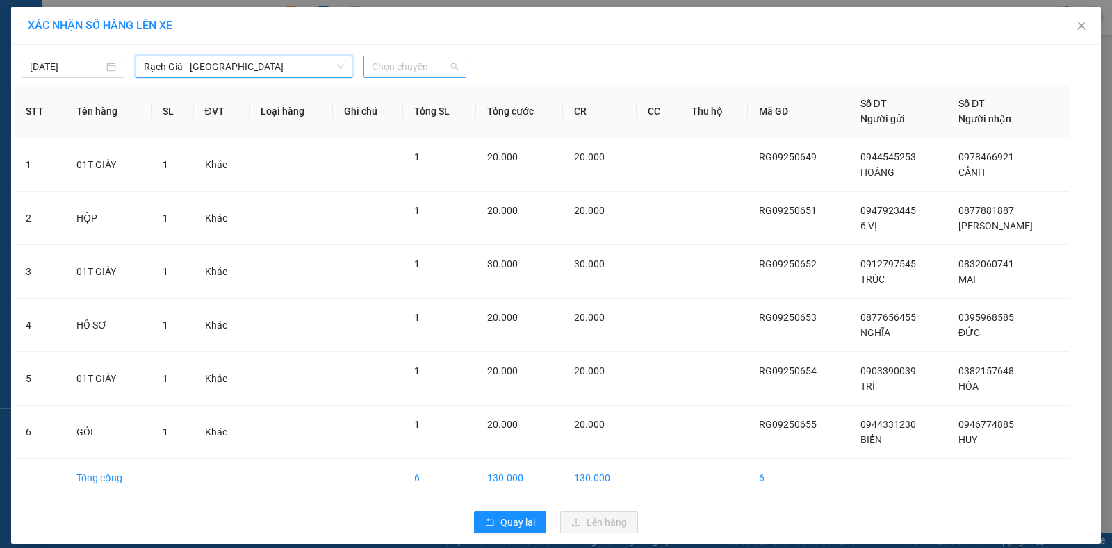
click at [395, 65] on span "Chọn chuyến" at bounding box center [415, 66] width 86 height 21
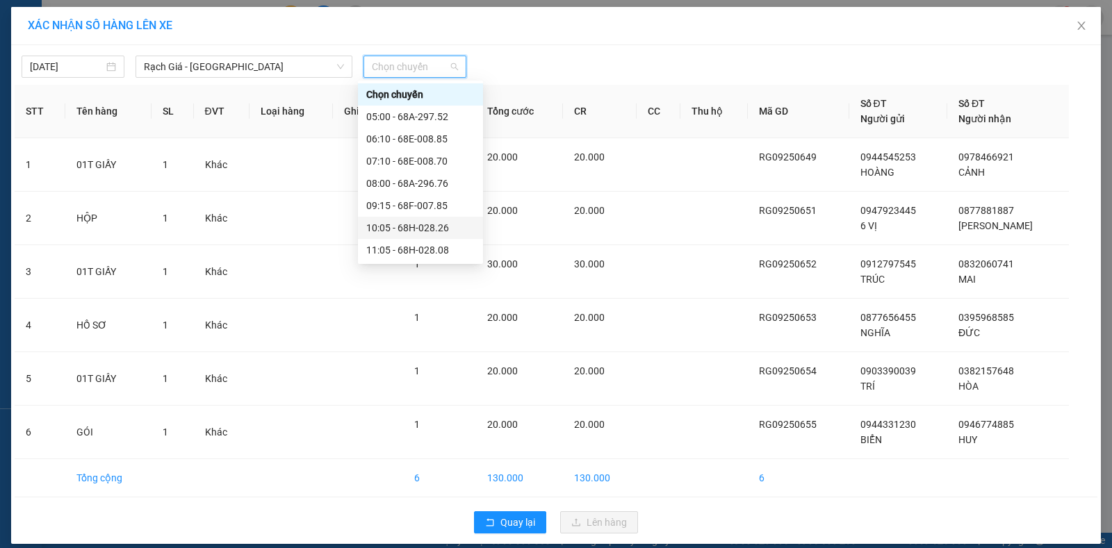
scroll to position [139, 0]
click at [390, 158] on div "13:05 - 68E-008.70" at bounding box center [420, 155] width 108 height 15
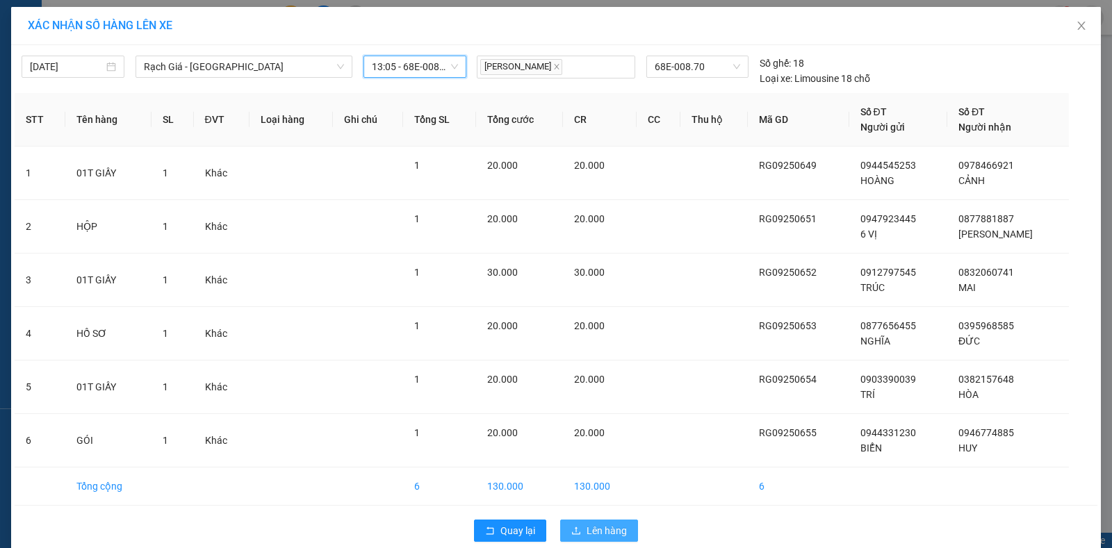
click at [582, 523] on button "Lên hàng" at bounding box center [599, 531] width 78 height 22
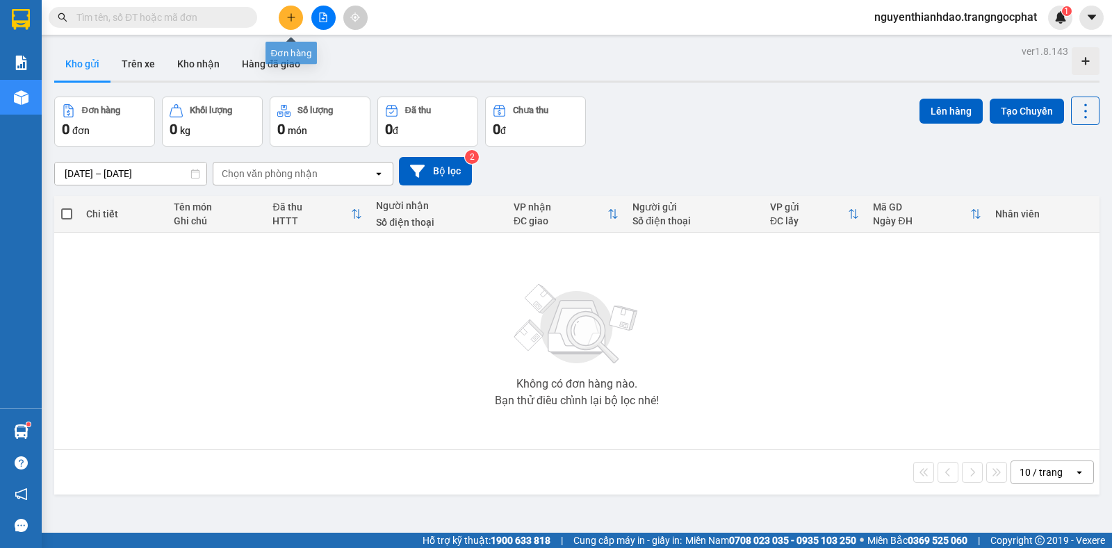
click at [291, 13] on icon "plus" at bounding box center [291, 18] width 10 height 10
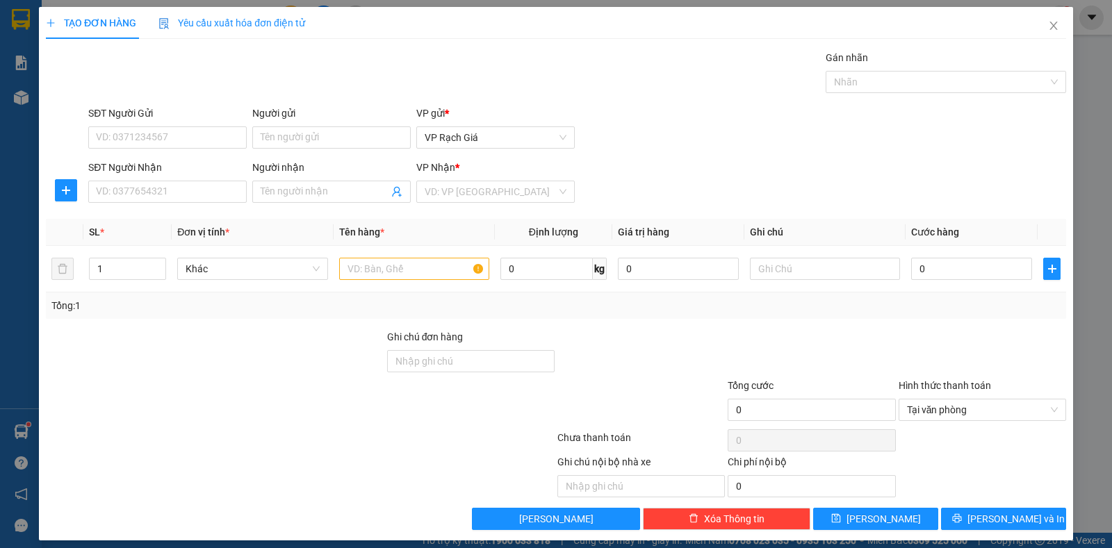
click at [459, 125] on div "VP gửi *" at bounding box center [495, 116] width 158 height 21
click at [453, 196] on input "search" at bounding box center [491, 191] width 132 height 21
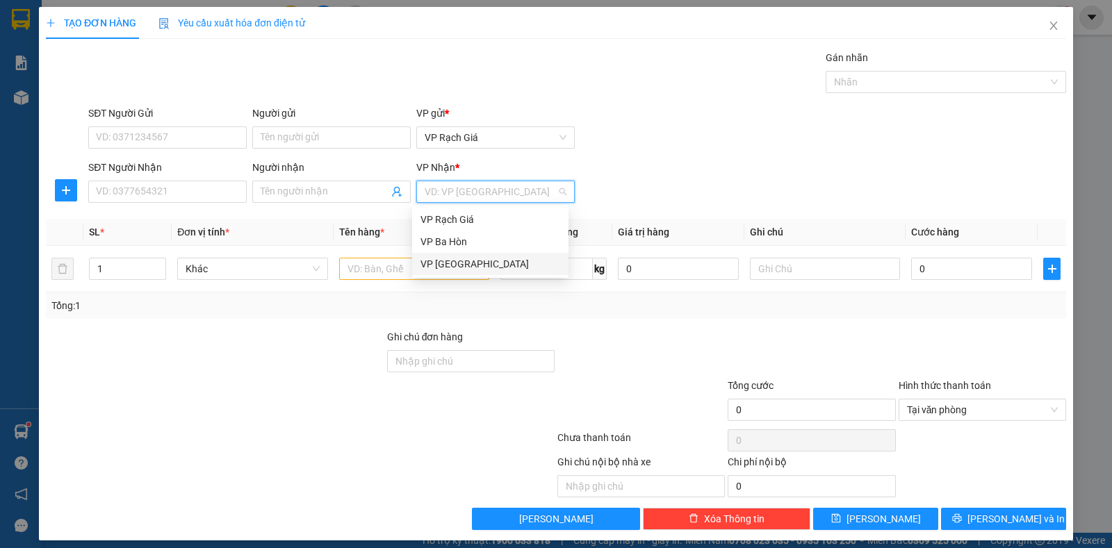
click at [450, 257] on div "VP [GEOGRAPHIC_DATA]" at bounding box center [491, 263] width 140 height 15
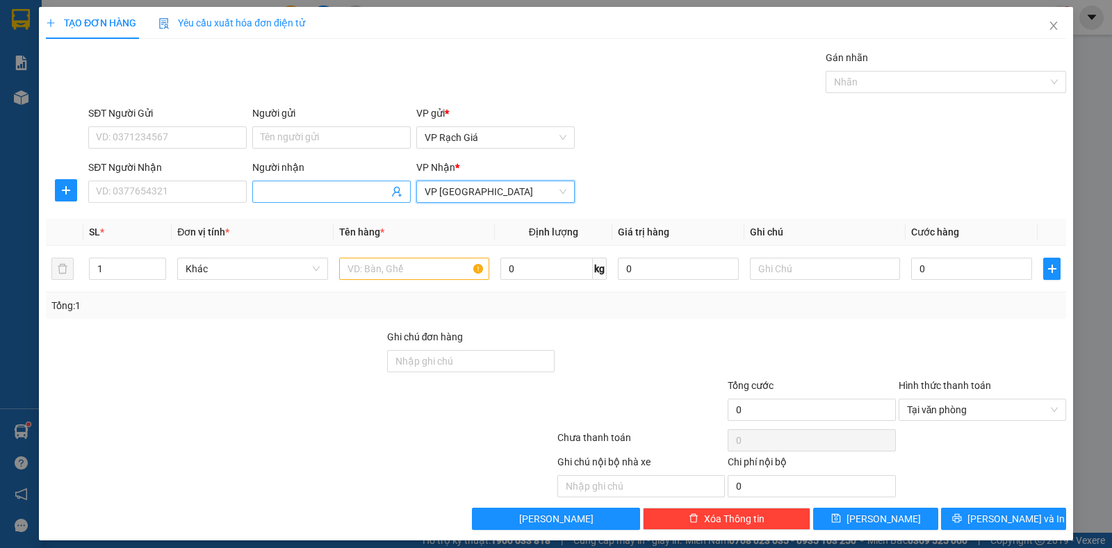
click at [302, 200] on span at bounding box center [331, 192] width 158 height 22
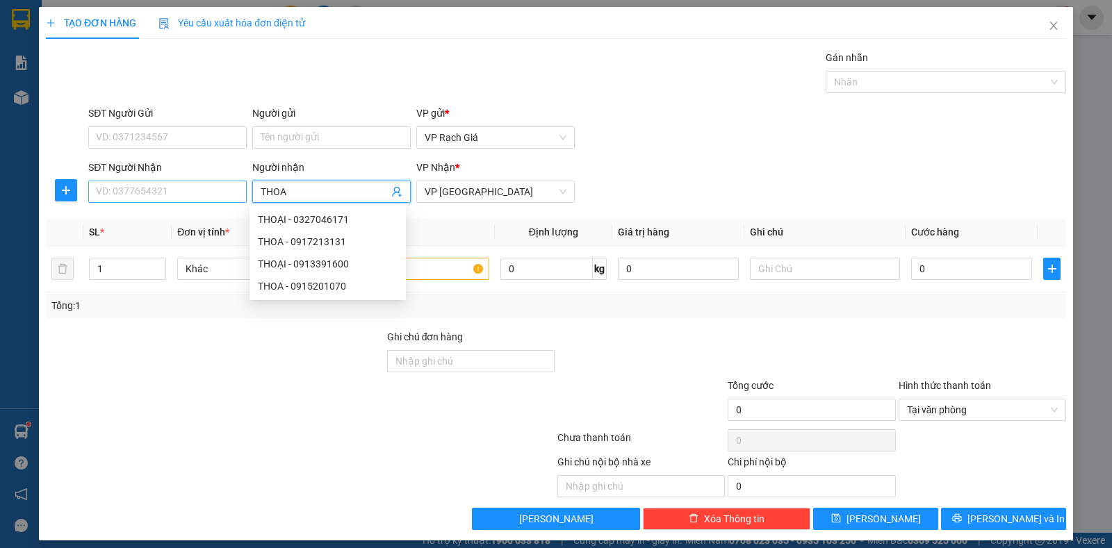
type input "THOA"
click at [162, 186] on input "SĐT Người Nhận" at bounding box center [167, 192] width 158 height 22
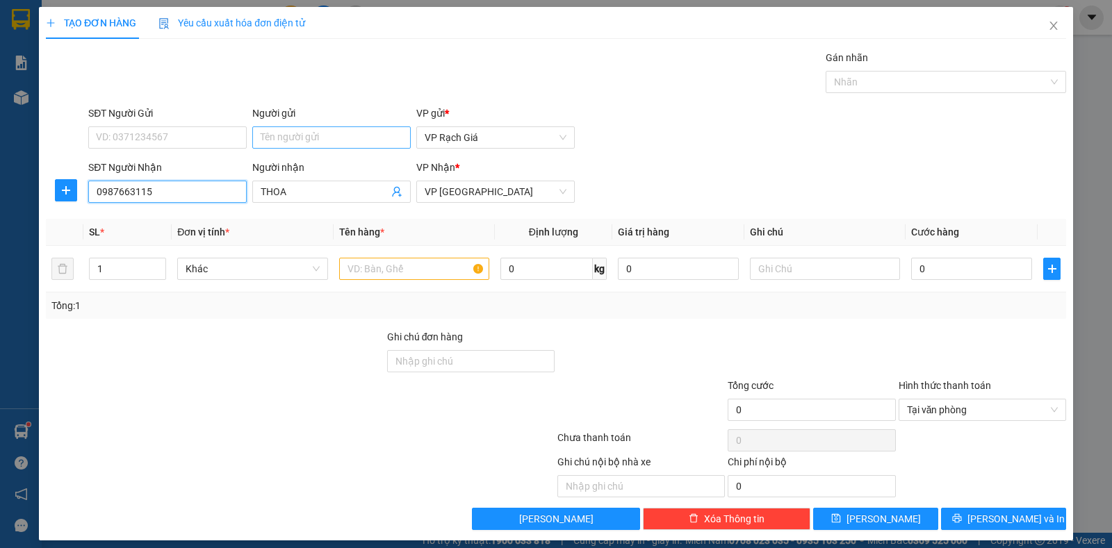
type input "0987663115"
click at [301, 135] on input "Người gửi" at bounding box center [331, 138] width 158 height 22
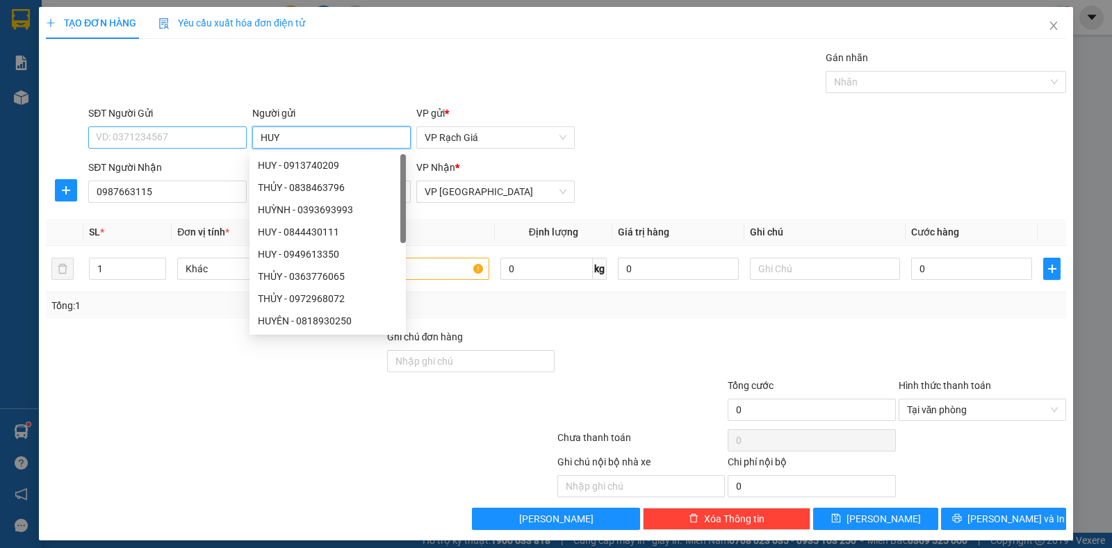
type input "HUY"
click at [169, 135] on input "SĐT Người Gửi" at bounding box center [167, 138] width 158 height 22
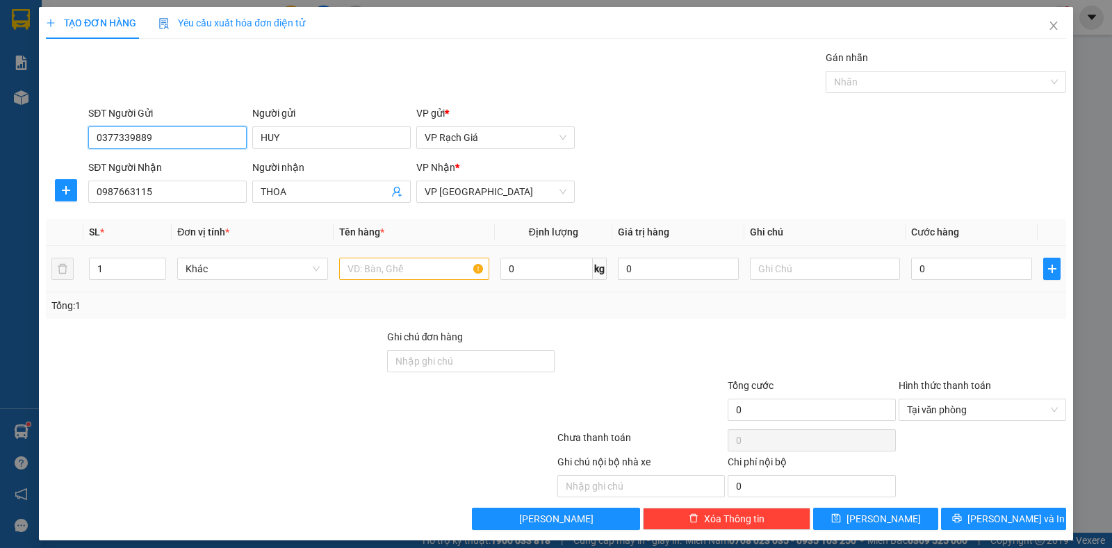
type input "0377339889"
click at [359, 268] on input "text" at bounding box center [414, 269] width 150 height 22
type input "BỌC"
click at [959, 271] on input "0" at bounding box center [971, 269] width 121 height 22
type input "2"
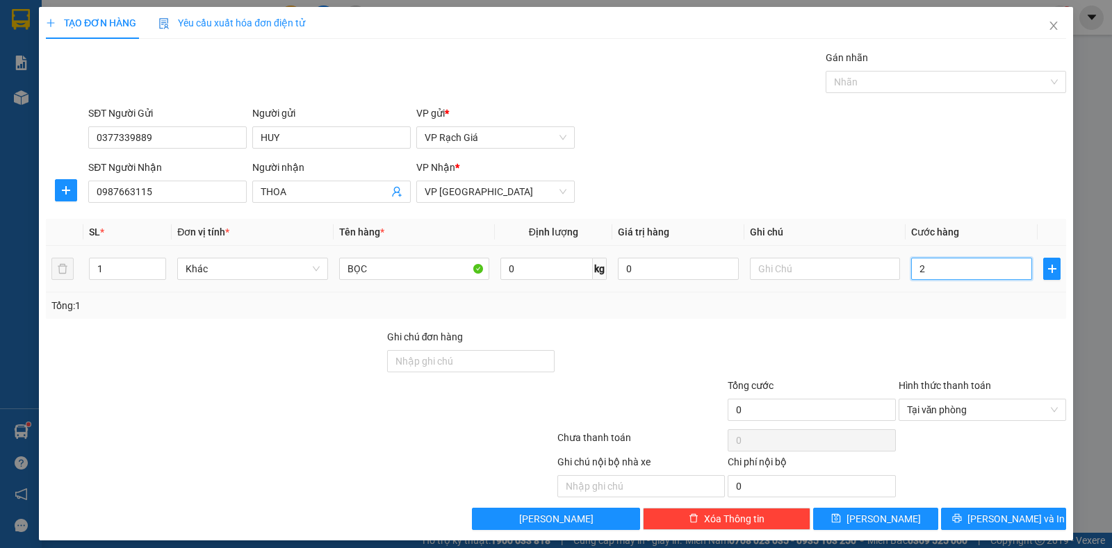
type input "2"
type input "20"
click at [1032, 520] on button "Lưu và In" at bounding box center [1003, 519] width 125 height 22
type input "20.000"
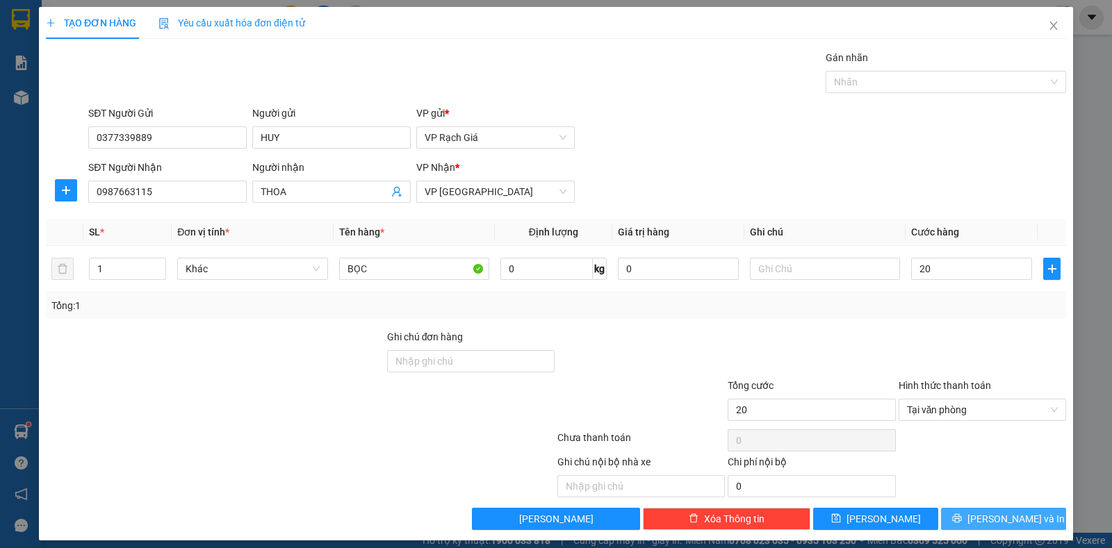
type input "20.000"
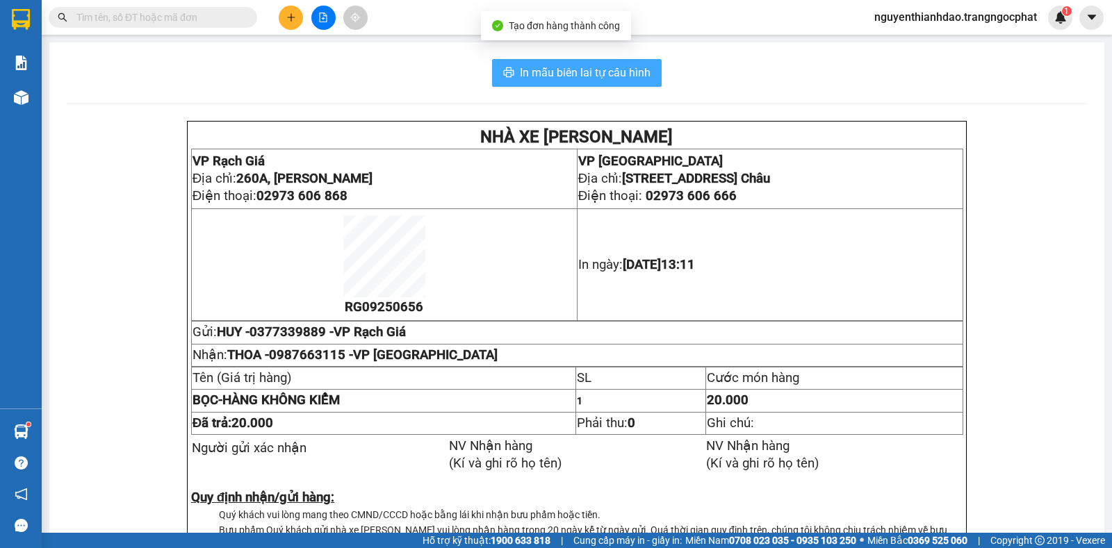
click at [580, 76] on span "In mẫu biên lai tự cấu hình" at bounding box center [585, 72] width 131 height 17
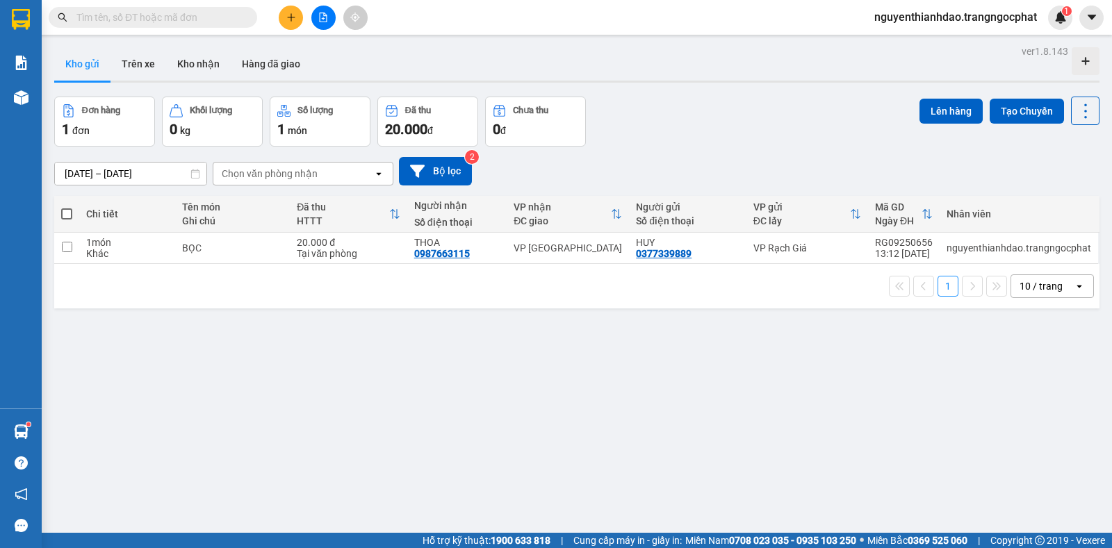
click at [188, 18] on span at bounding box center [153, 17] width 209 height 21
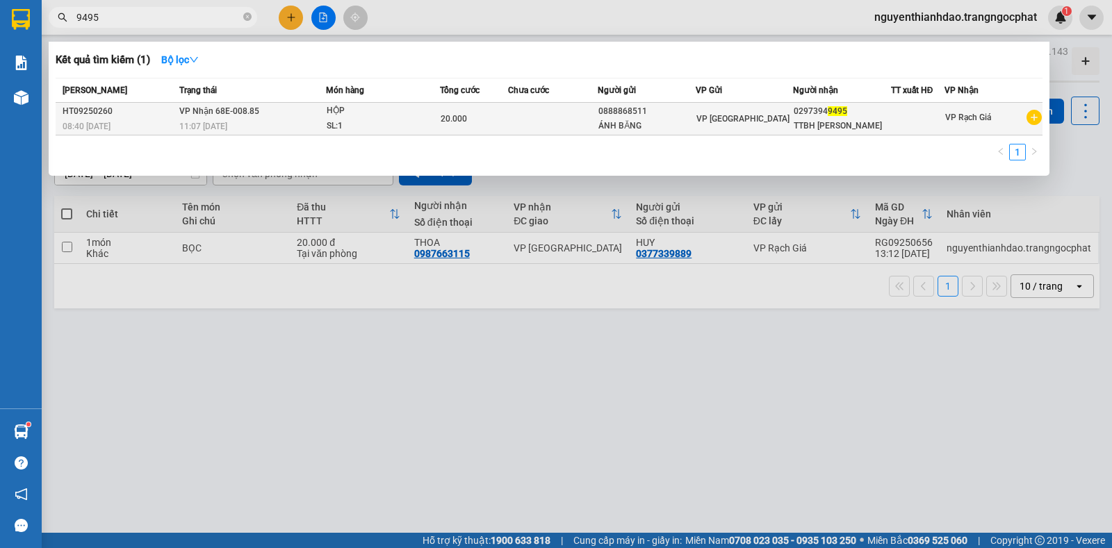
type input "9495"
click at [238, 116] on span "VP Nhận 68E-008.85" at bounding box center [219, 111] width 80 height 10
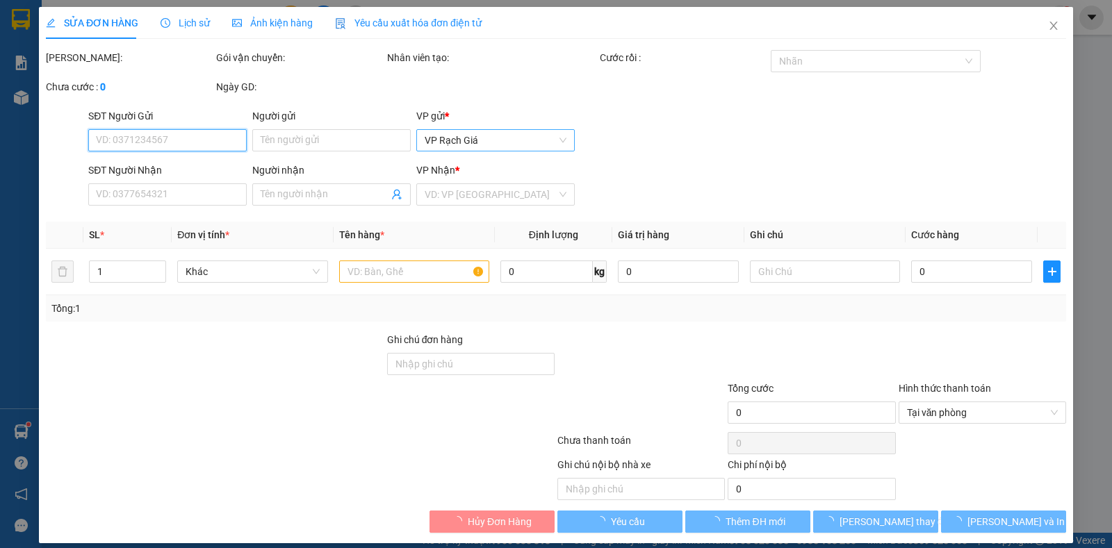
type input "0888868511"
type input "ÁNH BĂNG"
type input "02973949495"
type input "TTBH SAM SUNG"
type input "20.000"
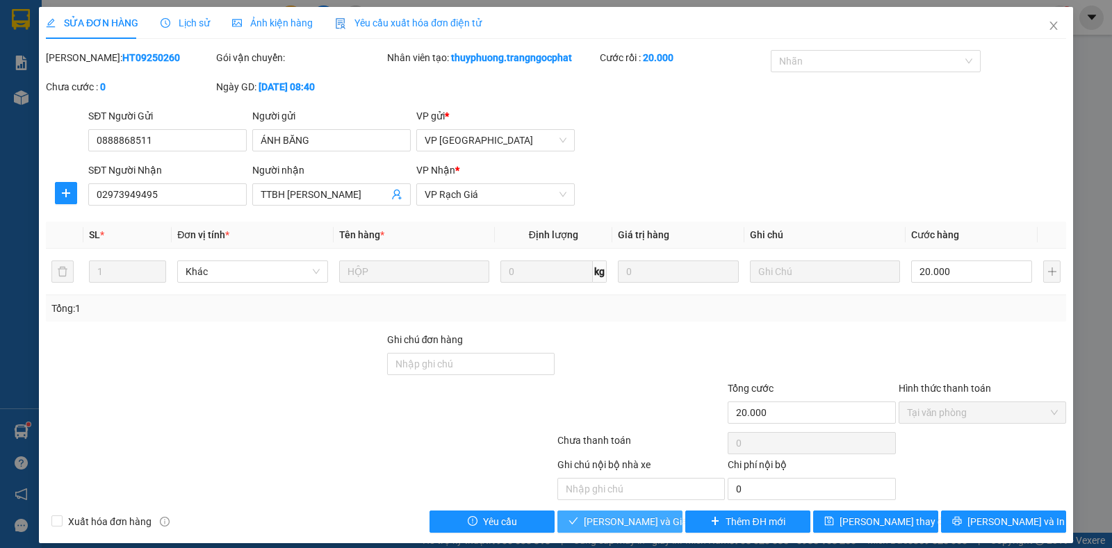
click at [598, 527] on span "Lưu và Giao hàng" at bounding box center [650, 521] width 133 height 15
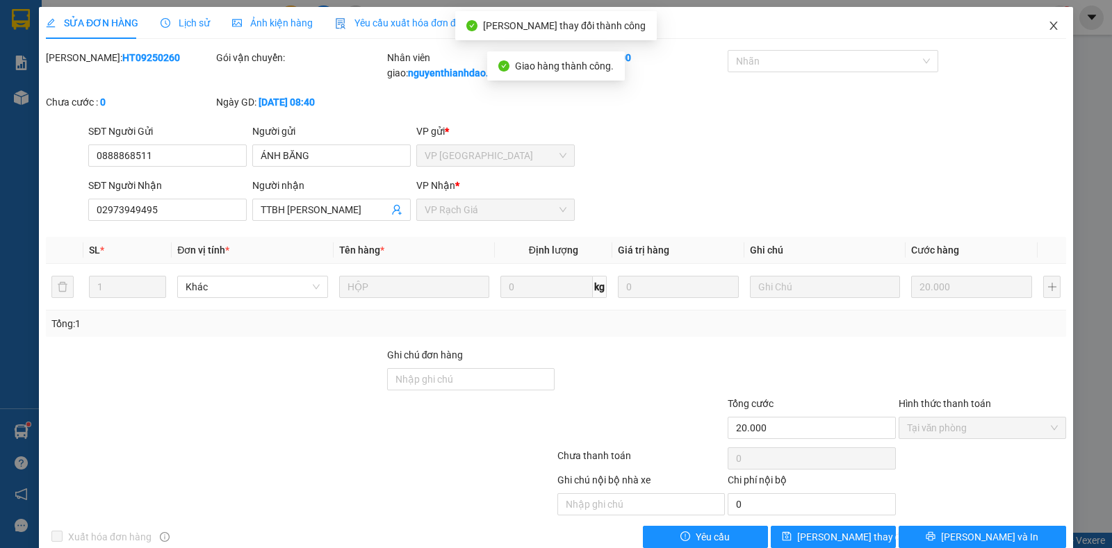
click at [1048, 23] on icon "close" at bounding box center [1053, 25] width 11 height 11
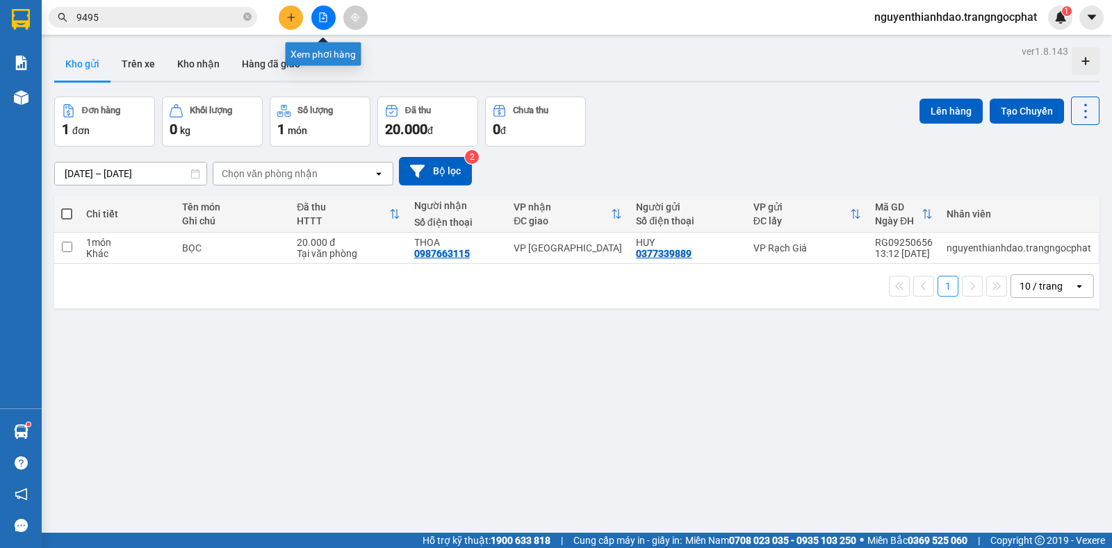
click at [295, 18] on icon "plus" at bounding box center [291, 18] width 10 height 10
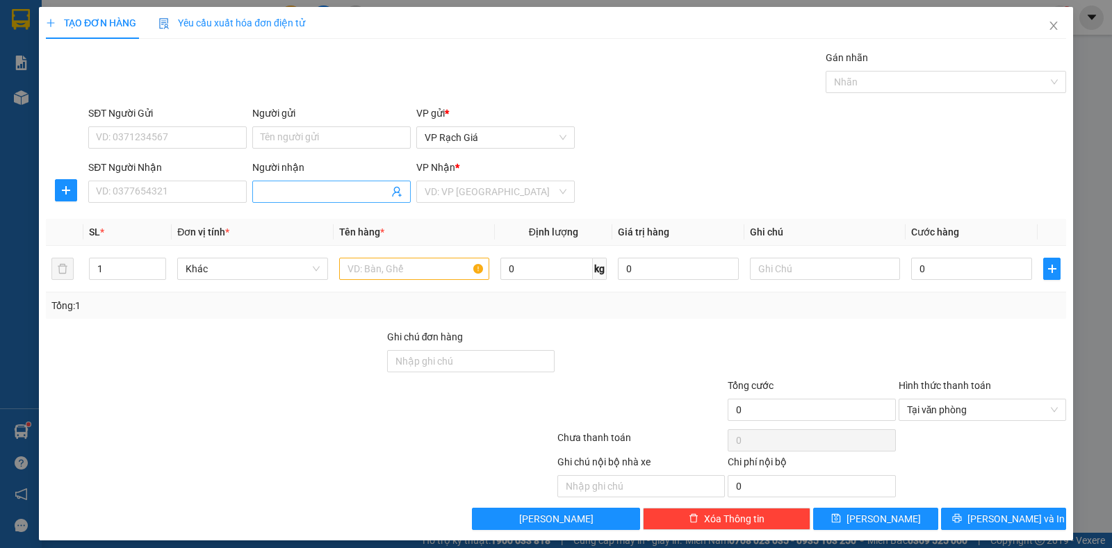
click at [297, 186] on input "Người nhận" at bounding box center [325, 191] width 128 height 15
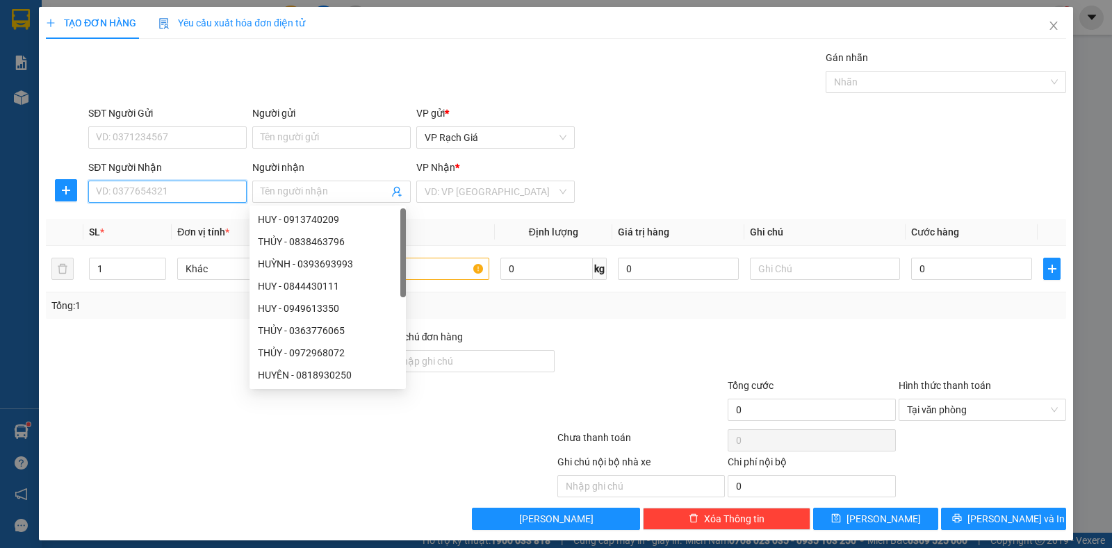
click at [172, 197] on input "SĐT Người Nhận" at bounding box center [167, 192] width 158 height 22
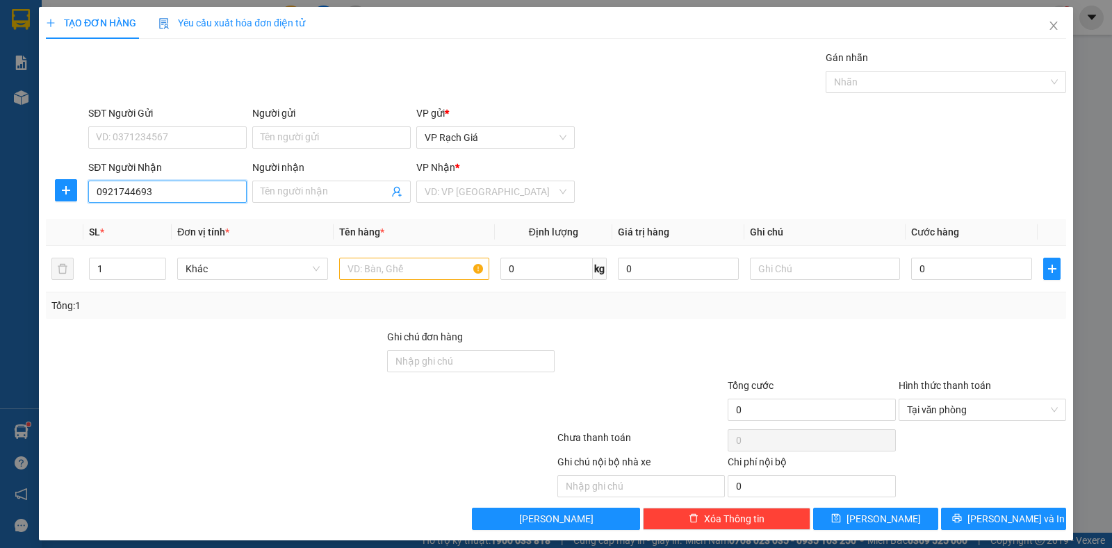
type input "0921744693"
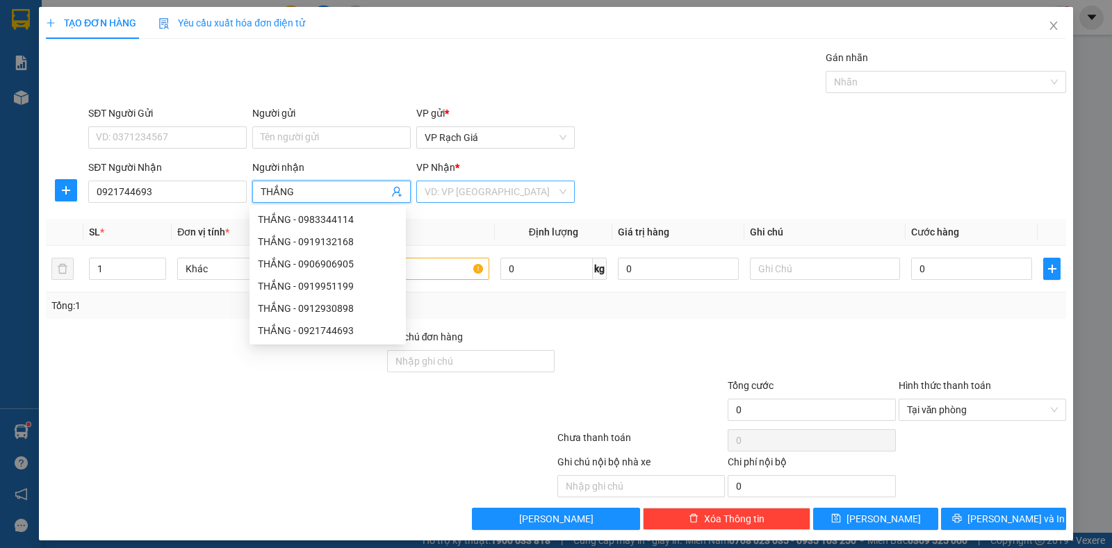
type input "THẮNG"
click at [448, 193] on input "search" at bounding box center [491, 191] width 132 height 21
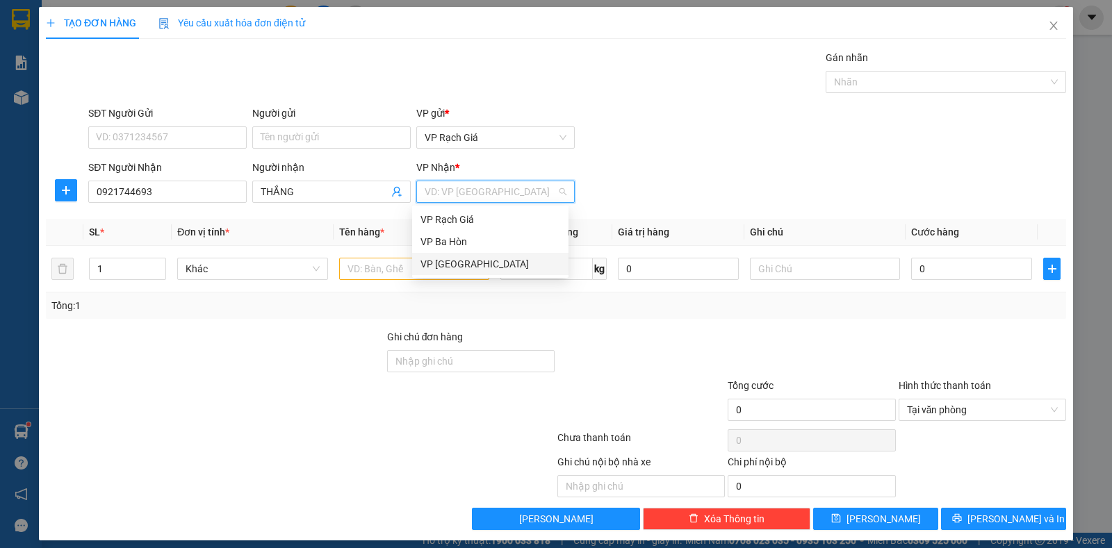
click at [446, 263] on div "VP [GEOGRAPHIC_DATA]" at bounding box center [491, 263] width 140 height 15
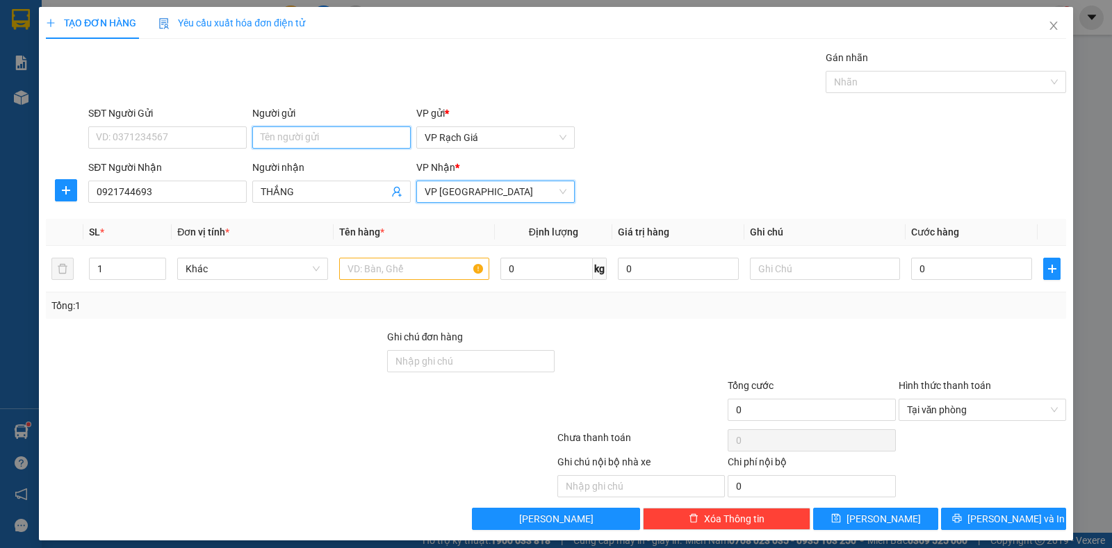
click at [302, 142] on input "Người gửi" at bounding box center [331, 138] width 158 height 22
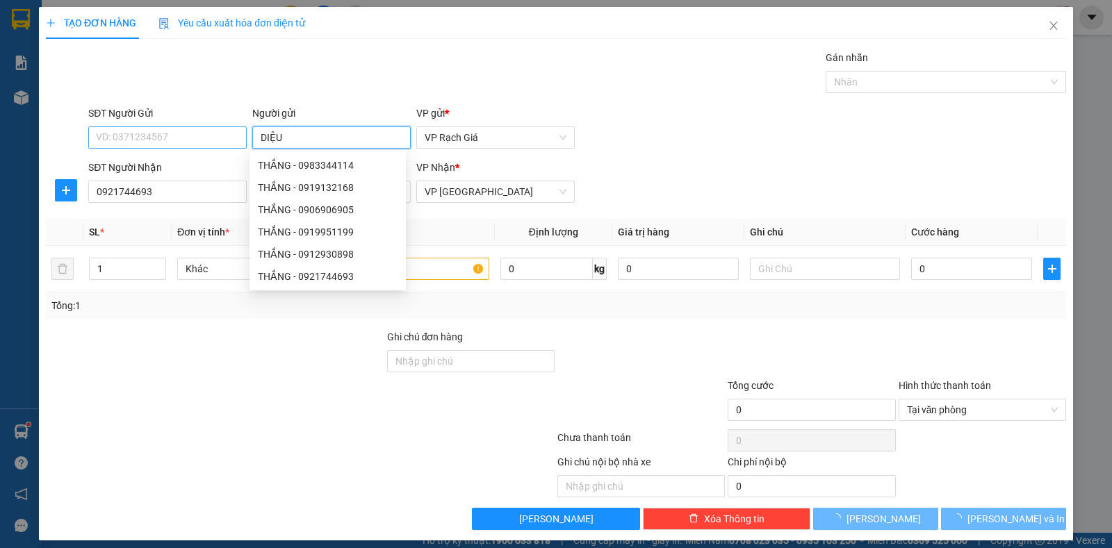
type input "DIỆU"
click at [117, 136] on input "SĐT Người Gửi" at bounding box center [167, 138] width 158 height 22
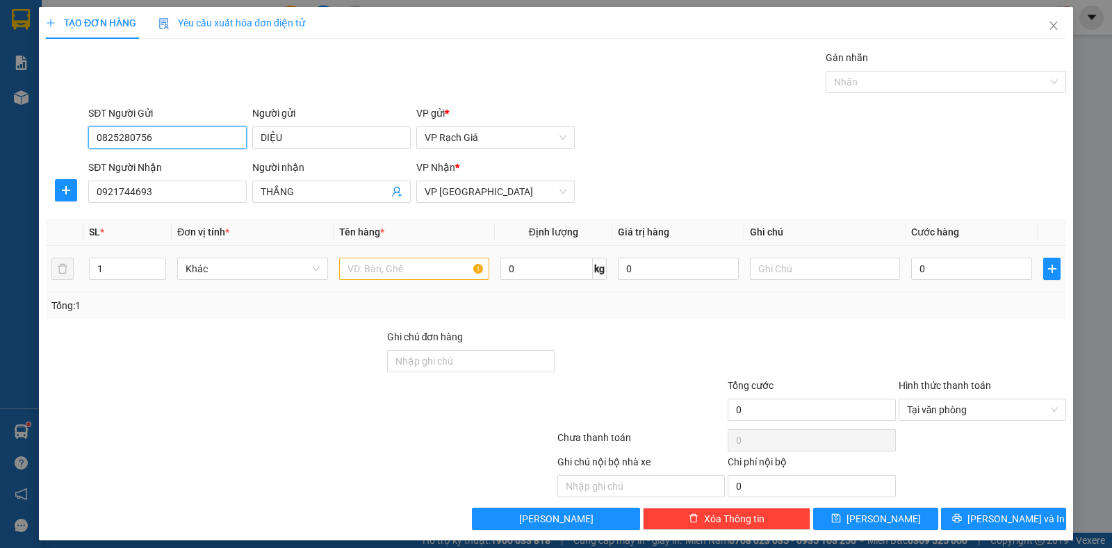
type input "0825280756"
click at [384, 266] on input "text" at bounding box center [414, 269] width 150 height 22
type input "GÓI"
click at [954, 261] on input "0" at bounding box center [971, 269] width 121 height 22
type input "2"
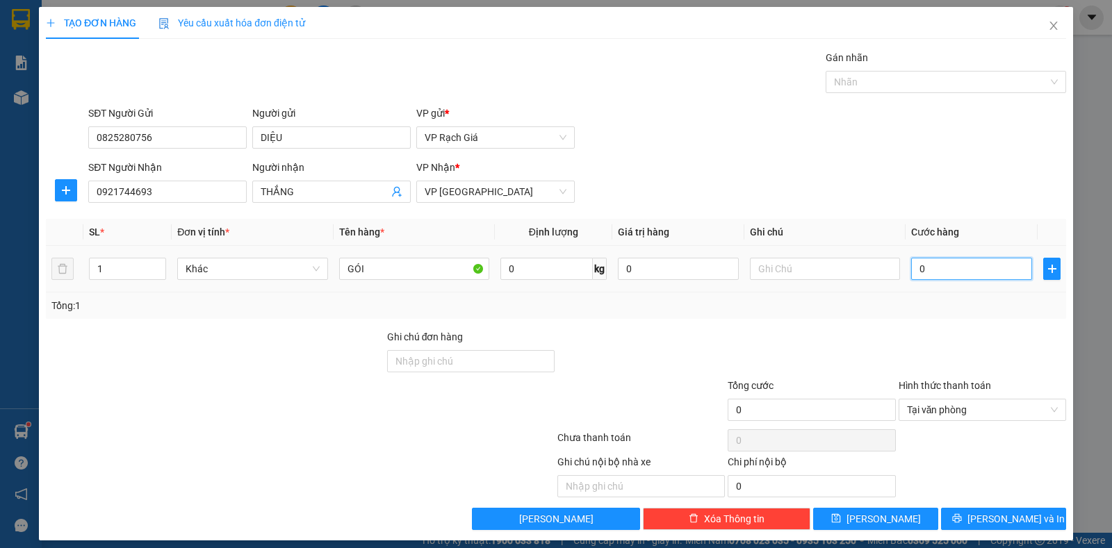
type input "2"
type input "20"
type input "20.000"
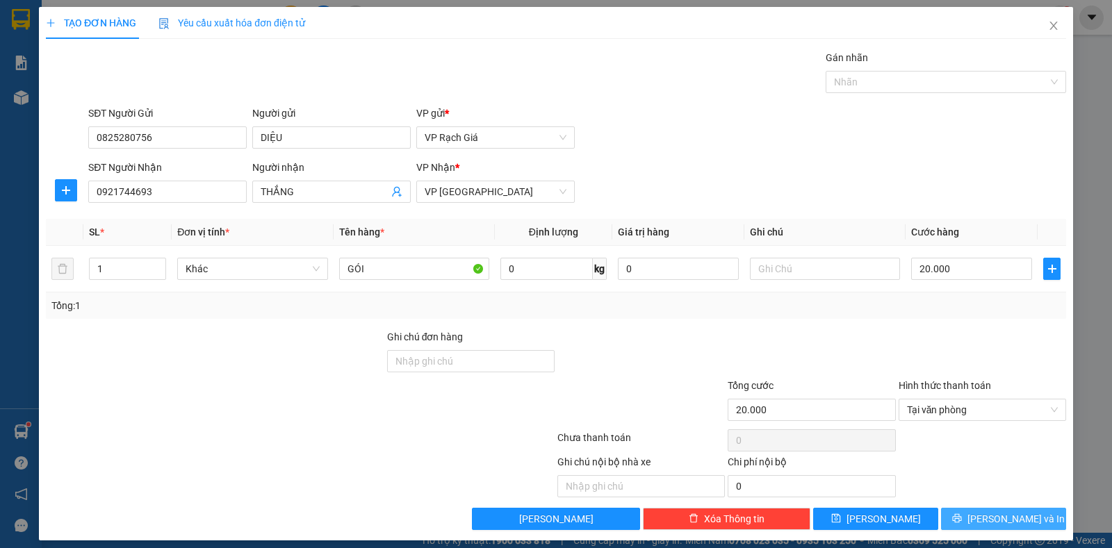
click at [1018, 519] on span "Lưu và In" at bounding box center [1016, 519] width 97 height 15
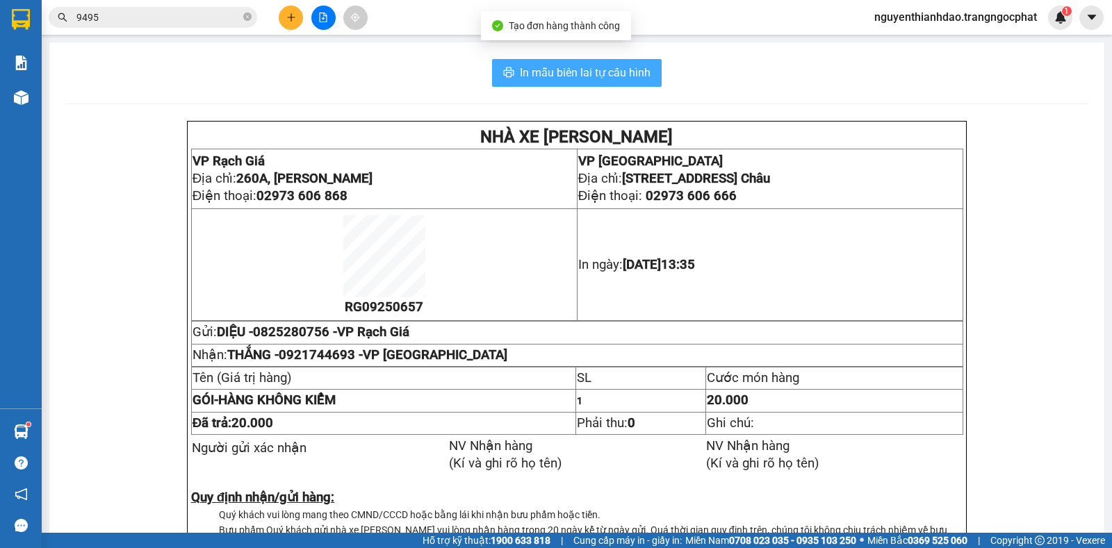
click at [581, 70] on span "In mẫu biên lai tự cấu hình" at bounding box center [585, 72] width 131 height 17
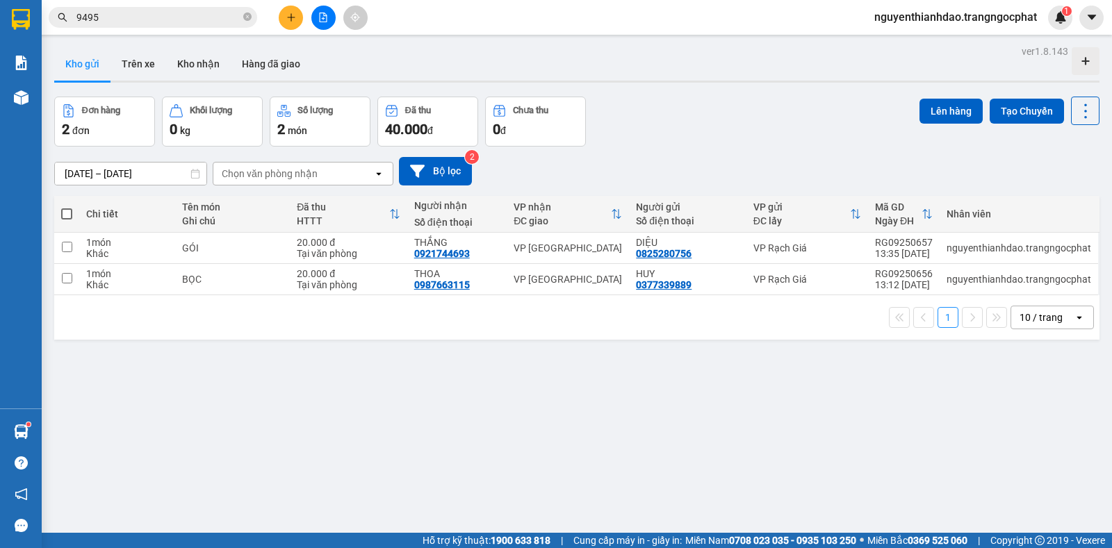
click at [120, 13] on input "9495" at bounding box center [158, 17] width 164 height 15
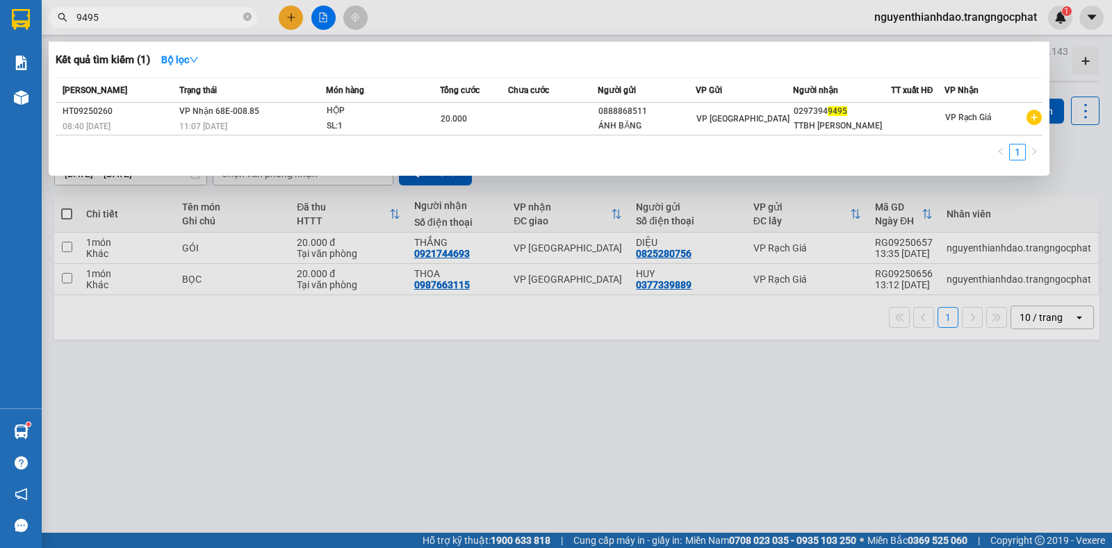
click at [120, 13] on input "9495" at bounding box center [158, 17] width 164 height 15
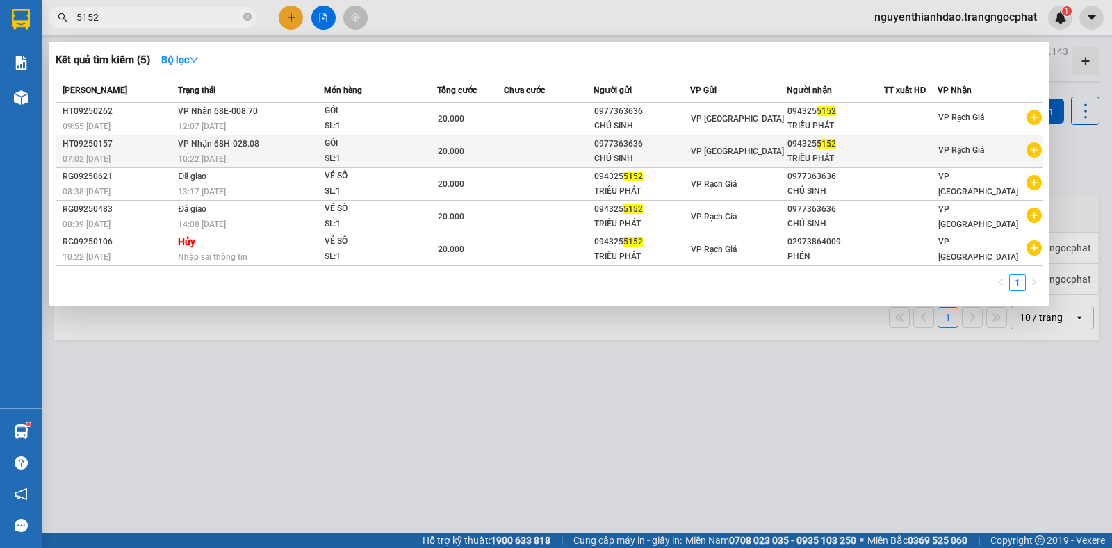
type input "5152"
click at [256, 154] on div "10:22 - 07/09" at bounding box center [250, 159] width 145 height 15
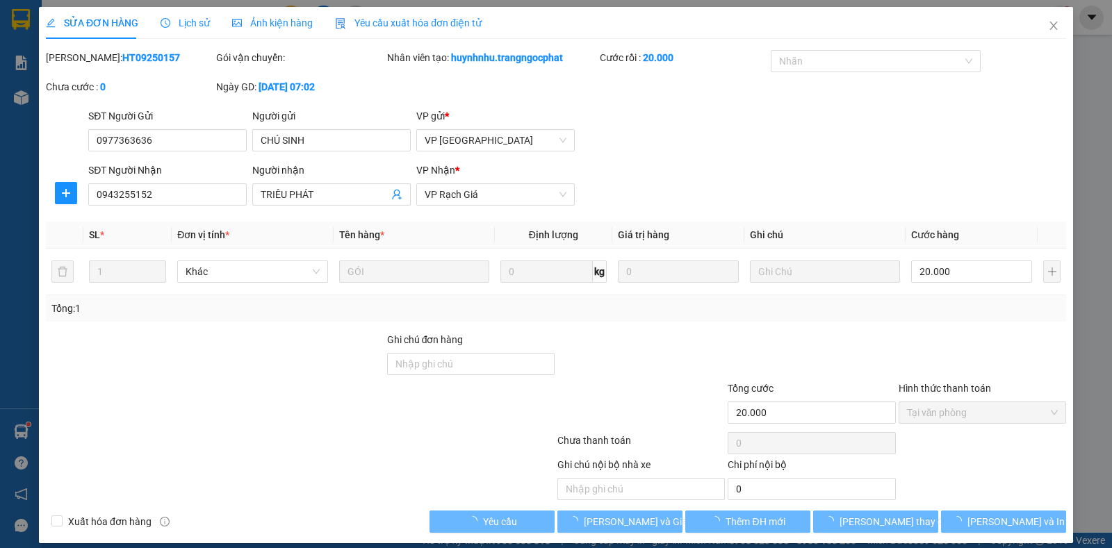
type input "0977363636"
type input "CHÚ SINH"
type input "0943255152"
type input "TRIÊU PHÁT"
type input "20.000"
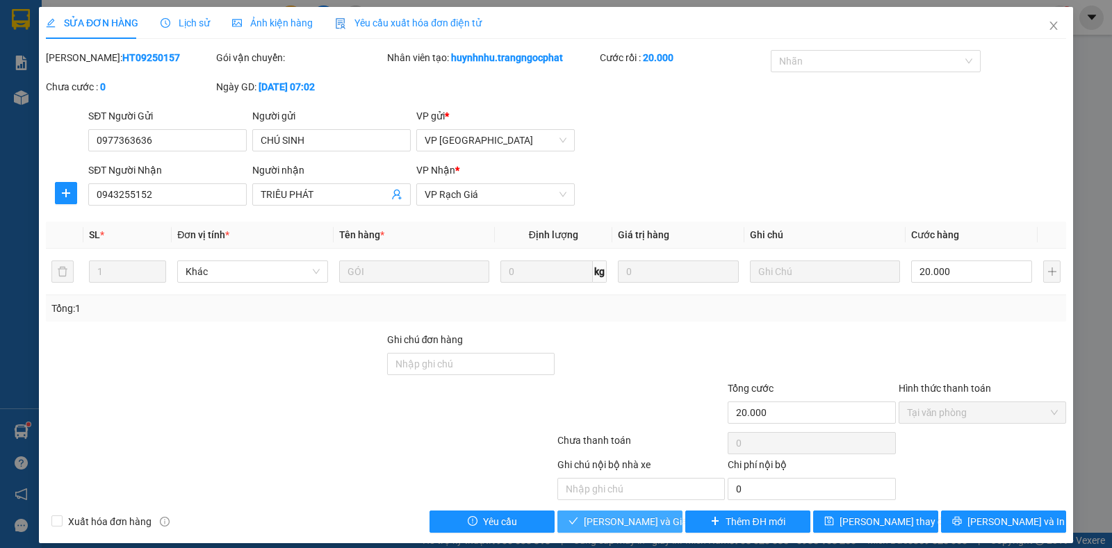
click at [602, 520] on span "Lưu và Giao hàng" at bounding box center [650, 521] width 133 height 15
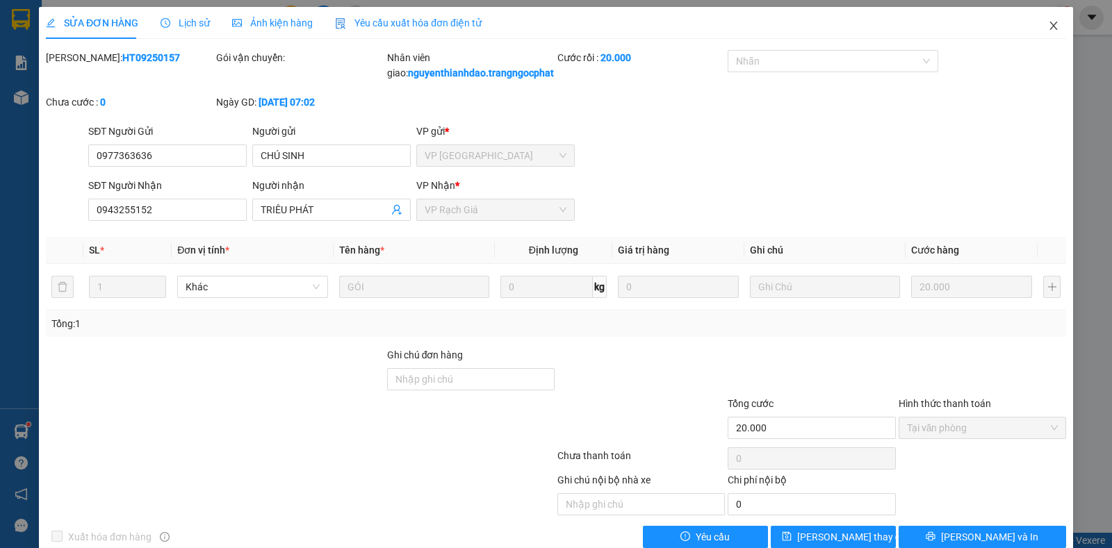
click at [1048, 25] on icon "close" at bounding box center [1053, 25] width 11 height 11
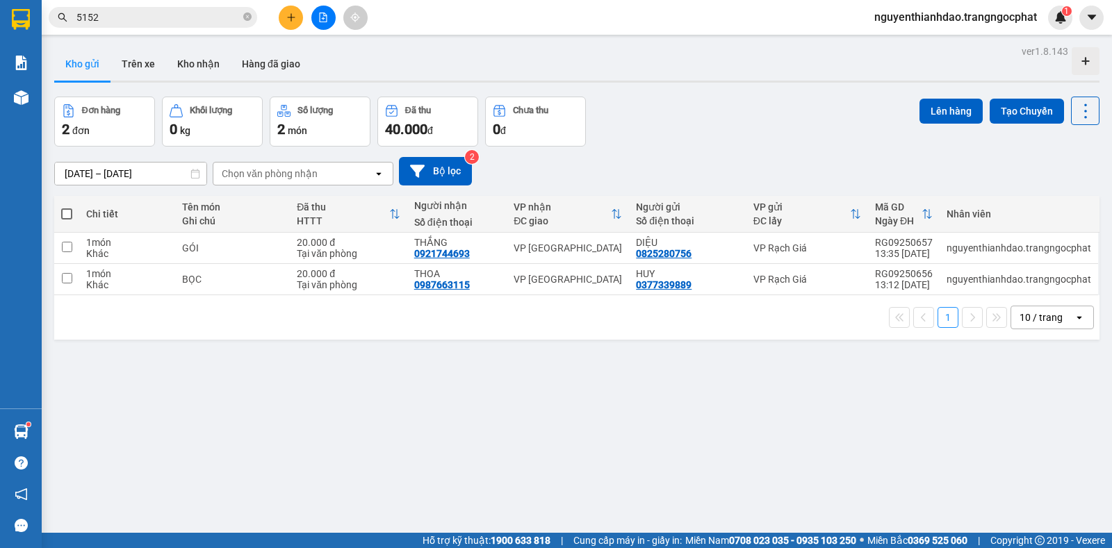
click at [145, 12] on input "5152" at bounding box center [158, 17] width 164 height 15
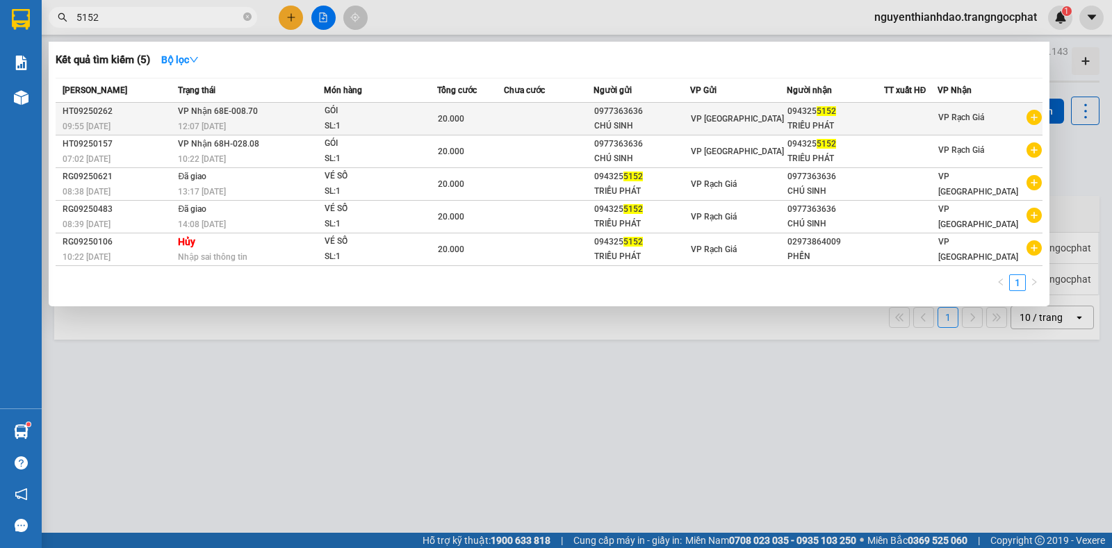
click at [172, 115] on div "HT09250262" at bounding box center [118, 111] width 111 height 15
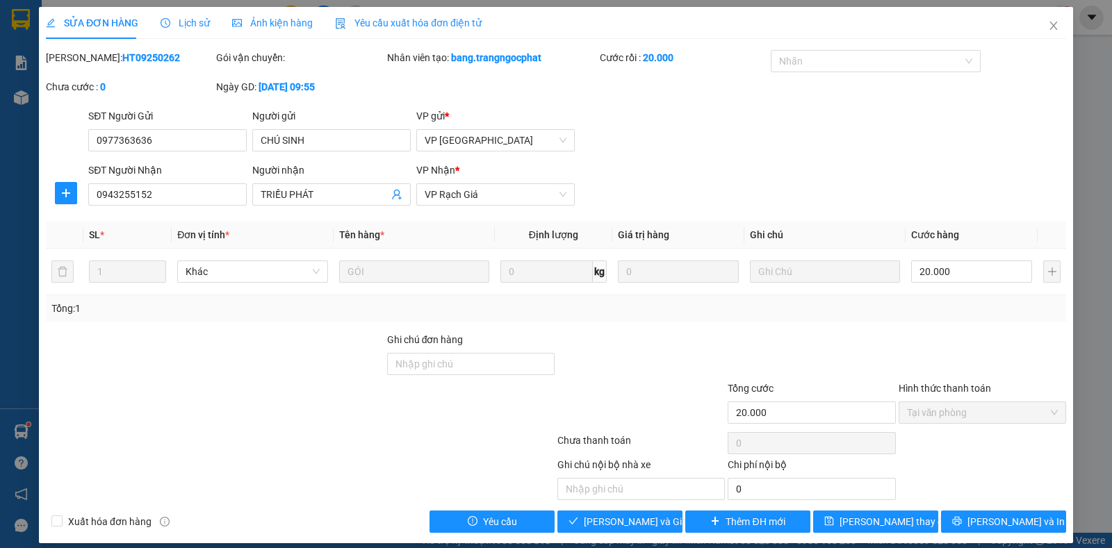
type input "0977363636"
type input "CHÚ SINH"
type input "0943255152"
type input "TRIỀU PHÁT"
type input "20.000"
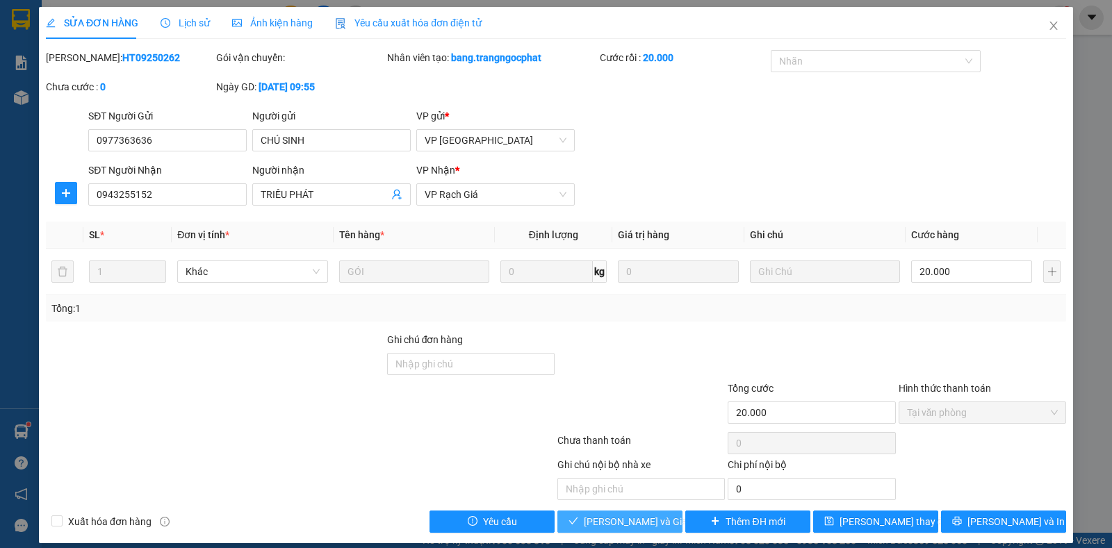
click at [608, 524] on span "Lưu và Giao hàng" at bounding box center [650, 521] width 133 height 15
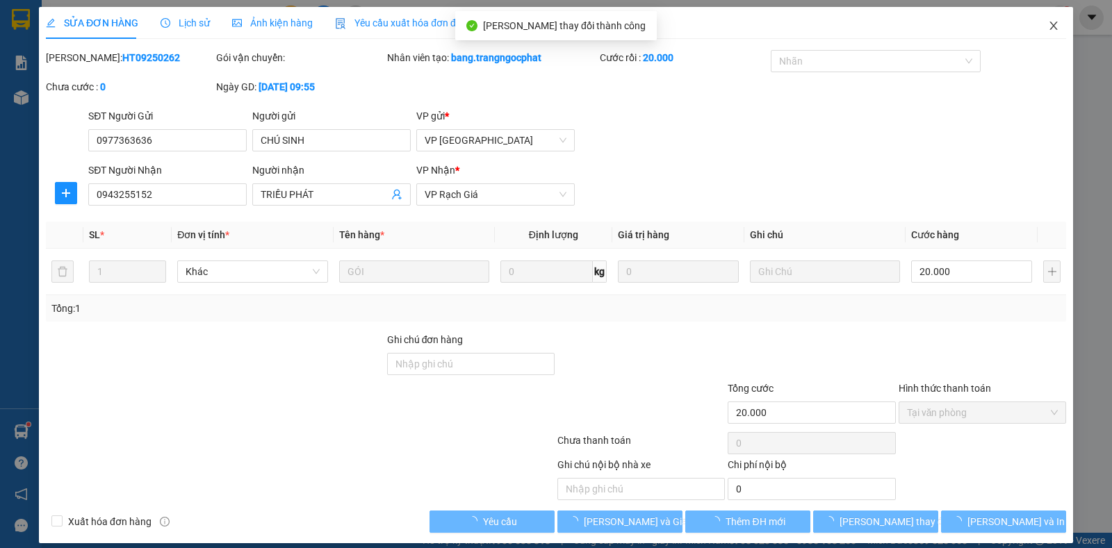
click at [1048, 24] on icon "close" at bounding box center [1053, 25] width 11 height 11
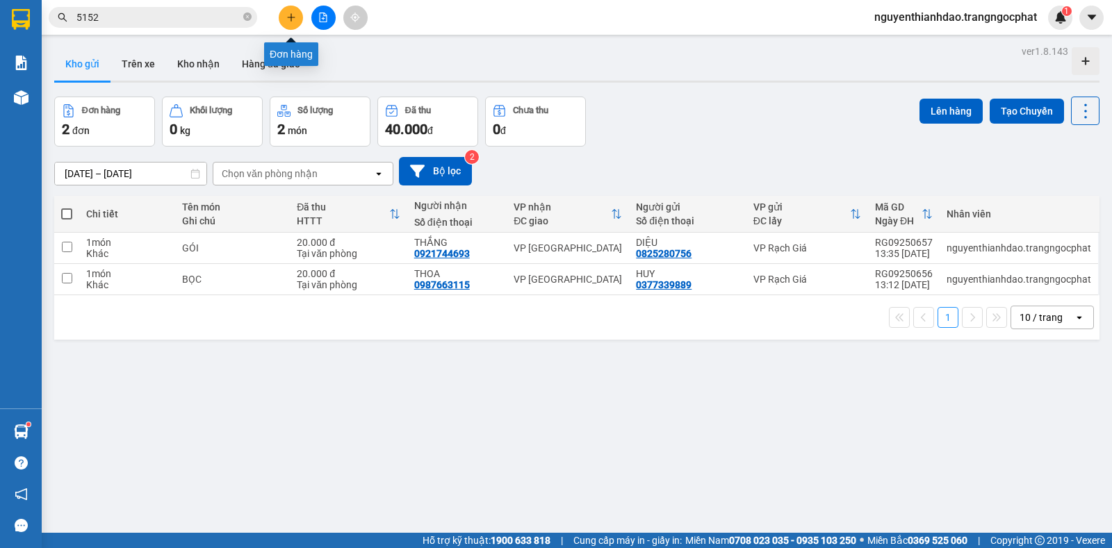
click at [290, 19] on icon "plus" at bounding box center [291, 18] width 10 height 10
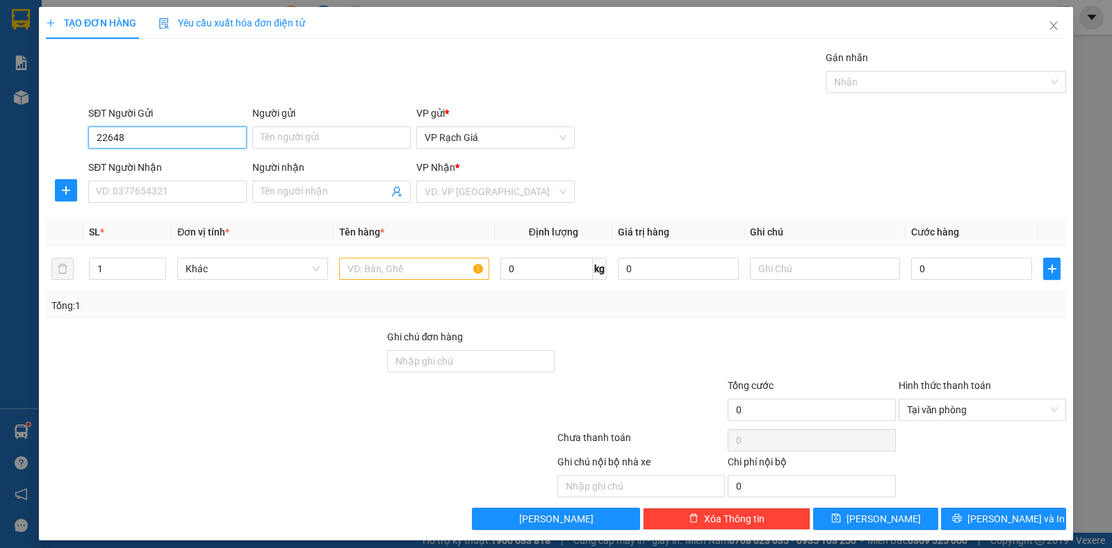
click at [160, 138] on input "22648" at bounding box center [167, 138] width 158 height 22
type input "22648"
click at [149, 194] on input "SĐT Người Nhận" at bounding box center [167, 192] width 158 height 22
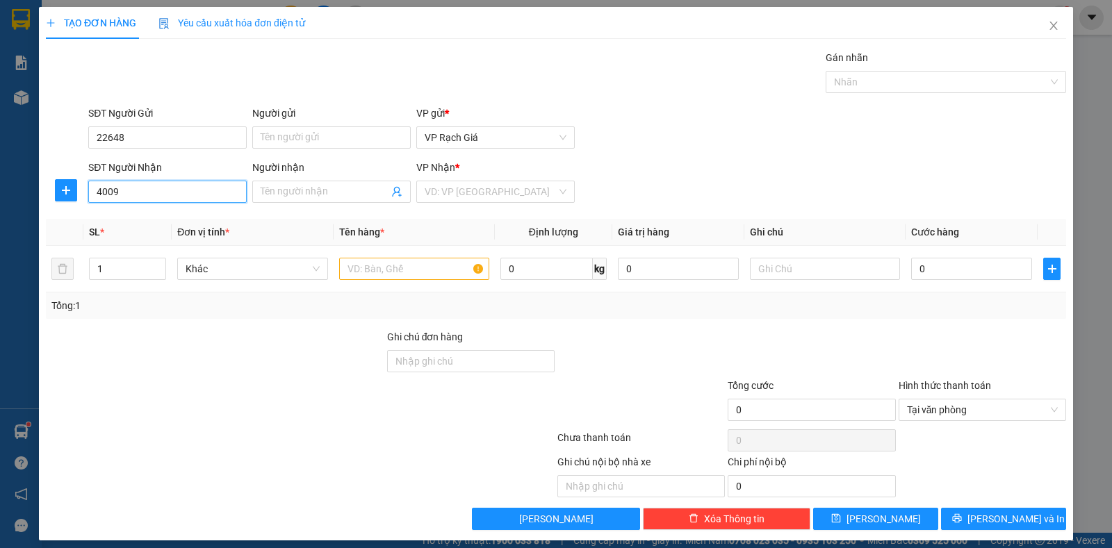
click at [138, 197] on input "4009" at bounding box center [167, 192] width 158 height 22
click at [140, 222] on div "0918722648 - KHANH" at bounding box center [166, 219] width 140 height 15
type input "0918722648"
type input "KHANH"
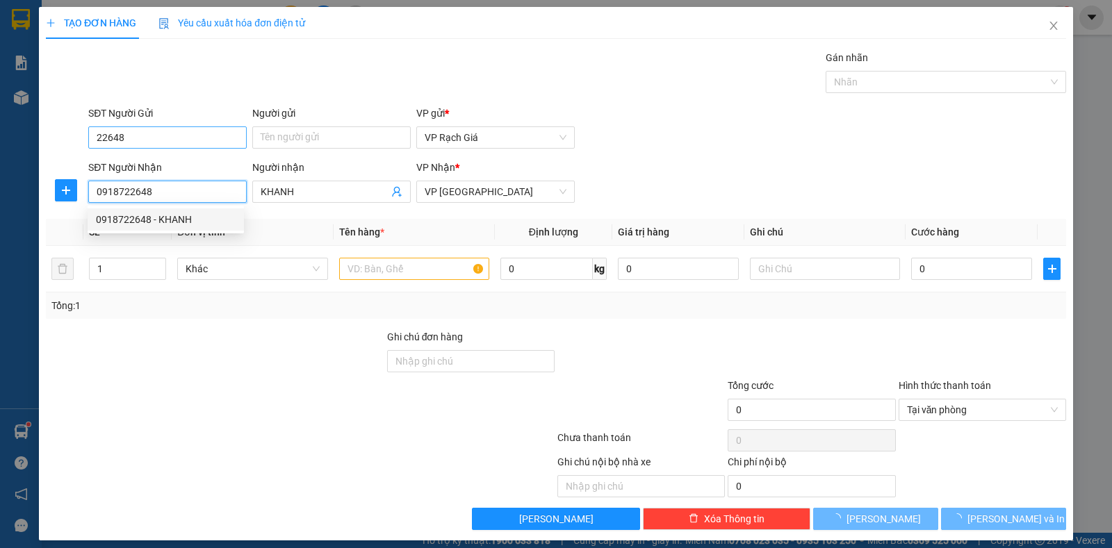
type input "20.000"
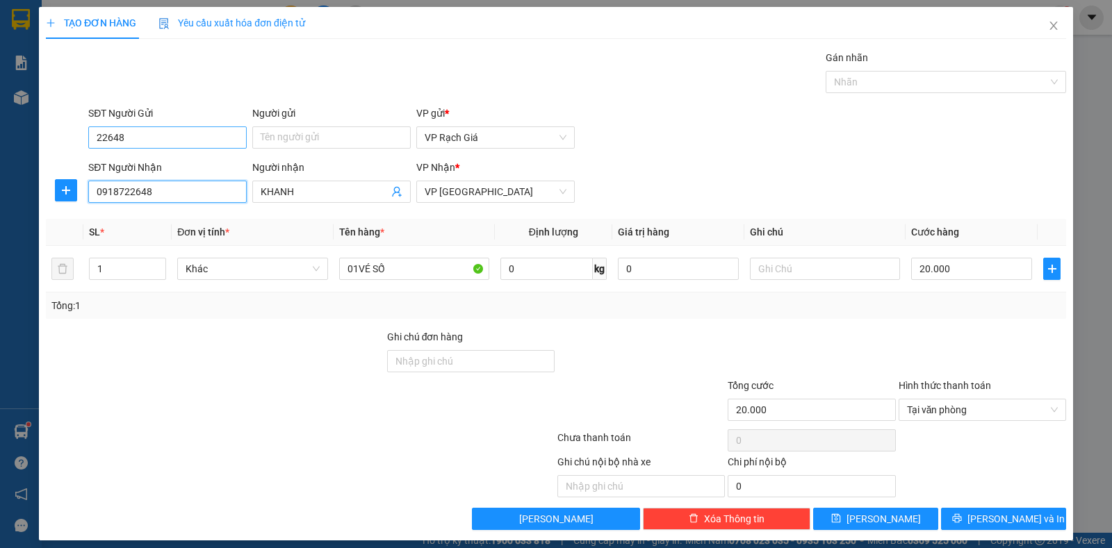
type input "0918722648"
click at [149, 131] on input "22648" at bounding box center [167, 138] width 158 height 22
click at [151, 138] on input "SĐT Người Gửi" at bounding box center [167, 138] width 158 height 22
click at [154, 165] on div "02973864009 - PHẾN" at bounding box center [166, 165] width 140 height 15
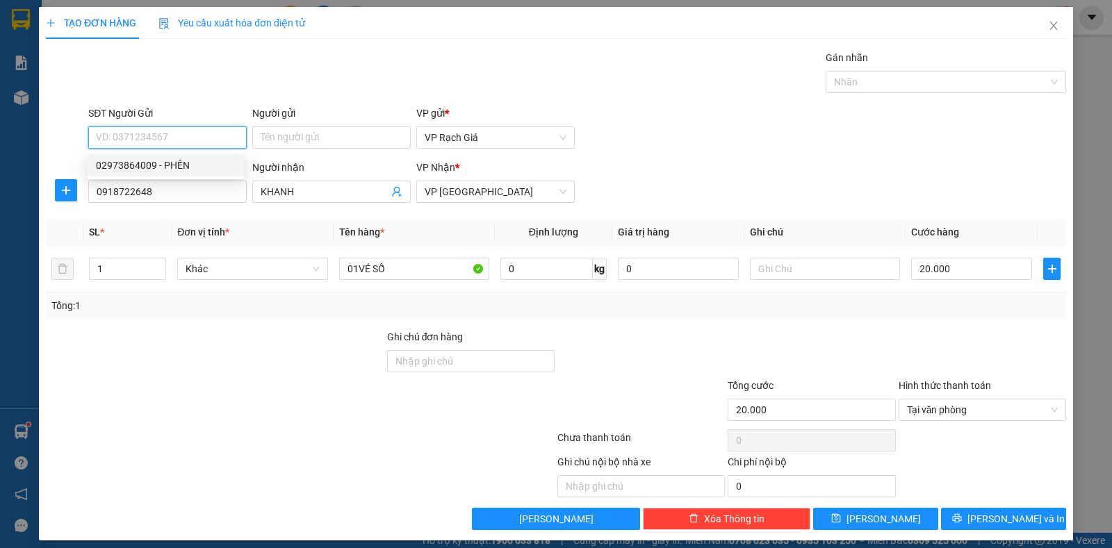
type input "02973864009"
type input "PHẾN"
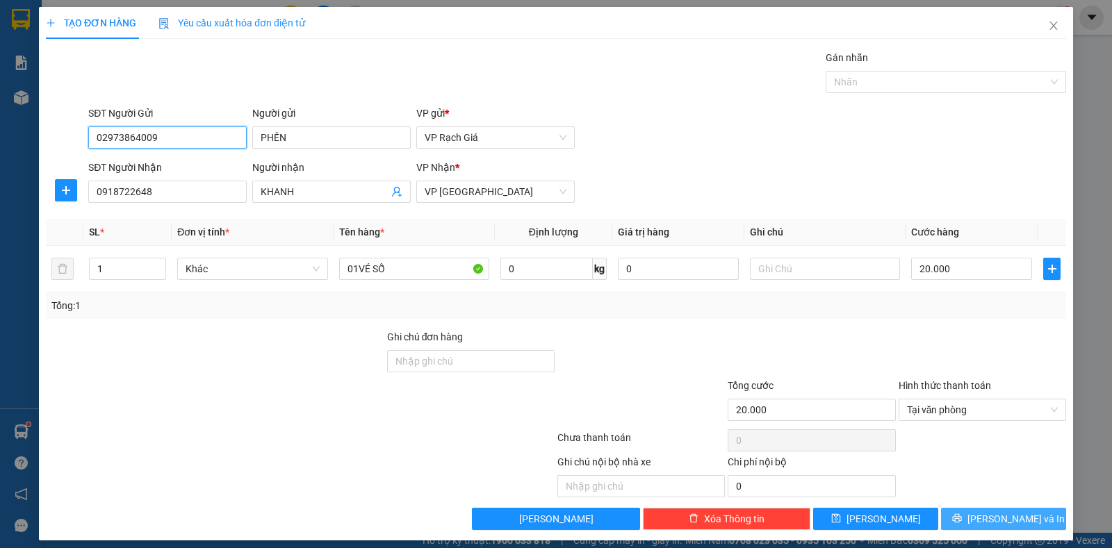
type input "02973864009"
click at [1031, 511] on button "Lưu và In" at bounding box center [1003, 519] width 125 height 22
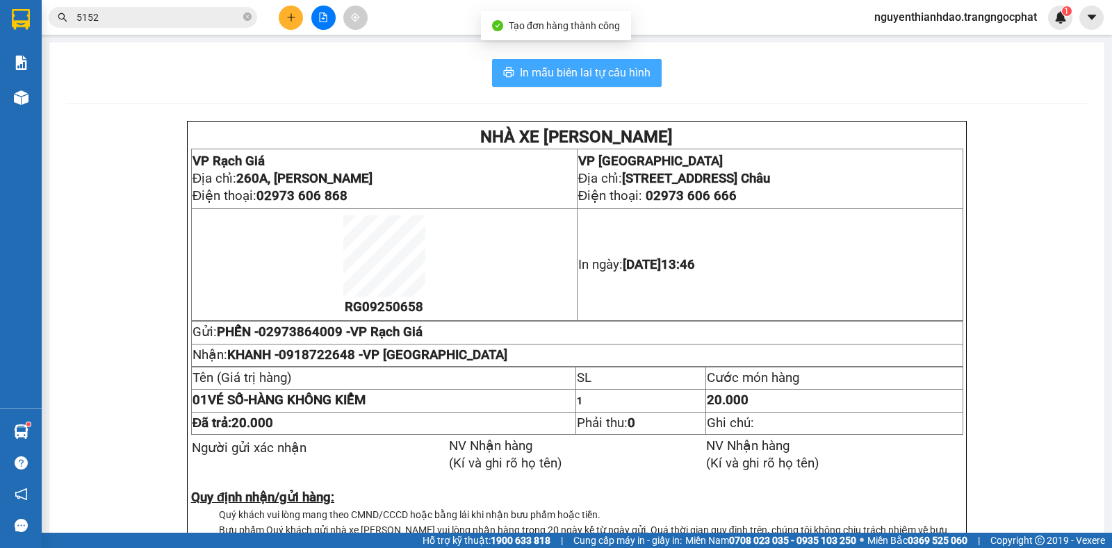
click at [612, 79] on span "In mẫu biên lai tự cấu hình" at bounding box center [585, 72] width 131 height 17
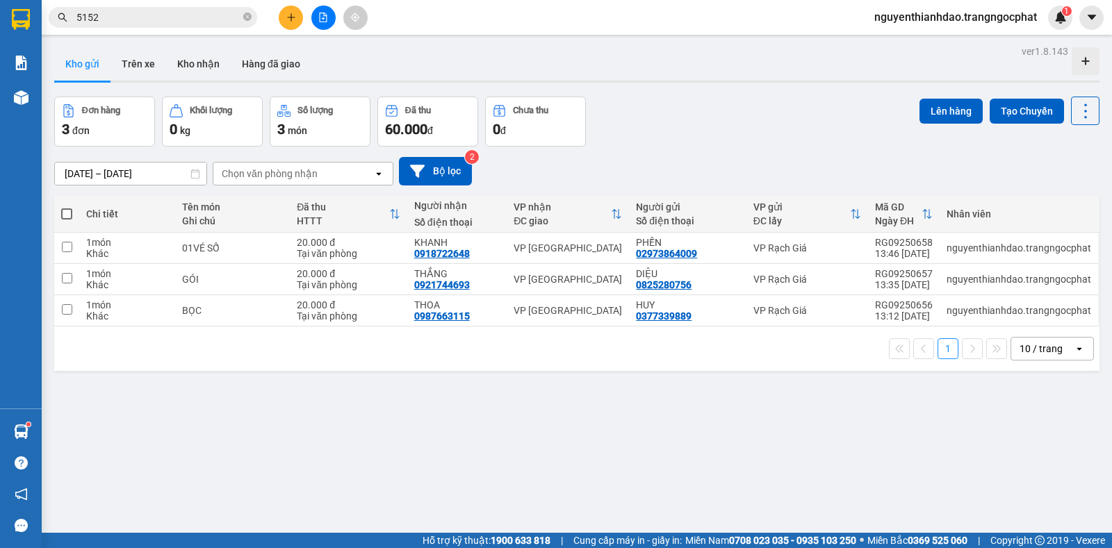
click at [612, 79] on div "Kho gửi Trên xe Kho nhận Hàng đã giao" at bounding box center [576, 65] width 1045 height 37
